Goal: Task Accomplishment & Management: Use online tool/utility

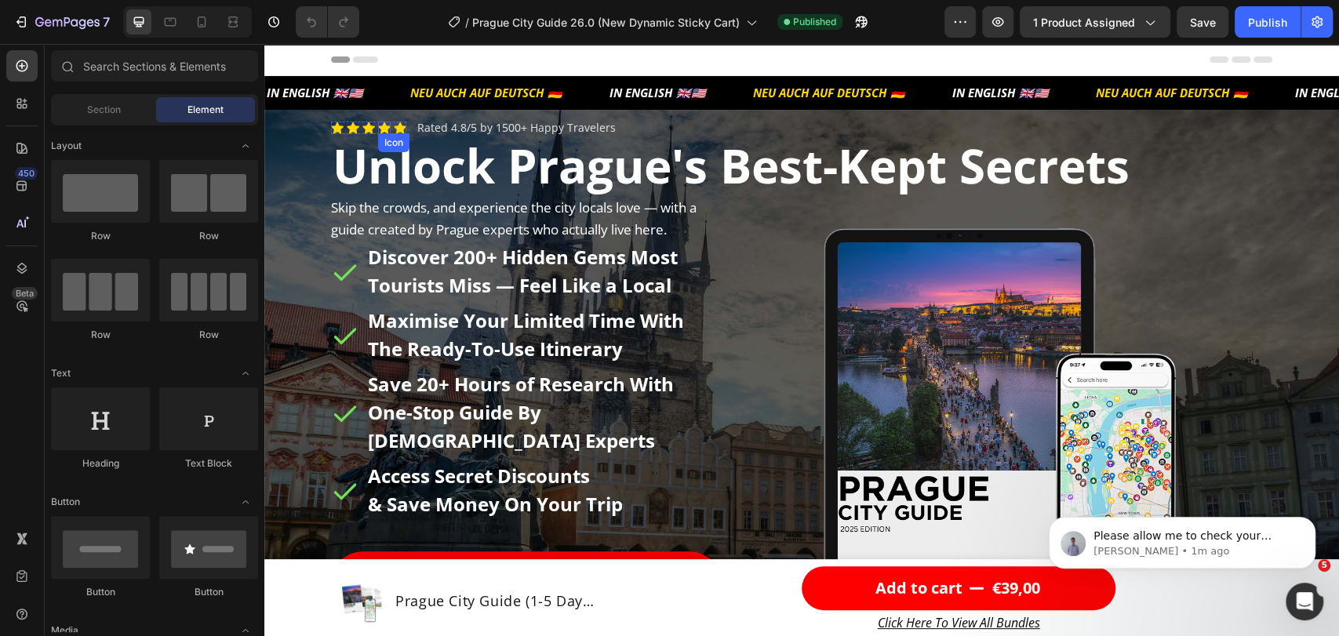
click at [378, 122] on icon at bounding box center [384, 128] width 13 height 12
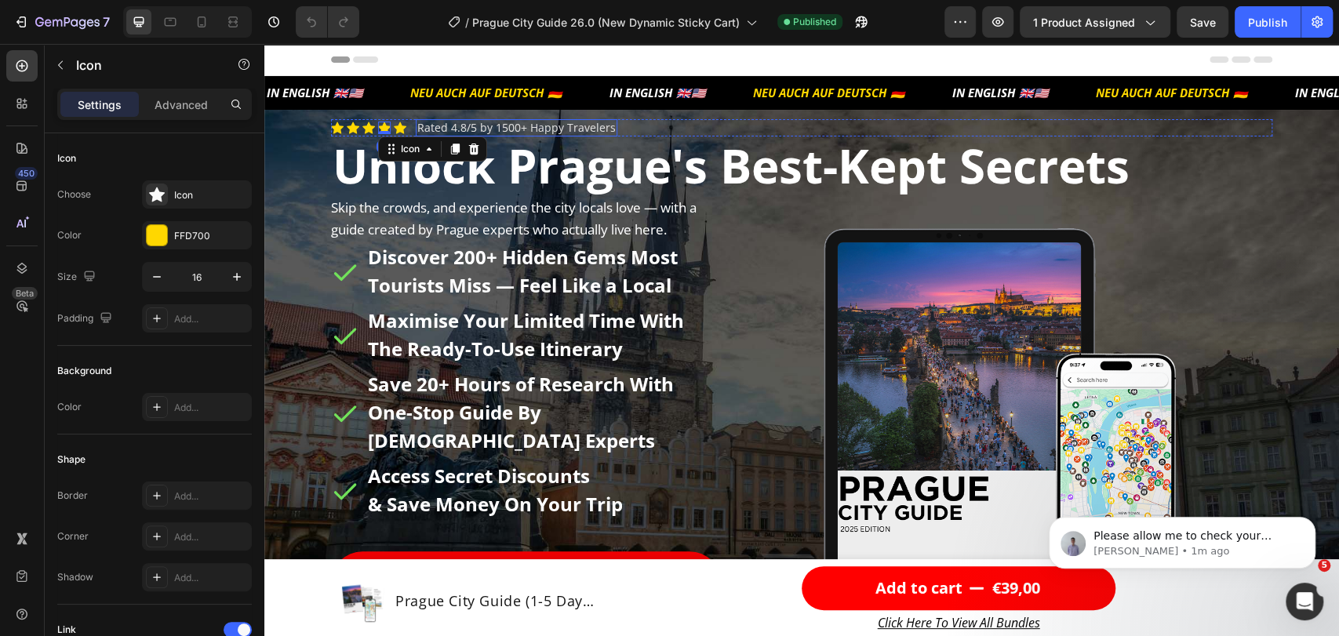
click at [444, 124] on link "Rated 4.8/5 by 1500+ Happy Travelers" at bounding box center [516, 127] width 198 height 15
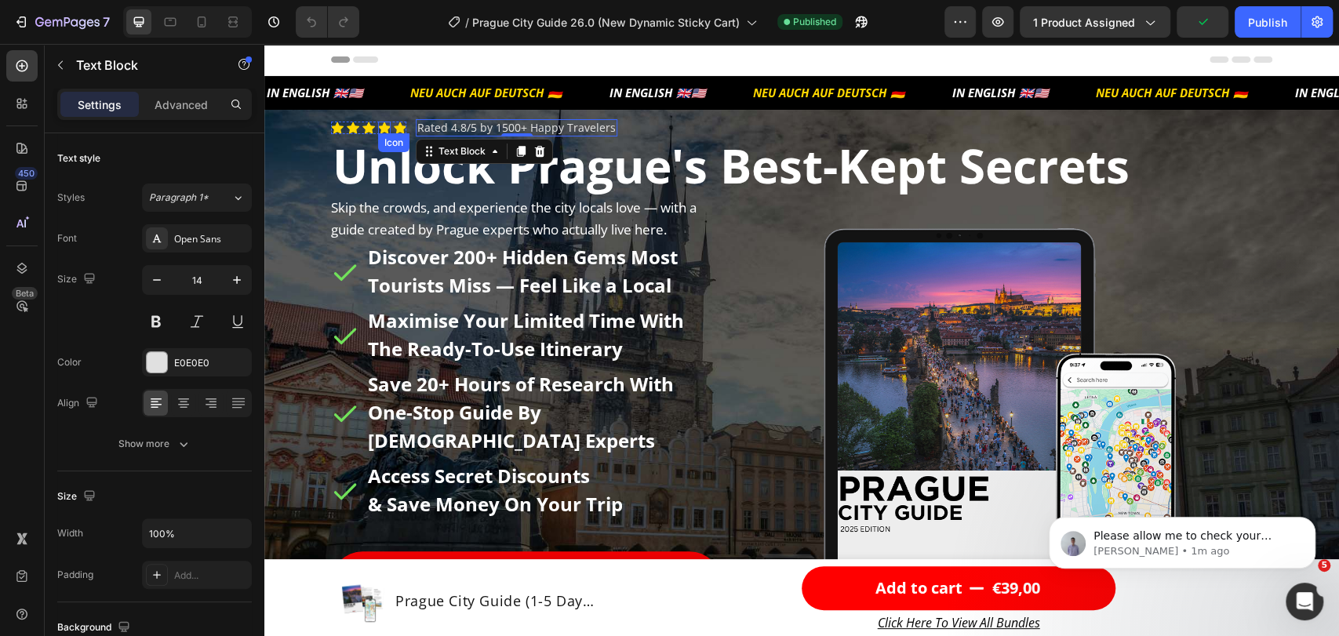
click at [362, 132] on icon at bounding box center [368, 128] width 13 height 12
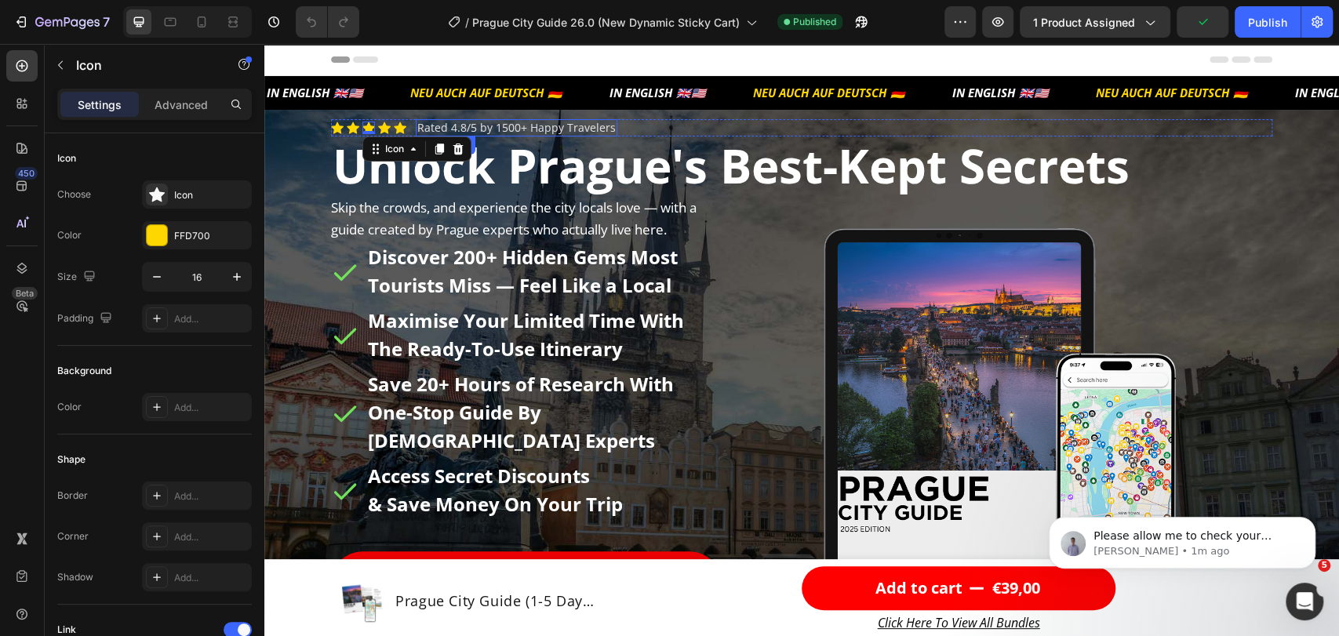
click at [457, 129] on link "Rated 4.8/5 by 1500+ Happy Travelers" at bounding box center [516, 127] width 198 height 15
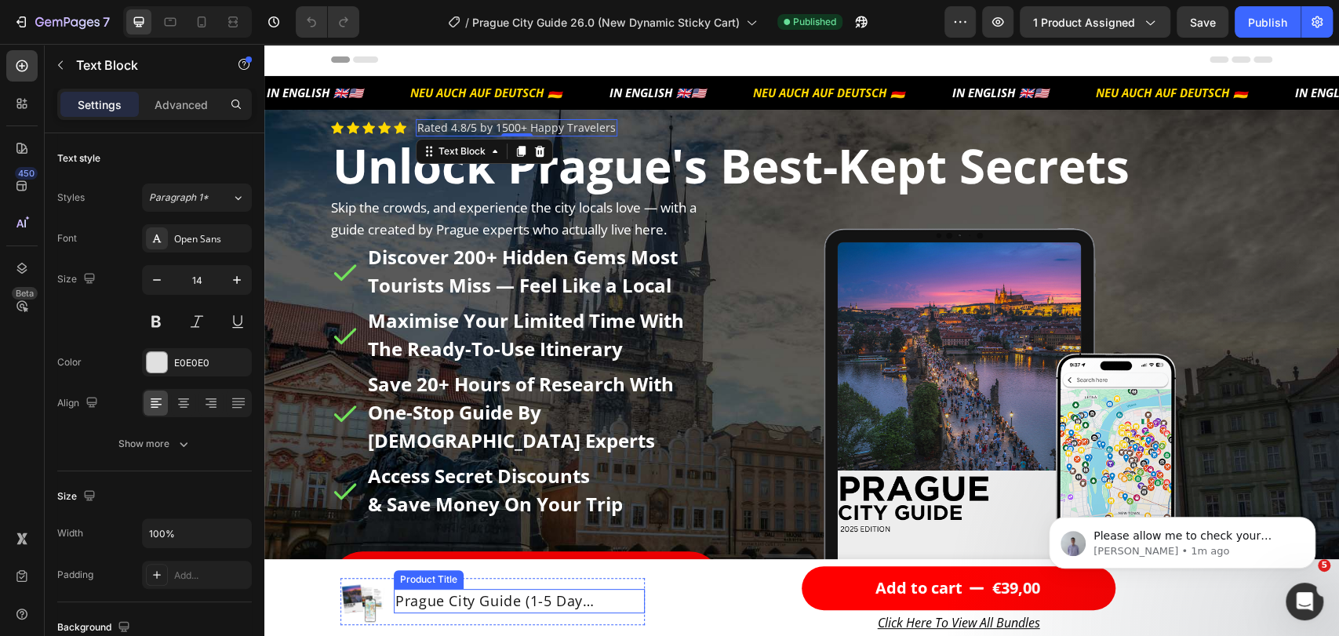
click at [581, 598] on h1 "Prague City Guide (1-5 Day Itinerary + Map)" at bounding box center [519, 601] width 251 height 24
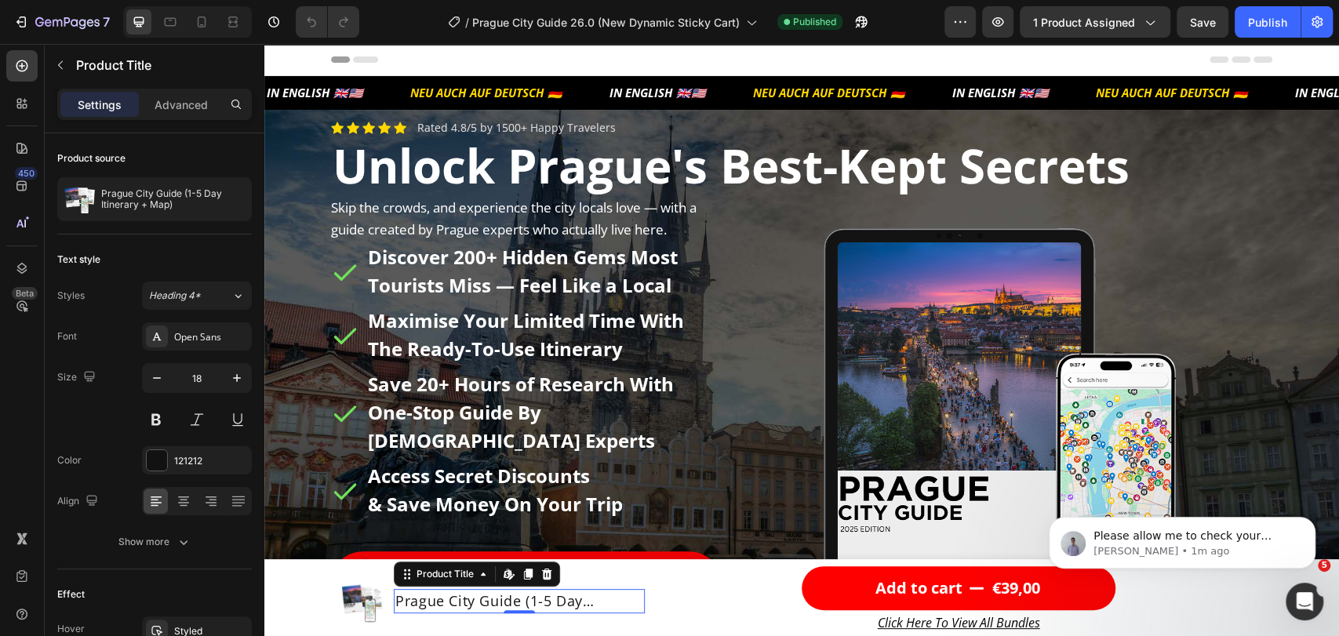
click at [563, 602] on h1 "Prague City Guide (1-5 Day Itinerary + Map)" at bounding box center [519, 601] width 251 height 24
click at [414, 623] on div "Prague City Guide (1-5 Day Itinerary + Map) Product Title Edit content in Shopi…" at bounding box center [519, 601] width 251 height 47
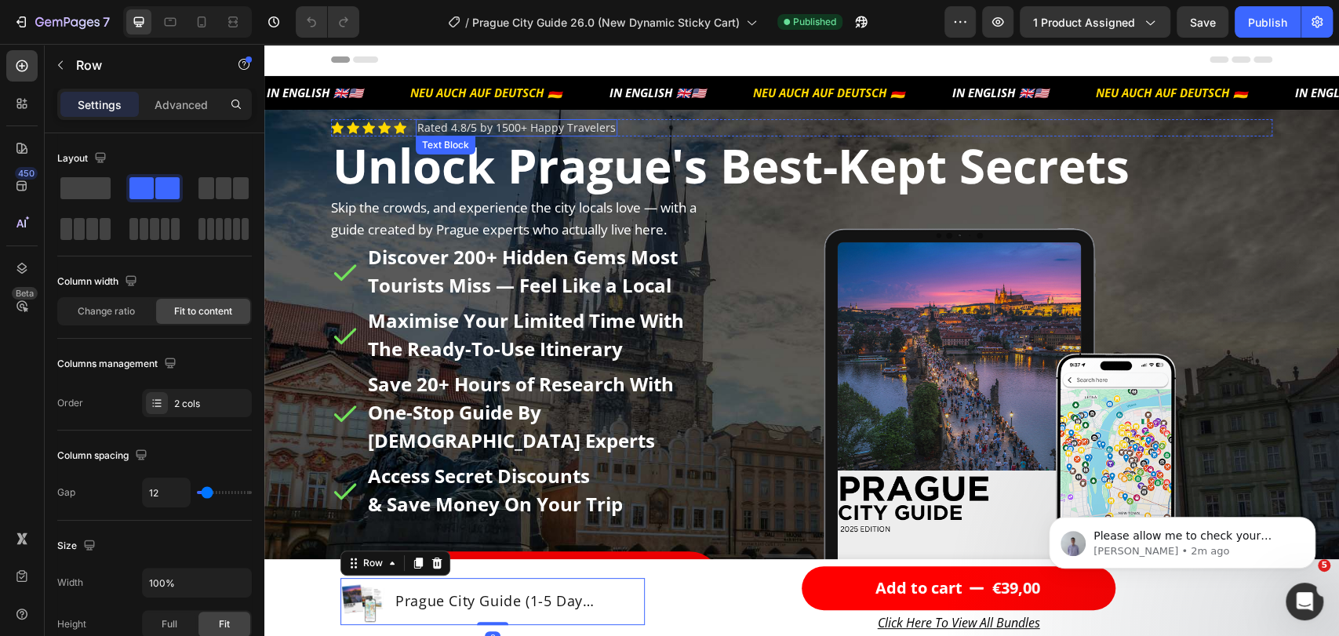
click at [417, 131] on link "Rated 4.8/5 by 1500+ Happy Travelers" at bounding box center [516, 127] width 198 height 15
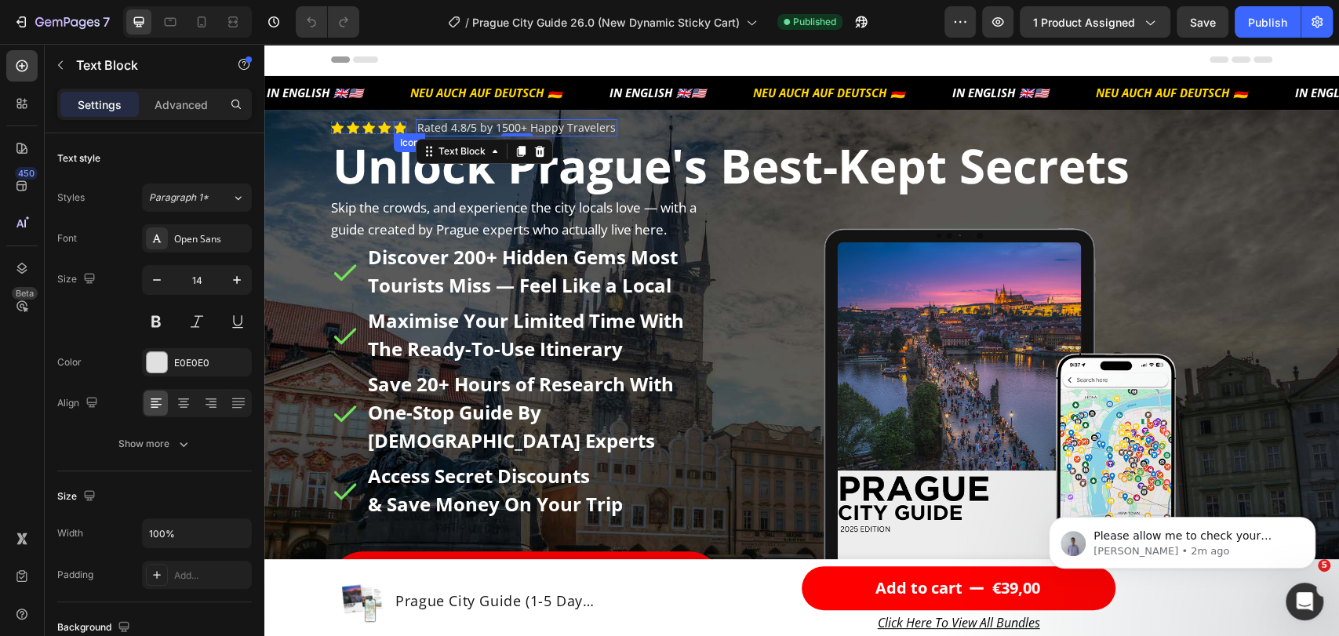
click at [394, 131] on icon at bounding box center [400, 128] width 13 height 13
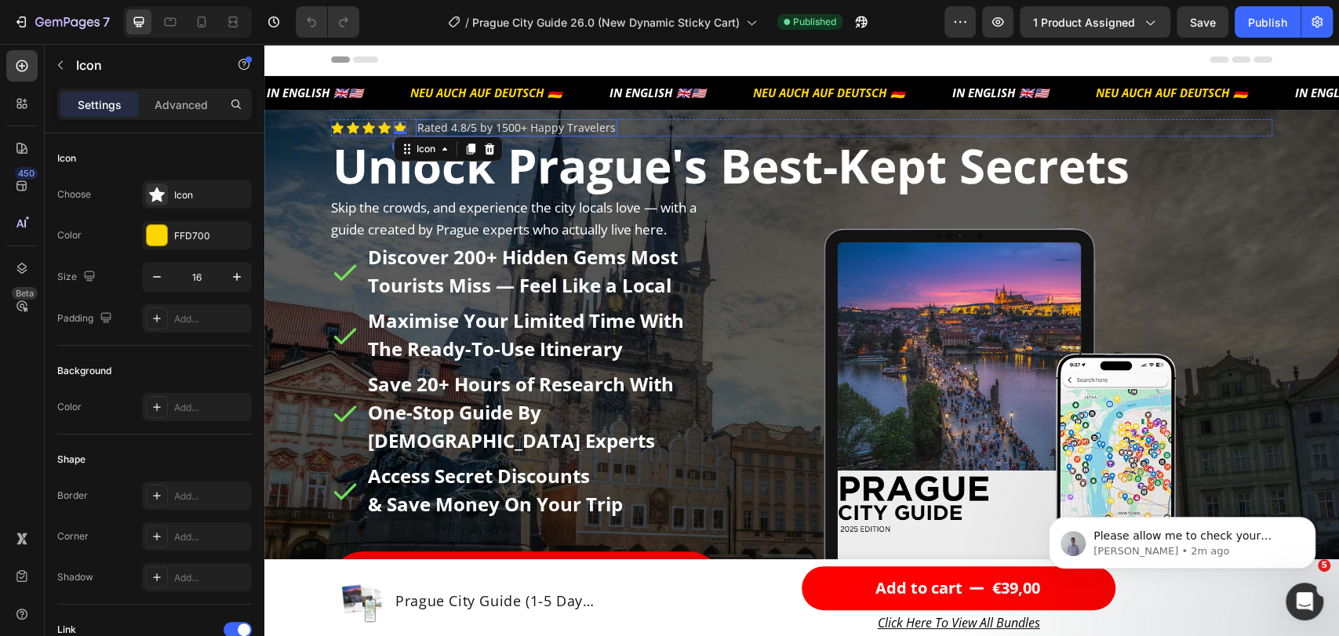
click at [446, 131] on link "Rated 4.8/5 by 1500+ Happy Travelers" at bounding box center [516, 127] width 198 height 15
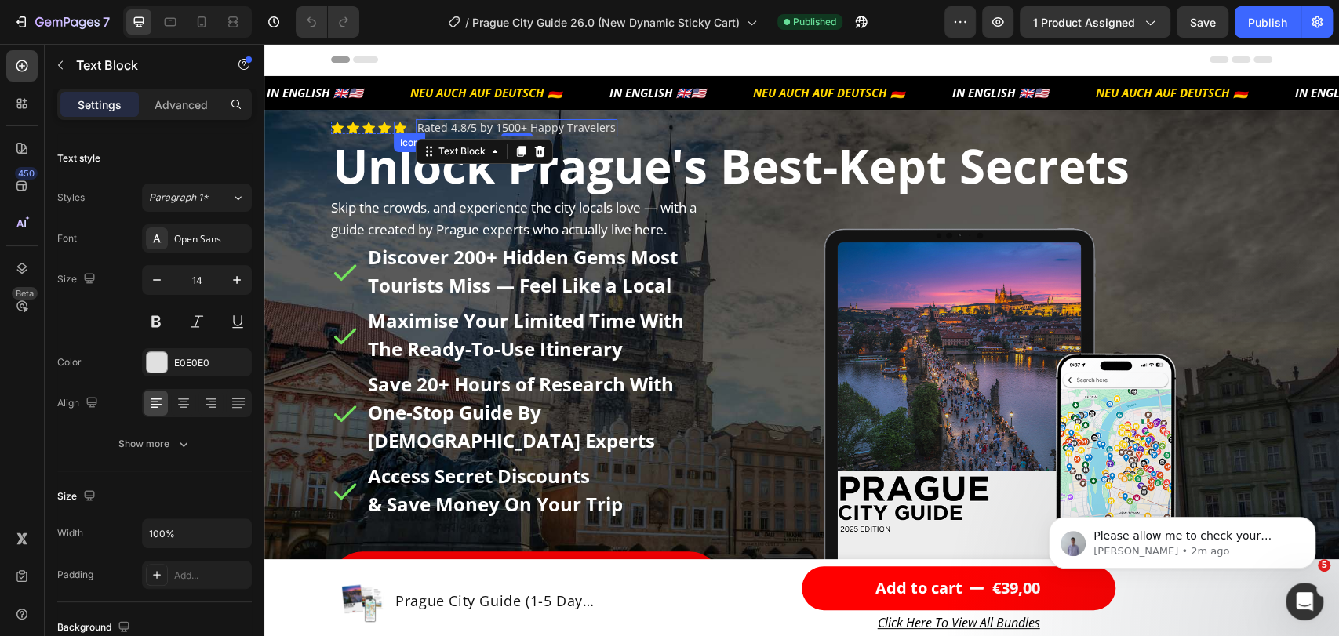
click at [379, 127] on icon at bounding box center [384, 128] width 13 height 12
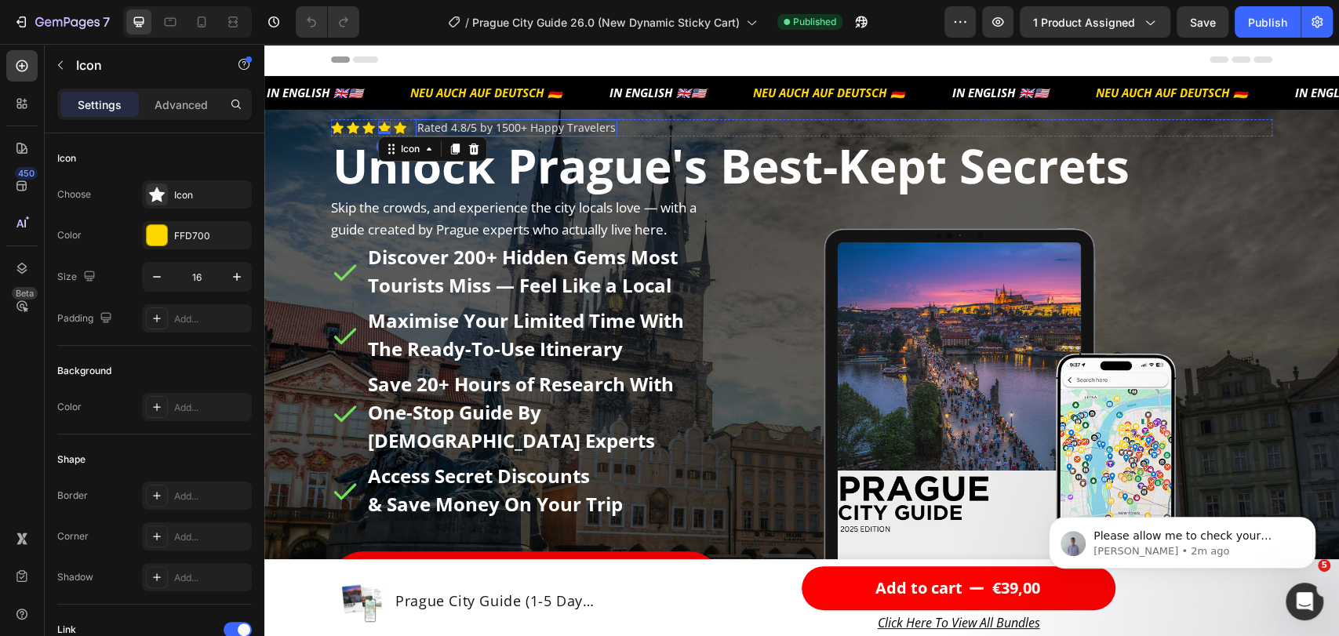
click at [427, 127] on link "Rated 4.8/5 by 1500+ Happy Travelers" at bounding box center [516, 127] width 198 height 15
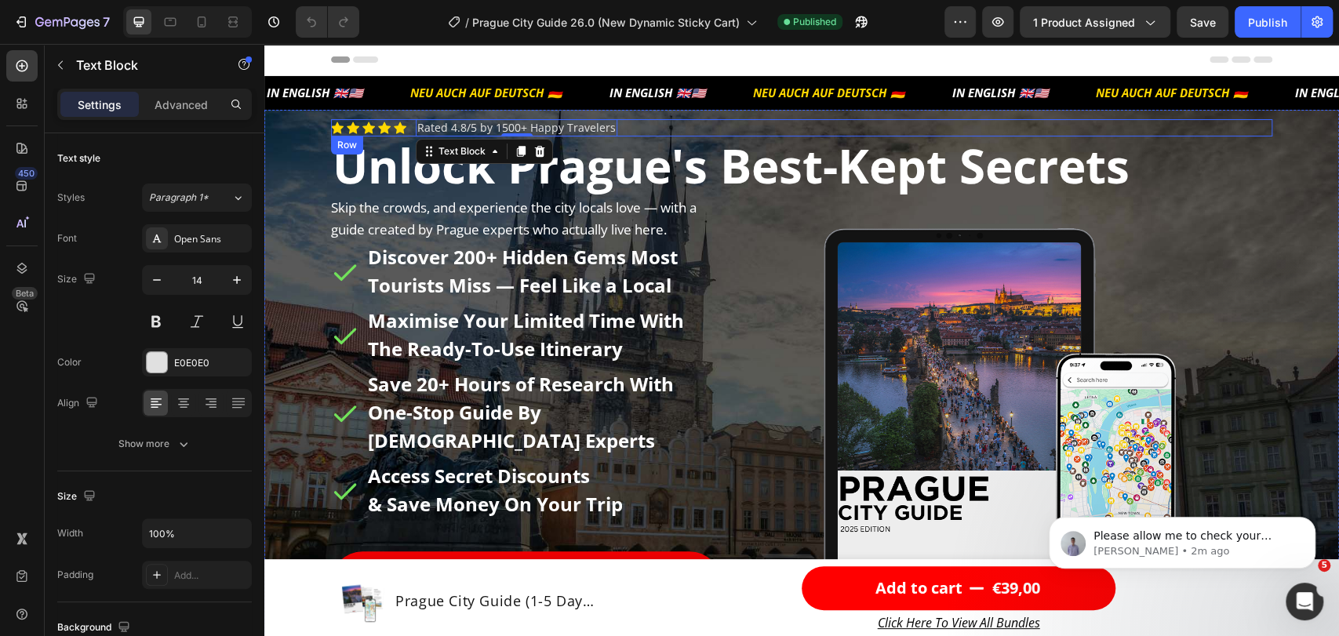
click at [402, 121] on div "Icon Icon Icon Icon Icon Icon List Rated 4.8/5 by 1500+ Happy Travelers Text Bl…" at bounding box center [801, 127] width 941 height 17
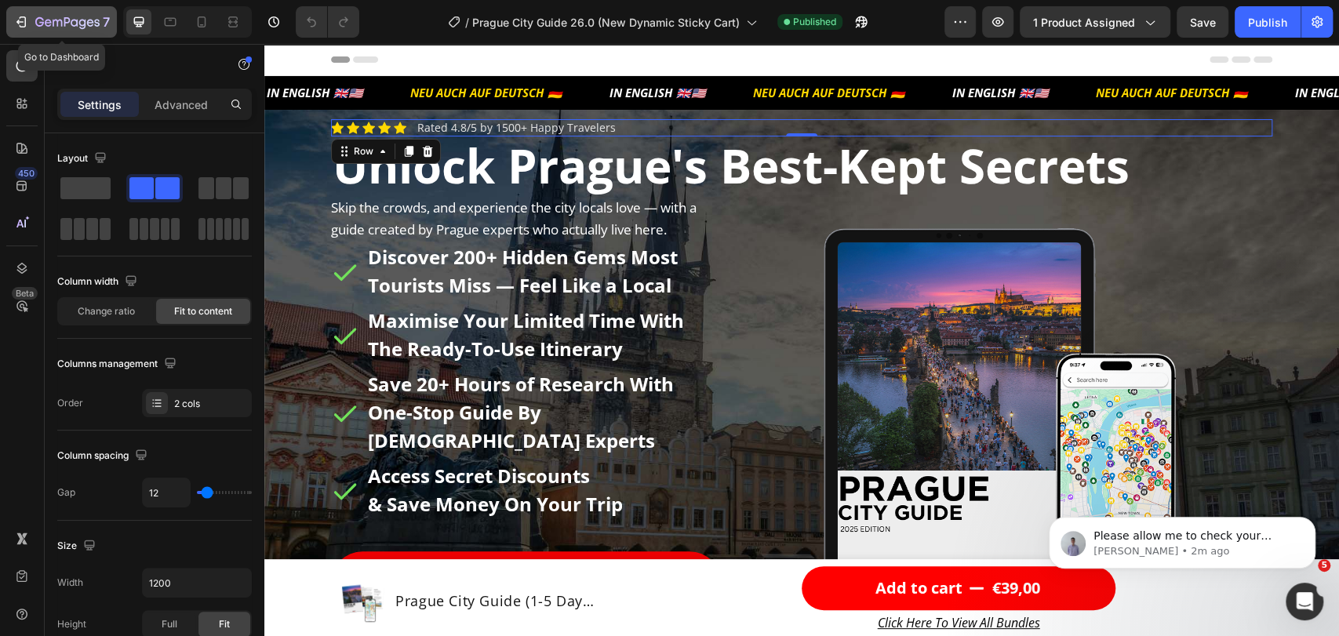
click at [23, 27] on icon "button" at bounding box center [21, 22] width 16 height 16
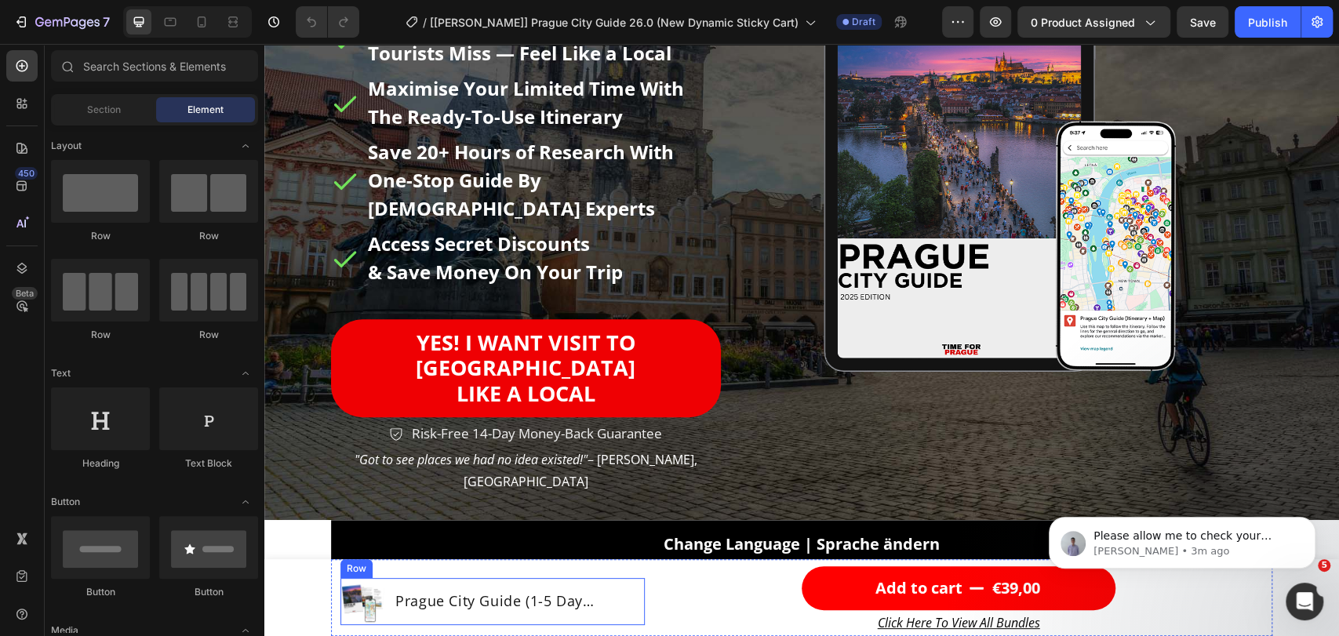
click at [627, 579] on div "Prague City Guide (1-5 Day Itinerary + Map) Product Title" at bounding box center [519, 601] width 251 height 47
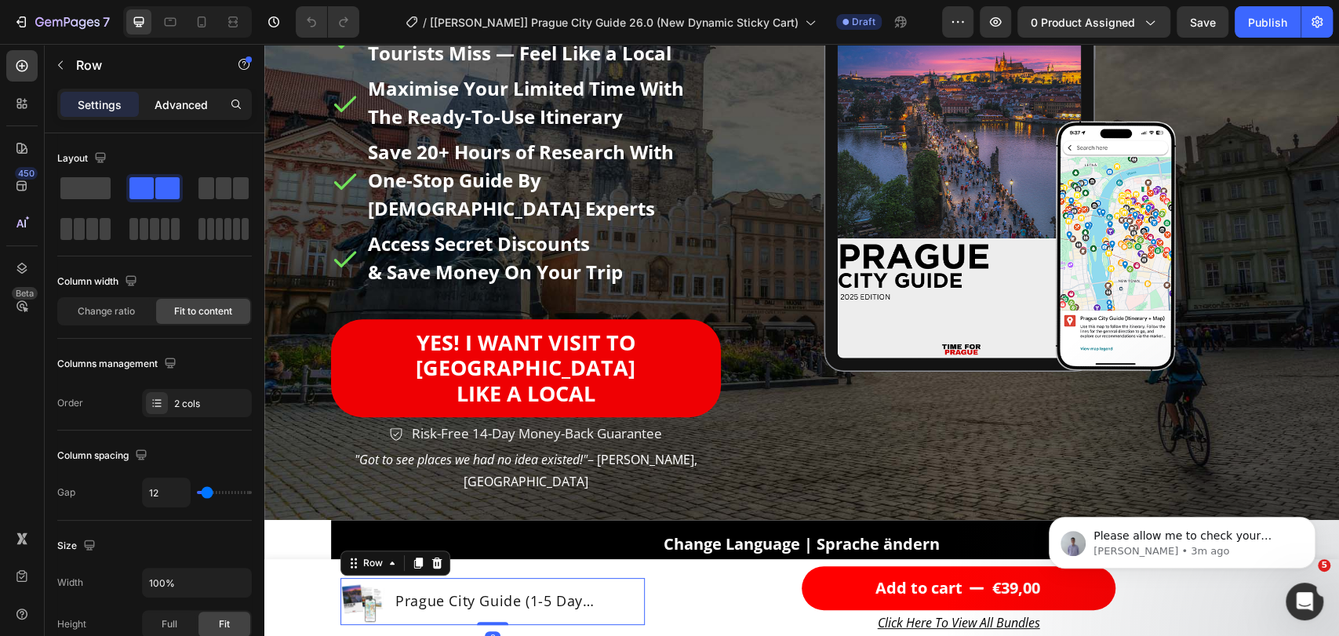
click at [185, 104] on p "Advanced" at bounding box center [181, 104] width 53 height 16
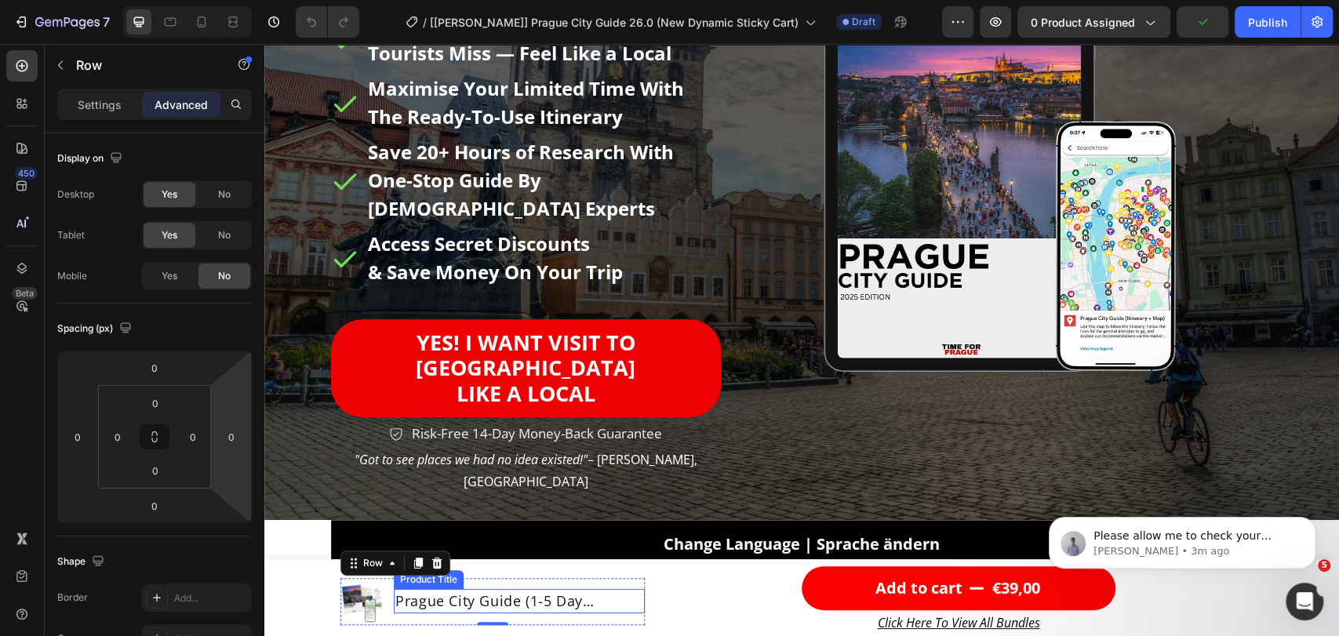
click at [612, 602] on h1 "Prague City Guide (1-5 Day Itinerary + Map)" at bounding box center [519, 601] width 251 height 24
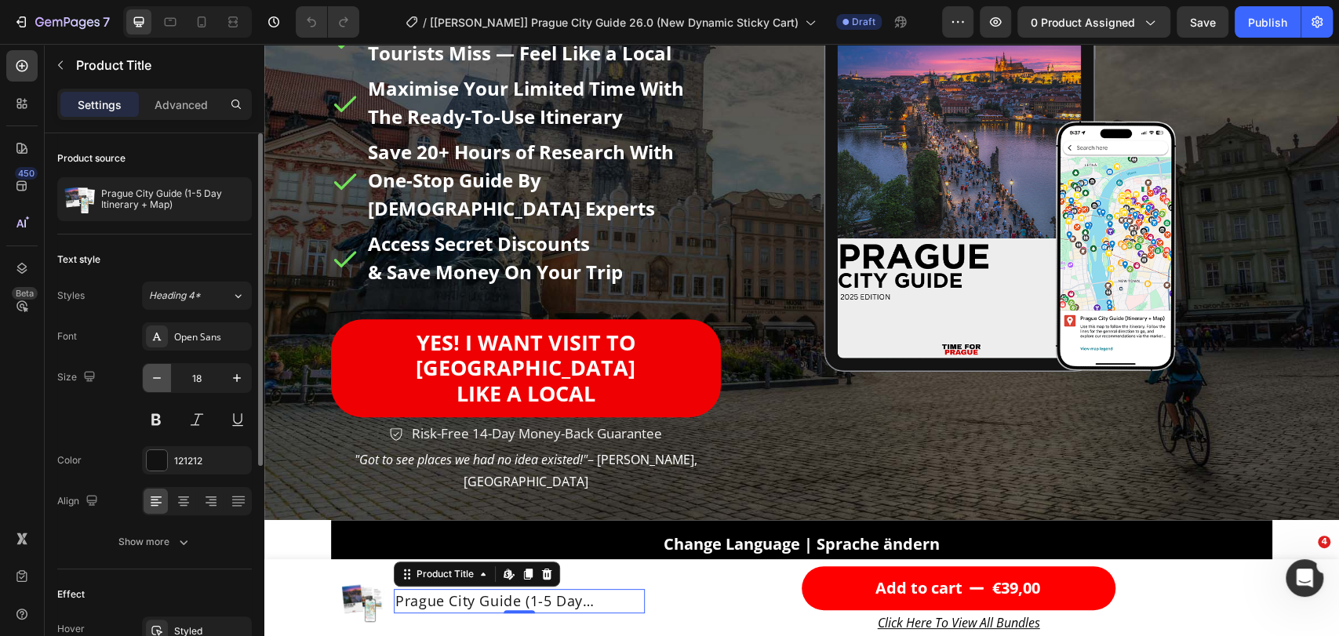
click at [160, 376] on icon "button" at bounding box center [157, 378] width 16 height 16
click at [231, 374] on icon "button" at bounding box center [237, 378] width 16 height 16
type input "18"
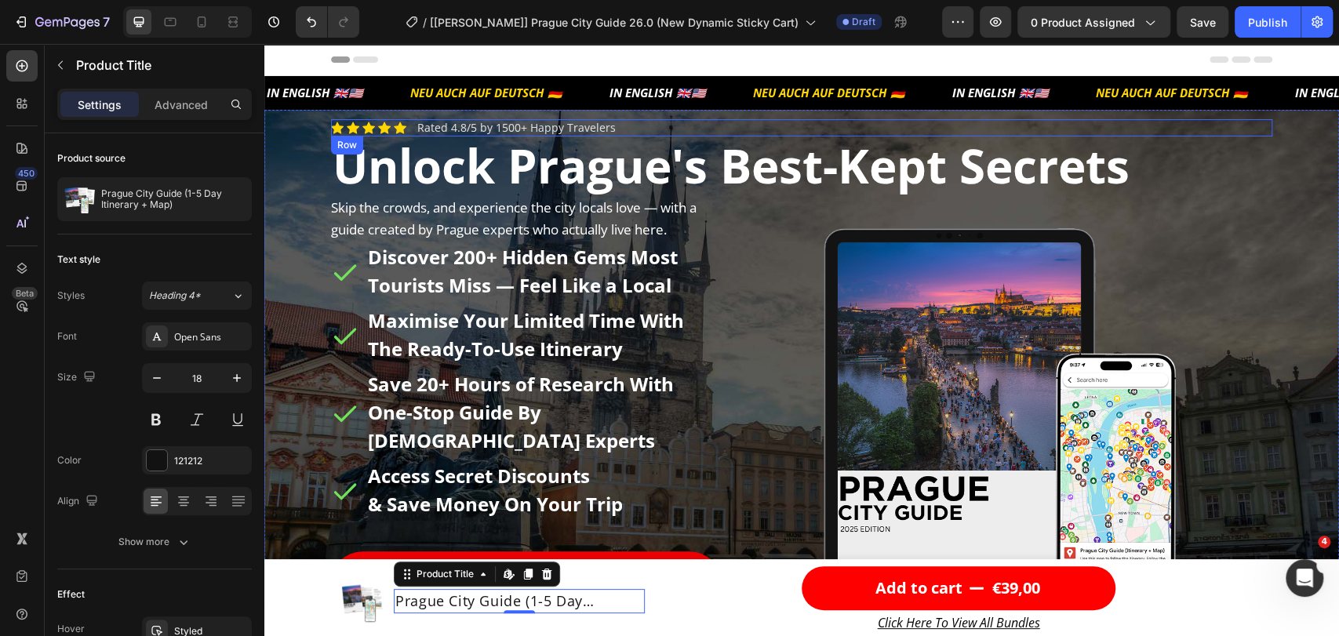
click at [404, 123] on div "Icon Icon Icon Icon Icon Icon List Rated 4.8/5 by 1500+ Happy Travelers Text Bl…" at bounding box center [801, 127] width 941 height 17
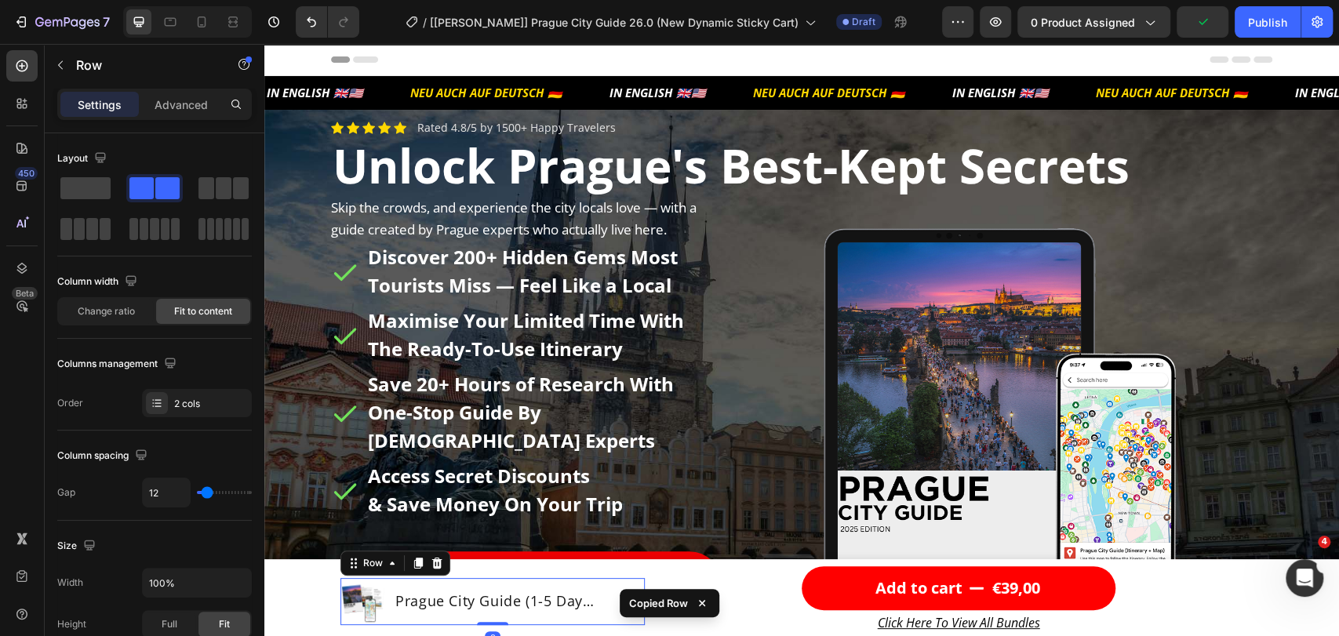
click at [440, 617] on div "Prague City Guide (1-5 Day Itinerary + Map) Product Title" at bounding box center [519, 601] width 251 height 47
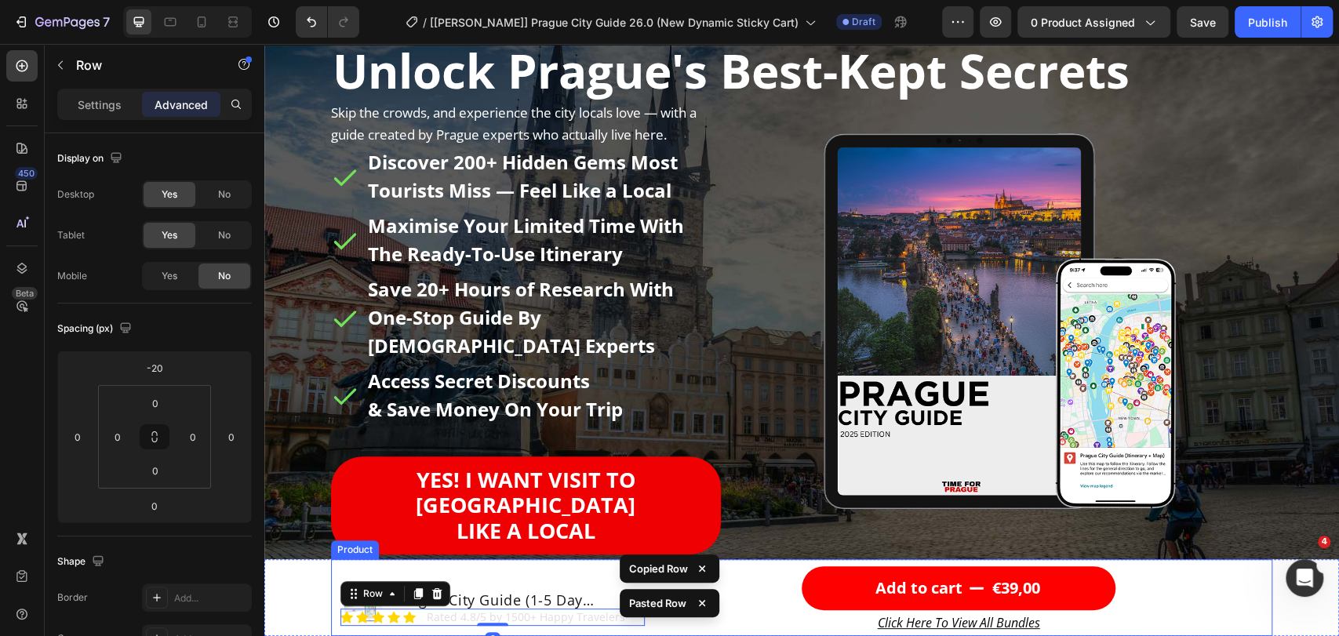
scroll to position [116, 0]
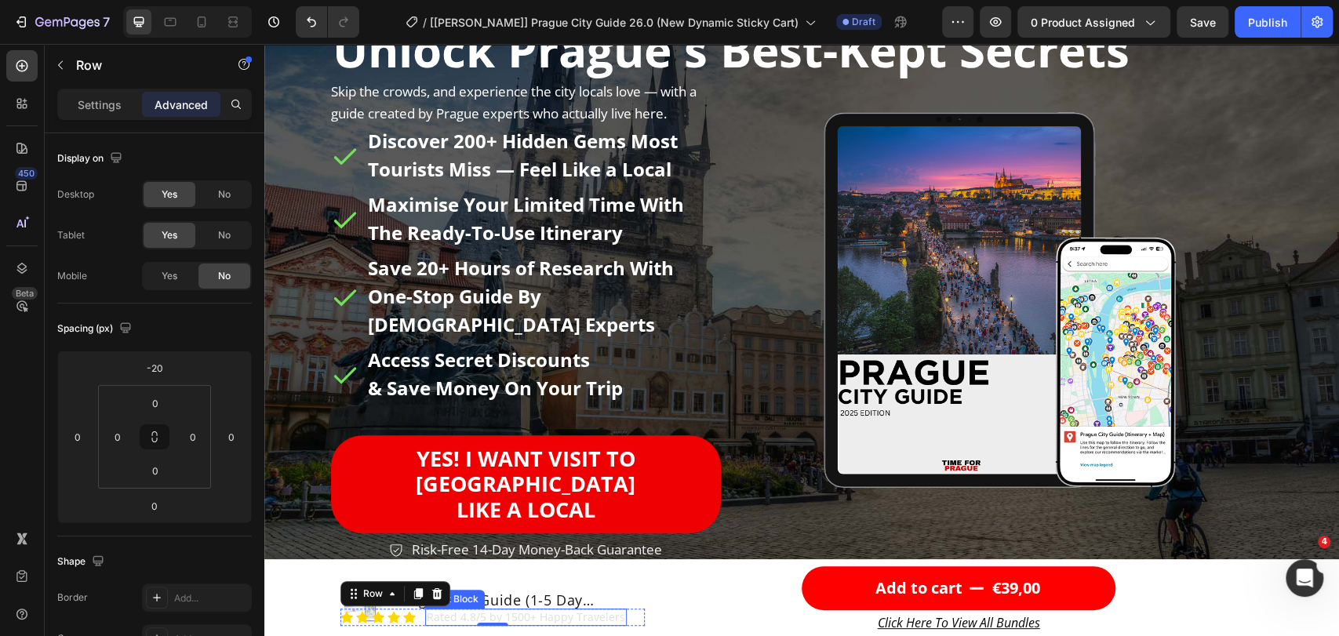
click at [505, 616] on link "Rated 4.8/5 by 1500+ Happy Travelers" at bounding box center [526, 616] width 198 height 15
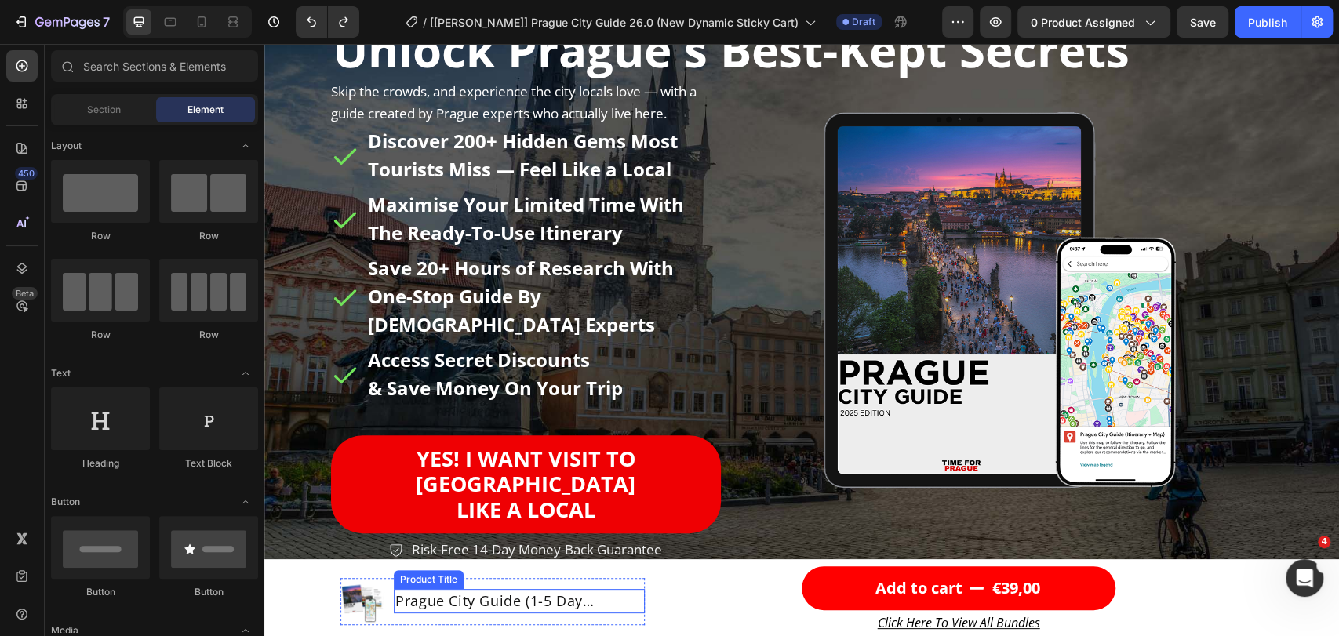
click at [474, 605] on h1 "Prague City Guide (1-5 Day Itinerary + Map)" at bounding box center [519, 601] width 251 height 24
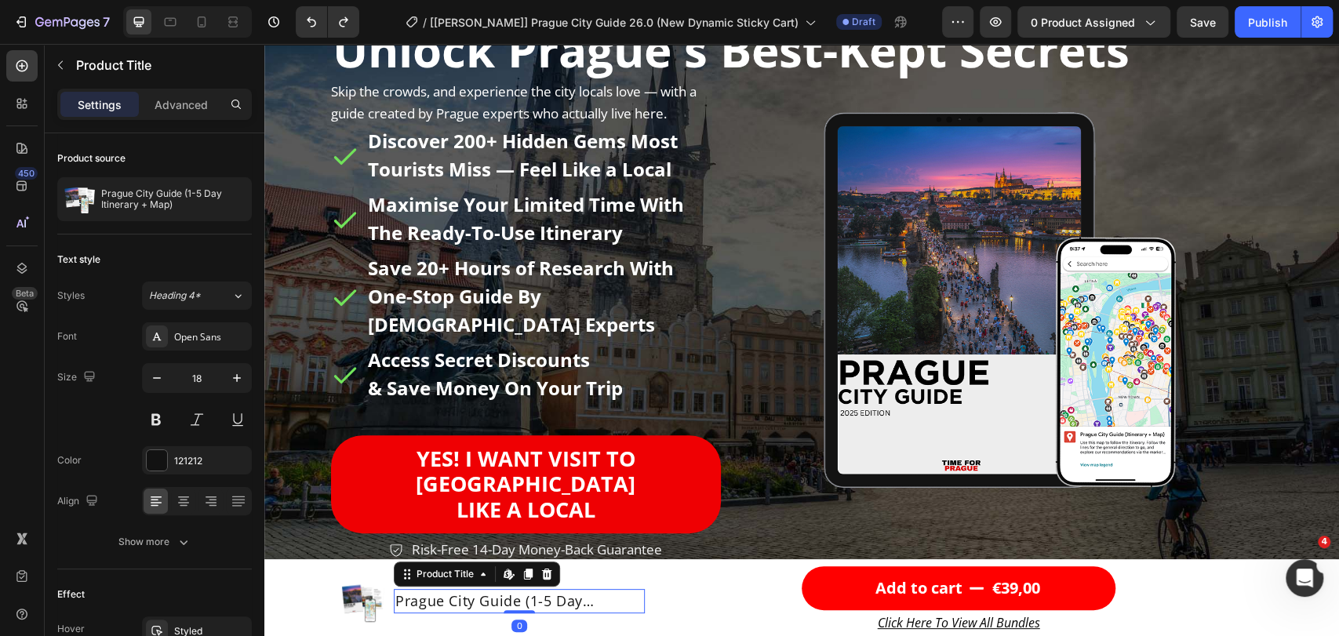
click at [584, 598] on h1 "Prague City Guide (1-5 Day Itinerary + Map)" at bounding box center [519, 601] width 251 height 24
click at [231, 302] on icon at bounding box center [237, 296] width 13 height 16
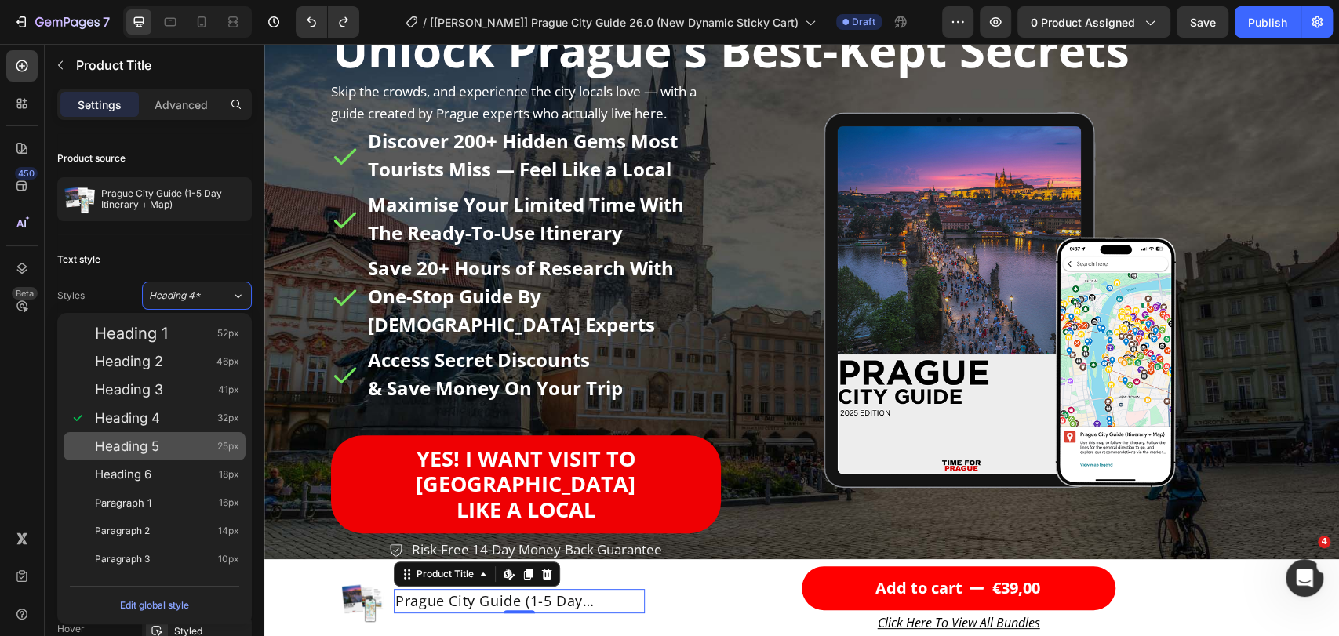
click at [164, 442] on div "Heading 5 25px" at bounding box center [167, 446] width 144 height 16
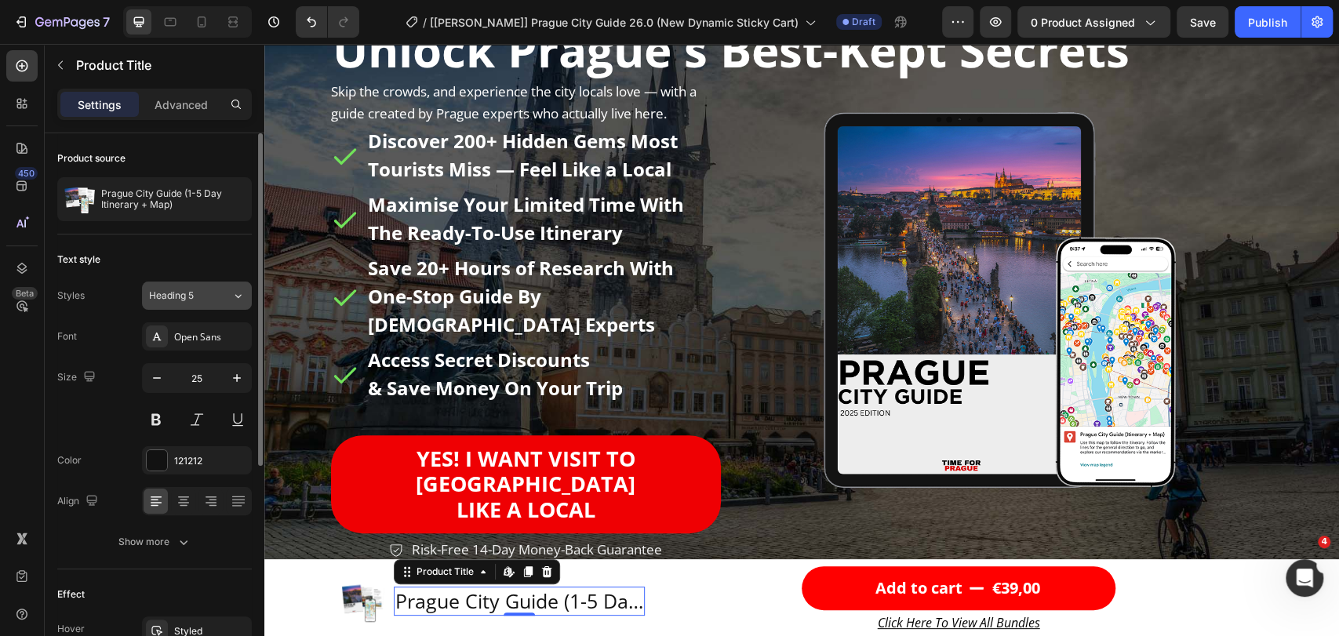
click at [217, 304] on button "Heading 5" at bounding box center [197, 296] width 110 height 28
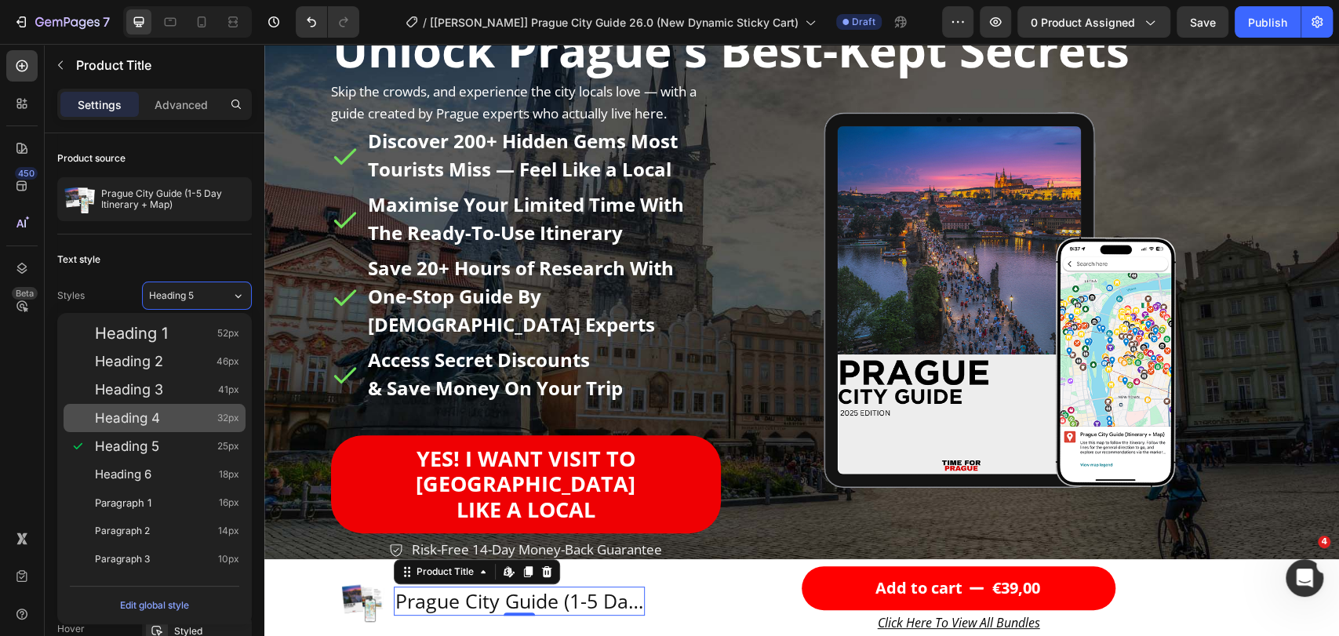
click at [170, 413] on div "Heading 4 32px" at bounding box center [167, 418] width 144 height 16
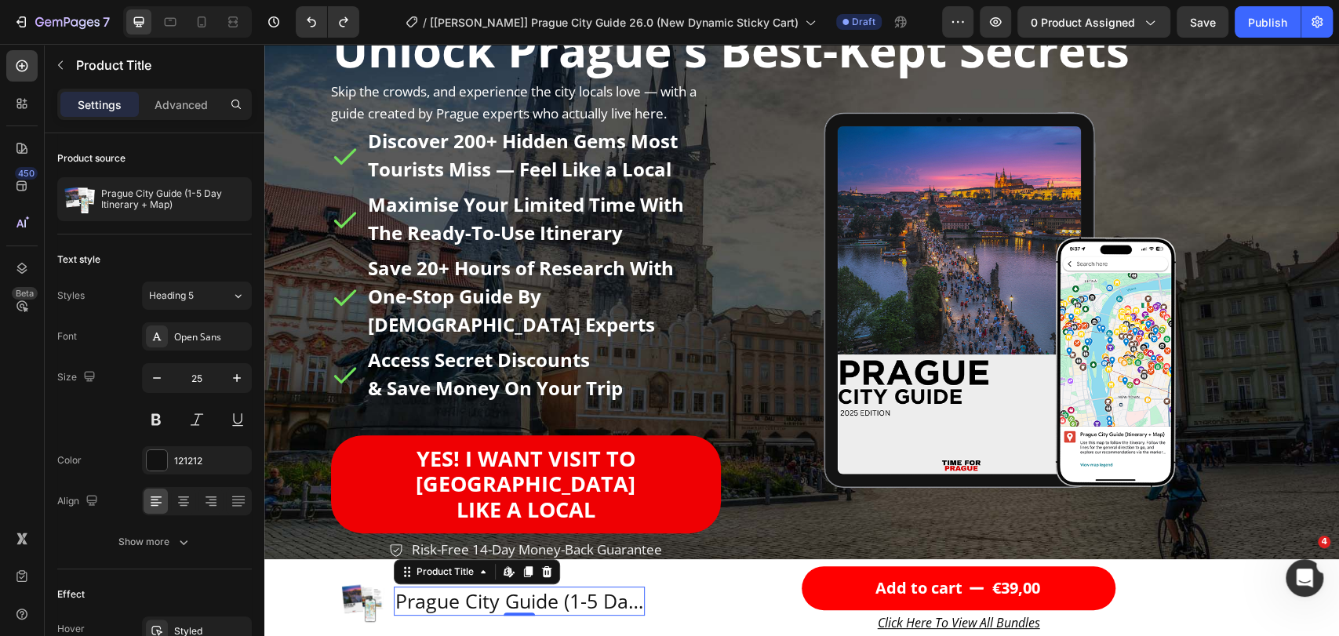
type input "18"
click at [166, 20] on icon at bounding box center [170, 22] width 16 height 16
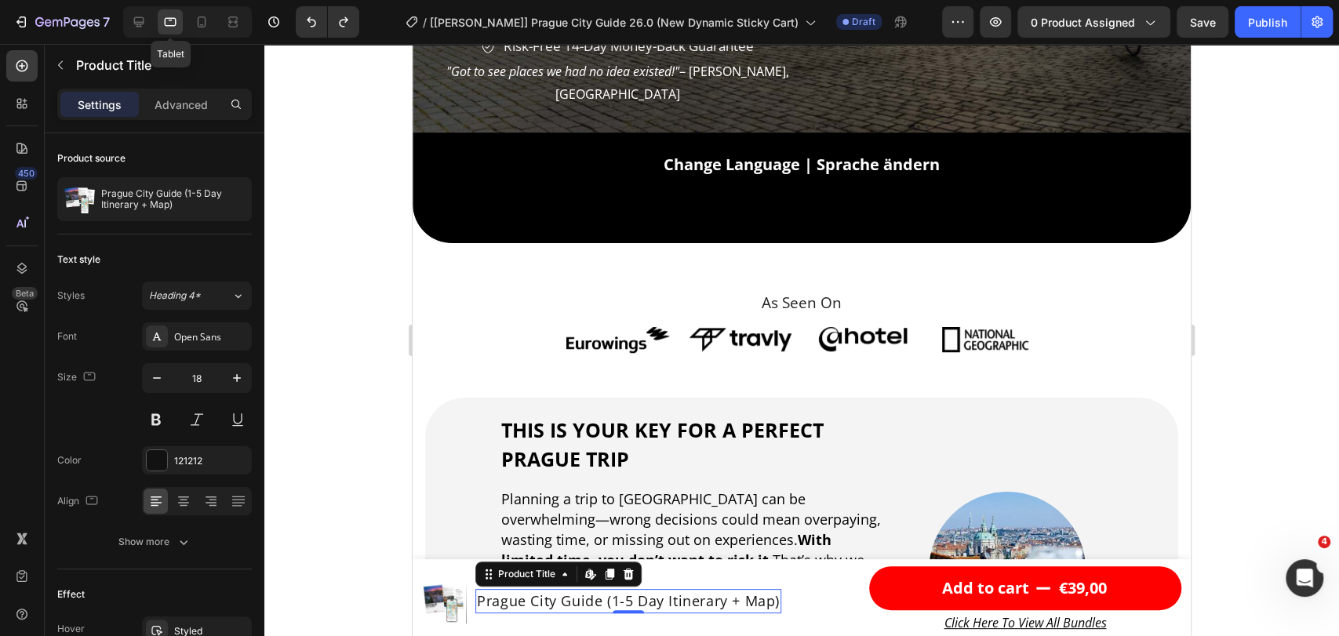
scroll to position [606, 0]
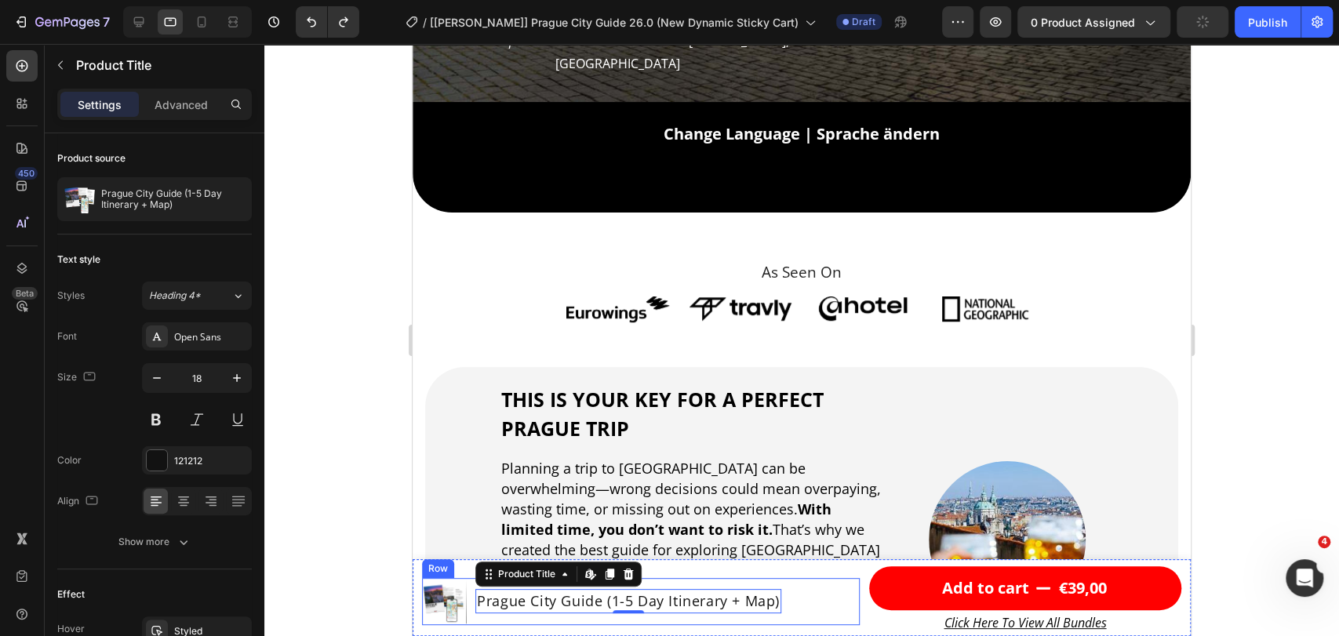
click at [795, 598] on div "Product Images Prague City Guide (1-5 Day Itinerary + Map) Product Title Edit c…" at bounding box center [641, 601] width 438 height 47
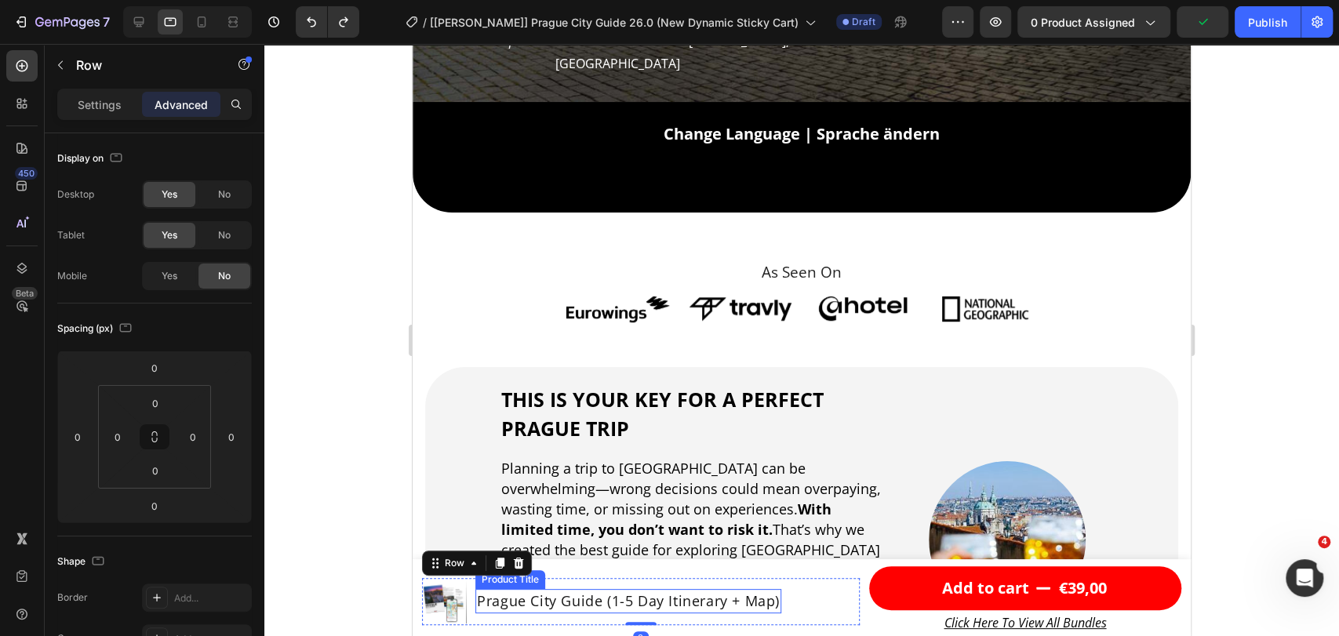
click at [760, 593] on h1 "Prague City Guide (1-5 Day Itinerary + Map)" at bounding box center [628, 601] width 306 height 24
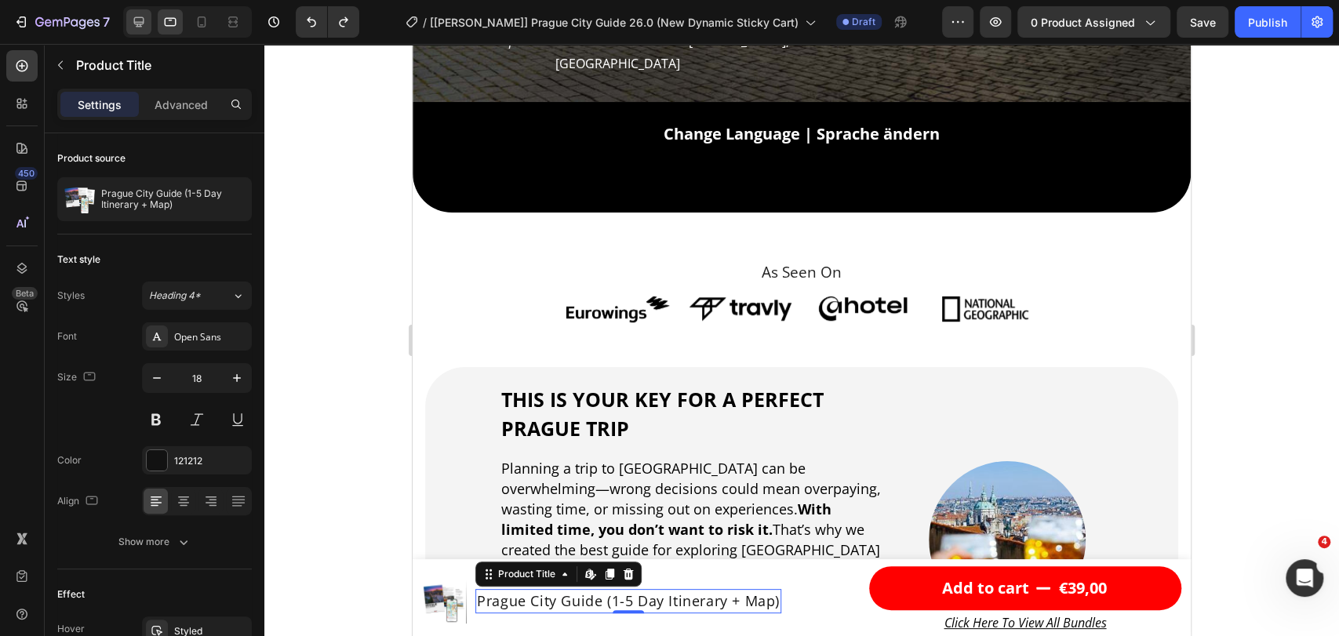
click at [138, 20] on icon at bounding box center [139, 22] width 16 height 16
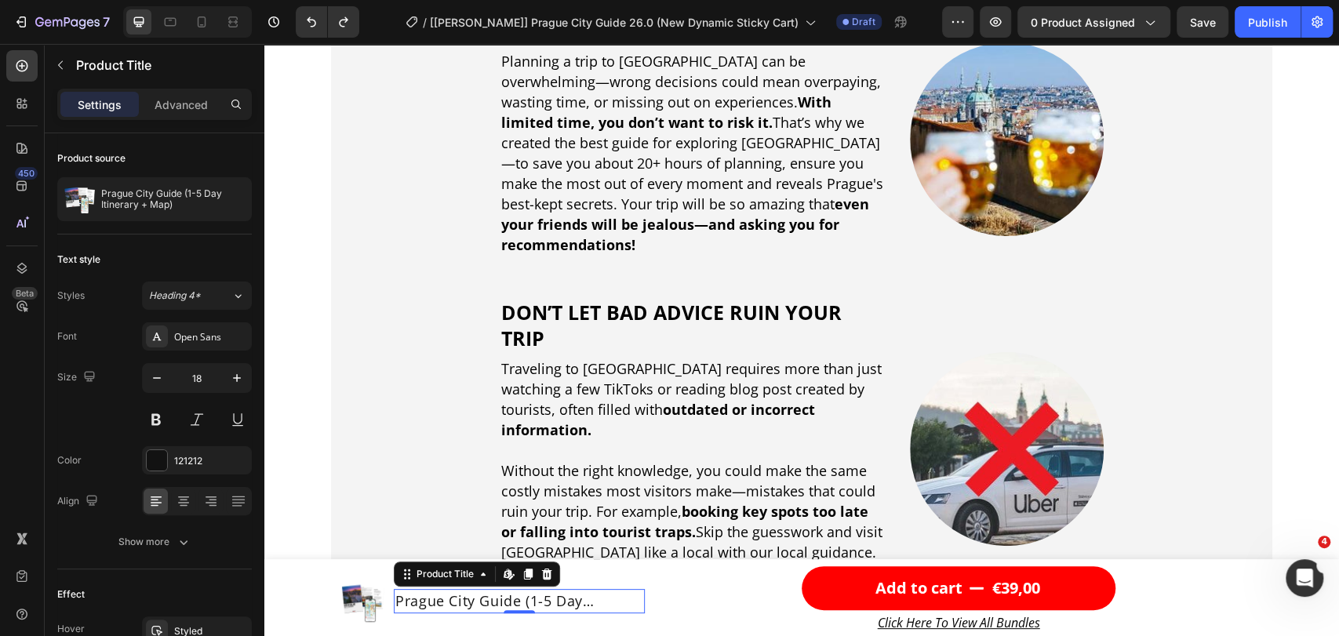
scroll to position [1097, 0]
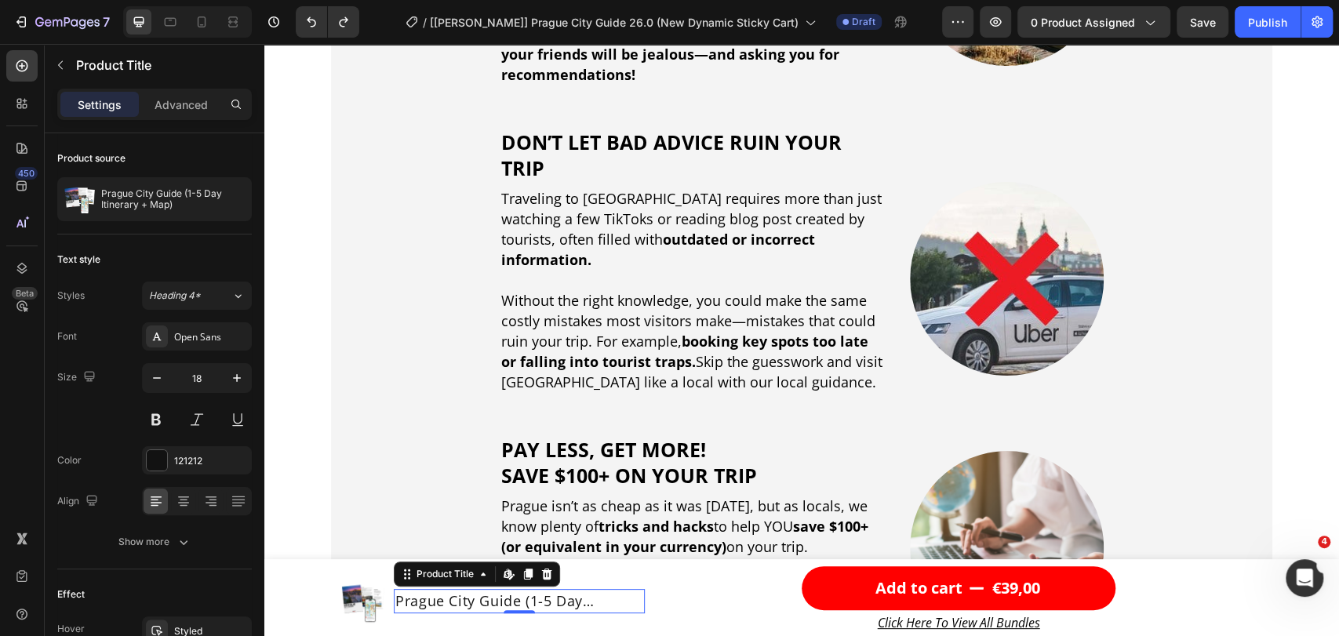
click at [459, 596] on h1 "Prague City Guide (1-5 Day Itinerary + Map)" at bounding box center [519, 601] width 251 height 24
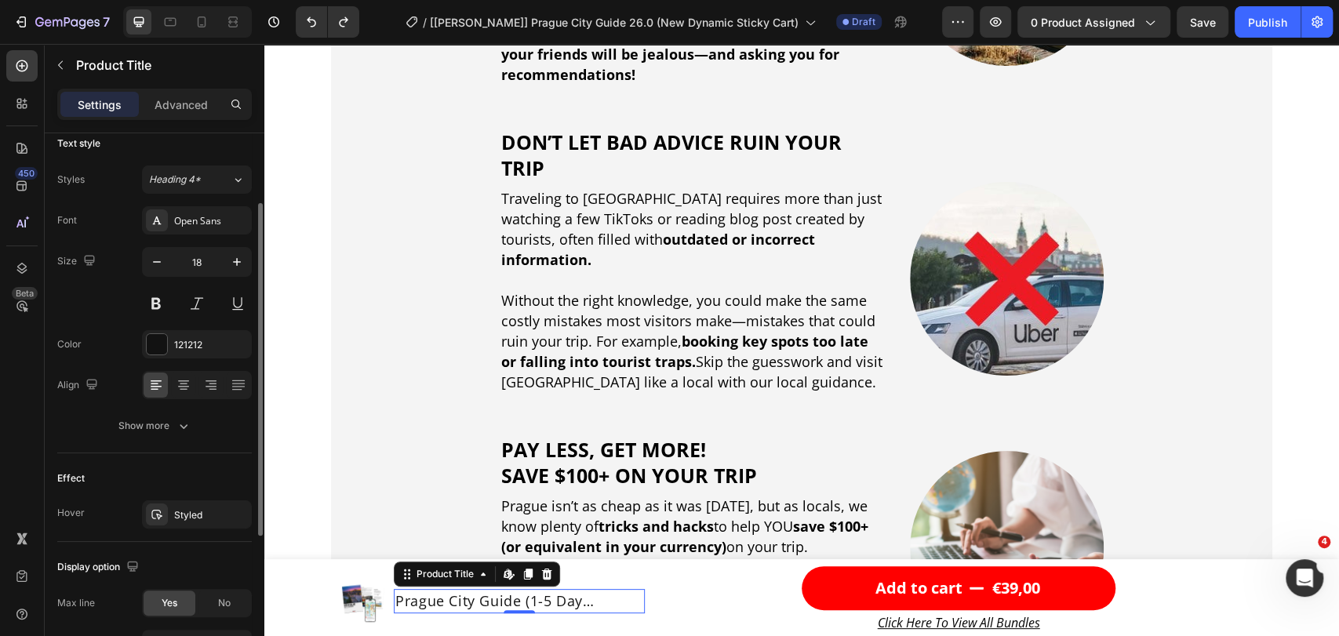
scroll to position [0, 0]
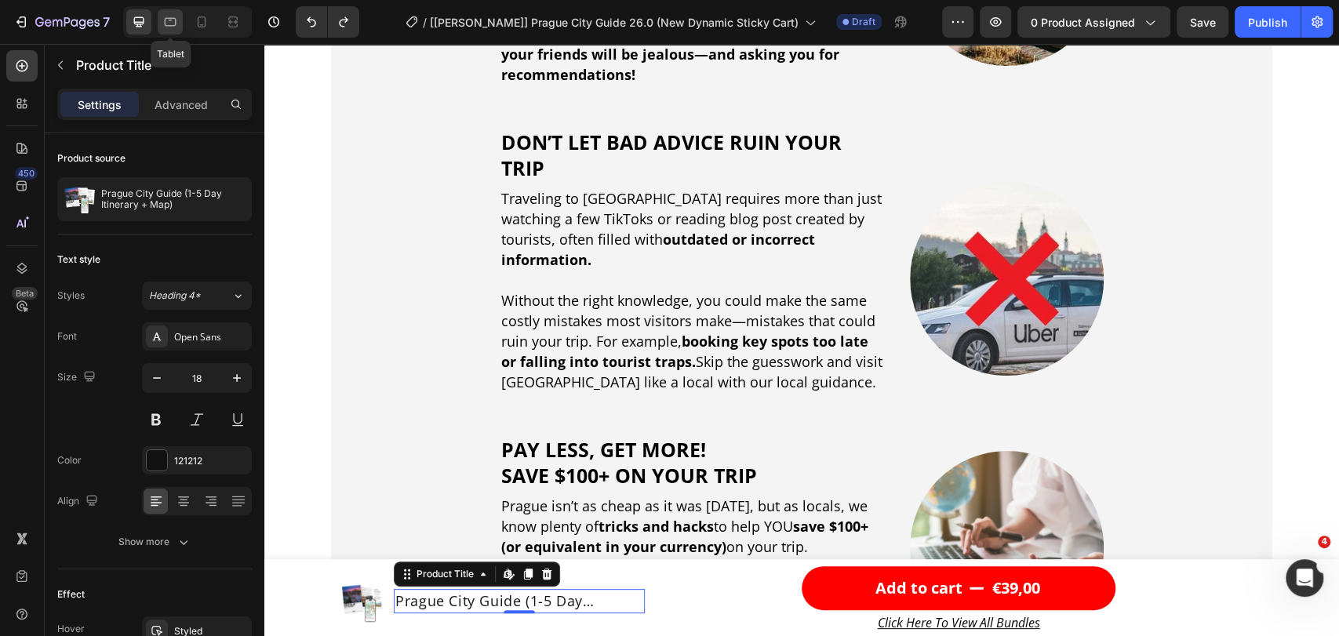
click at [166, 18] on icon at bounding box center [171, 22] width 12 height 9
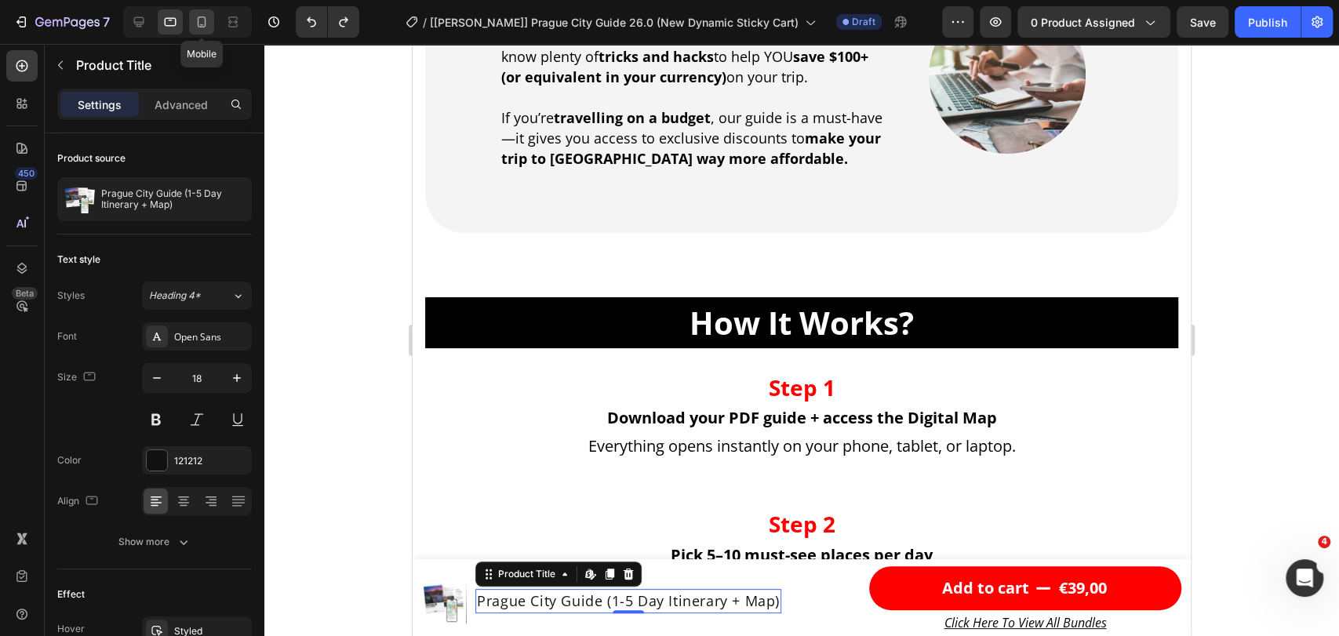
click at [194, 20] on icon at bounding box center [202, 22] width 16 height 16
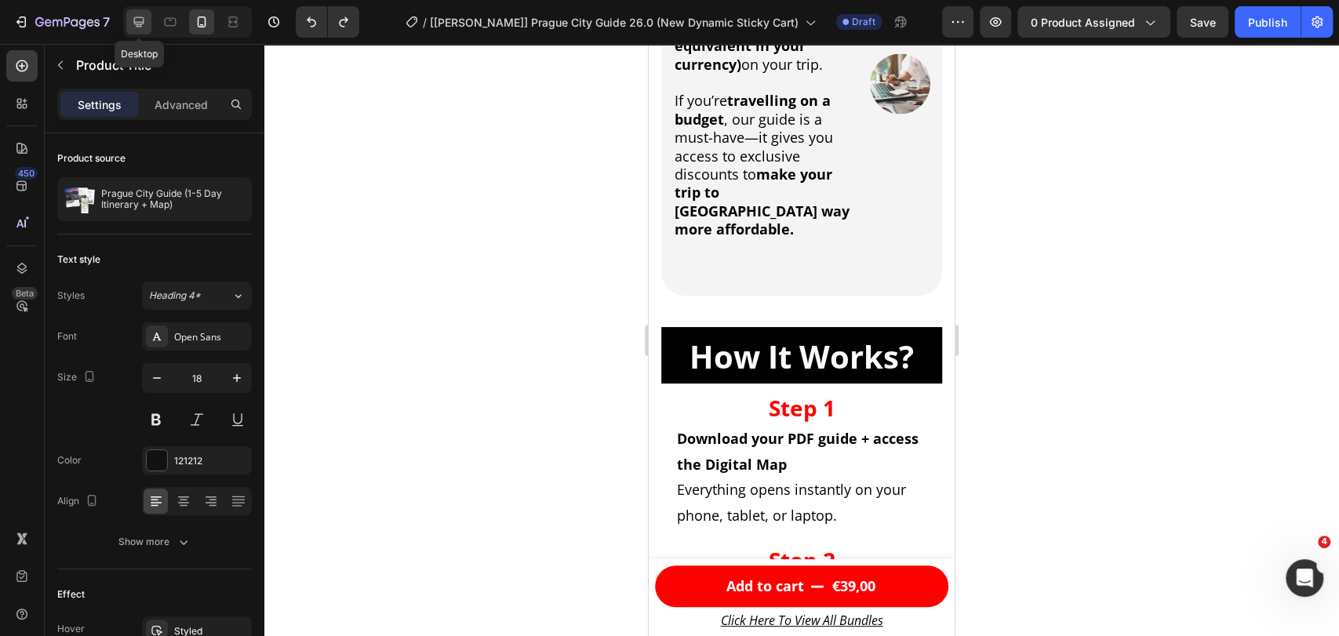
click at [143, 20] on icon at bounding box center [139, 22] width 10 height 10
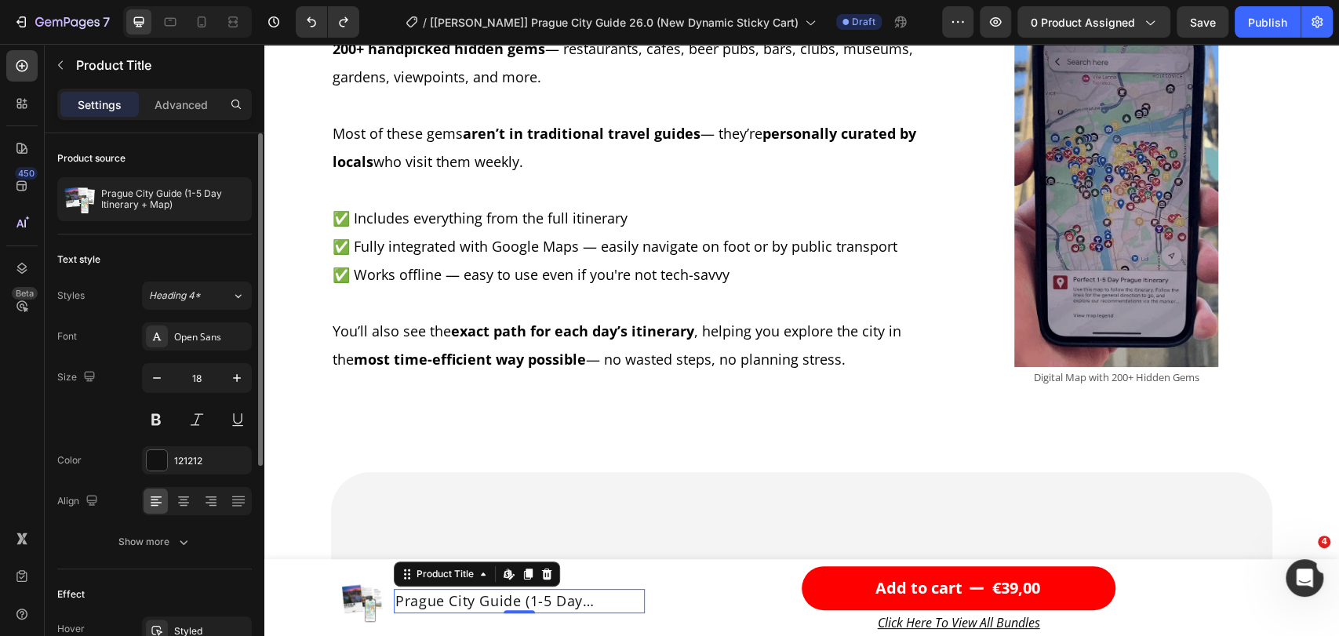
scroll to position [2621, 0]
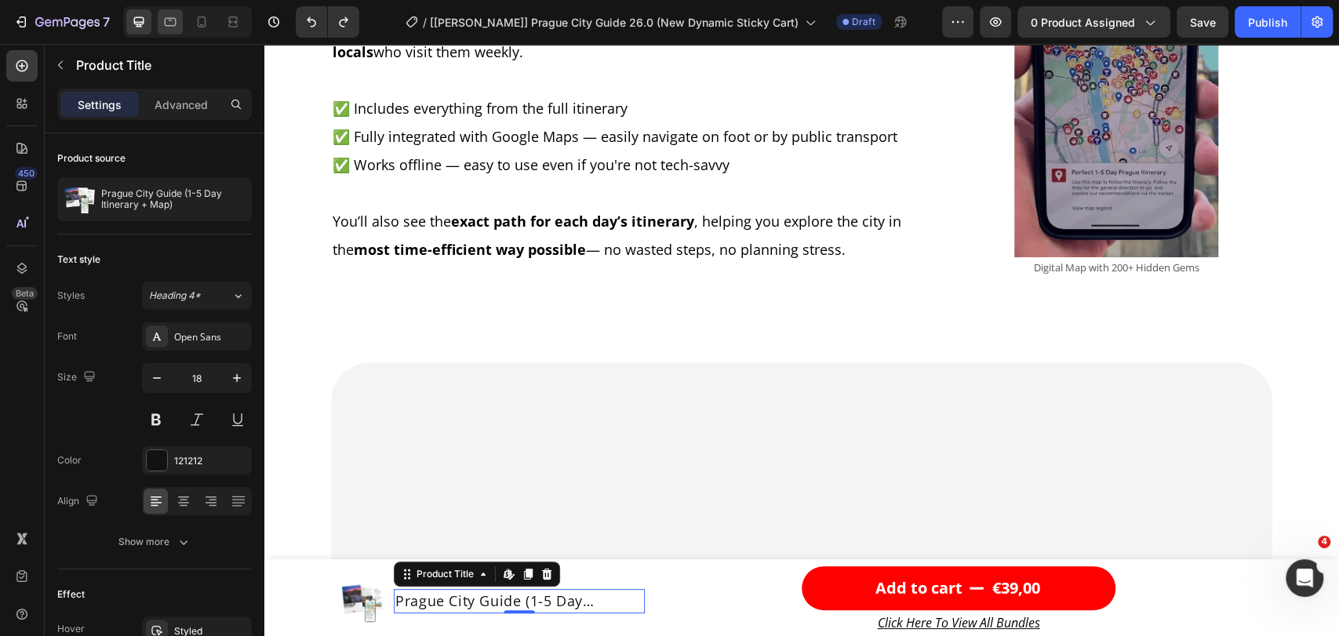
click at [177, 20] on icon at bounding box center [170, 22] width 16 height 16
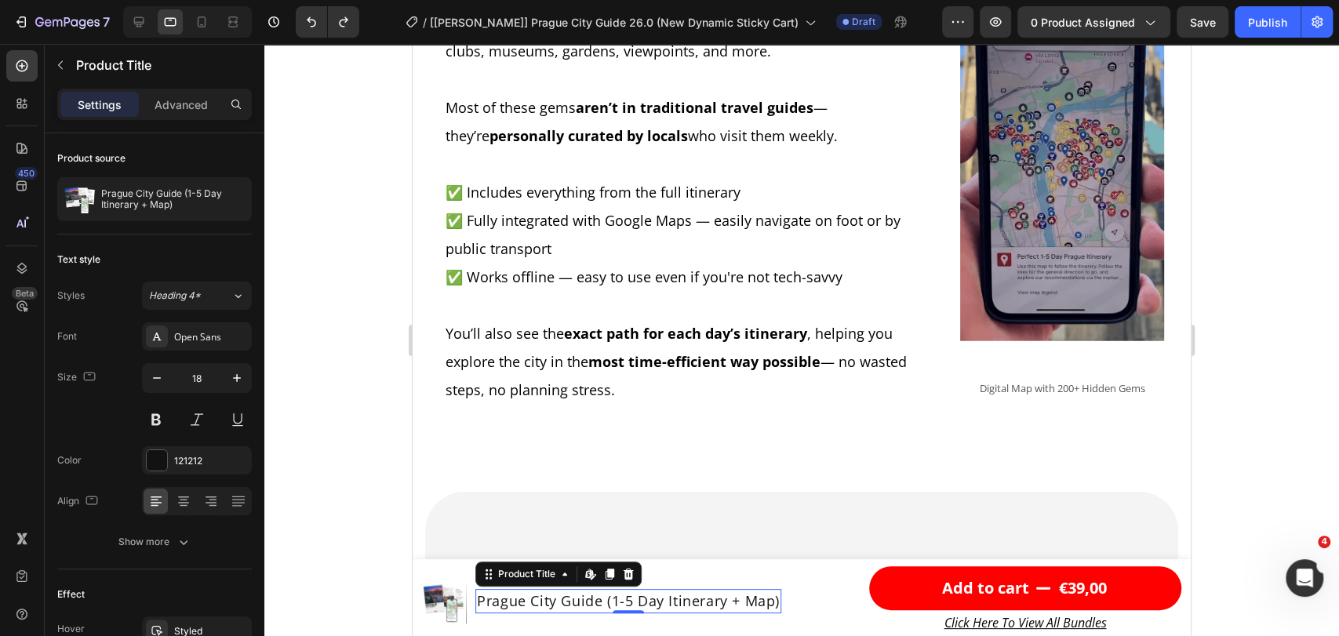
scroll to position [3112, 0]
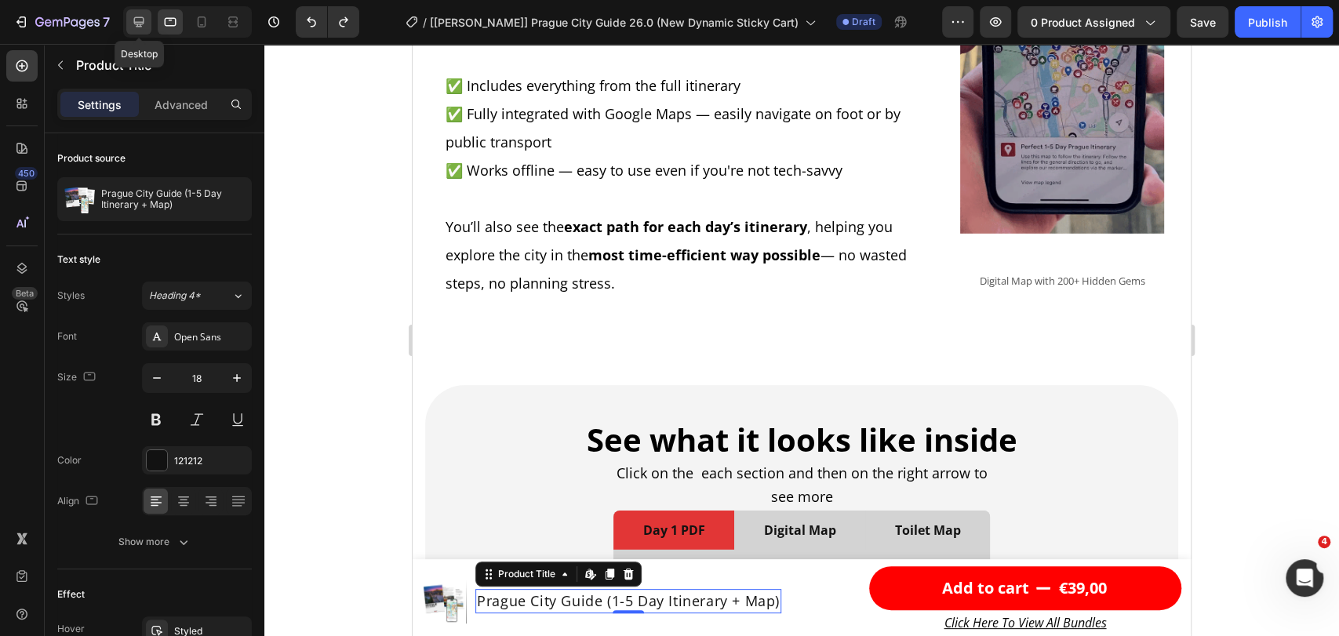
click at [138, 13] on div at bounding box center [138, 21] width 25 height 25
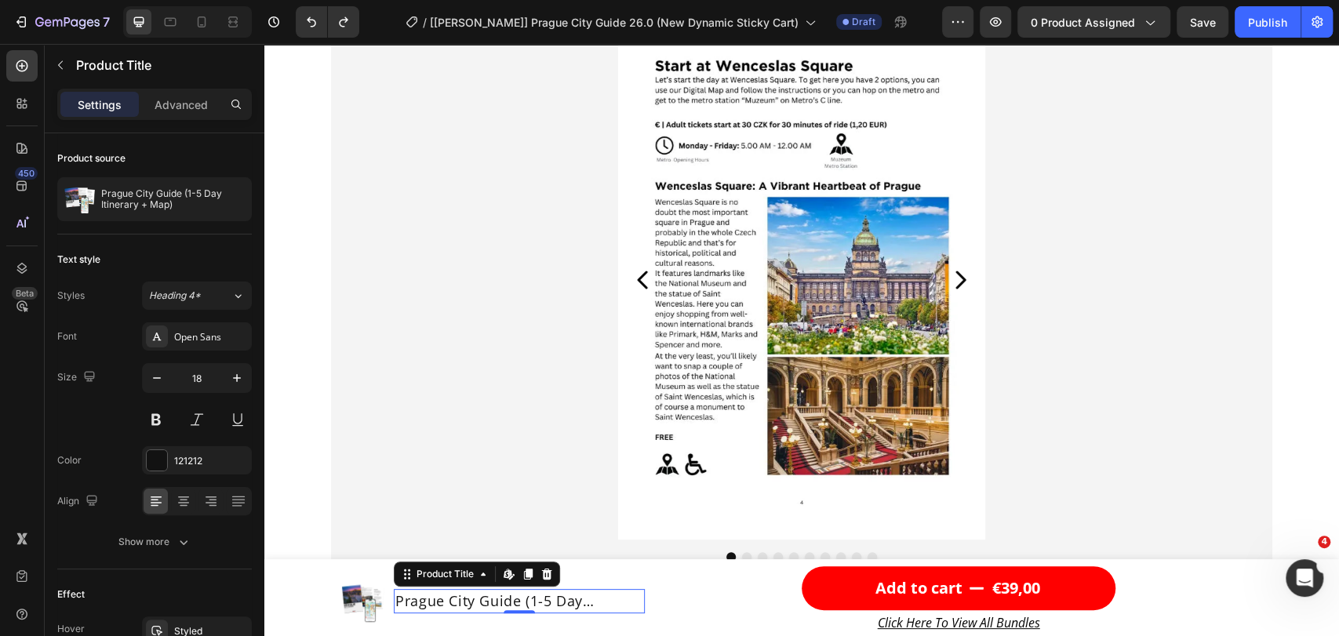
scroll to position [3602, 0]
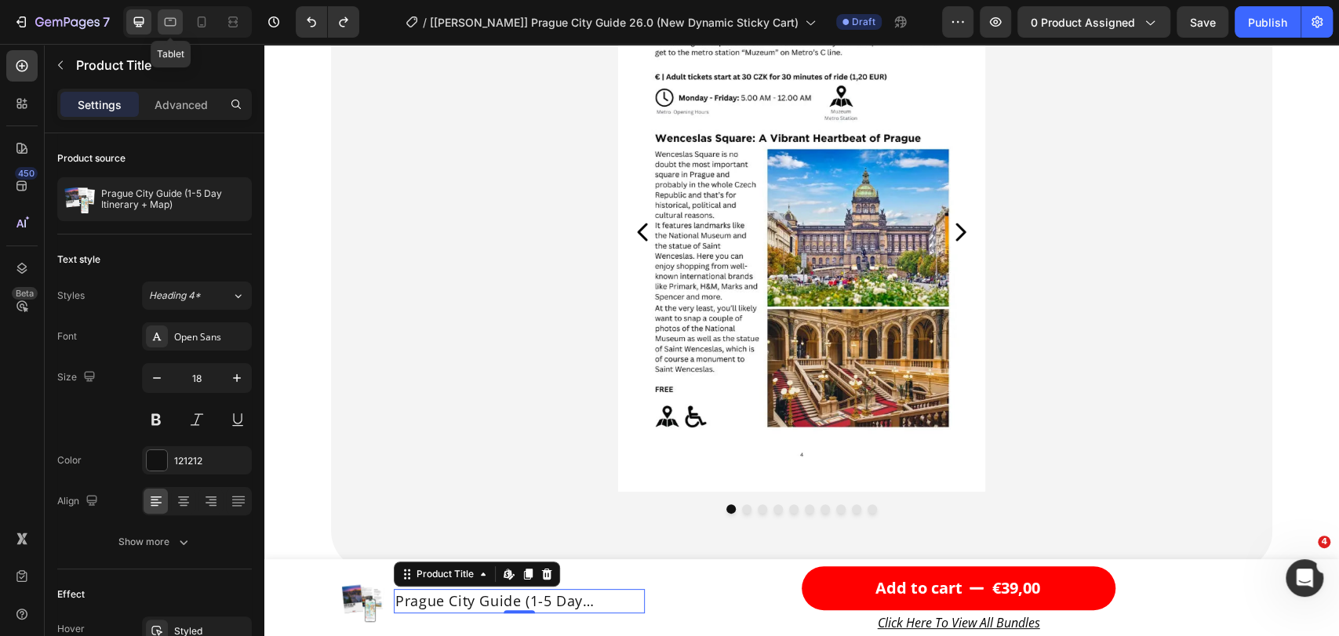
click at [160, 25] on div at bounding box center [170, 21] width 25 height 25
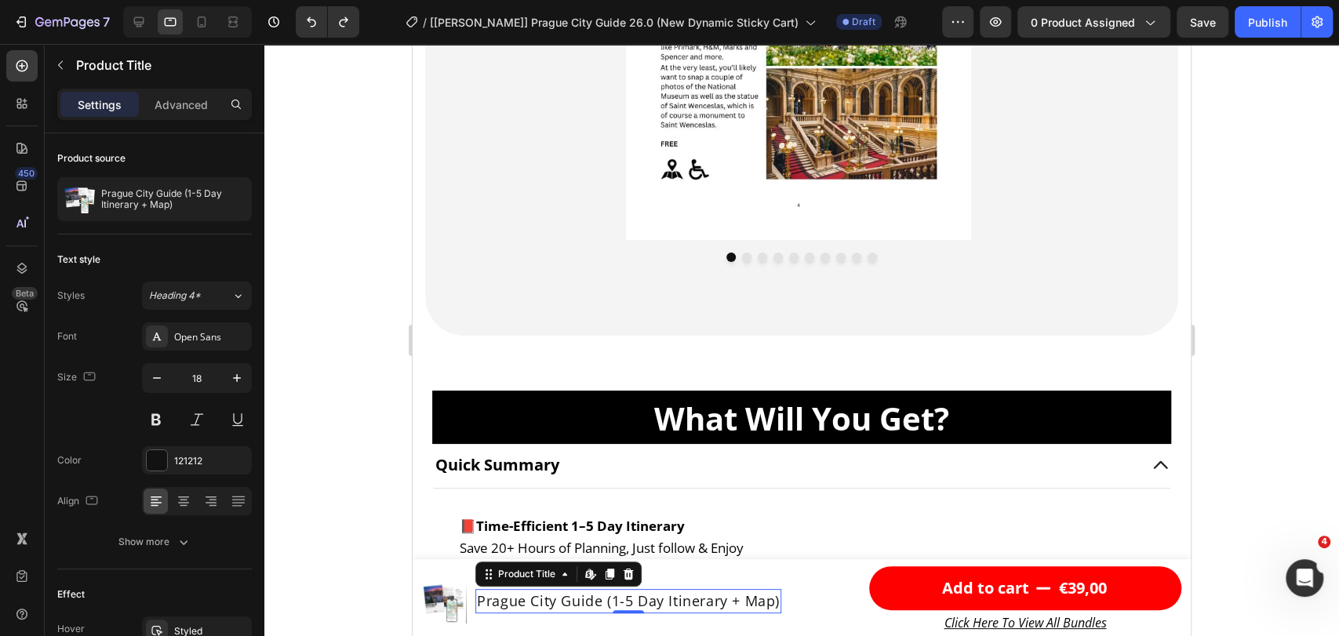
scroll to position [4091, 0]
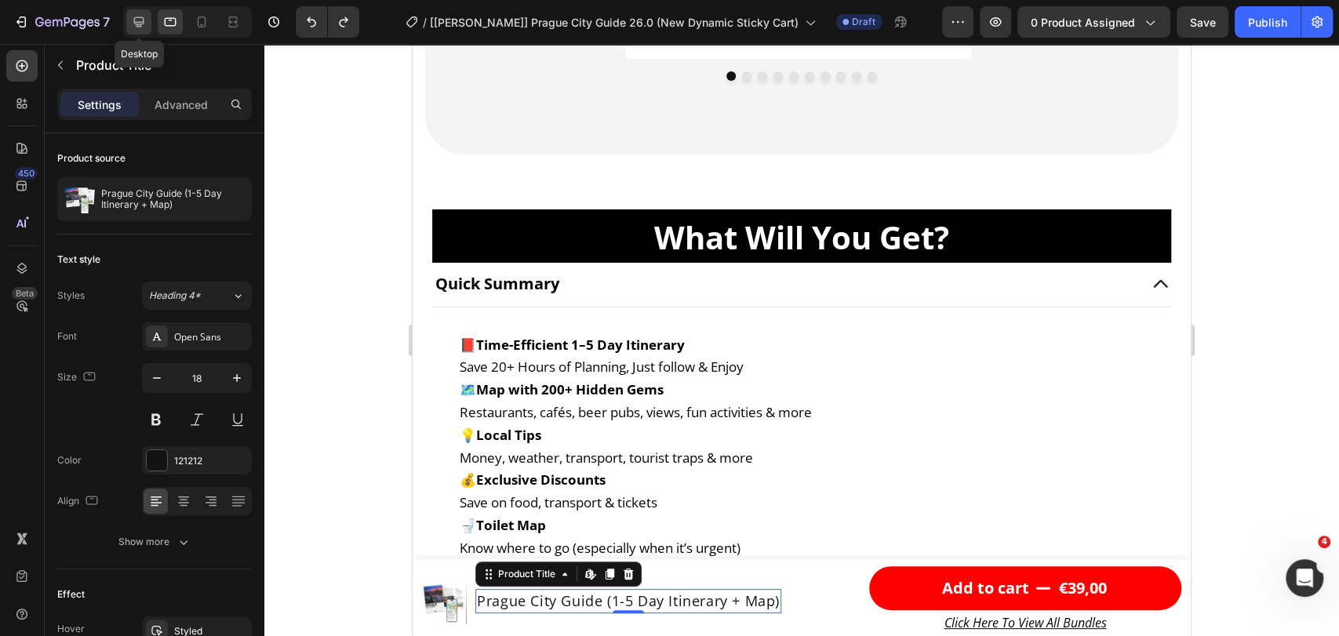
click at [142, 20] on icon at bounding box center [139, 22] width 16 height 16
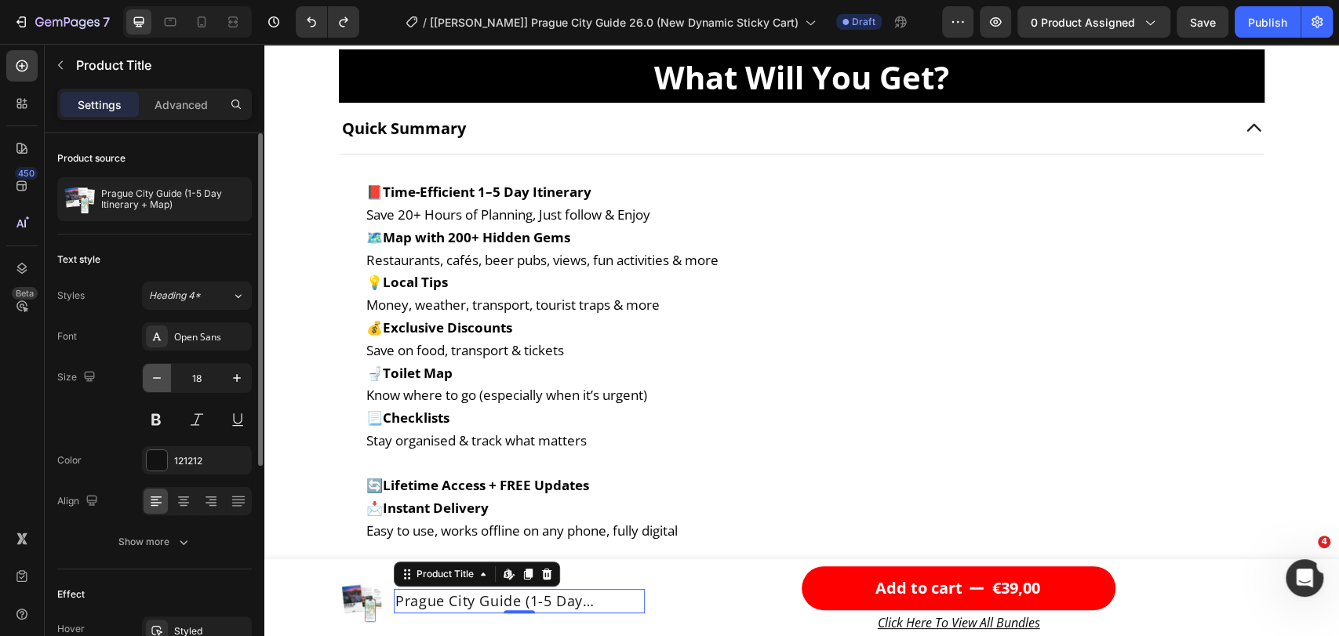
scroll to position [4582, 0]
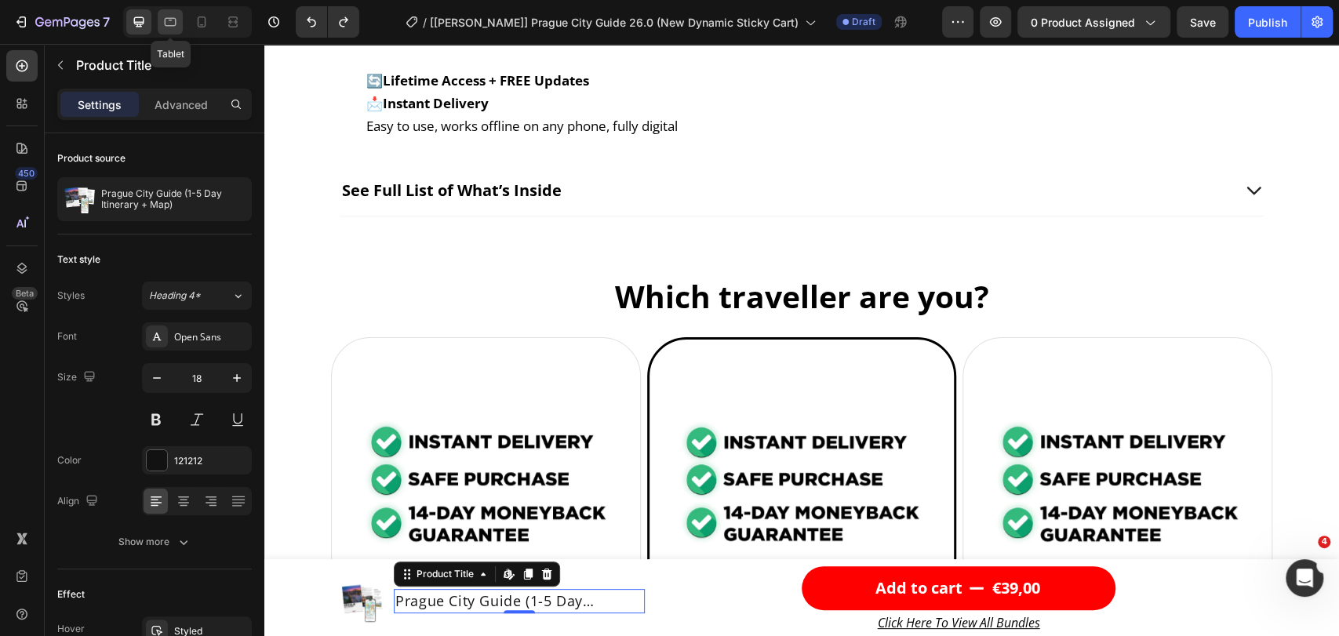
click at [178, 19] on div at bounding box center [170, 21] width 25 height 25
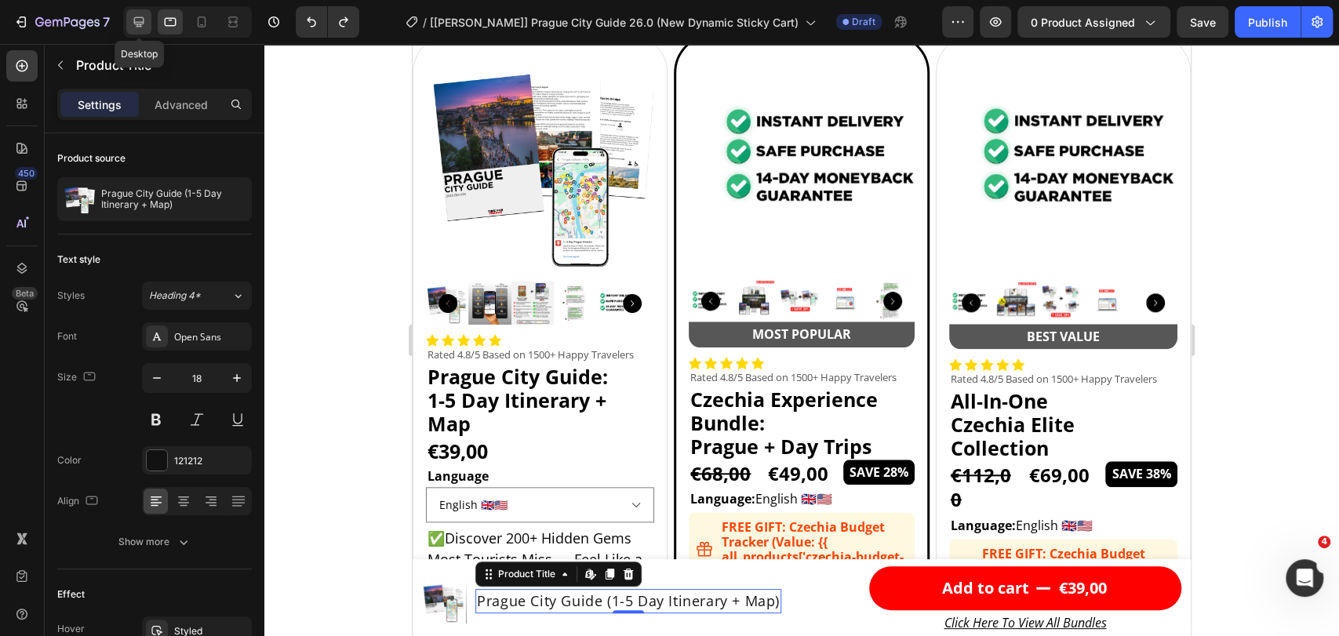
click at [138, 25] on icon at bounding box center [139, 22] width 10 height 10
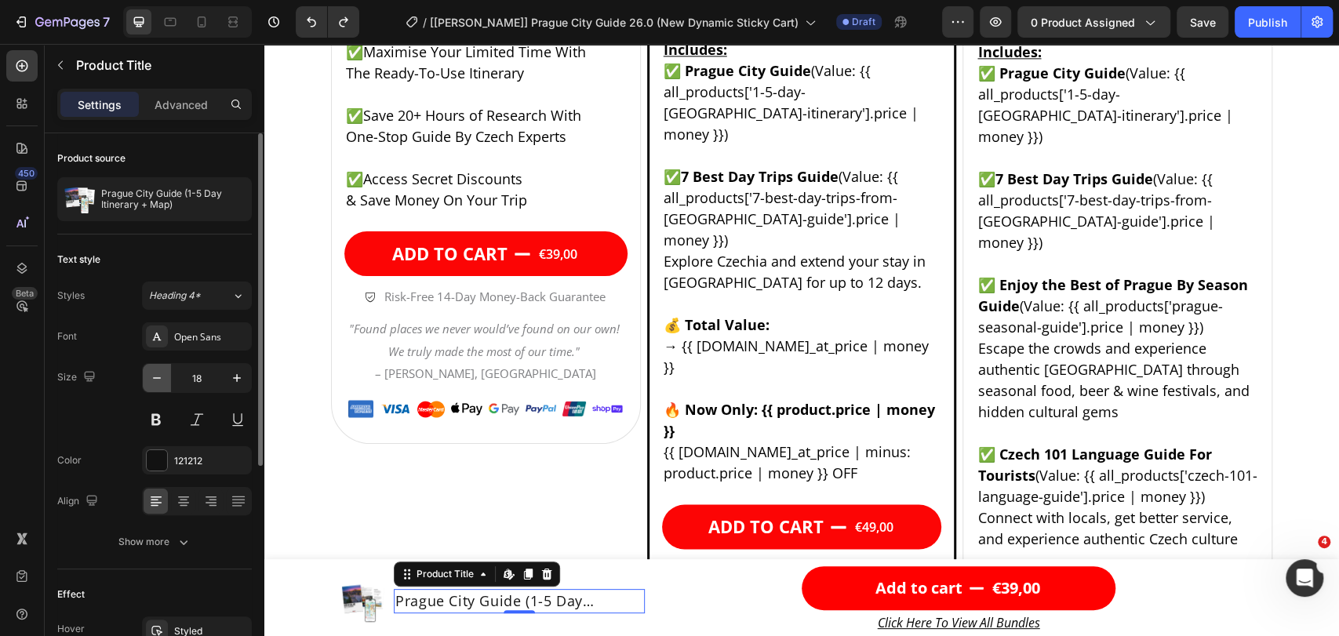
scroll to position [5562, 0]
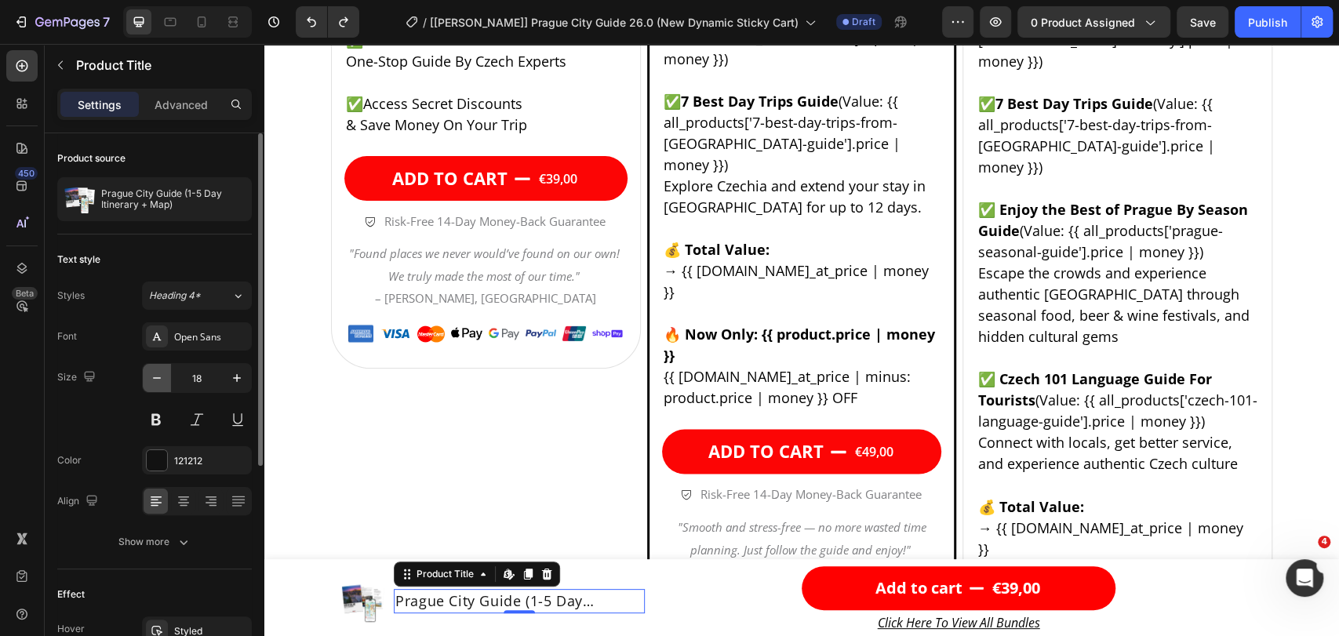
click at [158, 377] on icon "button" at bounding box center [157, 378] width 8 height 2
type input "14"
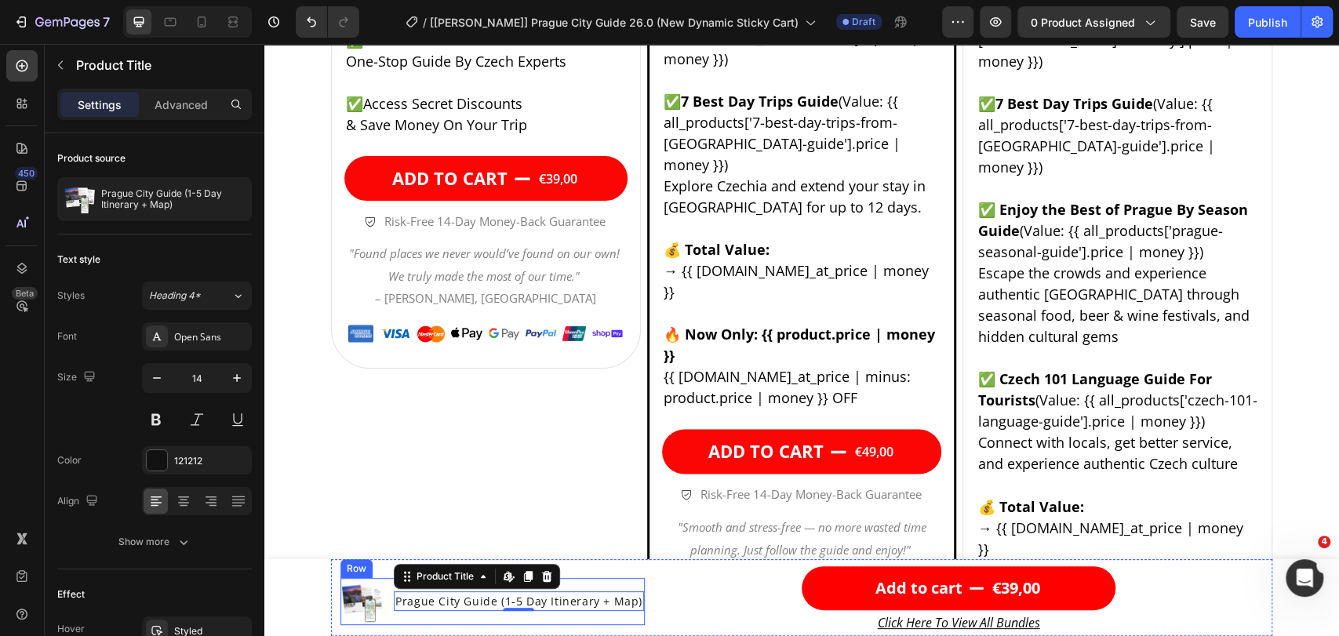
click at [629, 579] on div "Prague City Guide (1-5 Day Itinerary + Map) Product Title Edit content in Shopi…" at bounding box center [519, 601] width 250 height 47
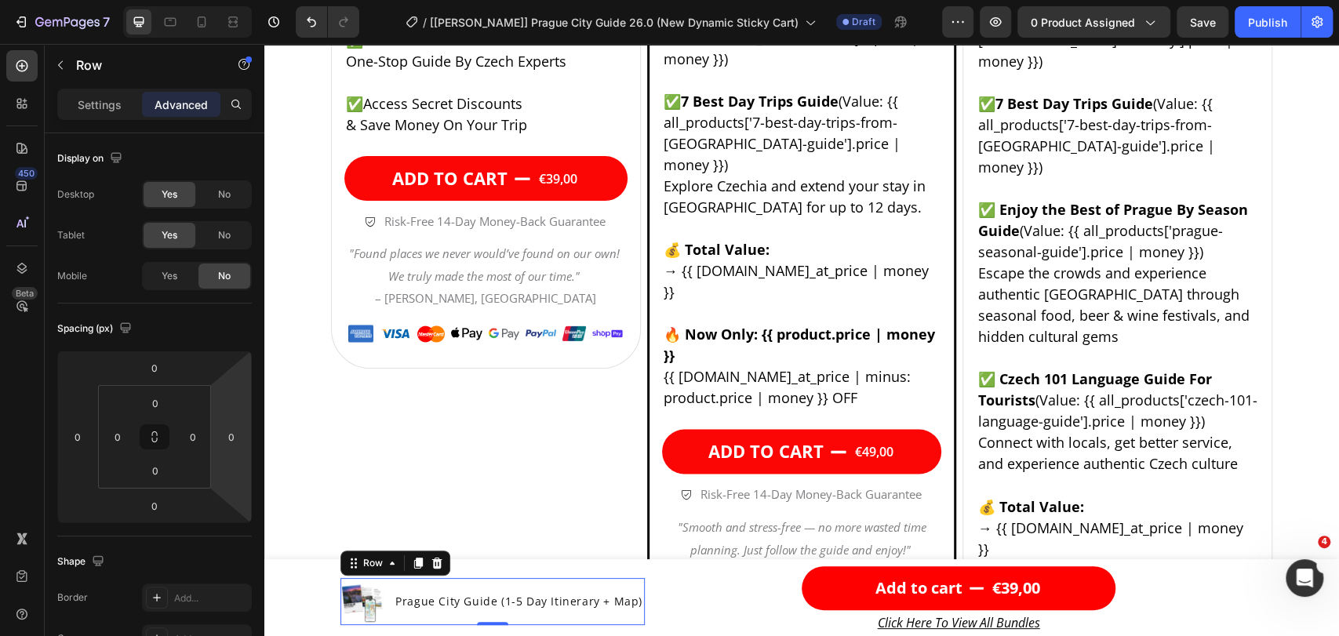
click at [481, 579] on div "Prague City Guide (1-5 Day Itinerary + Map) Product Title" at bounding box center [519, 601] width 250 height 47
click at [386, 564] on icon at bounding box center [392, 563] width 13 height 13
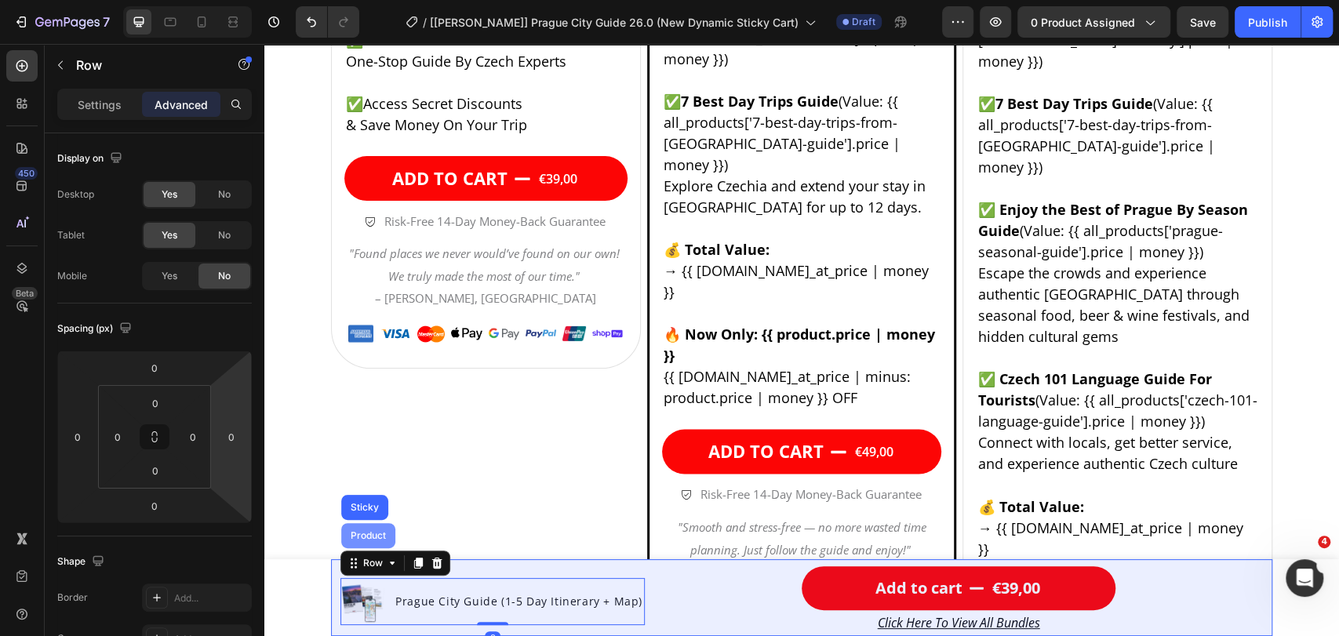
click at [366, 535] on div "Product" at bounding box center [368, 535] width 42 height 9
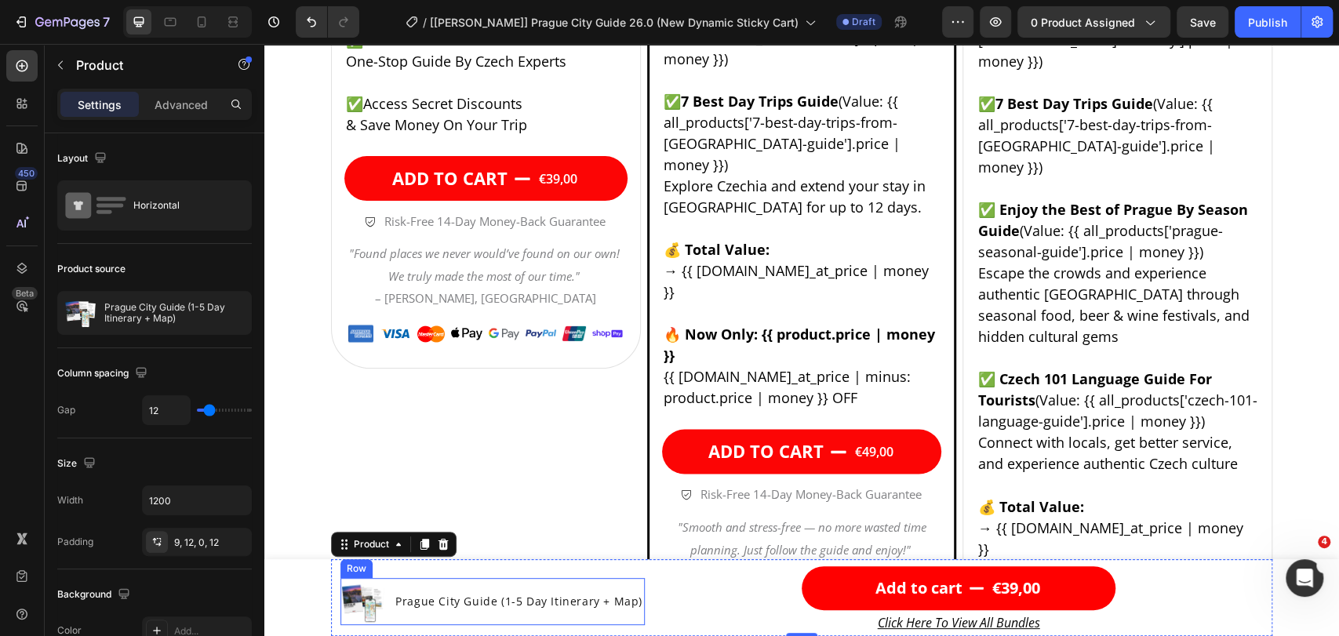
click at [474, 580] on div "Prague City Guide (1-5 Day Itinerary + Map) Product Title" at bounding box center [519, 601] width 250 height 47
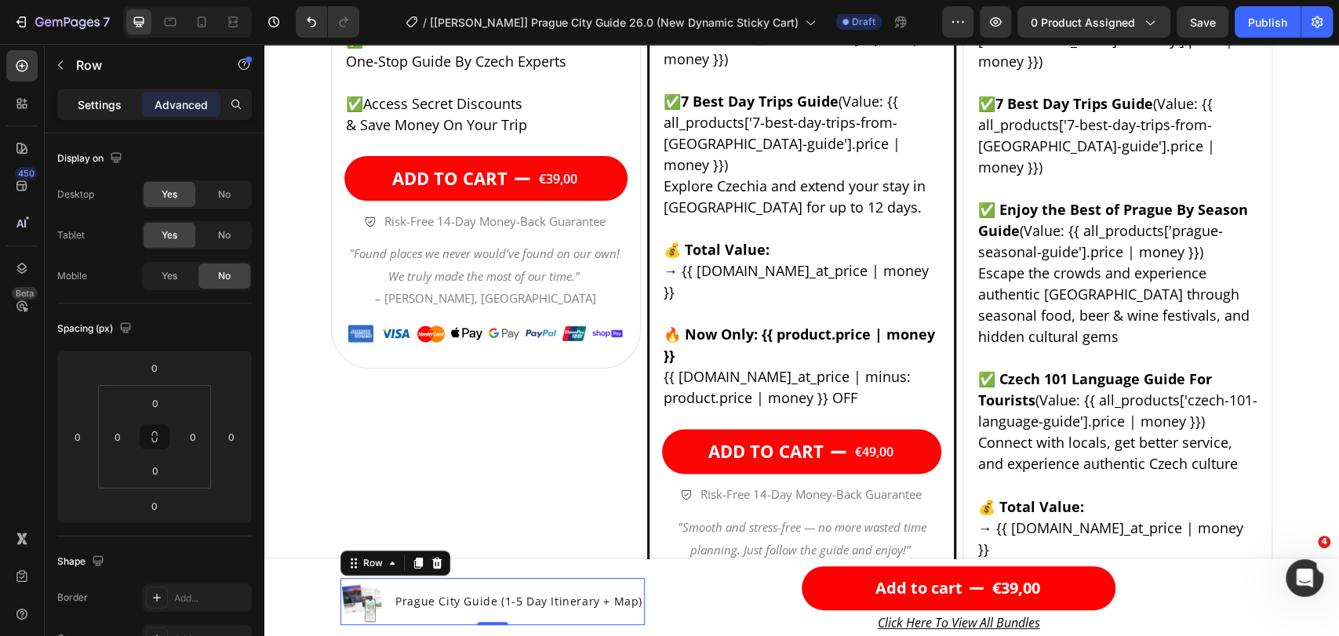
click at [107, 98] on p "Settings" at bounding box center [100, 104] width 44 height 16
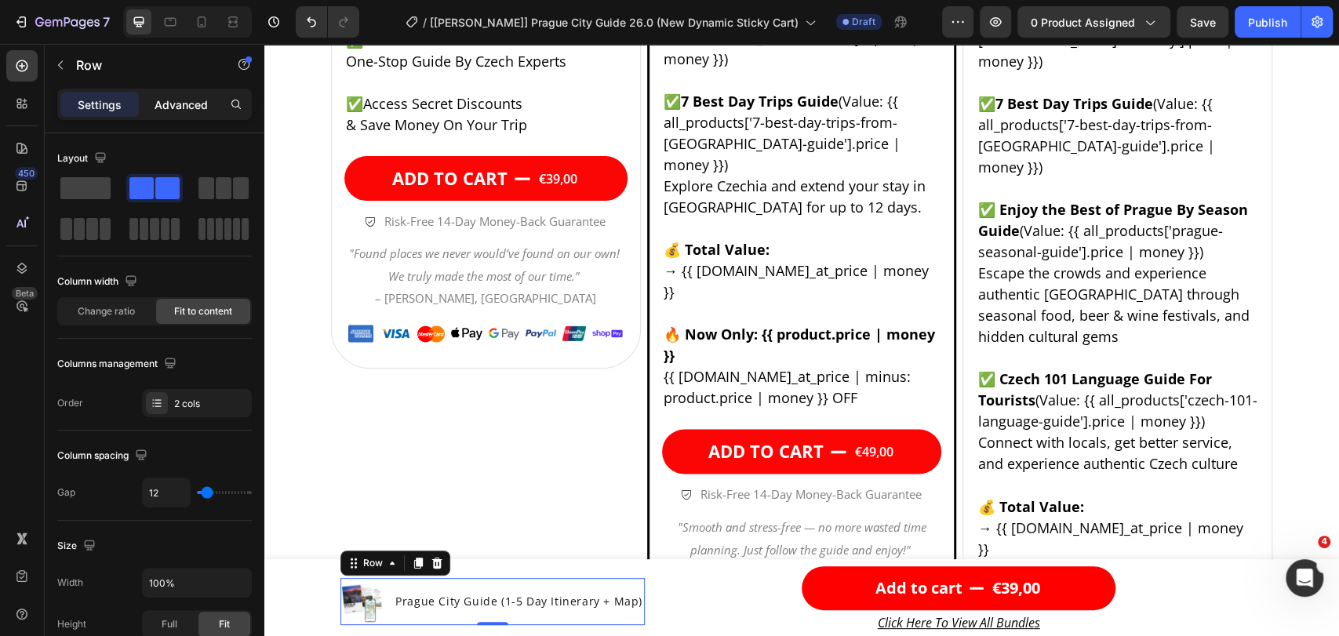
click at [166, 106] on p "Advanced" at bounding box center [181, 104] width 53 height 16
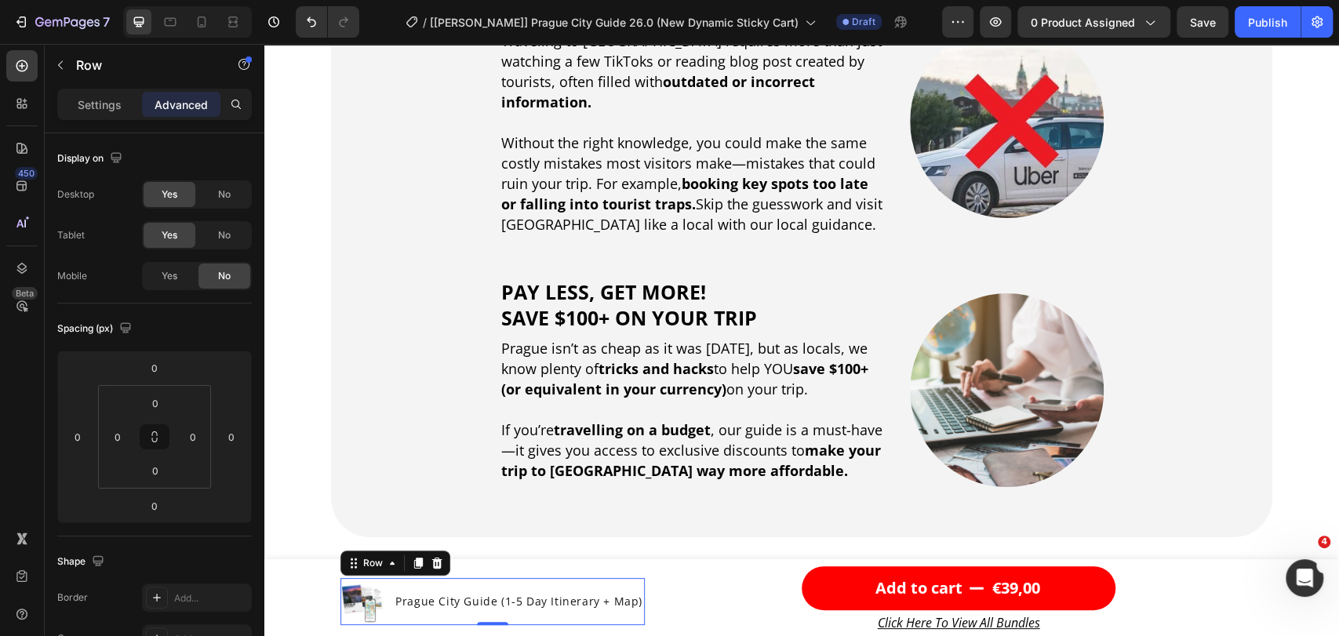
scroll to position [0, 0]
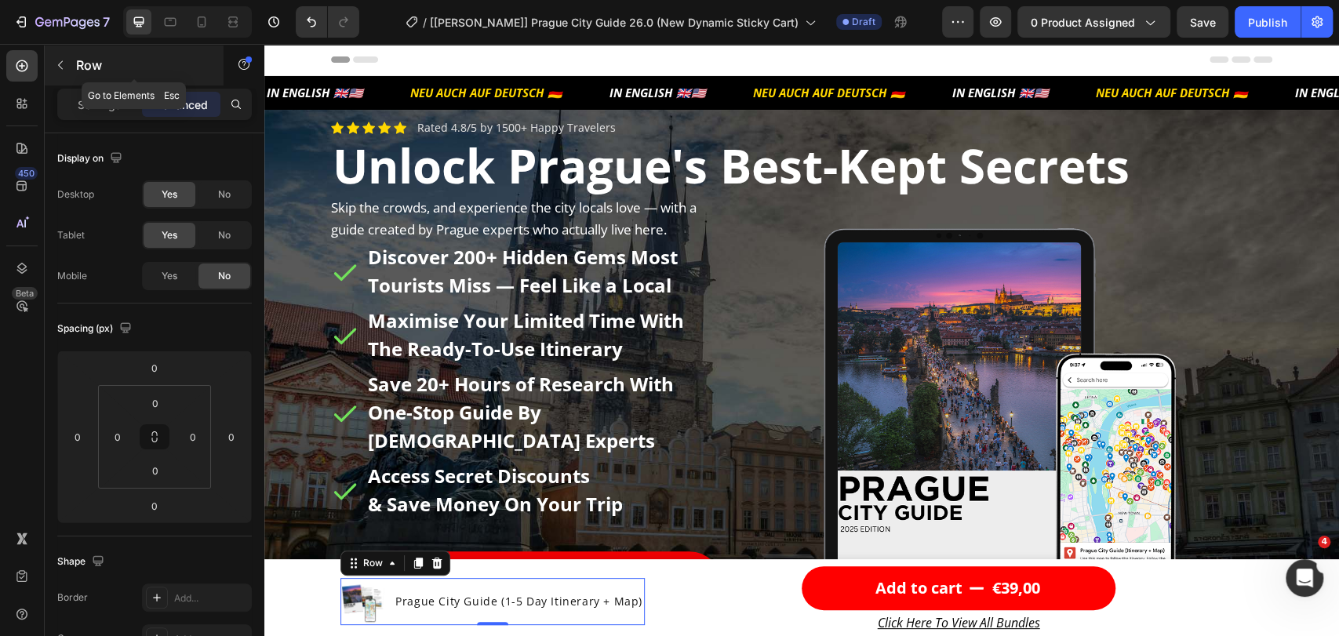
click at [66, 57] on button "button" at bounding box center [60, 65] width 25 height 25
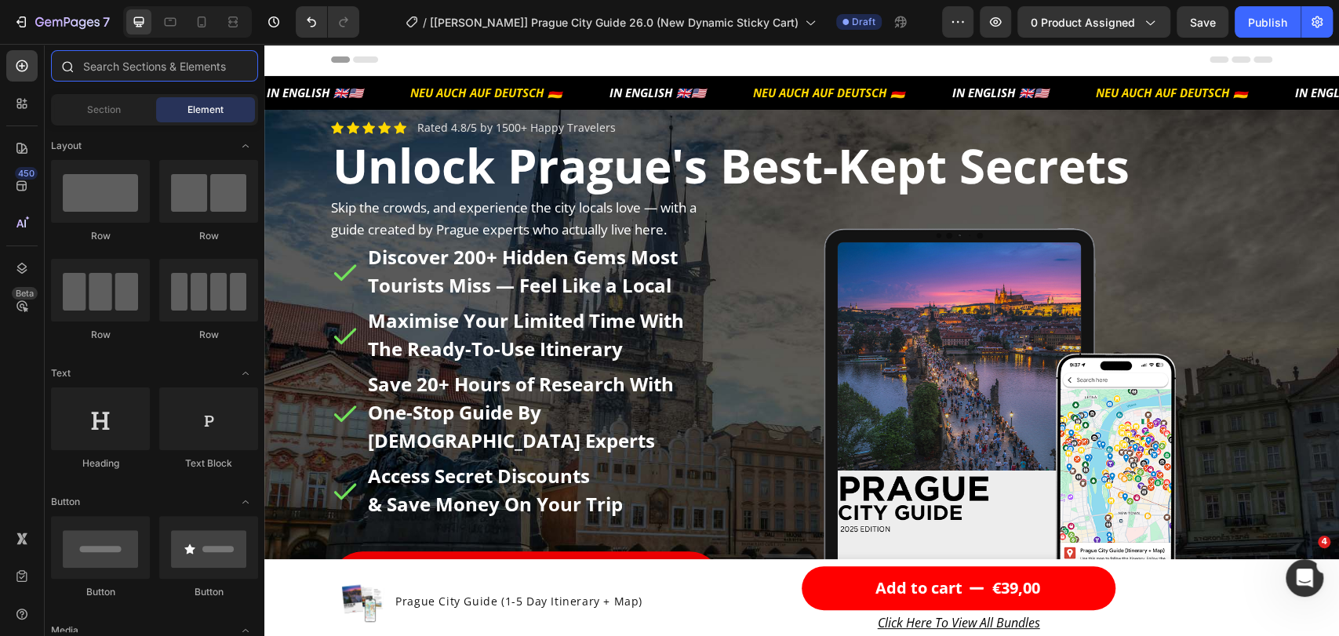
click at [107, 70] on input "text" at bounding box center [154, 65] width 207 height 31
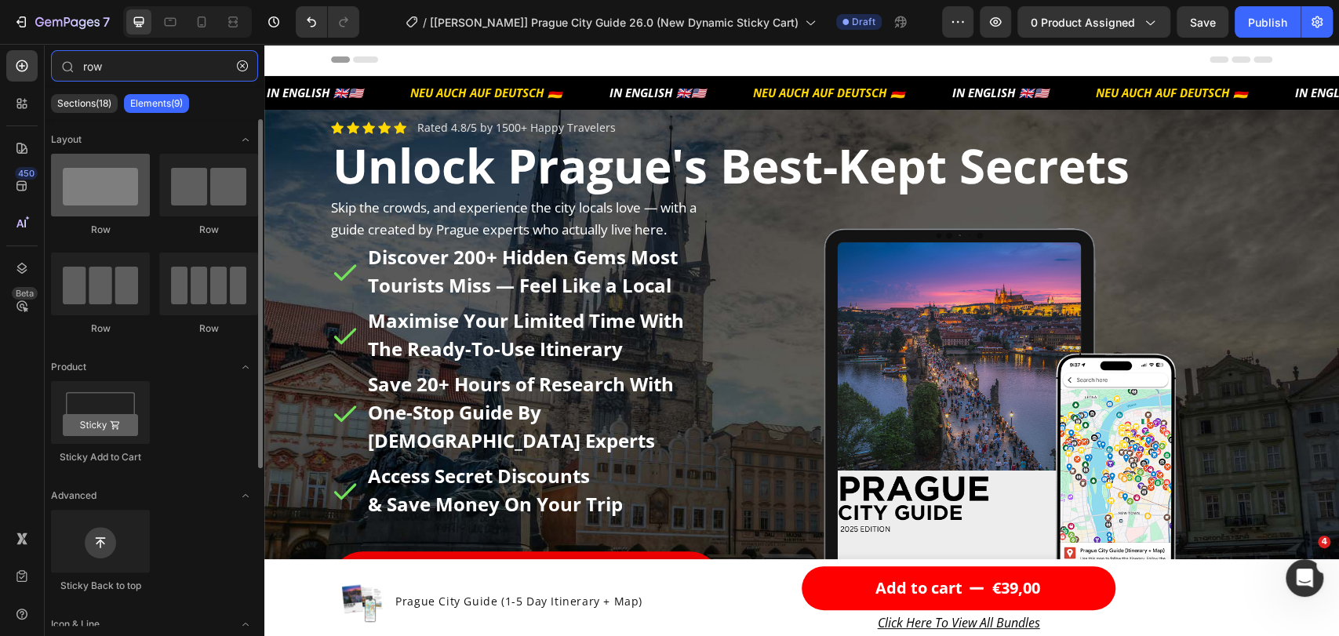
type input "row"
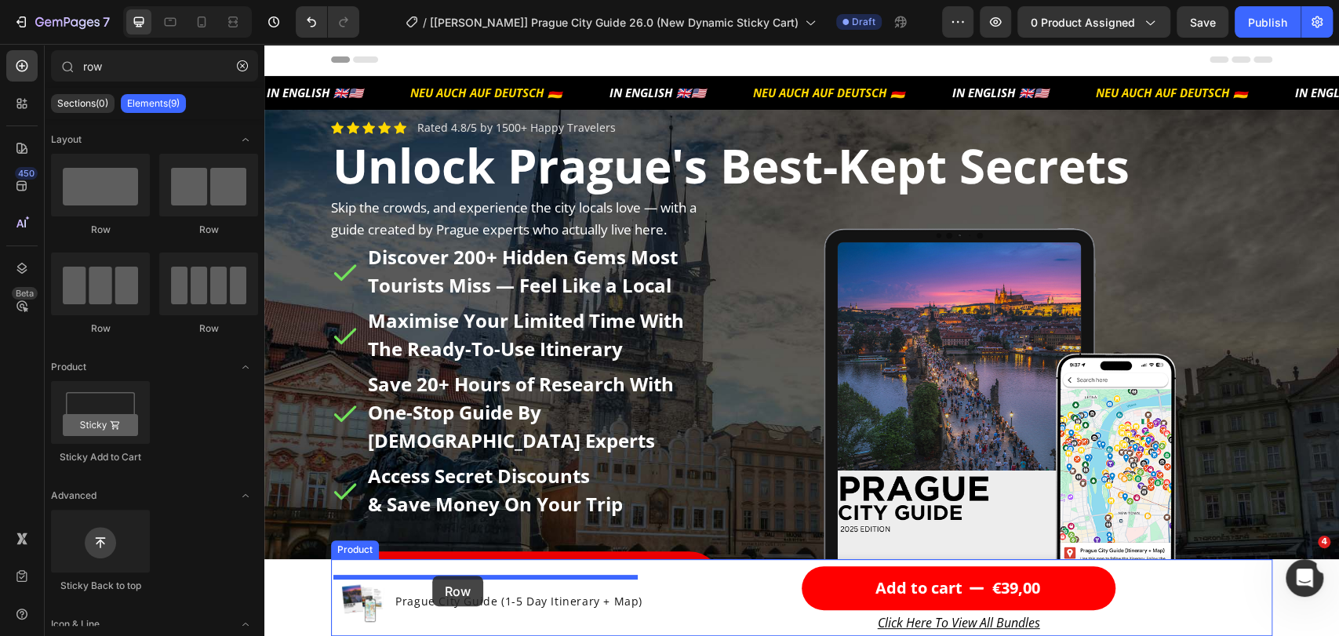
drag, startPoint x: 373, startPoint y: 231, endPoint x: 435, endPoint y: 573, distance: 346.9
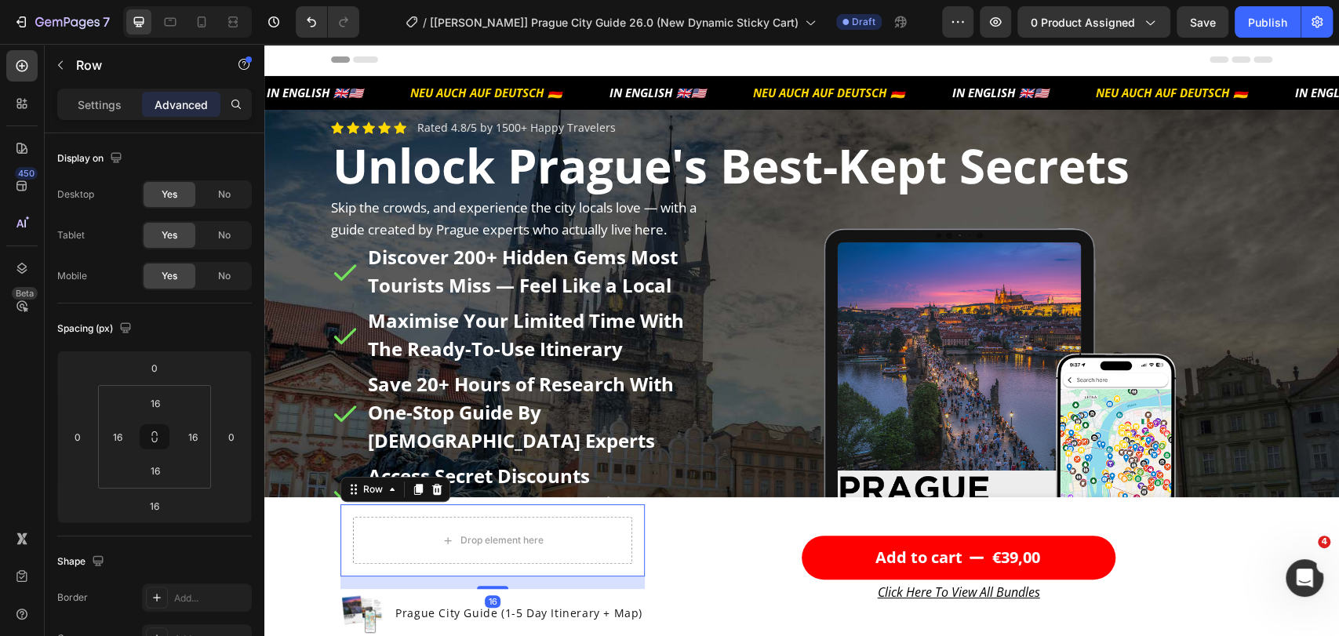
click at [376, 588] on div "16" at bounding box center [492, 583] width 304 height 13
click at [394, 593] on div "Prague City Guide (1-5 Day Itinerary + Map) Product Title" at bounding box center [519, 612] width 250 height 47
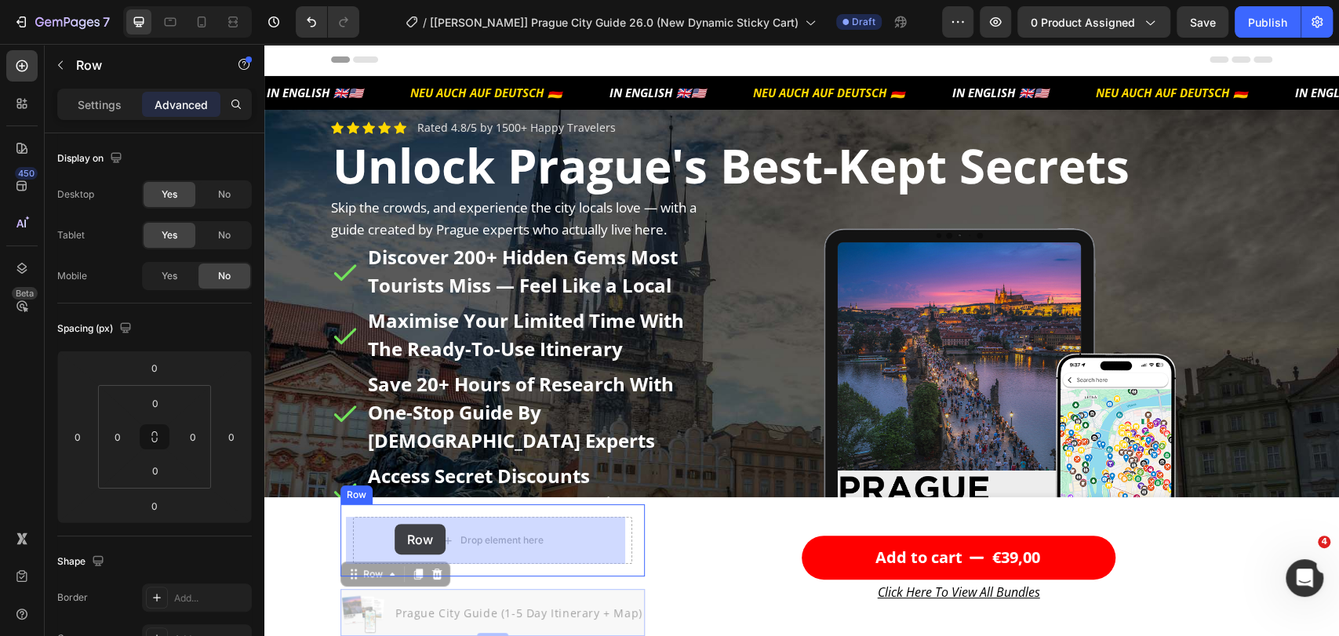
drag, startPoint x: 399, startPoint y: 591, endPoint x: 395, endPoint y: 530, distance: 60.6
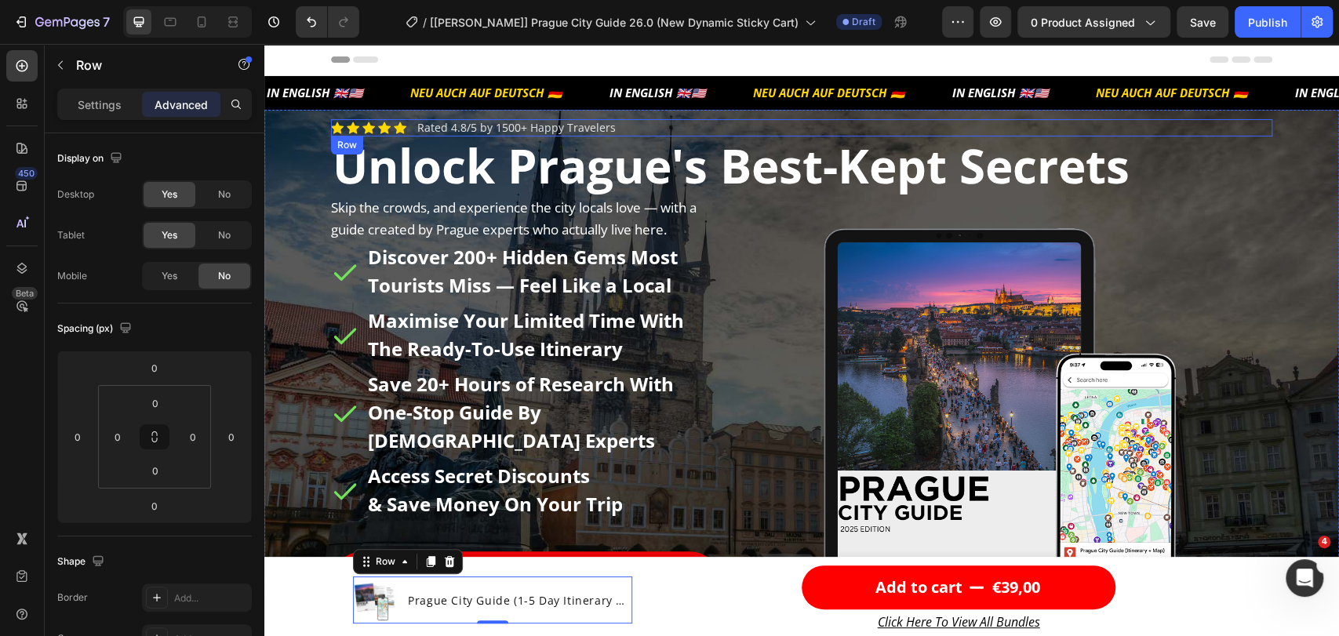
drag, startPoint x: 403, startPoint y: 122, endPoint x: 412, endPoint y: 126, distance: 9.5
click at [403, 123] on div "Icon Icon Icon Icon Icon Icon List Rated 4.8/5 by 1500+ Happy Travelers Text Bl…" at bounding box center [801, 127] width 941 height 17
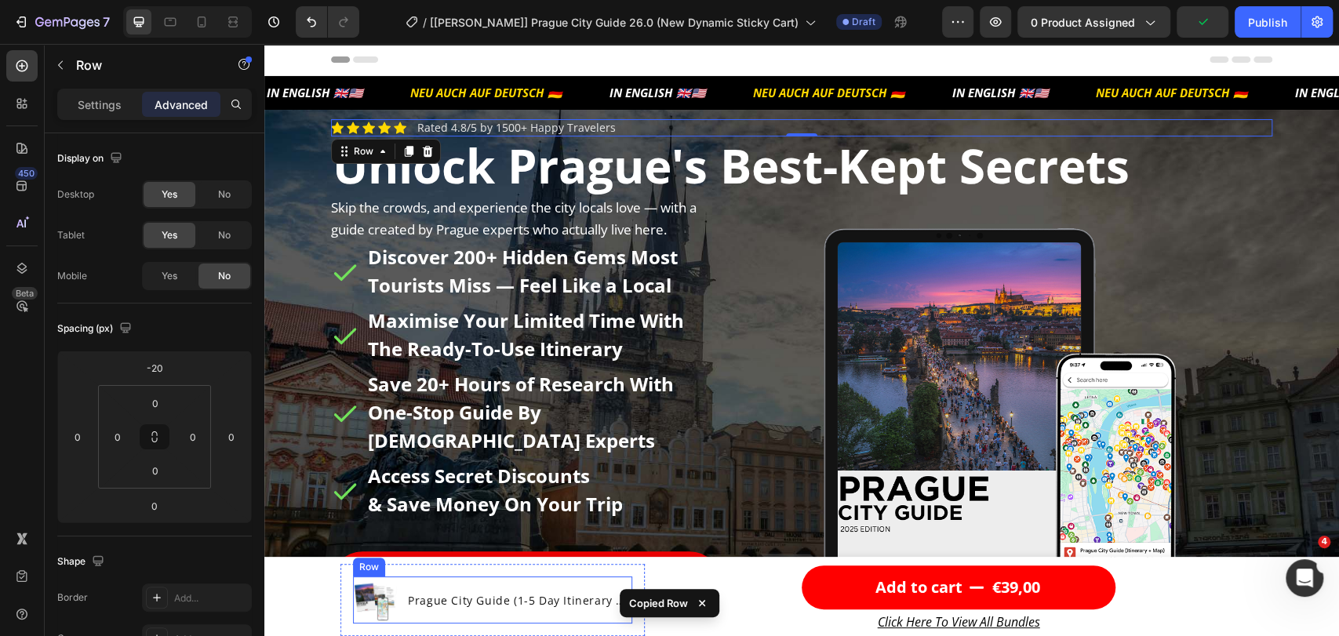
click at [434, 621] on div "Prague City Guide (1-5 Day Itinerary + Map) Product Title" at bounding box center [519, 600] width 226 height 47
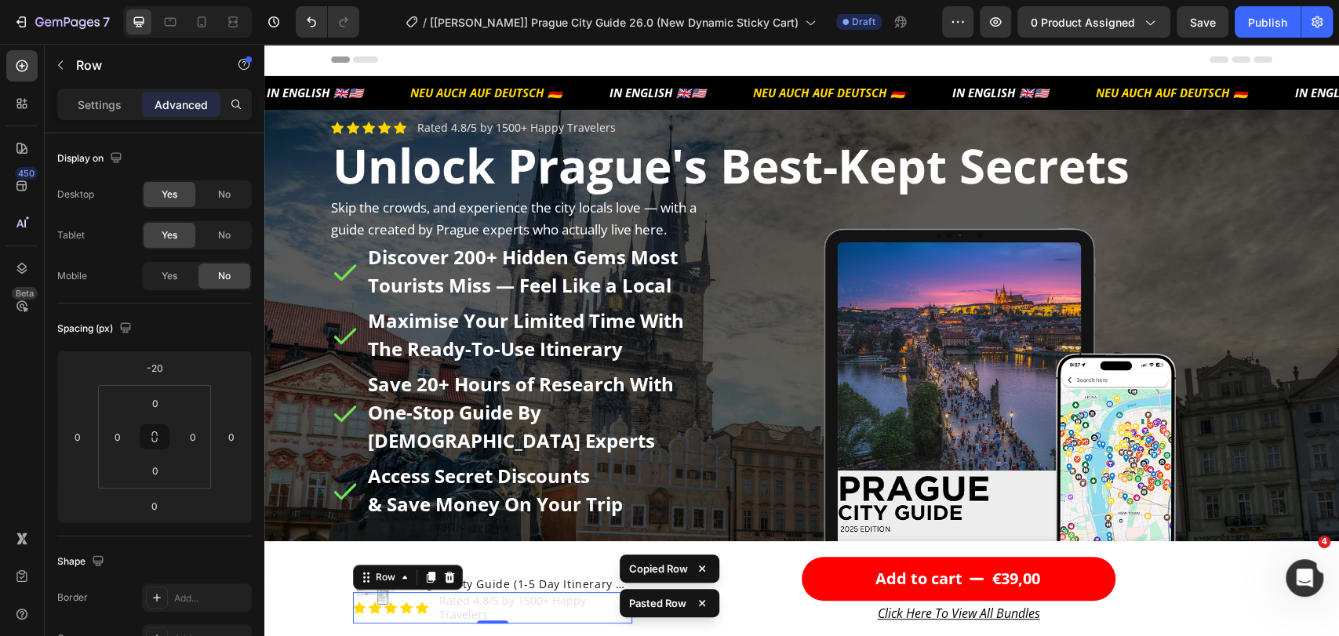
click at [425, 594] on div "Icon Icon Icon Icon Icon Icon List Rated 4.8/5 by 1500+ Happy Travelers Text Bl…" at bounding box center [492, 607] width 279 height 31
click at [461, 571] on div "Prague City Guide (1-5 Day Itinerary + Map) Product Title" at bounding box center [519, 584] width 226 height 47
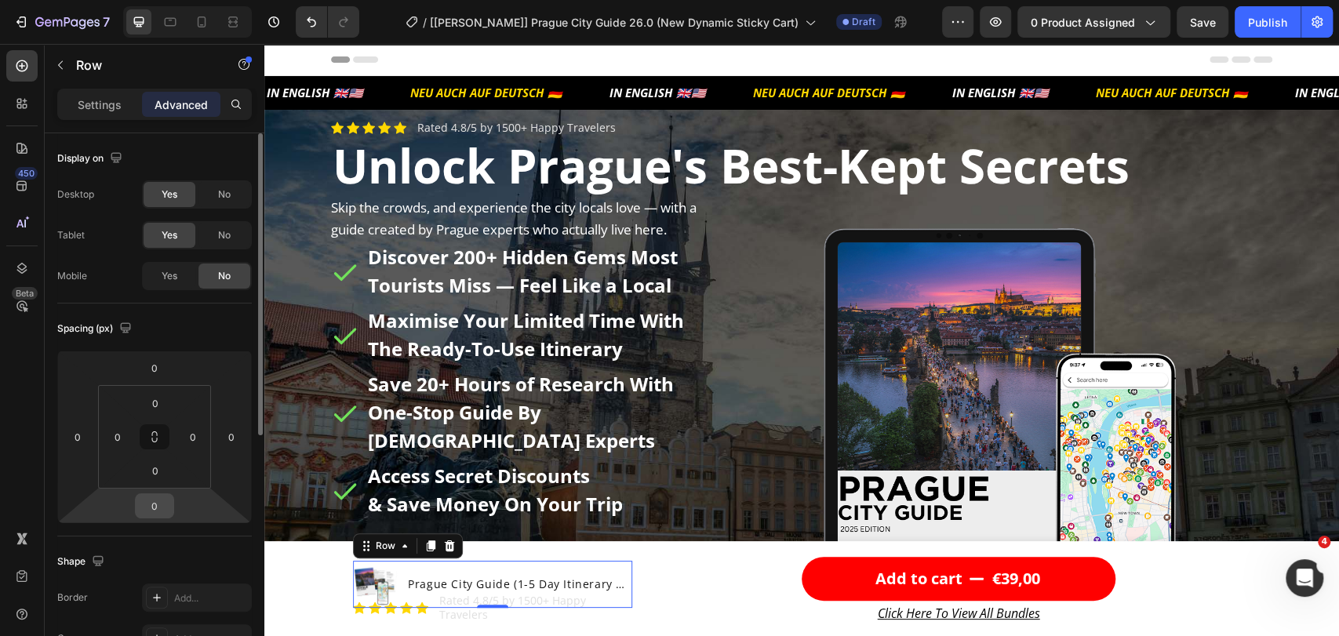
click at [155, 506] on input "0" at bounding box center [154, 506] width 31 height 24
type input "15"
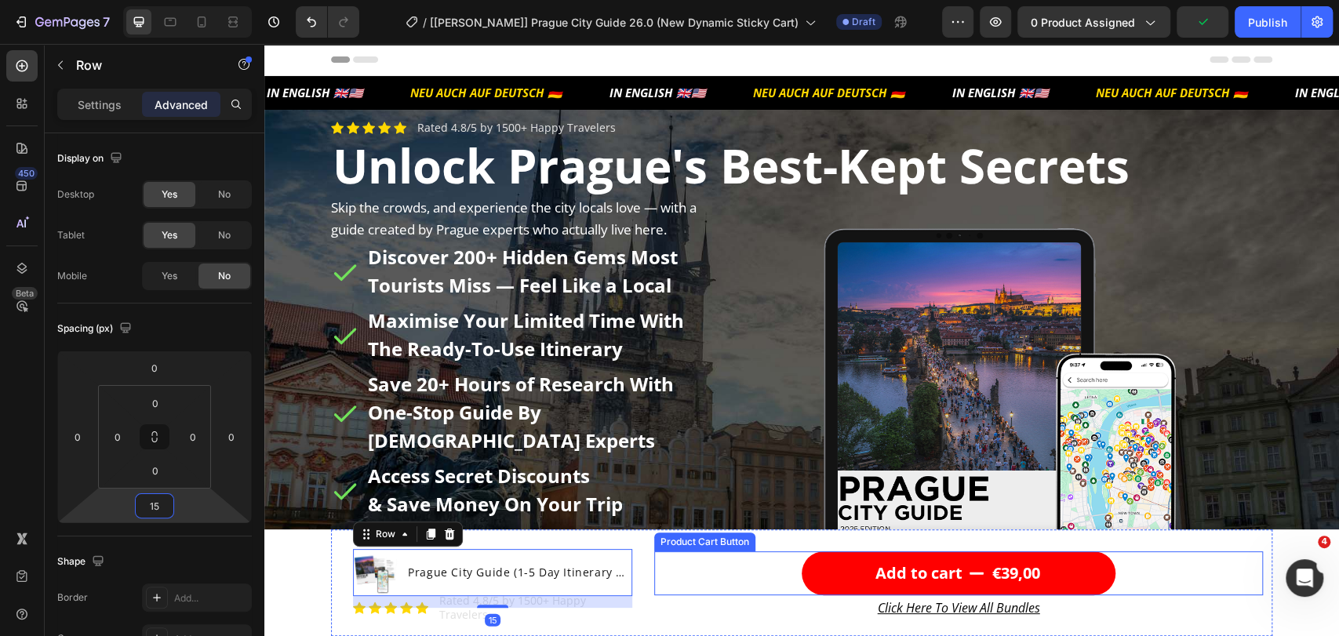
click at [719, 587] on div "Add to cart €39,00 Product Cart Button" at bounding box center [958, 573] width 609 height 44
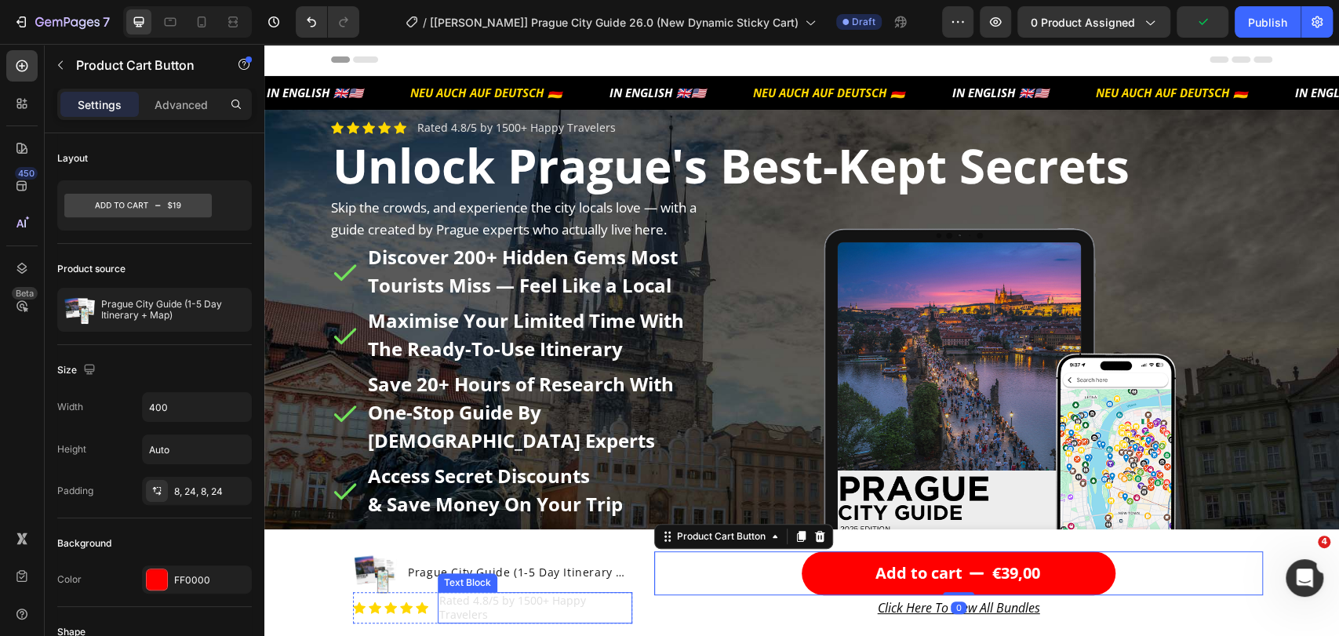
click at [478, 608] on link "Rated 4.8/5 by 1500+ Happy Travelers" at bounding box center [512, 607] width 147 height 29
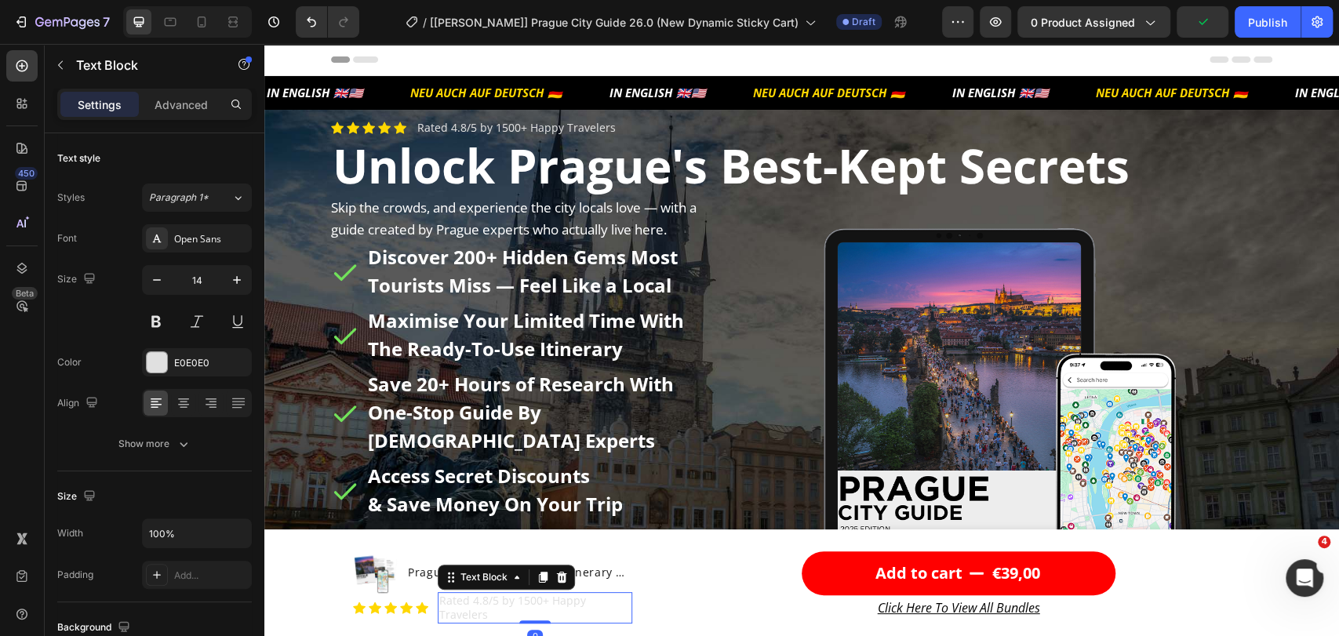
click at [467, 608] on link "Rated 4.8/5 by 1500+ Happy Travelers" at bounding box center [512, 607] width 147 height 29
click at [467, 607] on link "Rated 4.8/5 by 1500+ Happy Travelers" at bounding box center [512, 607] width 147 height 29
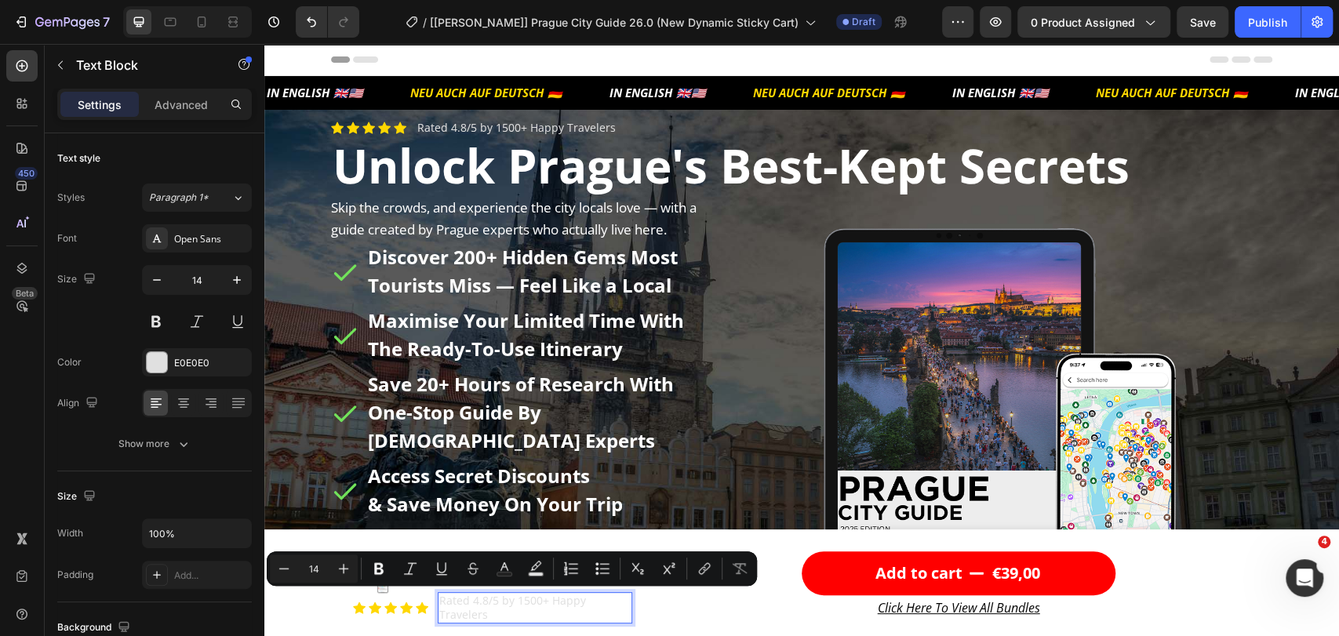
click at [497, 606] on link "Rated 4.8/5 by 1500+ Happy Travelers" at bounding box center [512, 607] width 147 height 29
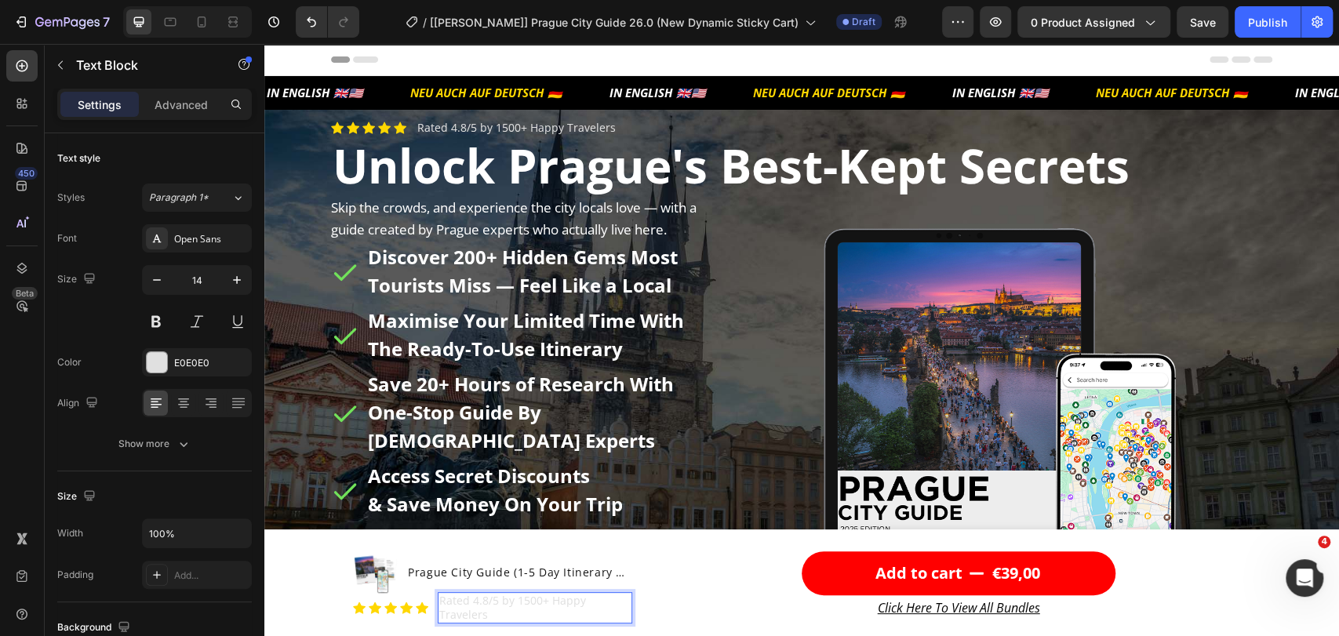
click at [489, 608] on p "Rated 4.8/5 by 1500+ Happy Travelers" at bounding box center [534, 608] width 191 height 28
click at [635, 570] on div "Product Images Prague City Guide (1-5 Day Itinerary + Map) Product Title Row Ic…" at bounding box center [492, 587] width 304 height 100
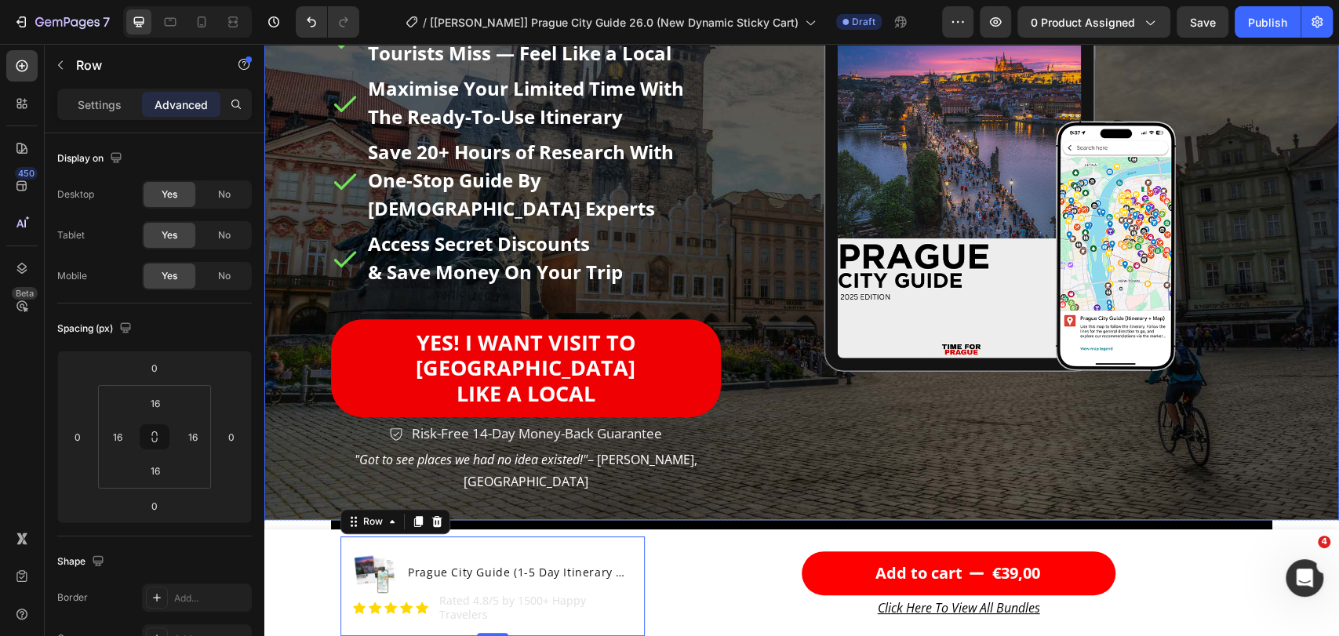
scroll to position [348, 0]
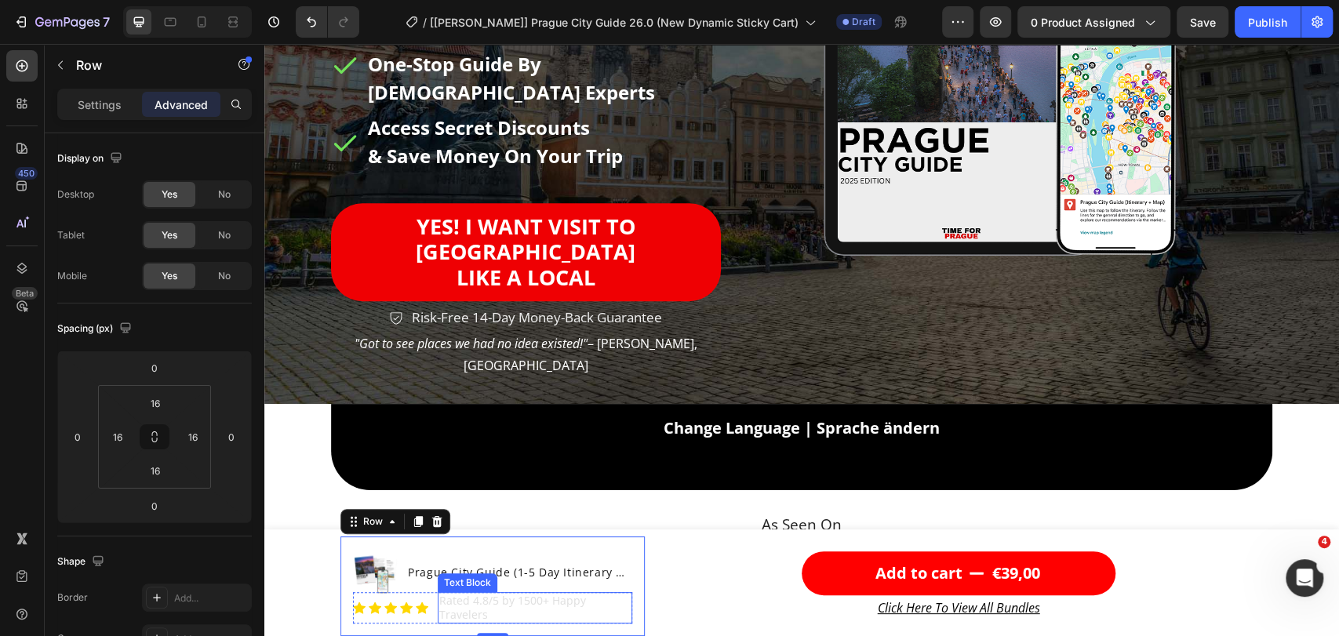
click at [494, 592] on div "Rated 4.8/5 by 1500+ Happy Travelers ⁠⁠⁠⁠⁠⁠⁠" at bounding box center [535, 607] width 195 height 31
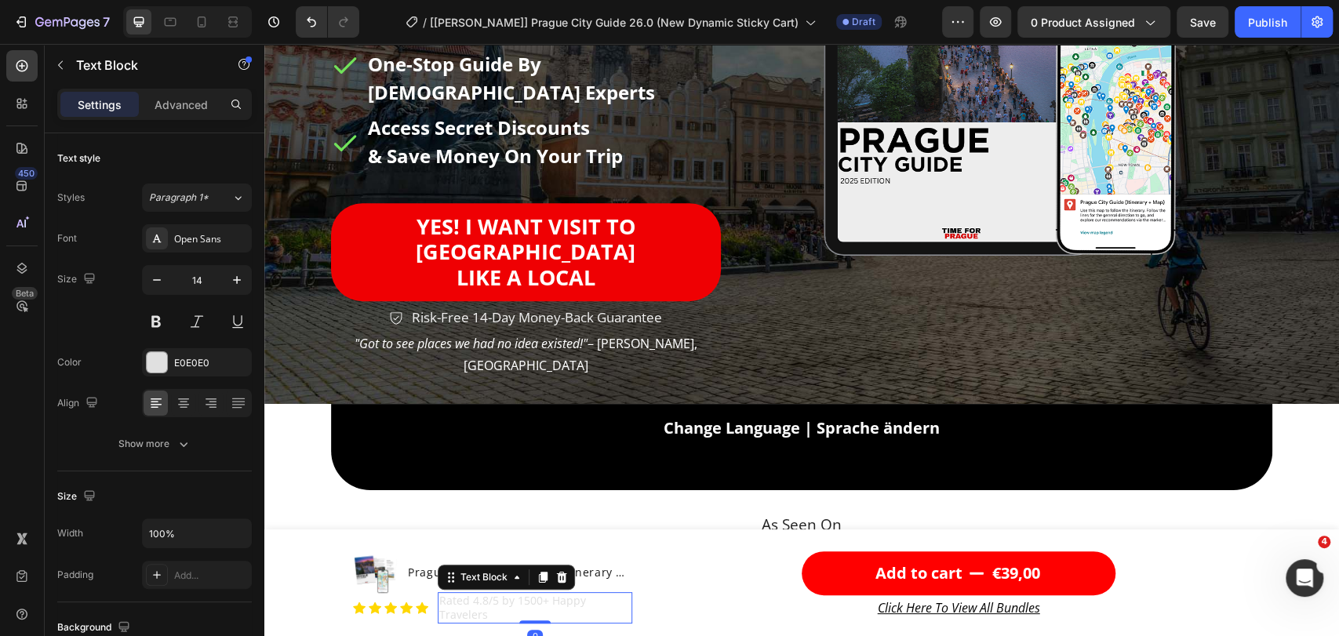
click at [421, 593] on div "Icon Icon Icon Icon Icon Icon List Rated 4.8/5 by 1500+ Happy Travelers ⁠⁠⁠⁠⁠⁠⁠…" at bounding box center [492, 607] width 279 height 31
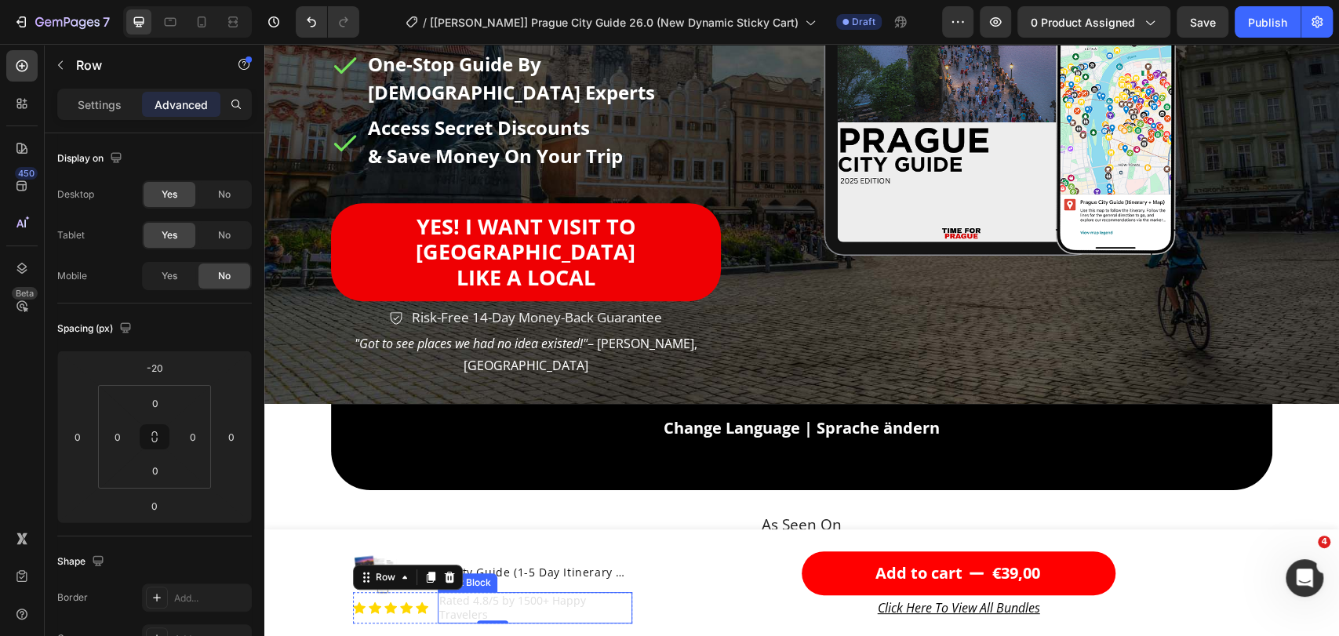
click at [622, 598] on p "Rated 4.8/5 by 1500+ Happy Travelers ⁠⁠⁠⁠⁠⁠⁠" at bounding box center [534, 608] width 191 height 28
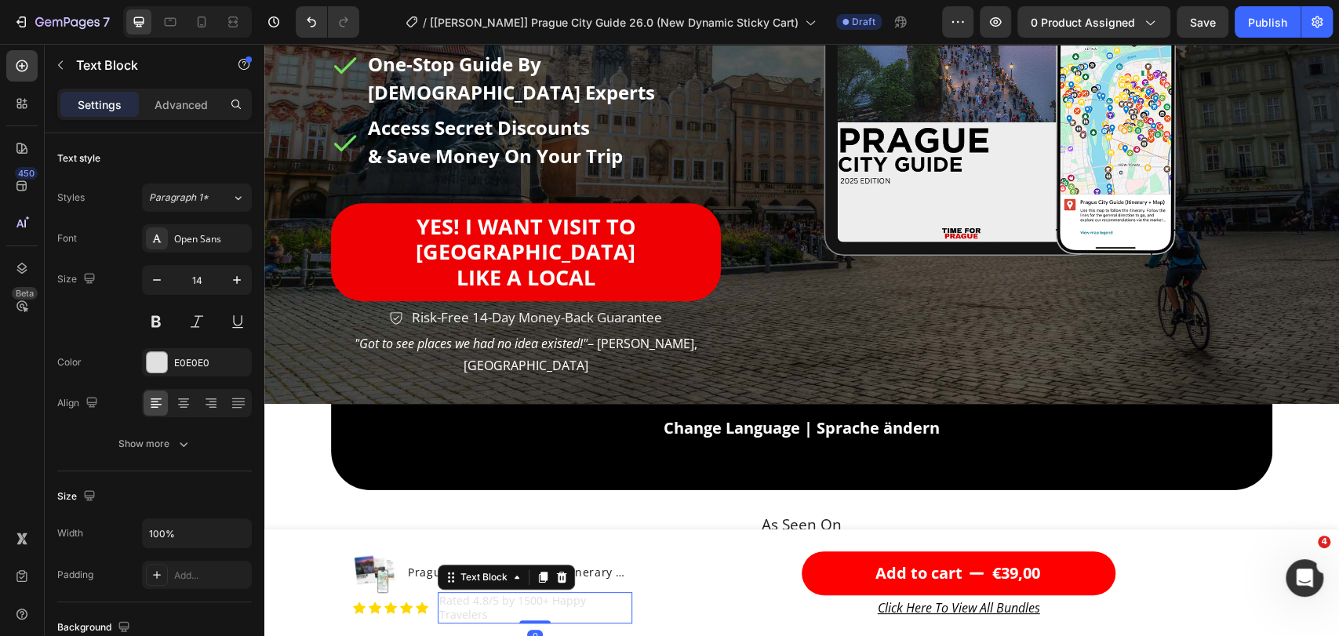
click at [411, 617] on div "Icon Icon Icon Icon Icon Icon List" at bounding box center [390, 607] width 75 height 31
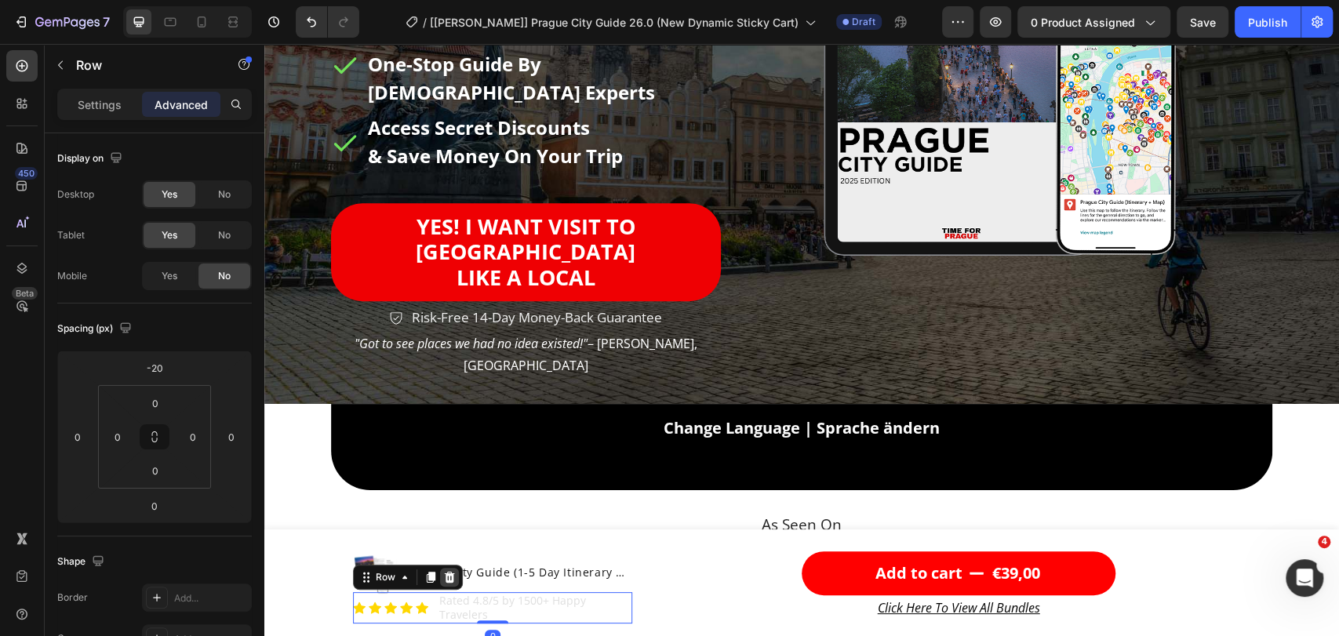
click at [445, 575] on icon at bounding box center [450, 576] width 10 height 11
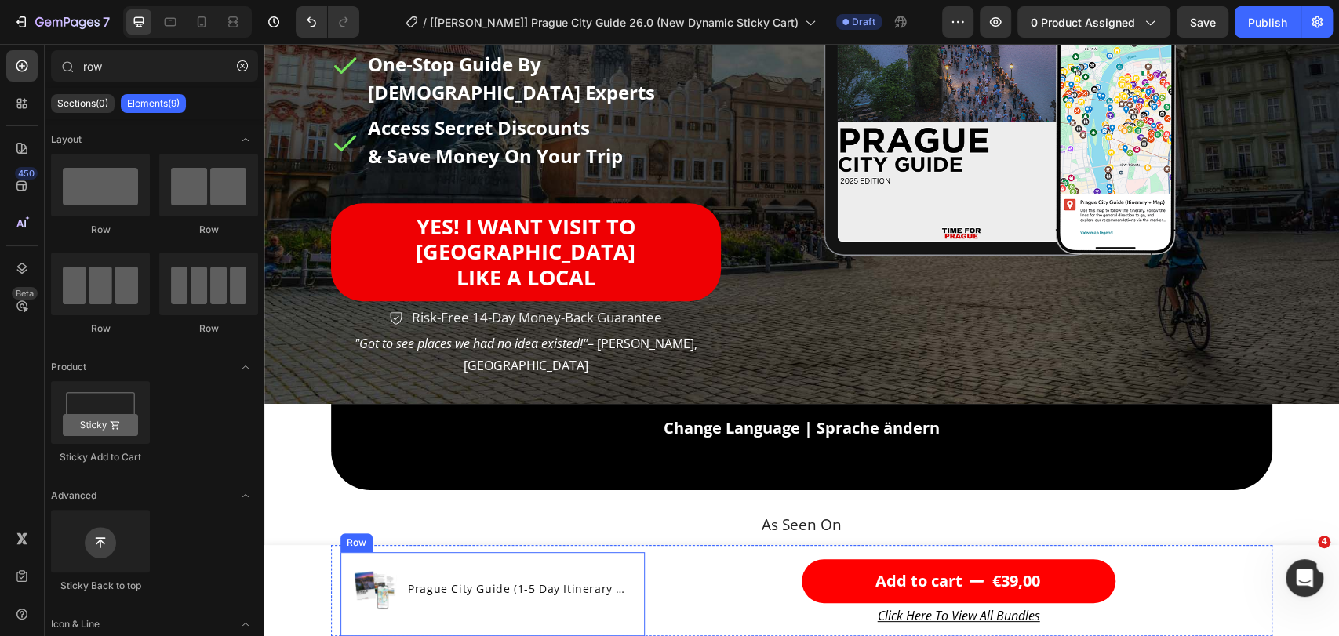
click at [634, 616] on div "Product Images Prague City Guide (1-5 Day Itinerary + Map) Product Title Row Row" at bounding box center [492, 594] width 304 height 84
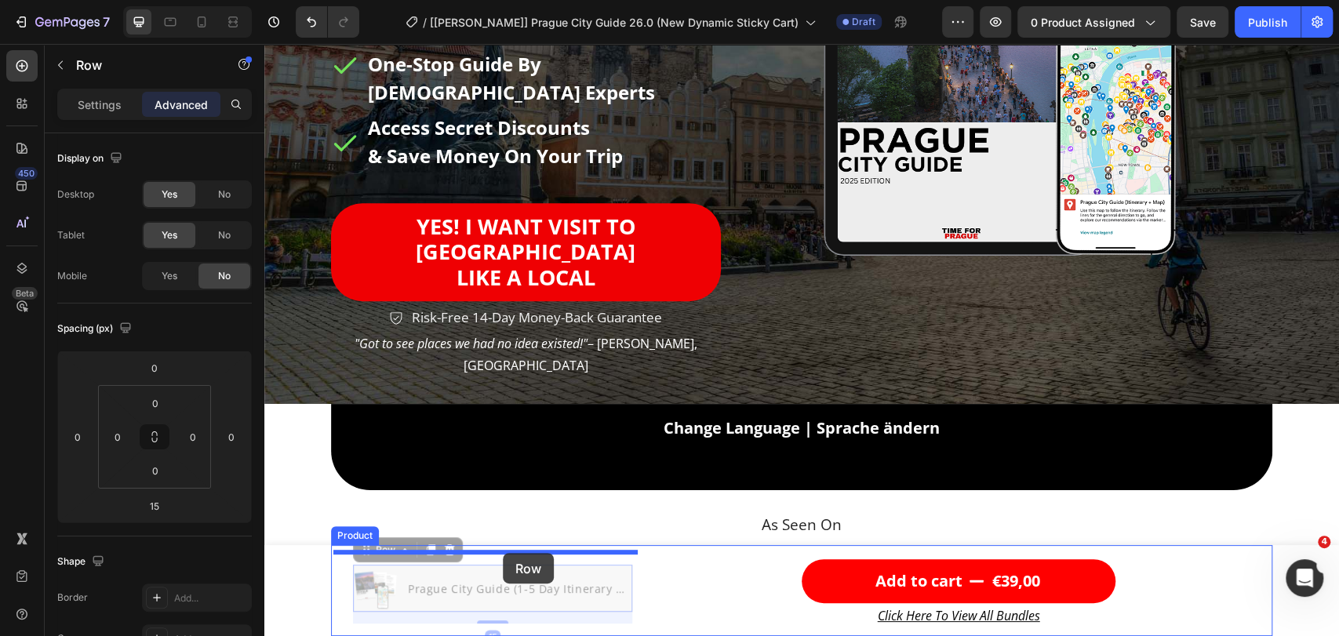
drag, startPoint x: 503, startPoint y: 565, endPoint x: 504, endPoint y: 551, distance: 14.1
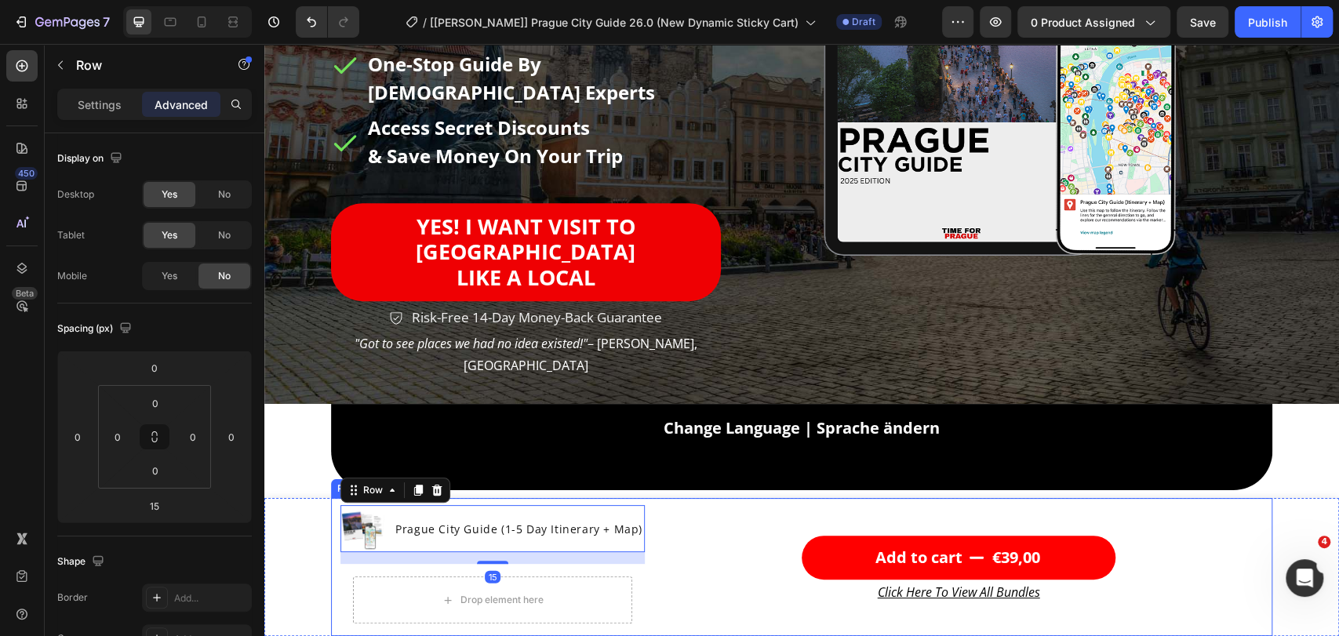
click at [639, 589] on div "Product Images Prague City Guide (1-5 Day Itinerary + Map) Product Title Row 15…" at bounding box center [801, 567] width 941 height 138
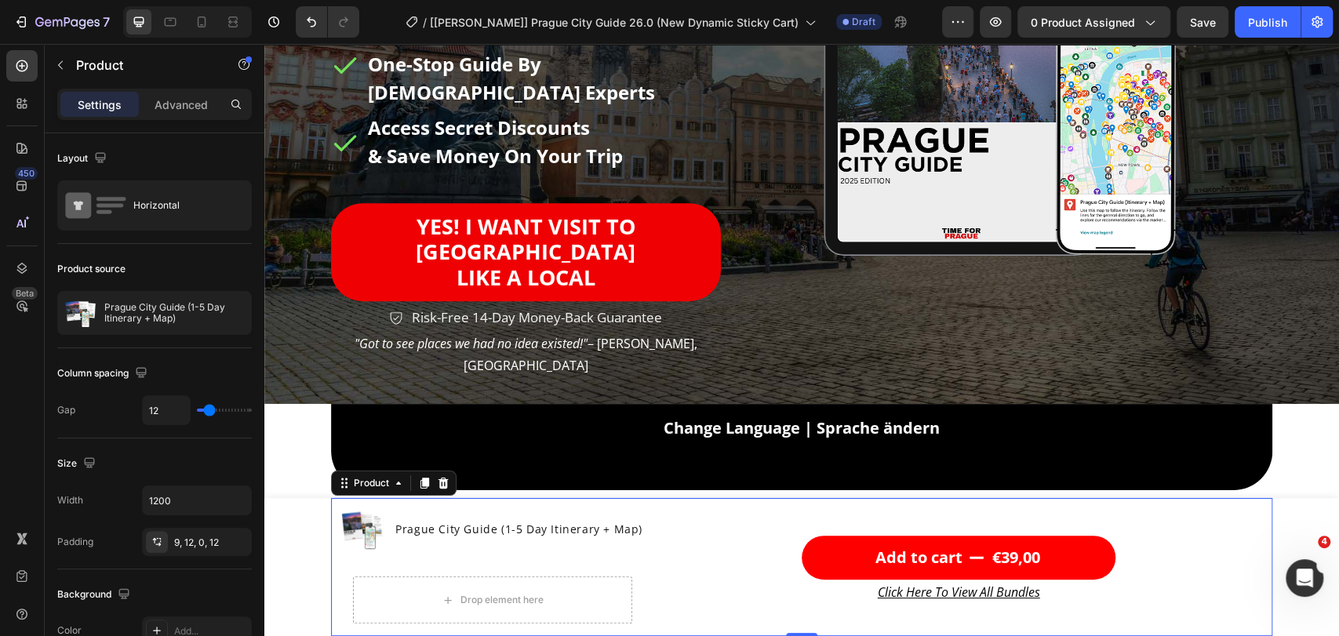
click at [635, 593] on div "Drop element here Row" at bounding box center [492, 600] width 304 height 72
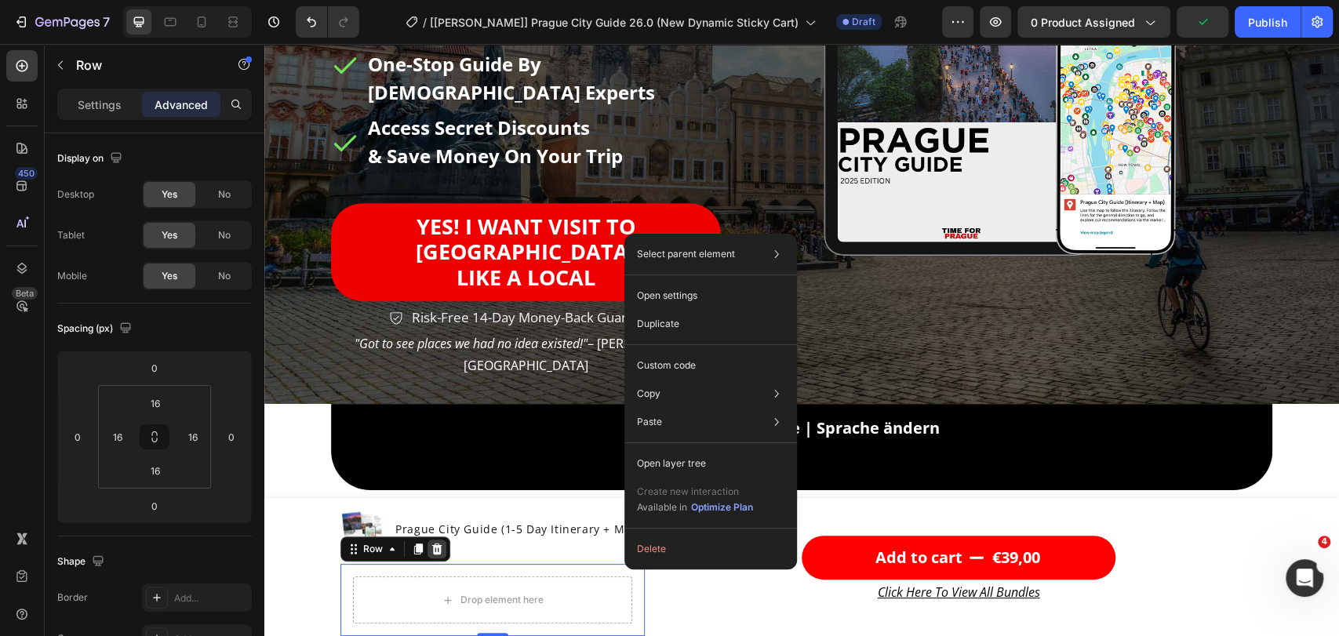
click at [431, 549] on icon at bounding box center [437, 549] width 13 height 13
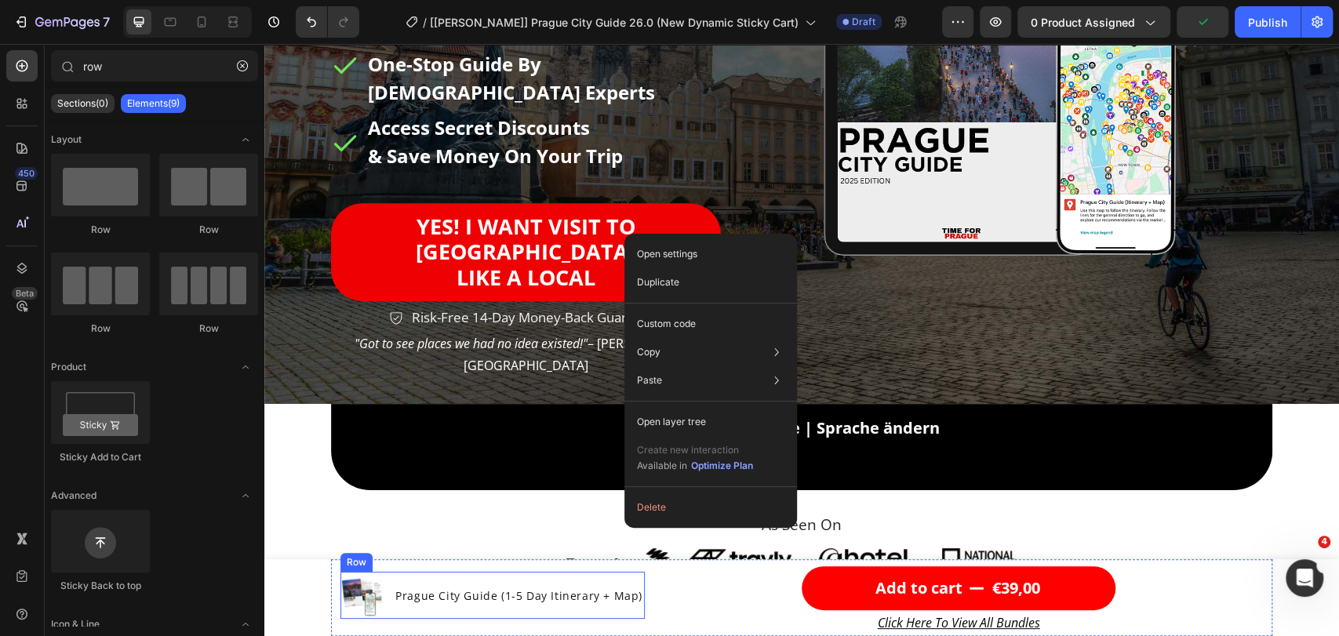
click at [510, 579] on div "Prague City Guide (1-5 Day Itinerary + Map) Product Title" at bounding box center [519, 595] width 250 height 47
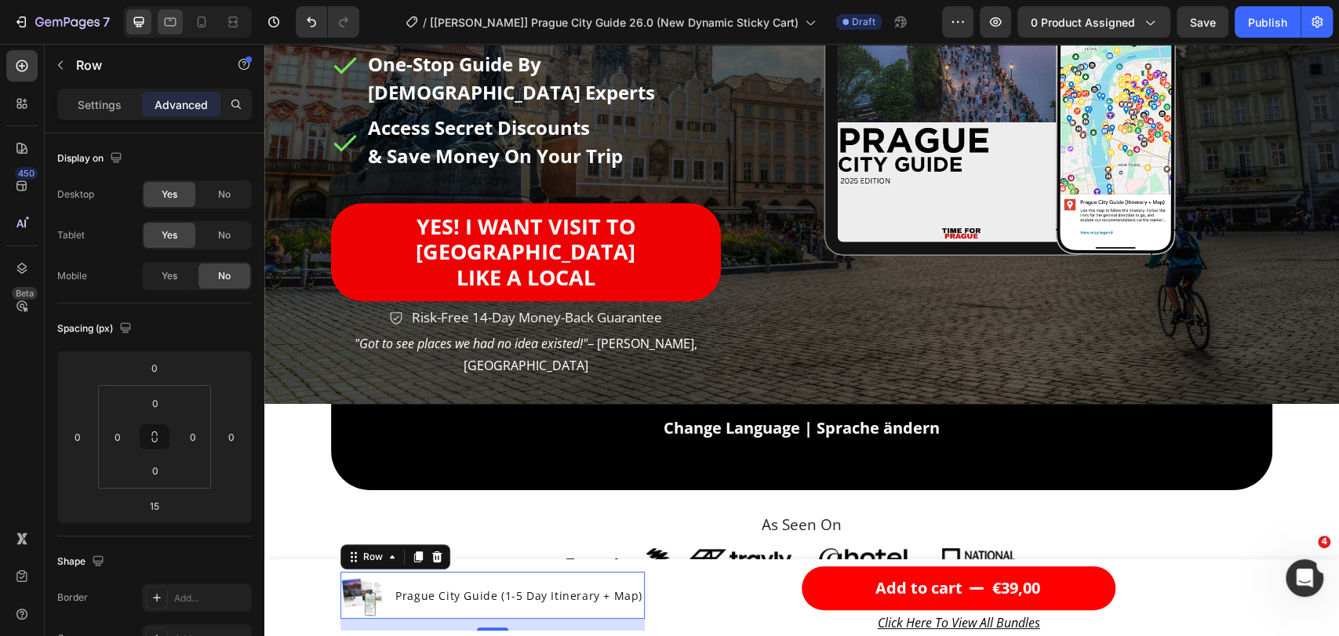
click at [172, 31] on div at bounding box center [170, 21] width 25 height 25
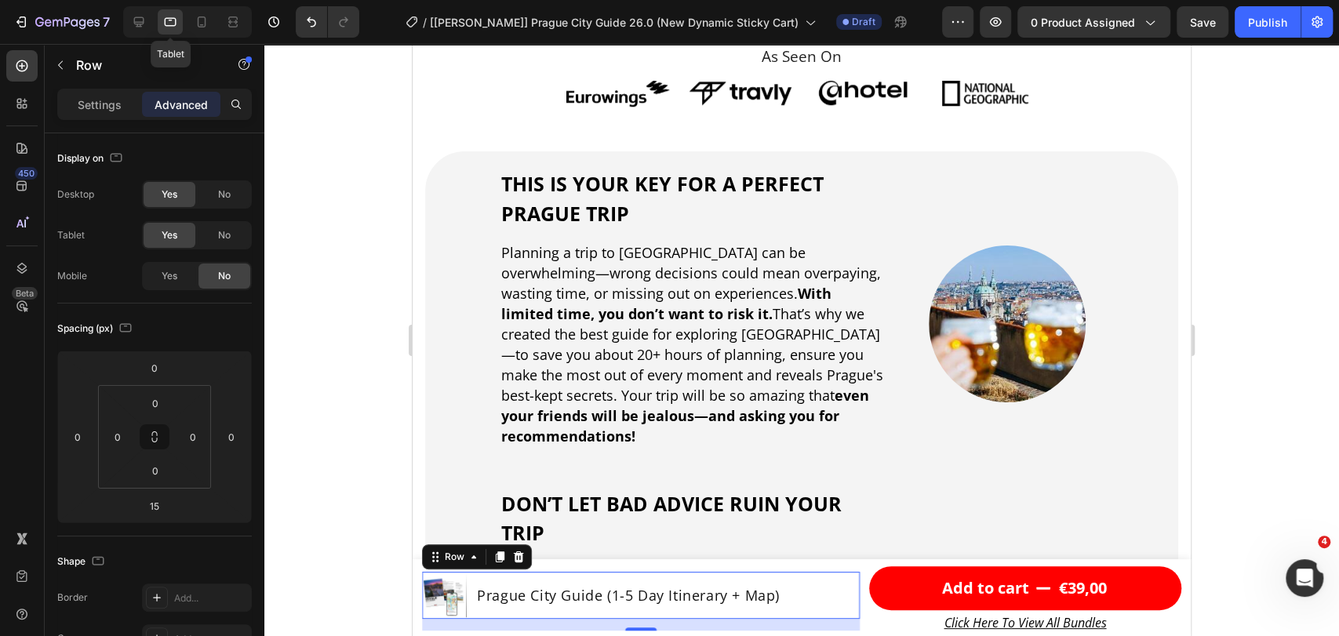
scroll to position [821, 0]
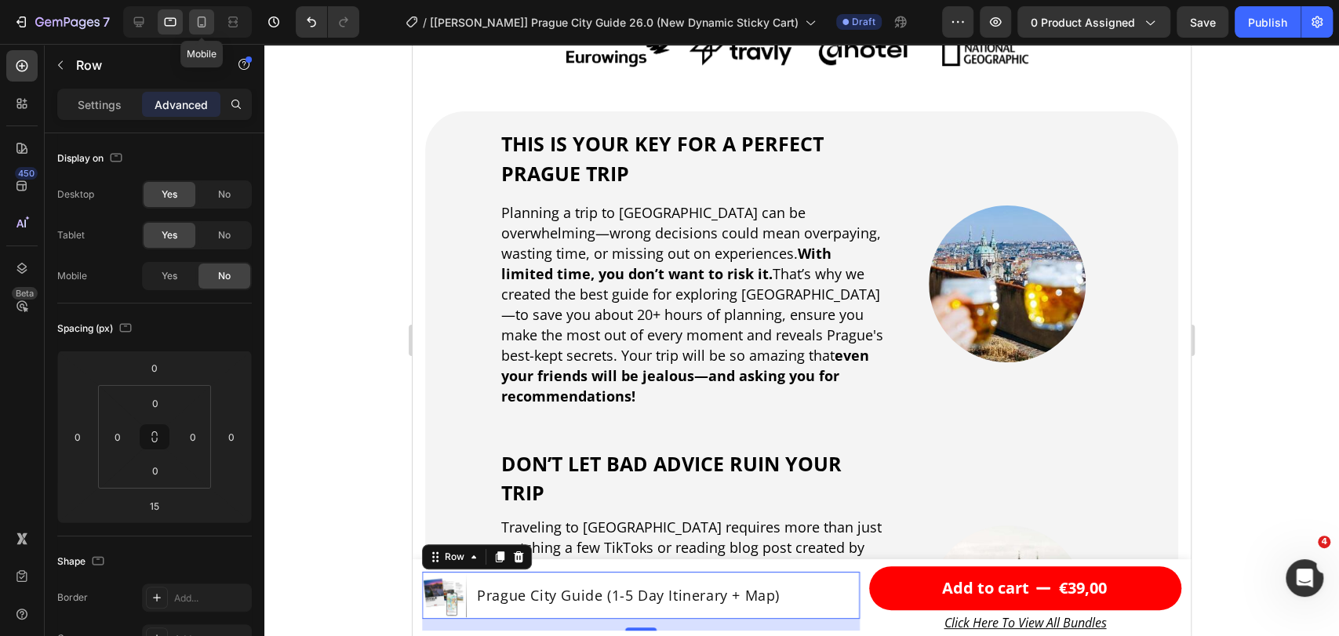
click at [195, 31] on div at bounding box center [201, 21] width 25 height 25
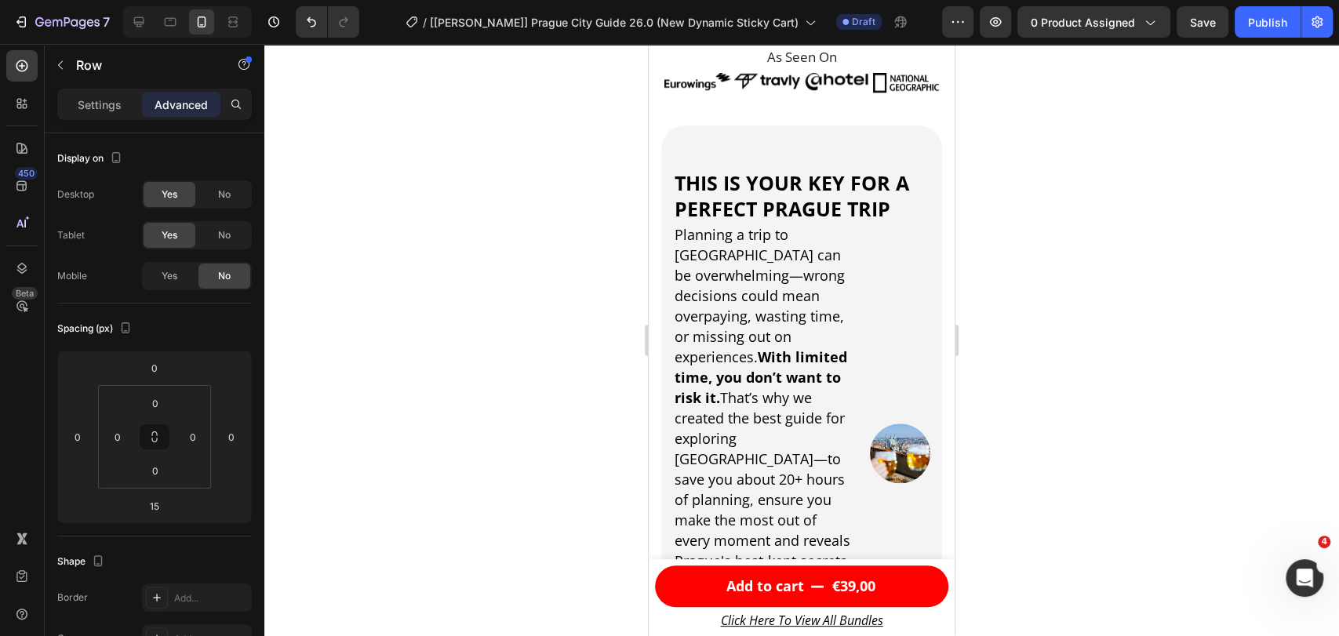
scroll to position [766, 0]
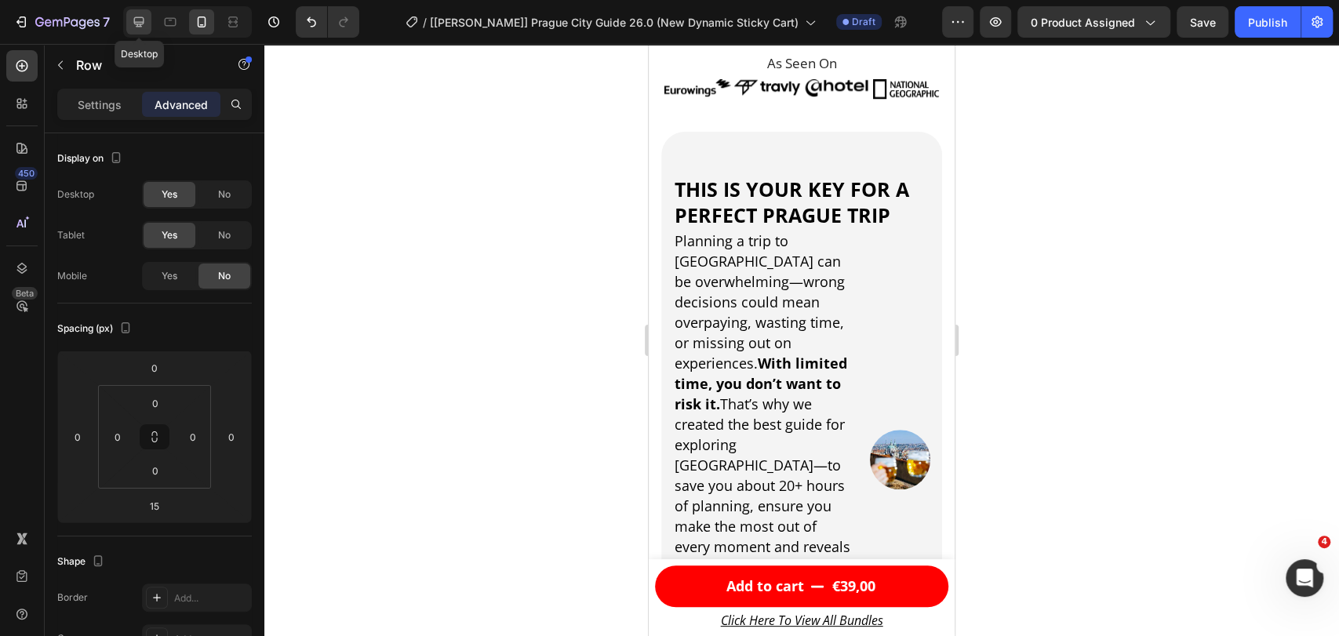
click at [151, 24] on div at bounding box center [138, 21] width 25 height 25
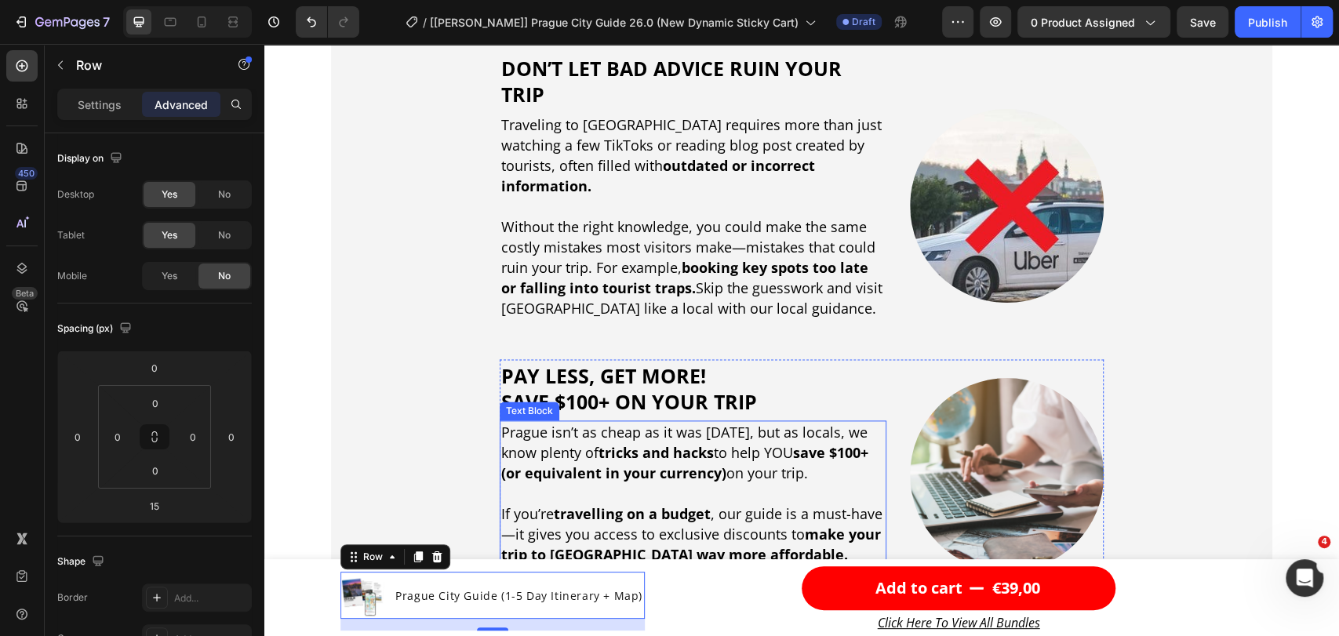
scroll to position [1239, 0]
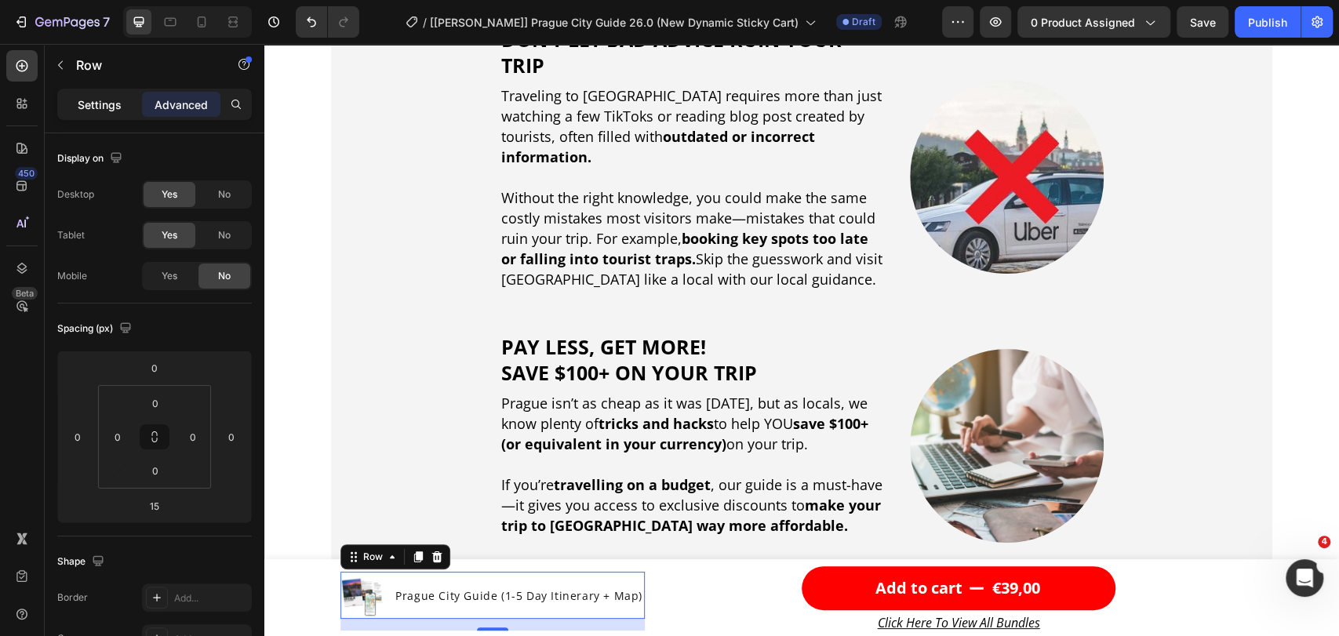
click at [109, 104] on p "Settings" at bounding box center [100, 104] width 44 height 16
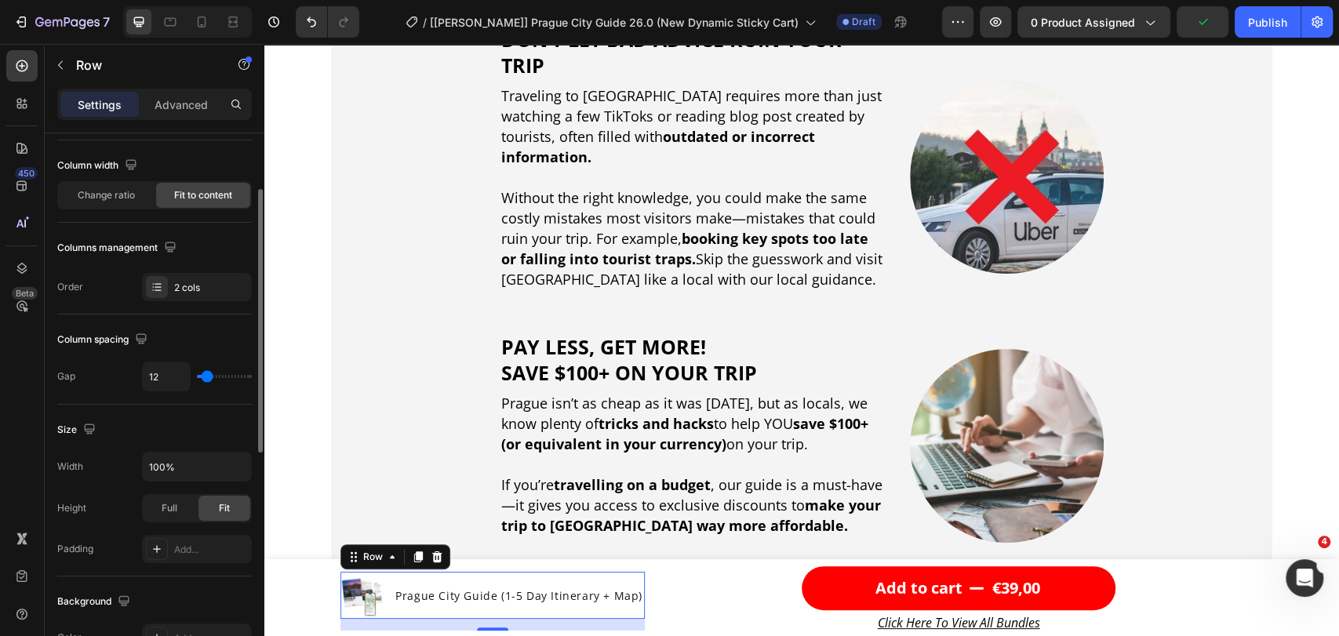
scroll to position [0, 0]
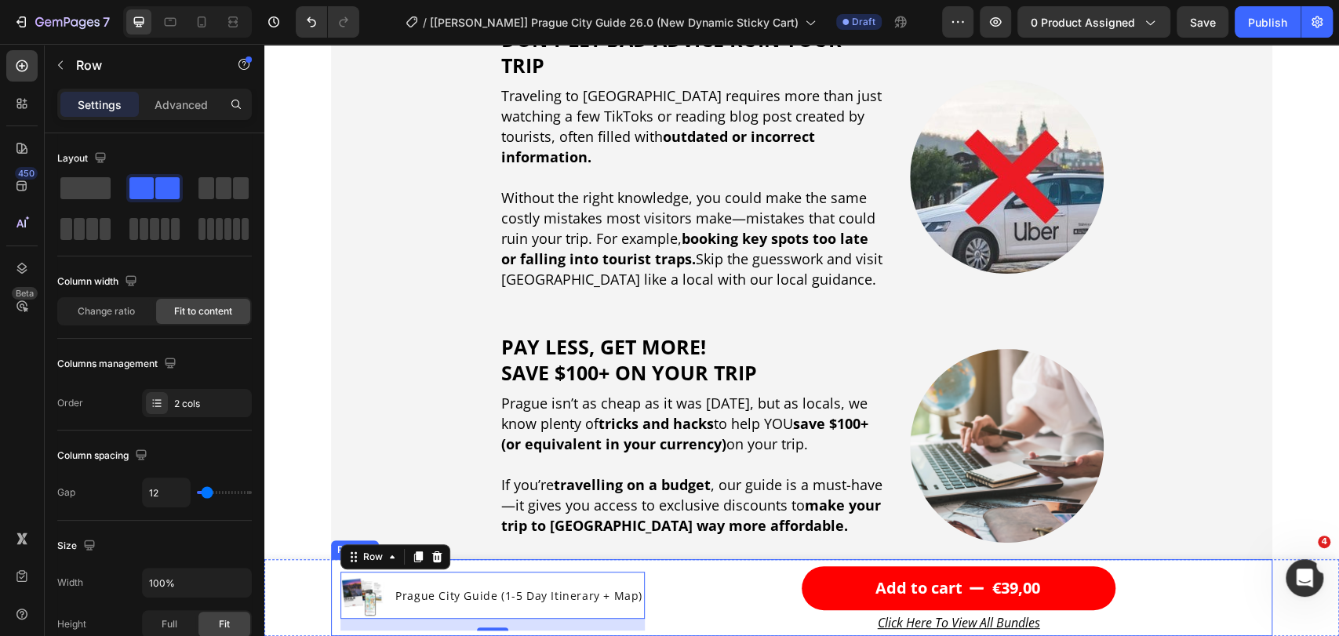
click at [635, 563] on div "Product Images Prague City Guide (1-5 Day Itinerary + Map) Product Title Row 15…" at bounding box center [801, 597] width 941 height 77
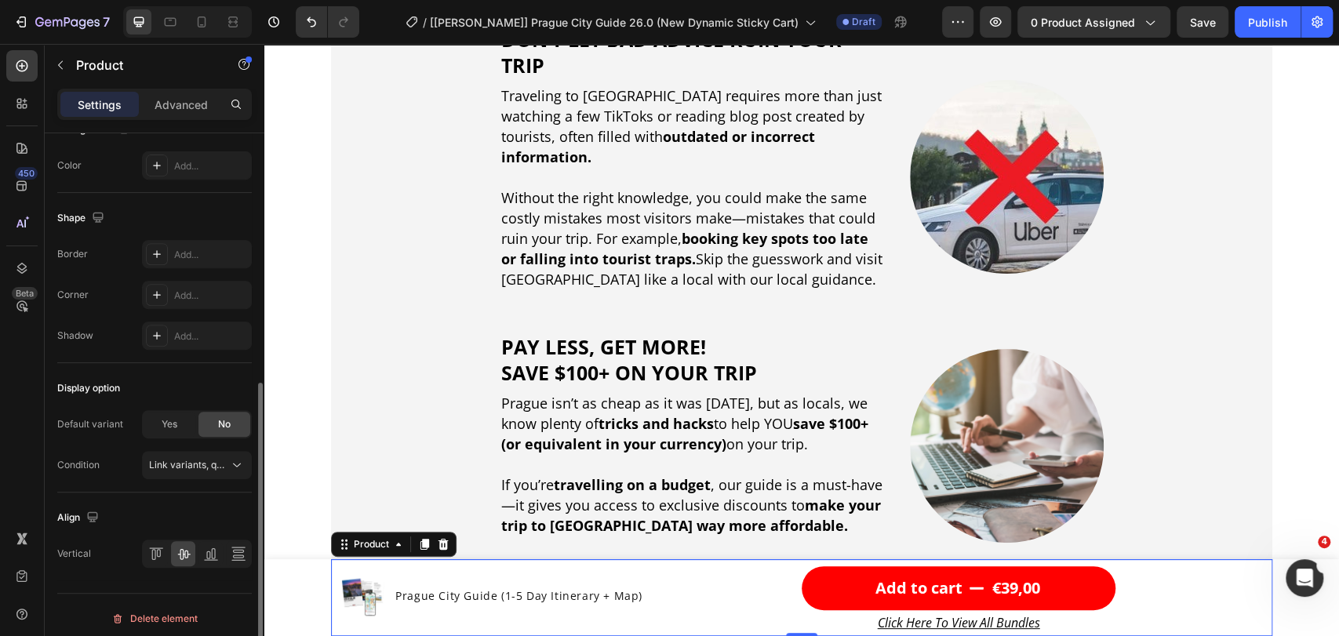
scroll to position [471, 0]
click at [668, 628] on div at bounding box center [670, 623] width 6 height 13
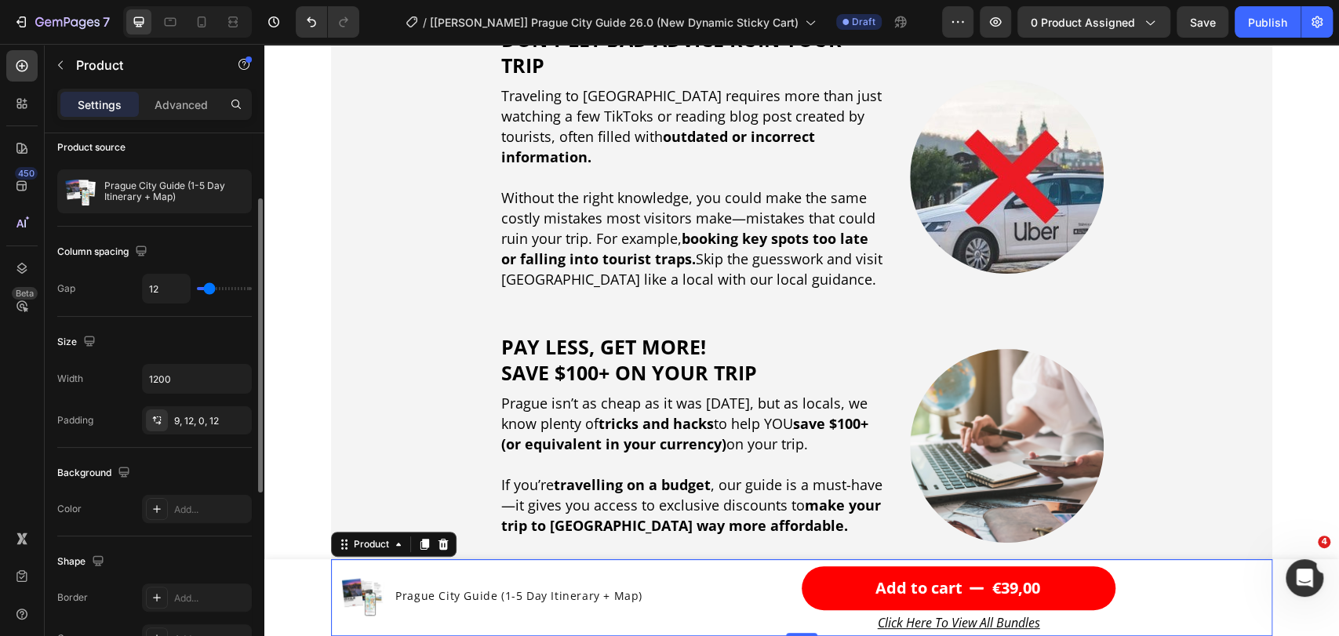
scroll to position [5, 0]
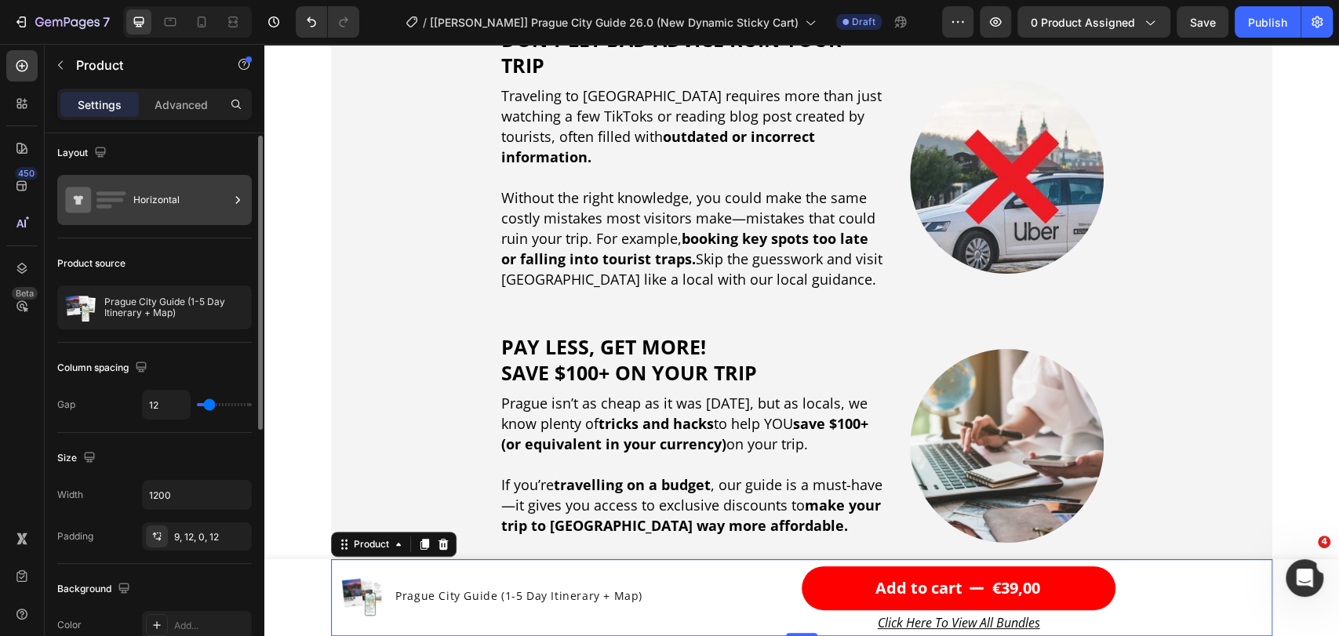
click at [163, 207] on div "Horizontal" at bounding box center [181, 200] width 96 height 36
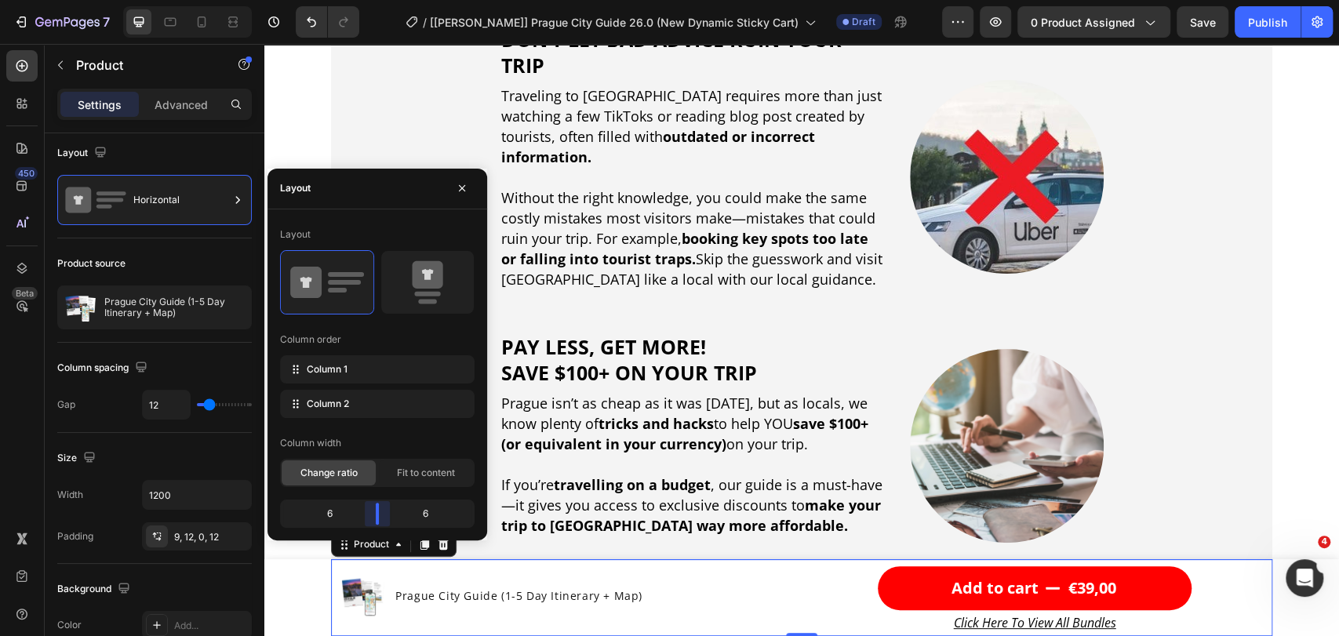
drag, startPoint x: 354, startPoint y: 522, endPoint x: 373, endPoint y: 521, distance: 18.9
click at [373, 0] on body "7 Version history / [[PERSON_NAME]] Prague City Guide 26.0 (New Dynamic Sticky …" at bounding box center [669, 0] width 1339 height 0
click at [480, 595] on h1 "Prague City Guide (1-5 Day Itinerary + Map)" at bounding box center [519, 596] width 250 height 20
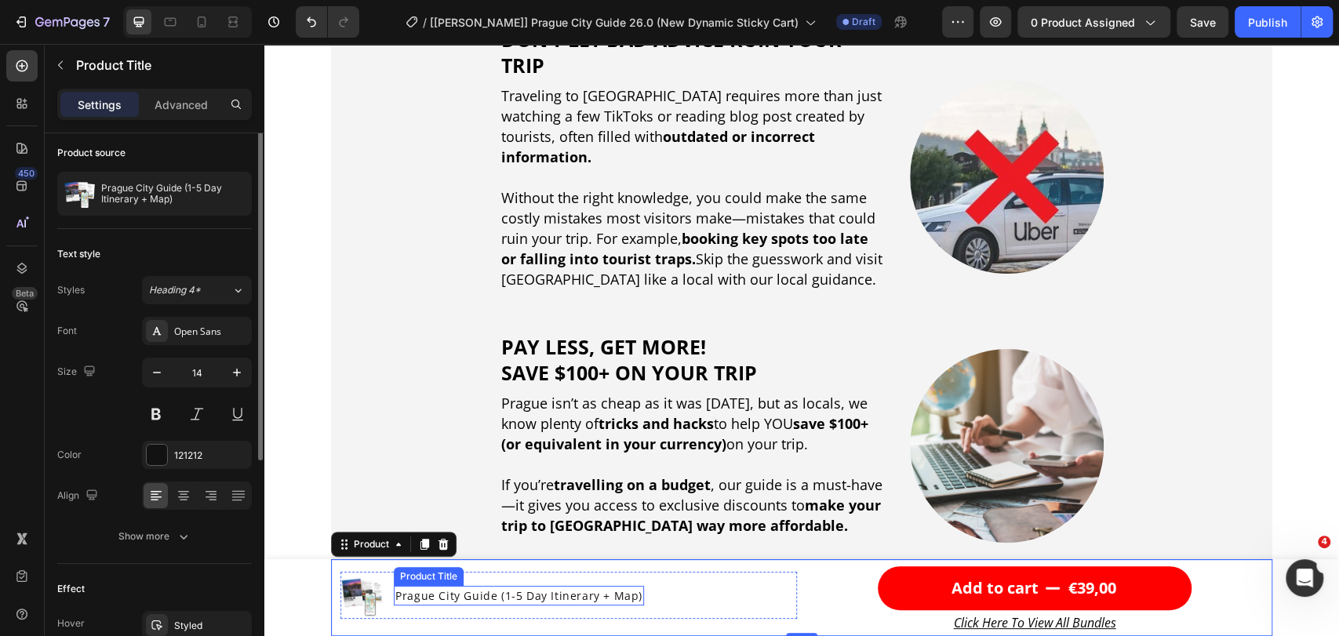
scroll to position [0, 0]
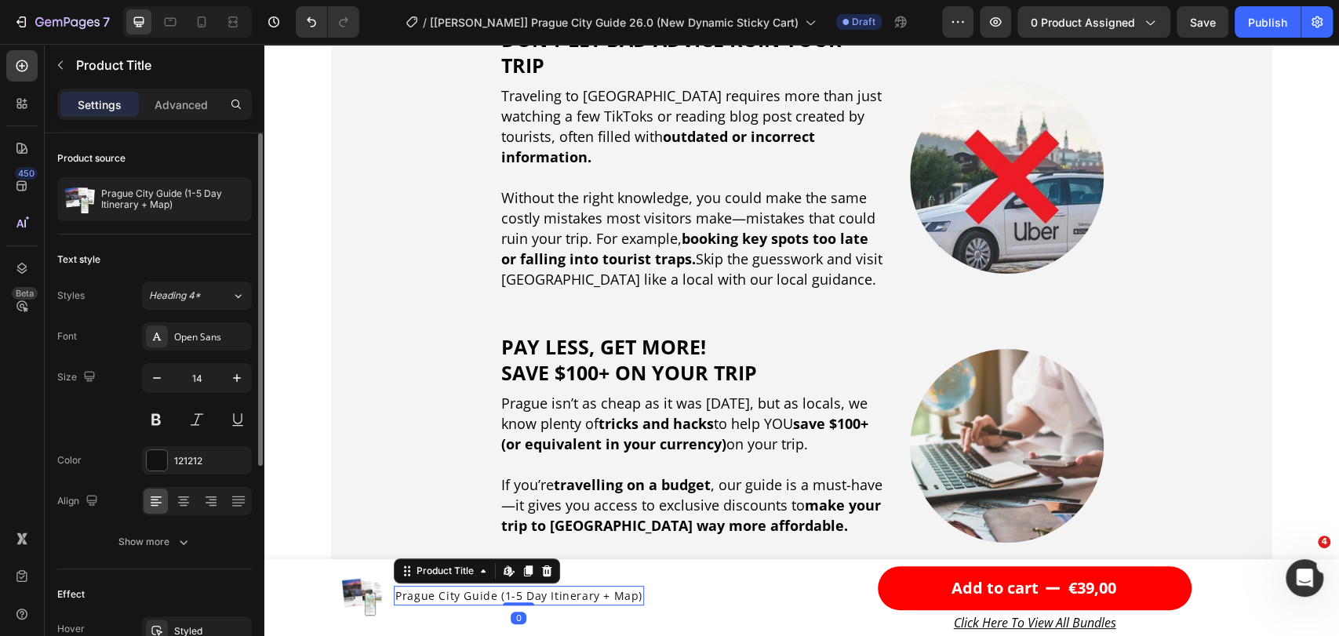
click at [566, 591] on h1 "Prague City Guide (1-5 Day Itinerary + Map)" at bounding box center [519, 596] width 250 height 20
click at [478, 596] on h1 "Prague City Guide (1-5 Day Itinerary + Map)" at bounding box center [519, 596] width 250 height 20
click at [238, 378] on icon "button" at bounding box center [237, 378] width 8 height 8
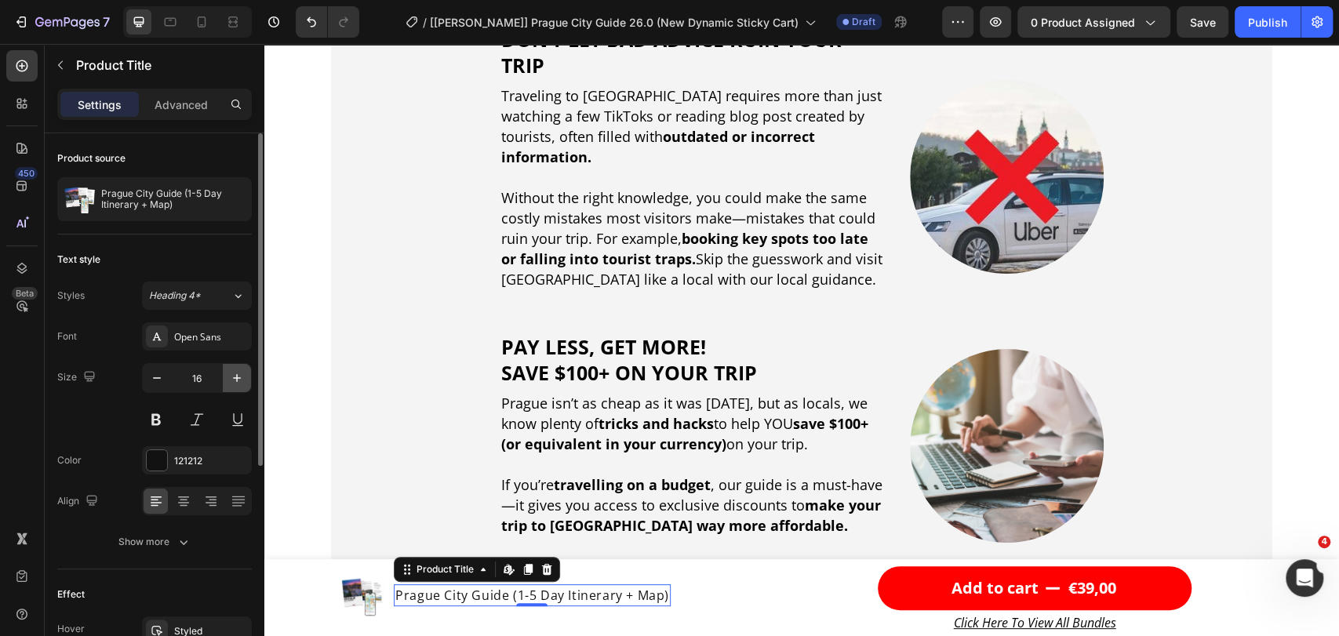
click at [238, 378] on icon "button" at bounding box center [237, 378] width 8 height 8
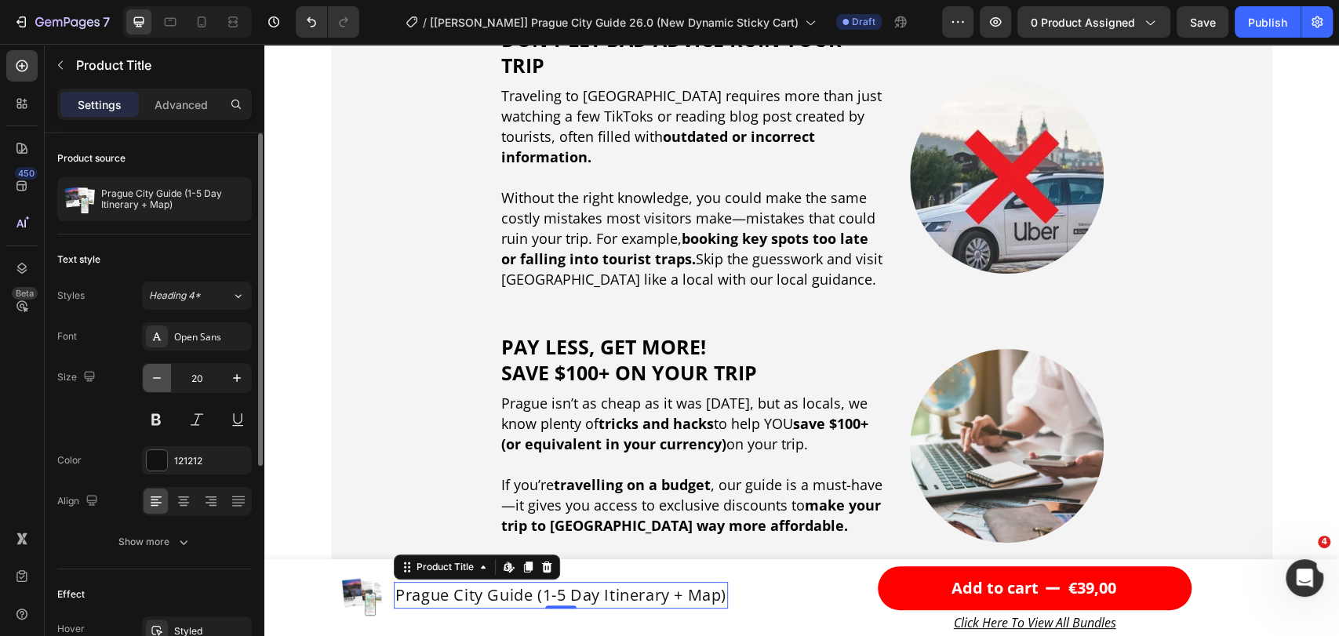
click at [161, 378] on icon "button" at bounding box center [157, 378] width 16 height 16
type input "19"
click at [340, 568] on div "Product Images Prague City Guide (1-5 Day Itinerary + Map) Product Title Edit c…" at bounding box center [568, 601] width 457 height 70
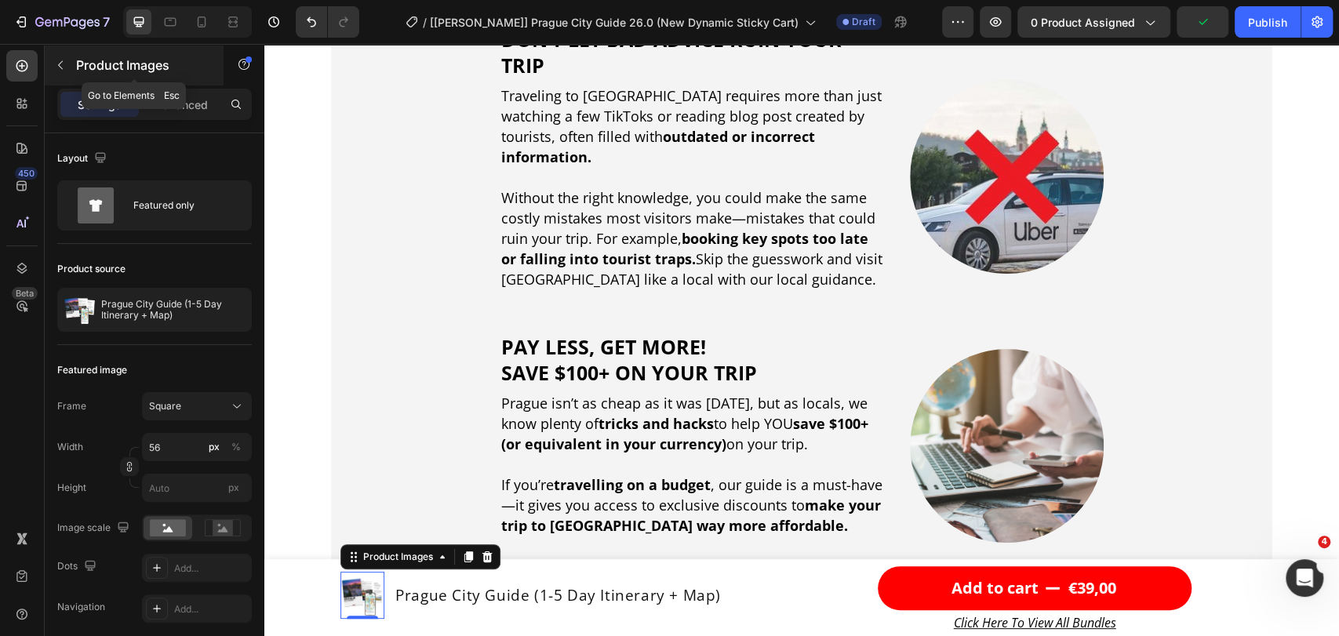
click at [78, 64] on p "Product Images" at bounding box center [142, 65] width 133 height 19
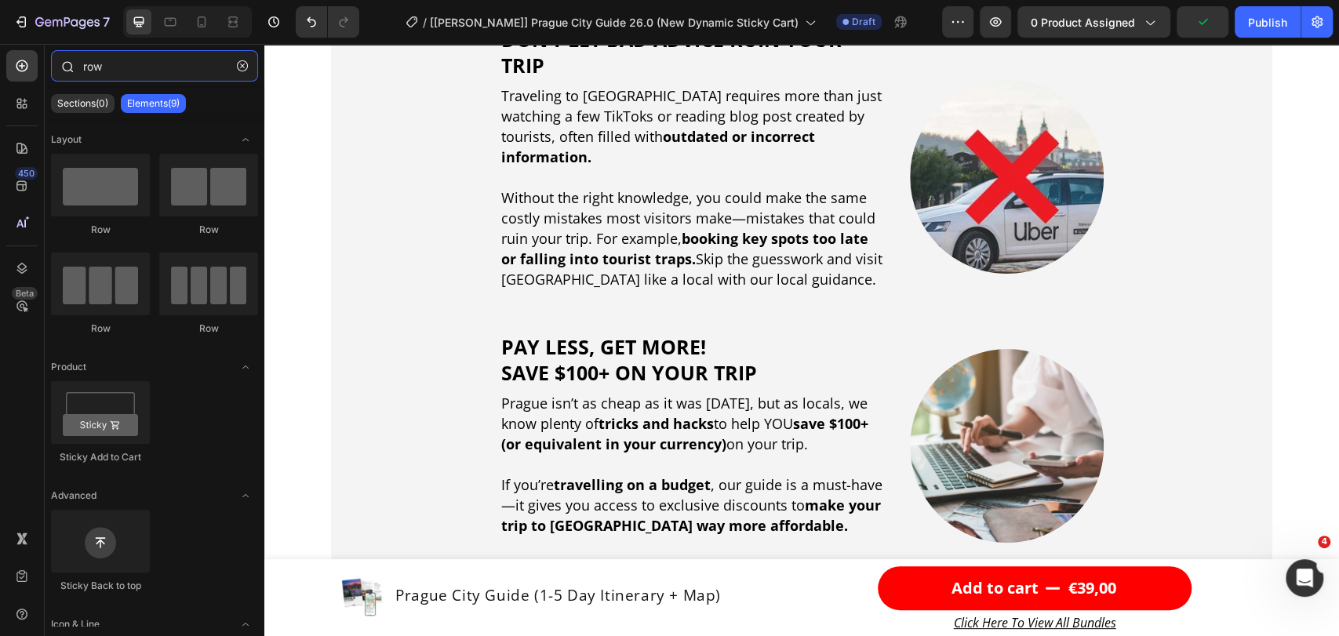
click at [105, 67] on input "row" at bounding box center [154, 65] width 207 height 31
drag, startPoint x: 100, startPoint y: 67, endPoint x: 76, endPoint y: 64, distance: 23.6
click at [76, 64] on div "row" at bounding box center [155, 69] width 220 height 38
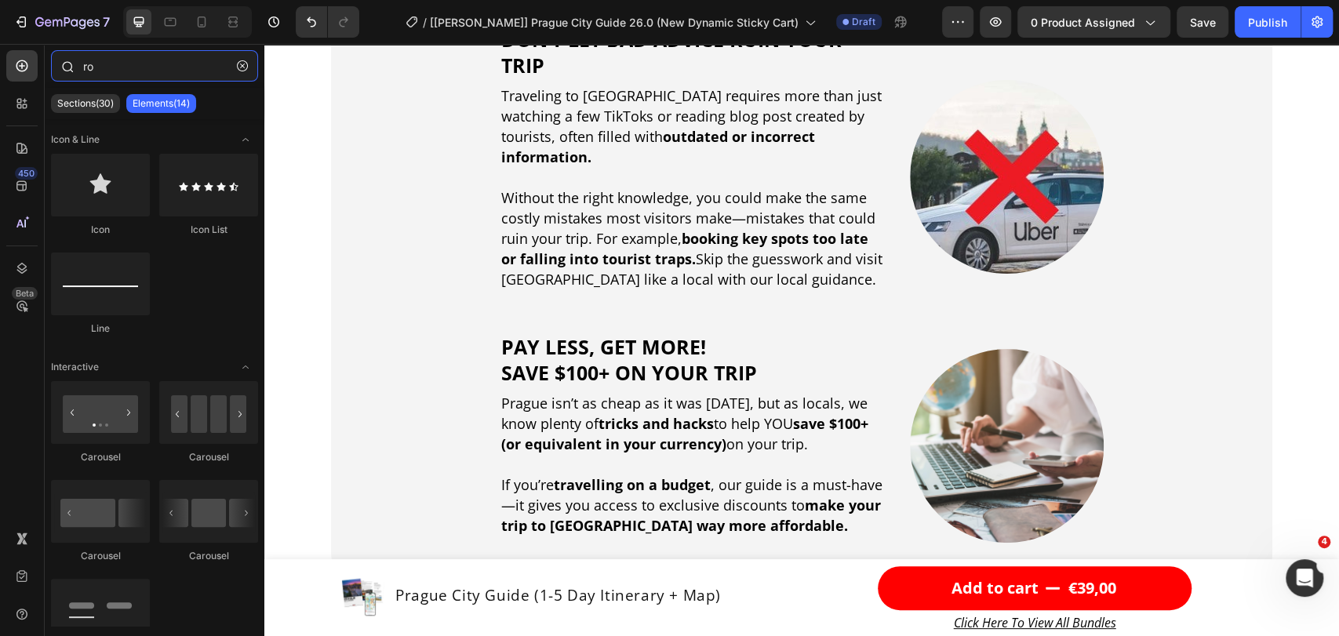
type input "row"
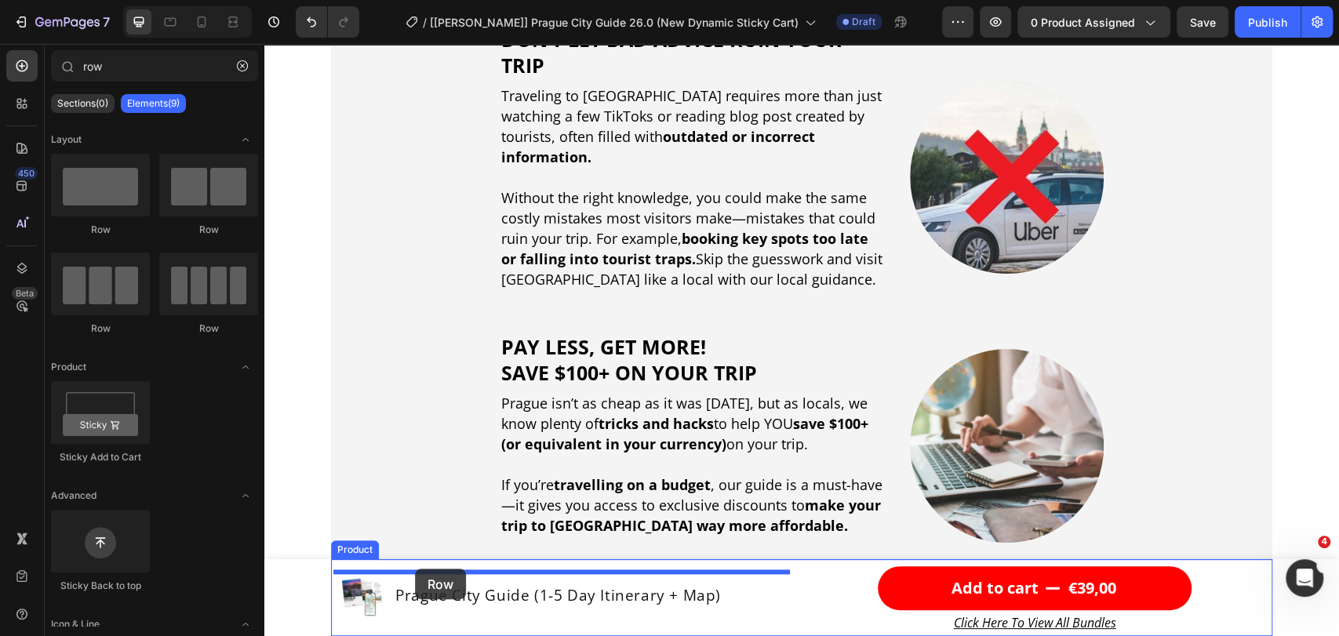
drag, startPoint x: 364, startPoint y: 238, endPoint x: 418, endPoint y: 571, distance: 337.0
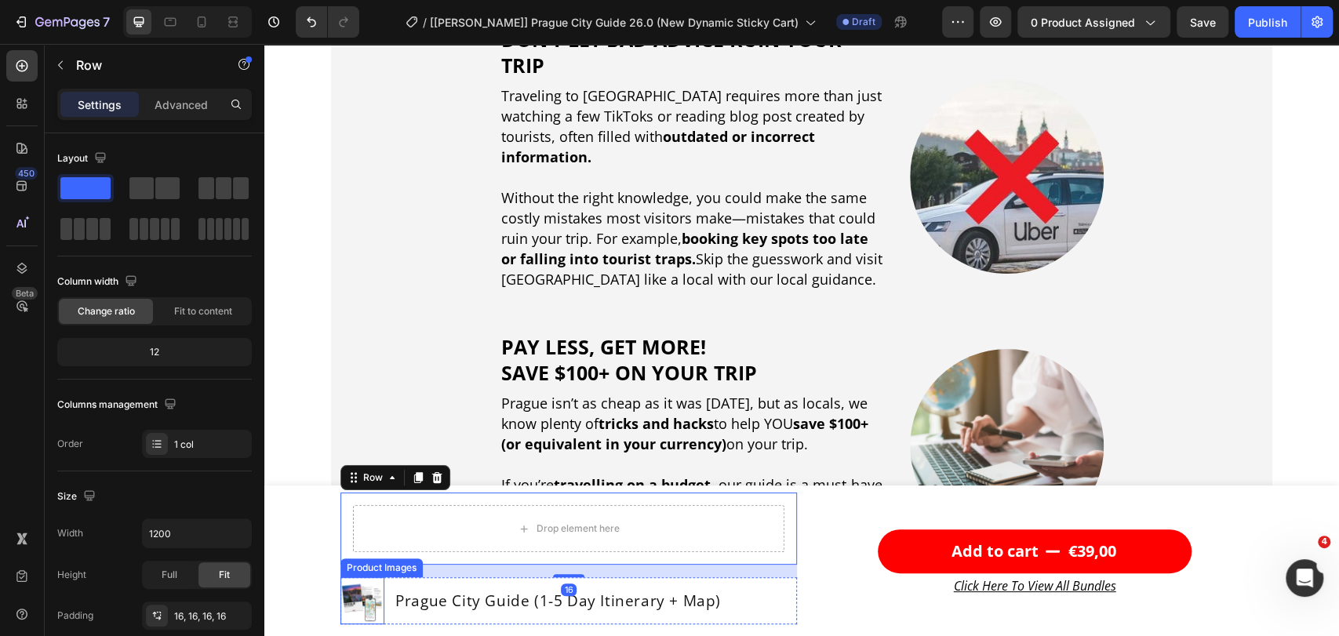
click at [377, 582] on img at bounding box center [362, 601] width 44 height 44
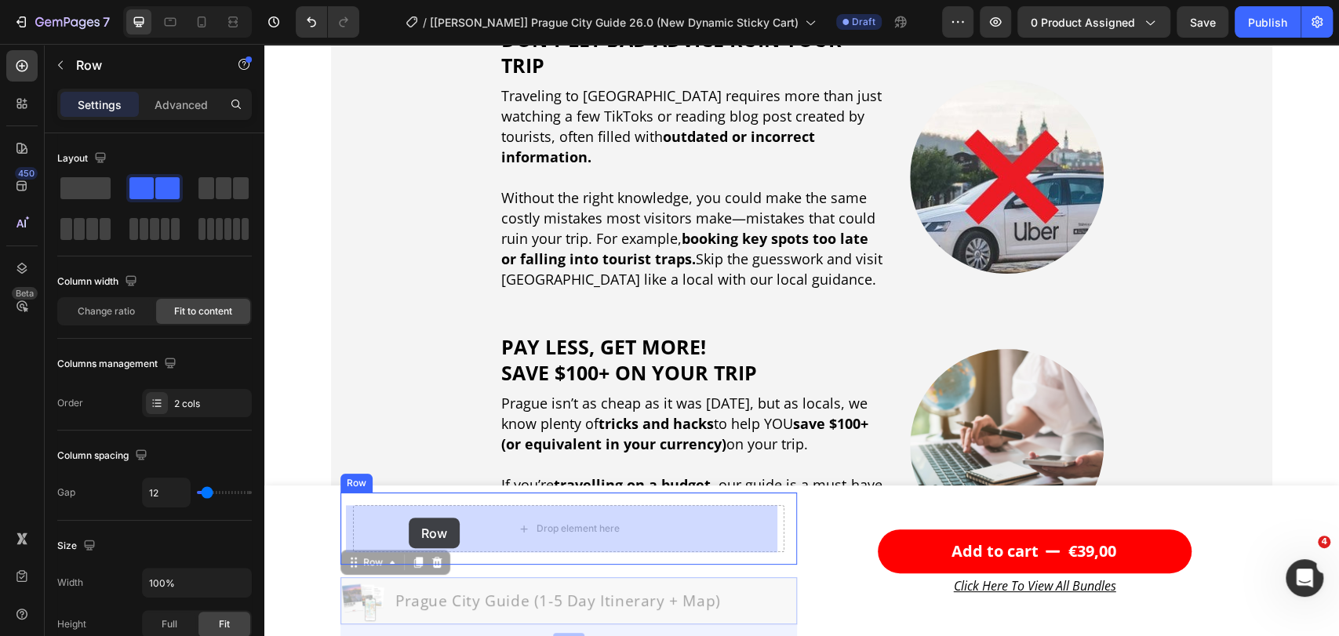
drag, startPoint x: 409, startPoint y: 579, endPoint x: 409, endPoint y: 523, distance: 55.7
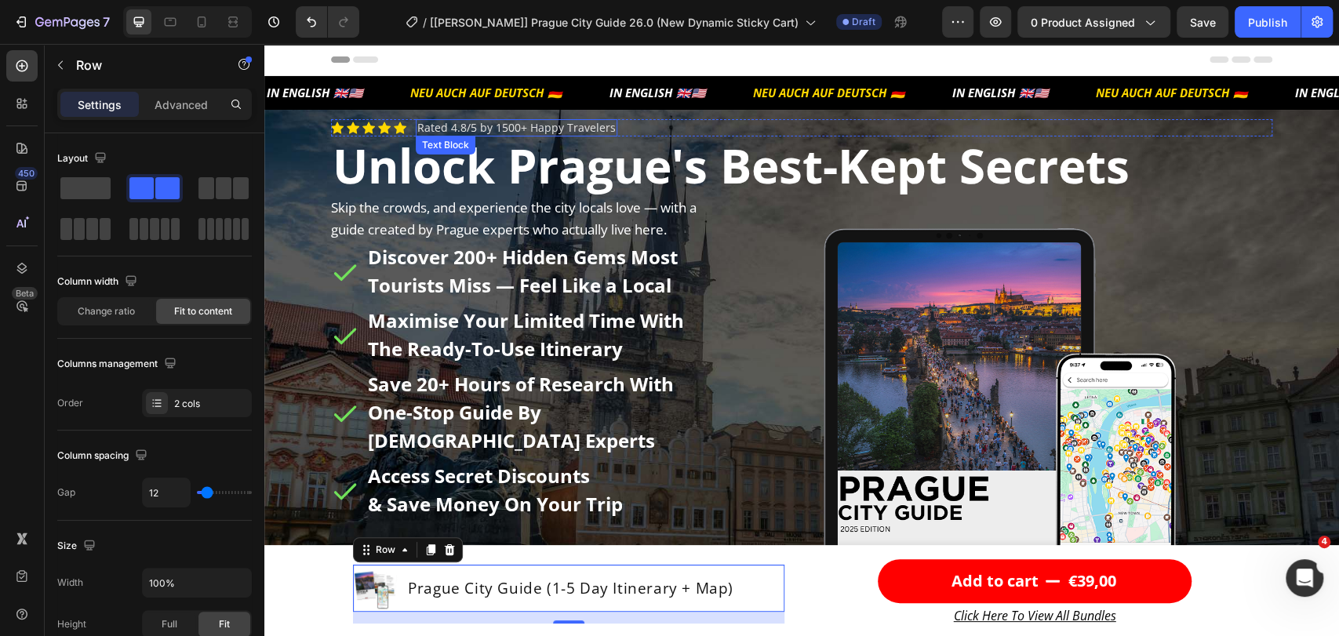
click at [416, 119] on div "Rated 4.8/5 by 1500+ Happy Travelers" at bounding box center [517, 127] width 202 height 17
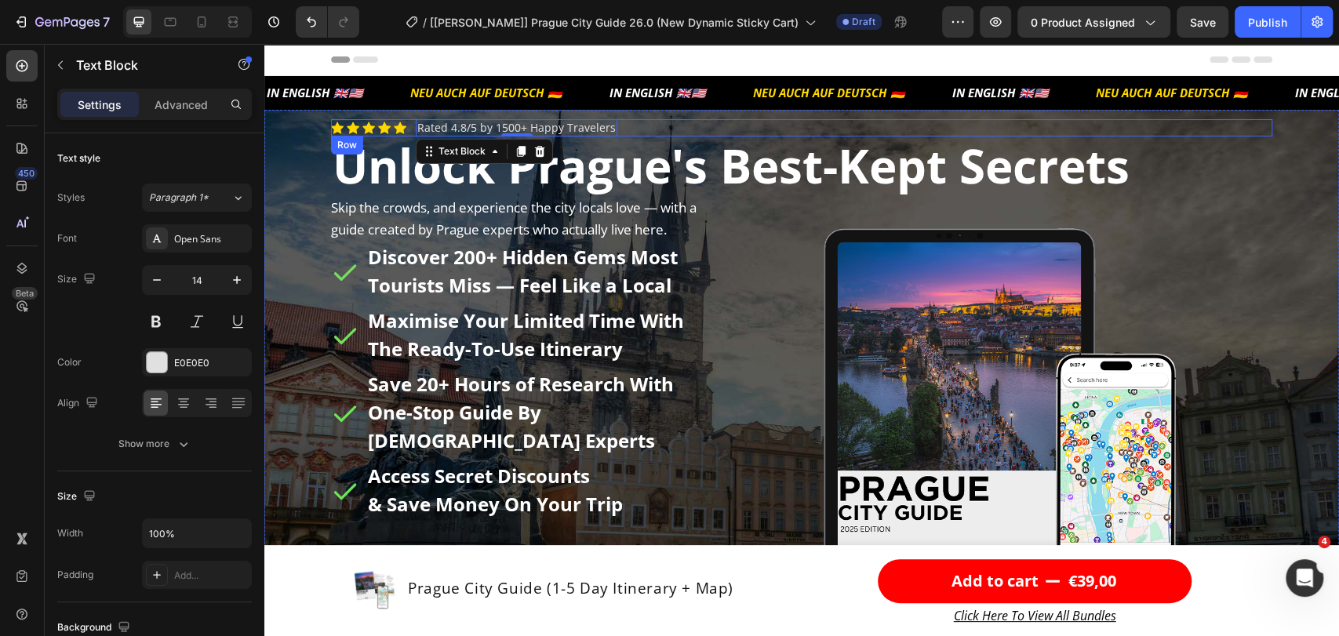
click at [400, 120] on div "Icon Icon Icon Icon Icon Icon List Rated 4.8/5 by 1500+ Happy Travelers Text Bl…" at bounding box center [801, 127] width 941 height 17
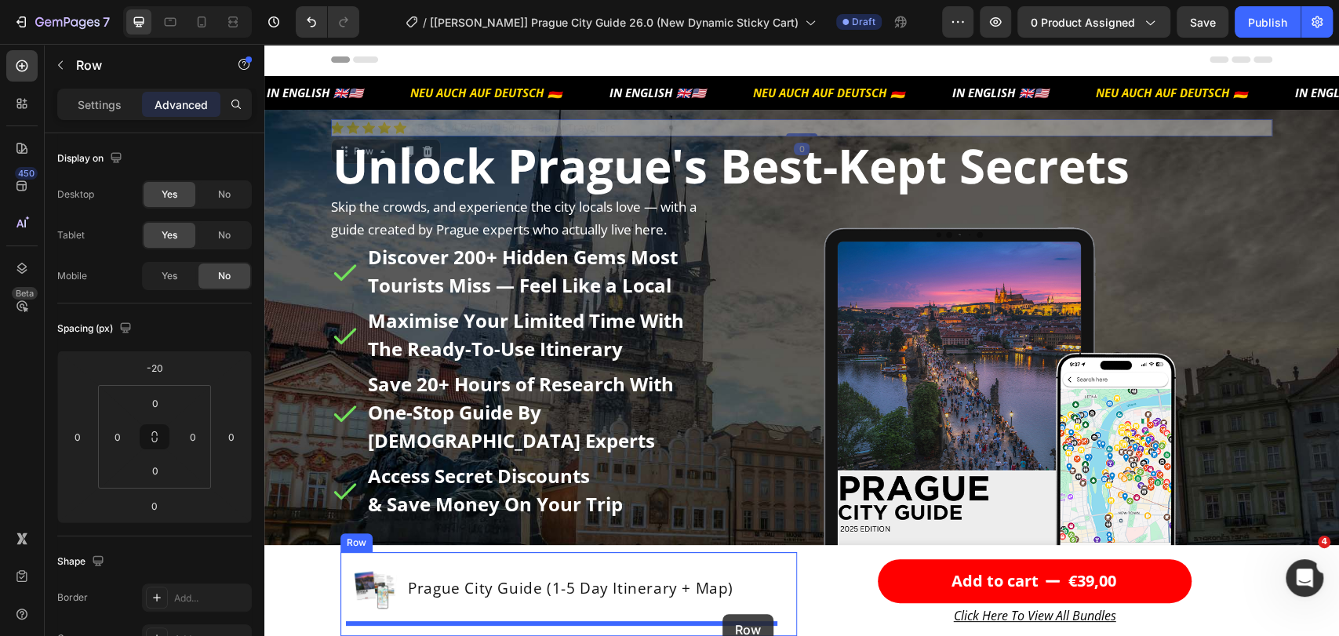
drag, startPoint x: 408, startPoint y: 120, endPoint x: 722, endPoint y: 614, distance: 585.8
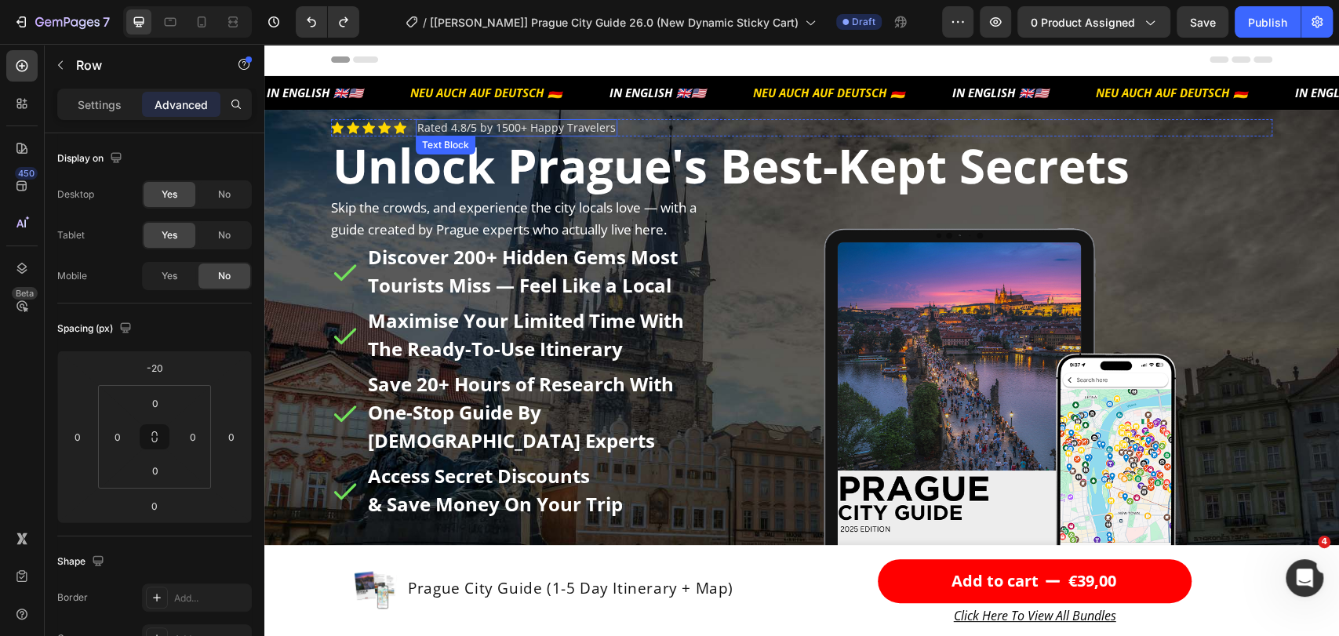
click at [440, 118] on div "Icon Icon Icon Icon Icon Icon List Rated 4.8/5 by 1500+ Happy Travelers Text Bl…" at bounding box center [801, 431] width 965 height 642
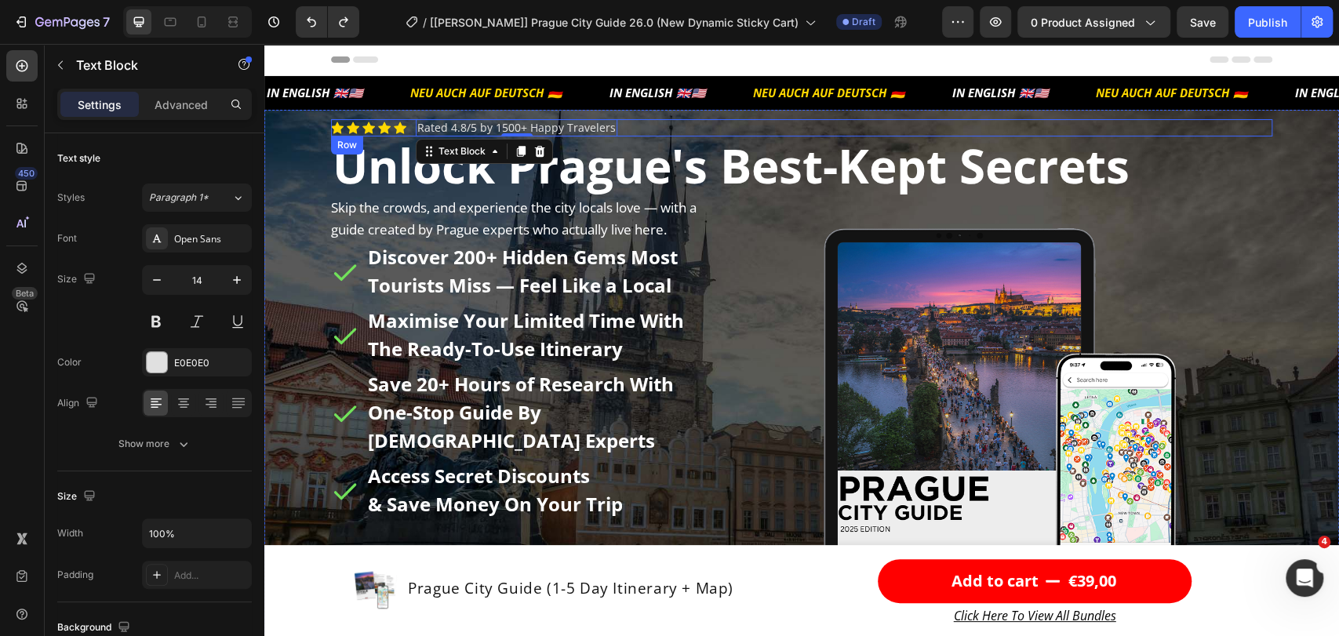
click at [396, 120] on div "Icon Icon Icon Icon Icon Icon List" at bounding box center [368, 127] width 75 height 17
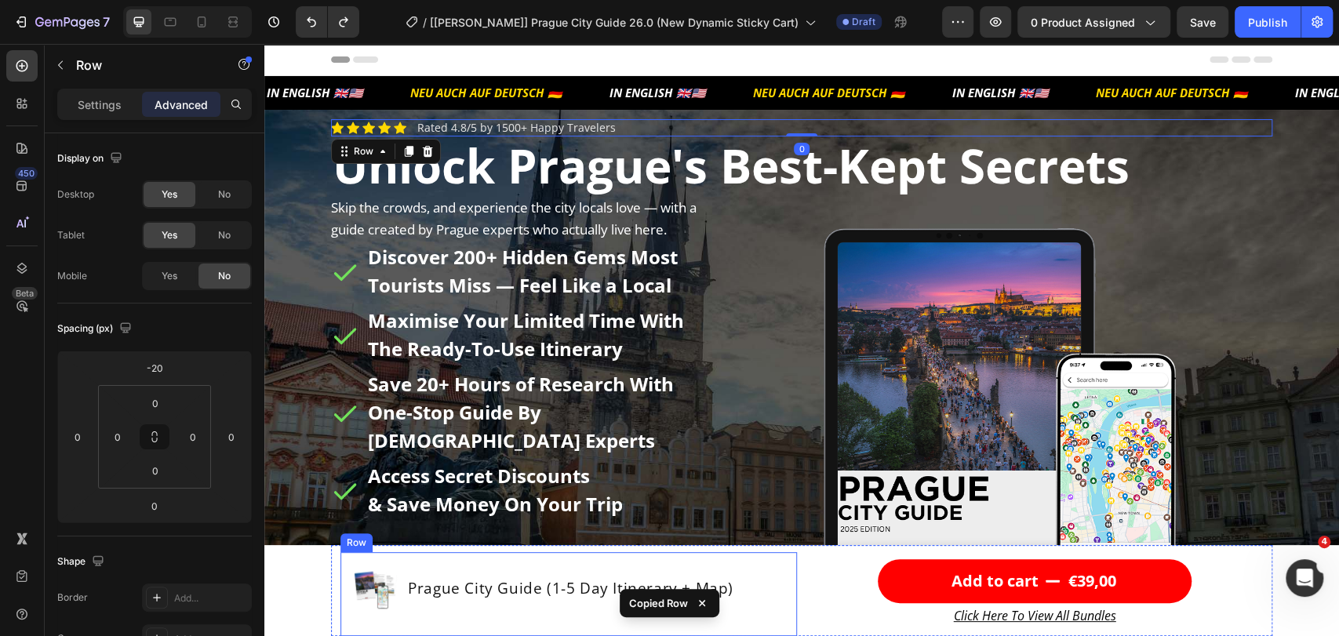
click at [440, 618] on div "Product Images Prague City Guide (1-5 Day Itinerary + Map) Product Title Row" at bounding box center [568, 594] width 431 height 59
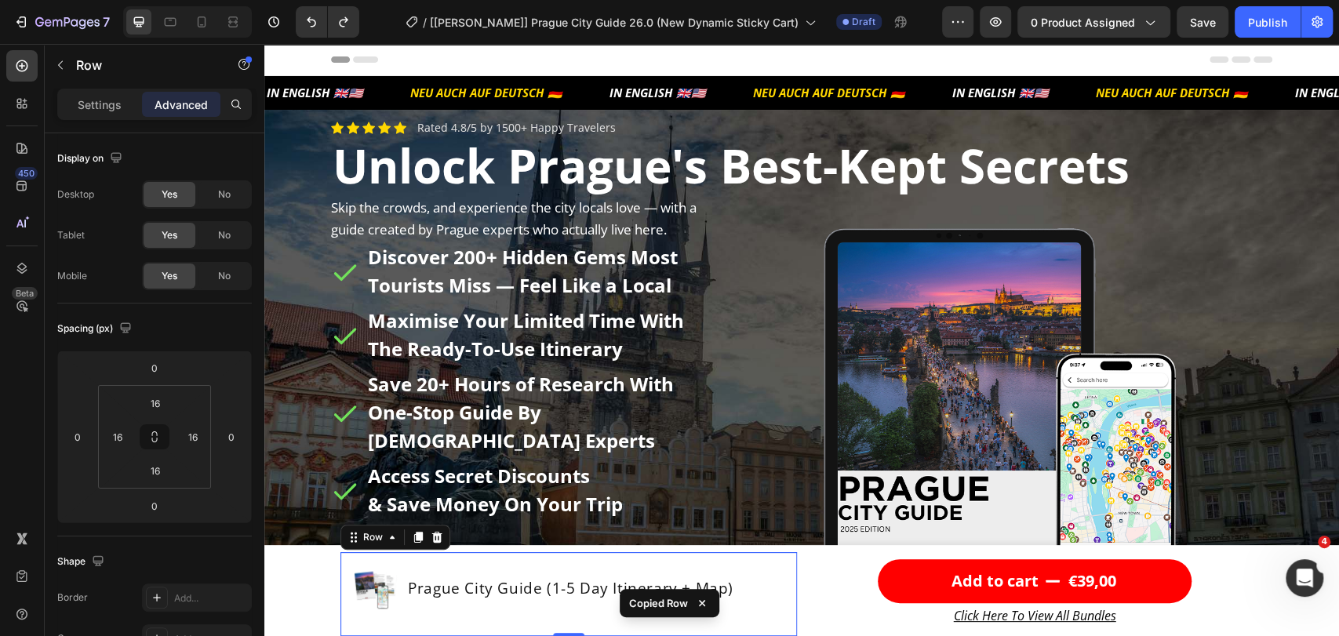
click at [438, 613] on div "Product Images Prague City Guide (1-5 Day Itinerary + Map) Product Title Row" at bounding box center [568, 594] width 431 height 59
click at [438, 612] on div "Product Images Prague City Guide (1-5 Day Itinerary + Map) Product Title Row" at bounding box center [568, 594] width 431 height 59
click at [428, 607] on div "Prague City Guide (1-5 Day Itinerary + Map) Product Title" at bounding box center [570, 588] width 329 height 47
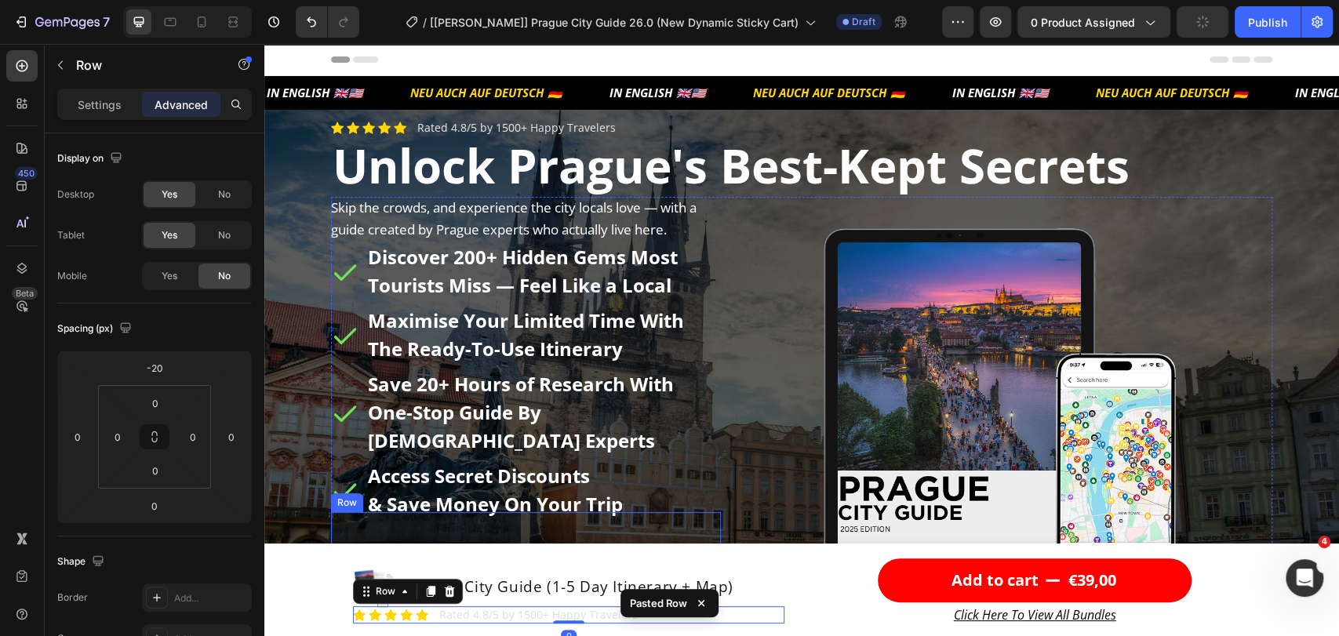
scroll to position [116, 0]
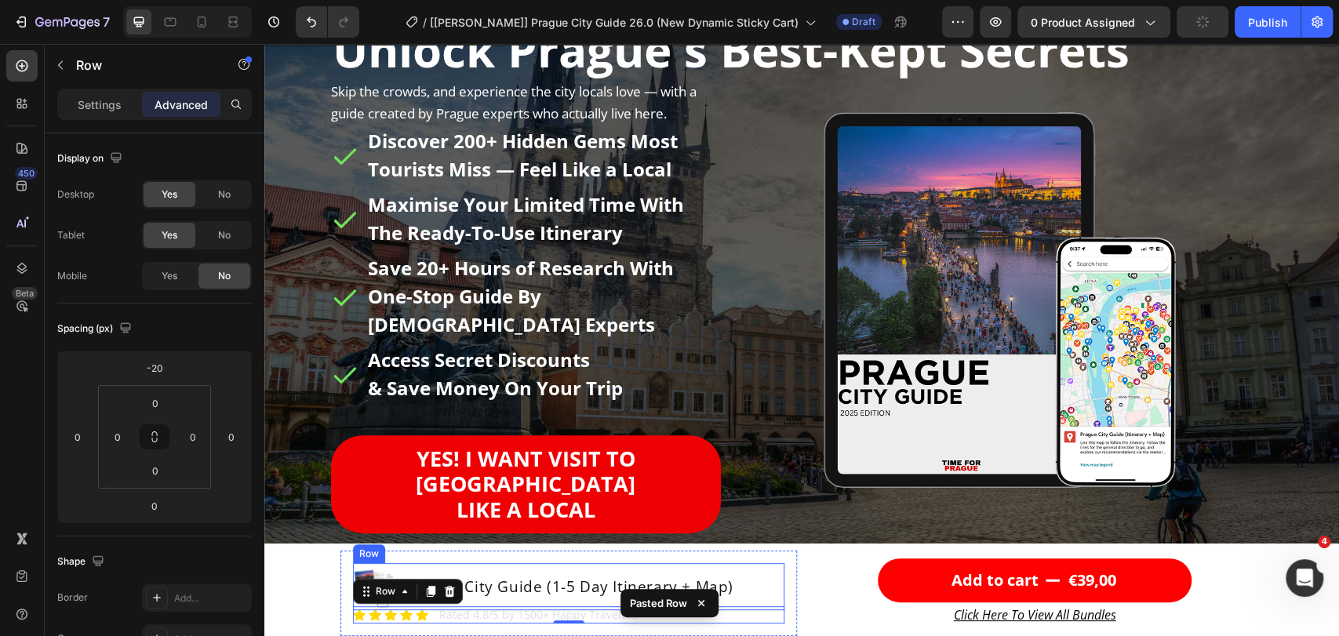
click at [540, 566] on div "Prague City Guide (1-5 Day Itinerary + Map) Product Title" at bounding box center [570, 586] width 329 height 47
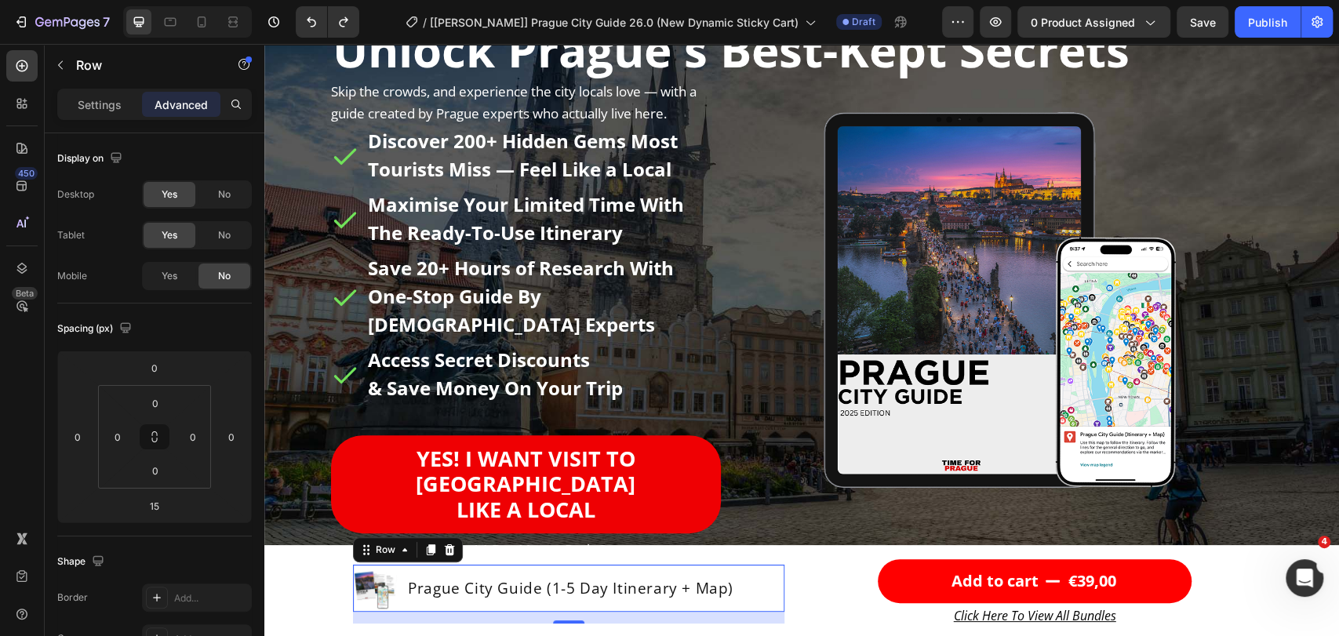
click at [502, 621] on div "15" at bounding box center [568, 618] width 431 height 12
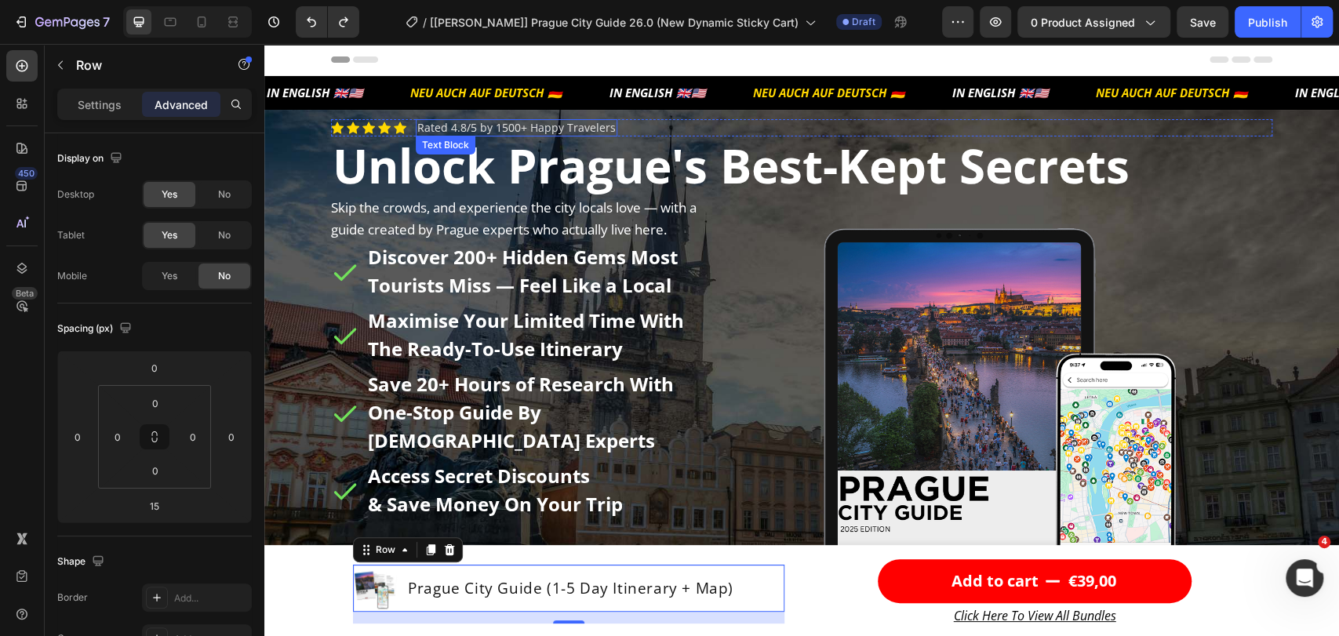
click at [408, 122] on div "Icon Icon Icon Icon Icon Icon List Rated 4.8/5 by 1500+ Happy Travelers Text Bl…" at bounding box center [801, 127] width 941 height 17
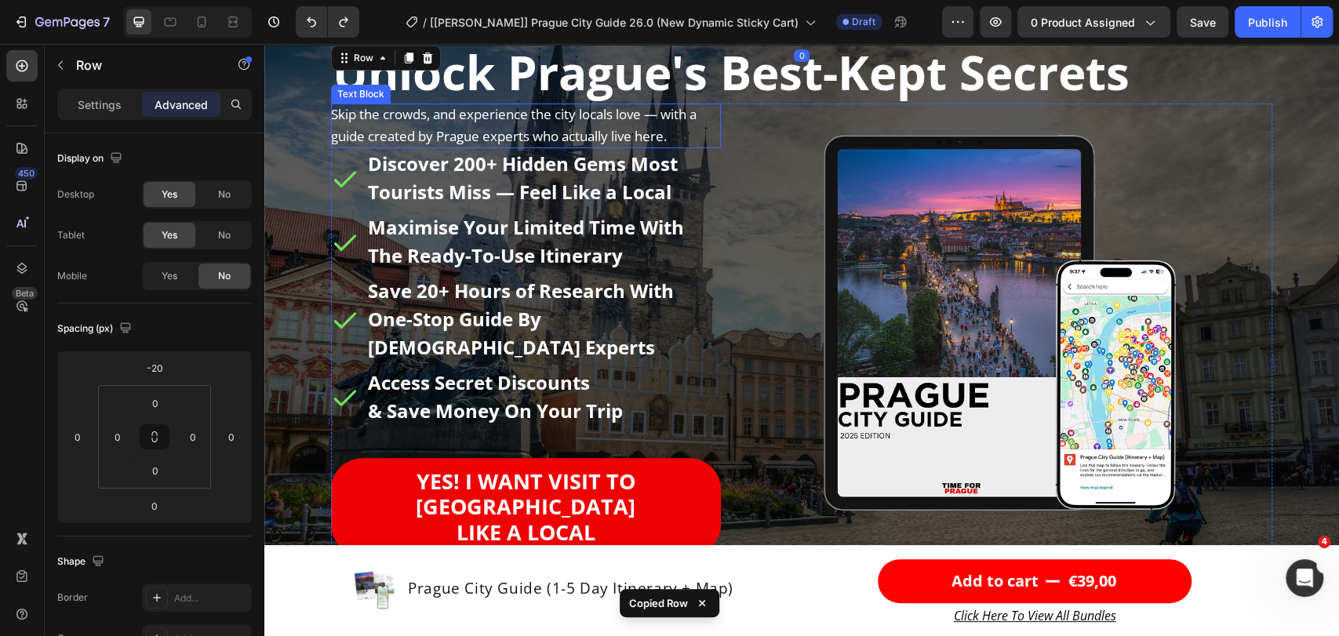
scroll to position [116, 0]
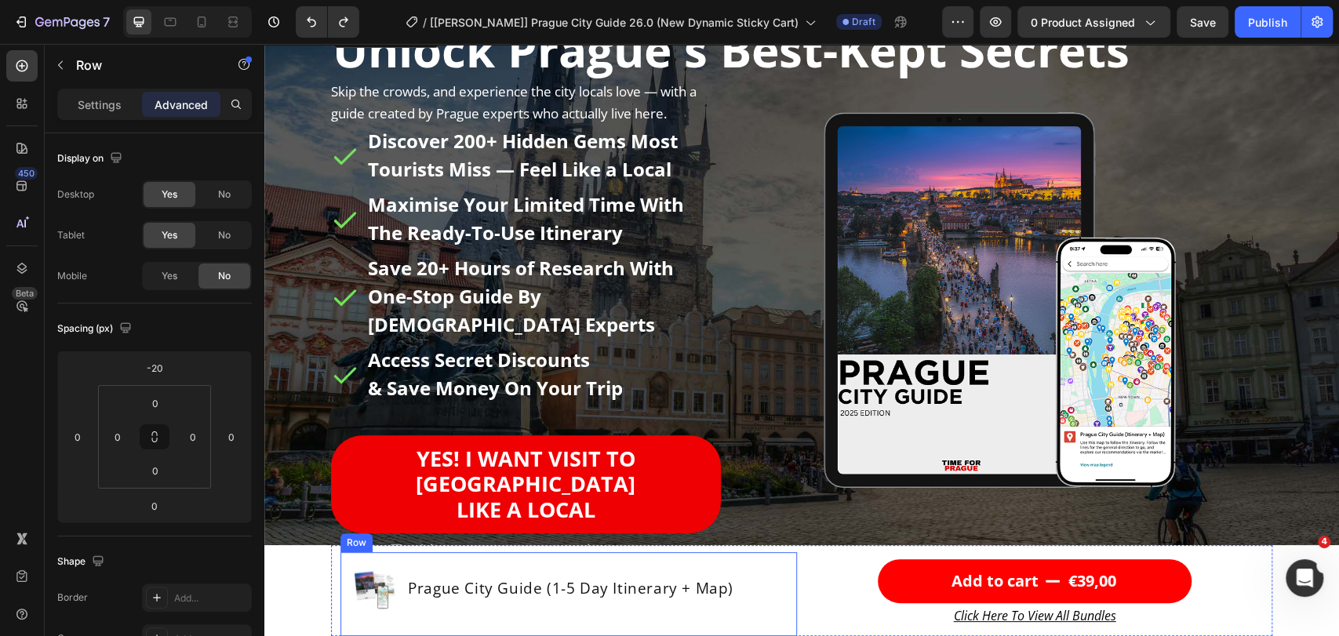
click at [466, 612] on div "Product Images Prague City Guide (1-5 Day Itinerary + Map) Product Title Row" at bounding box center [568, 594] width 431 height 59
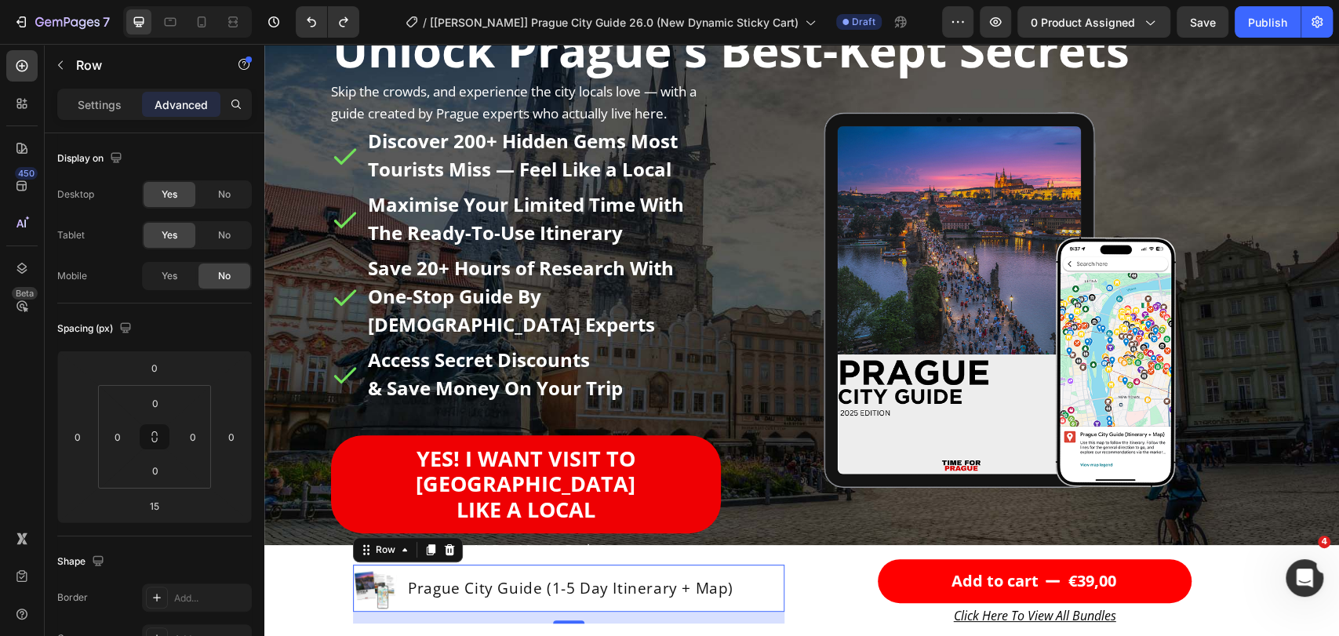
click at [469, 609] on div "Prague City Guide (1-5 Day Itinerary + Map) Product Title" at bounding box center [570, 588] width 329 height 47
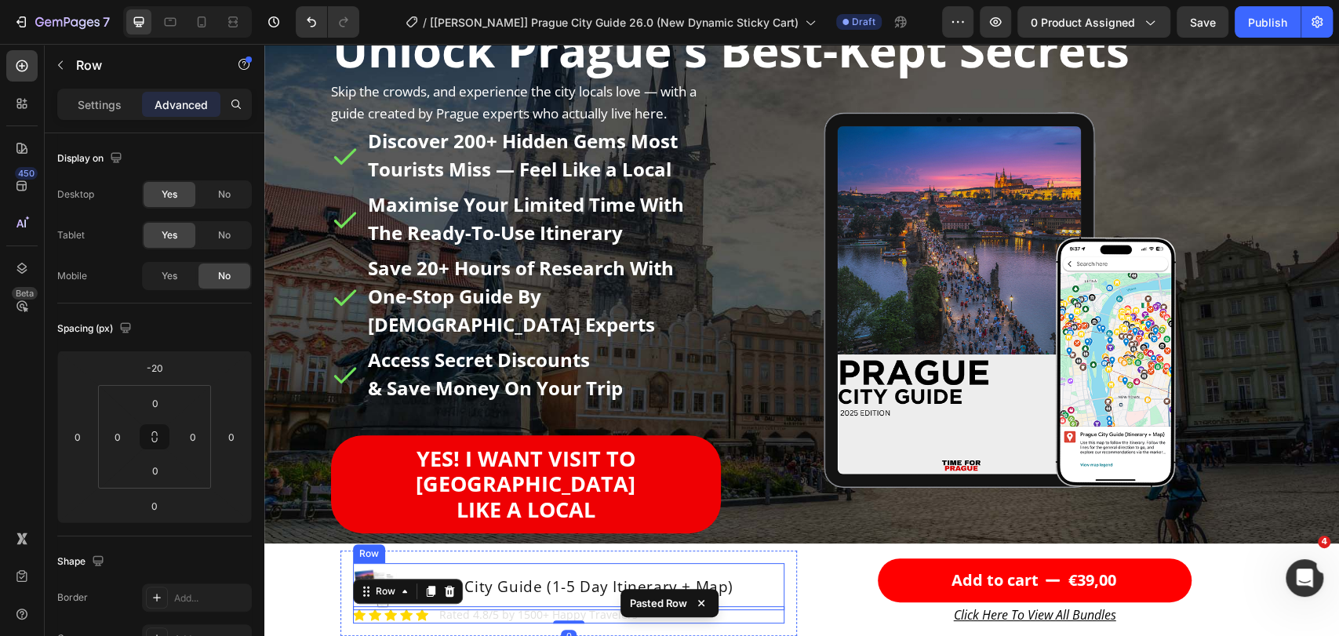
click at [484, 569] on div "Prague City Guide (1-5 Day Itinerary + Map) Product Title" at bounding box center [570, 586] width 329 height 47
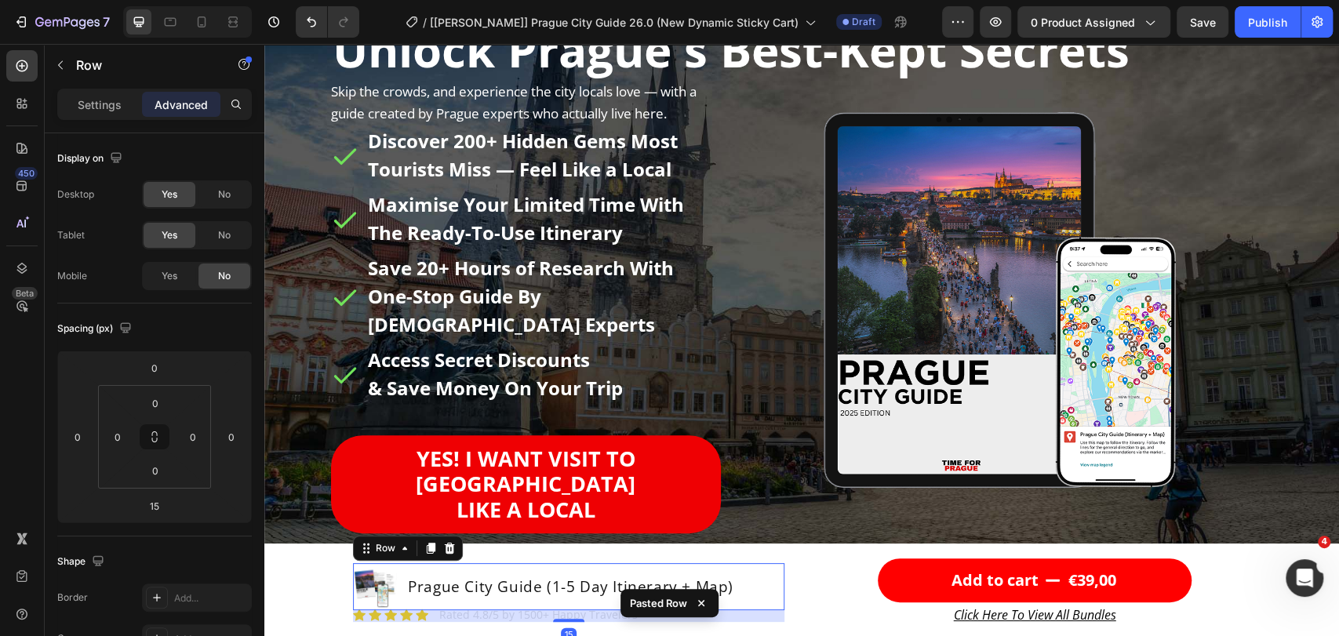
click at [390, 615] on div "15" at bounding box center [568, 616] width 431 height 12
click at [448, 617] on div "15" at bounding box center [568, 616] width 431 height 12
click at [448, 612] on div "15" at bounding box center [568, 616] width 431 height 12
click at [427, 617] on div "15" at bounding box center [568, 616] width 431 height 12
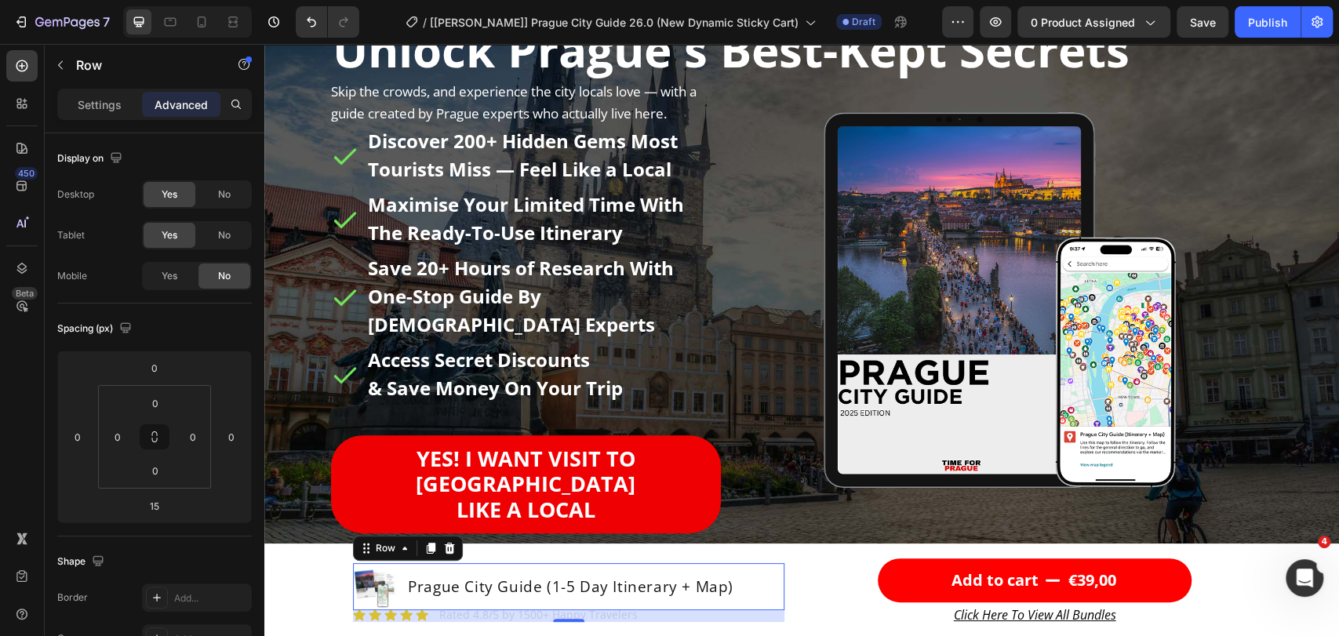
click at [427, 618] on div "15" at bounding box center [568, 616] width 431 height 12
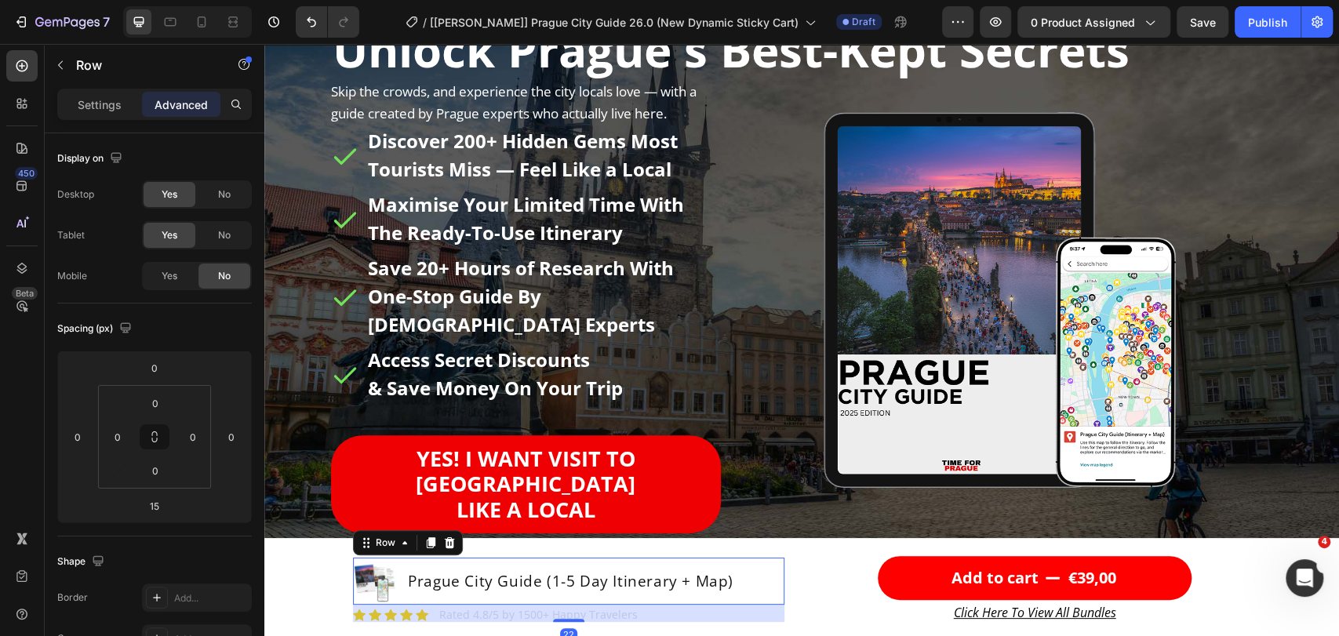
click at [553, 623] on div "Product Images Prague City Guide (1-5 Day Itinerary + Map) Product Title Row 22…" at bounding box center [568, 591] width 431 height 66
type input "22"
click at [463, 616] on div "22" at bounding box center [568, 613] width 431 height 17
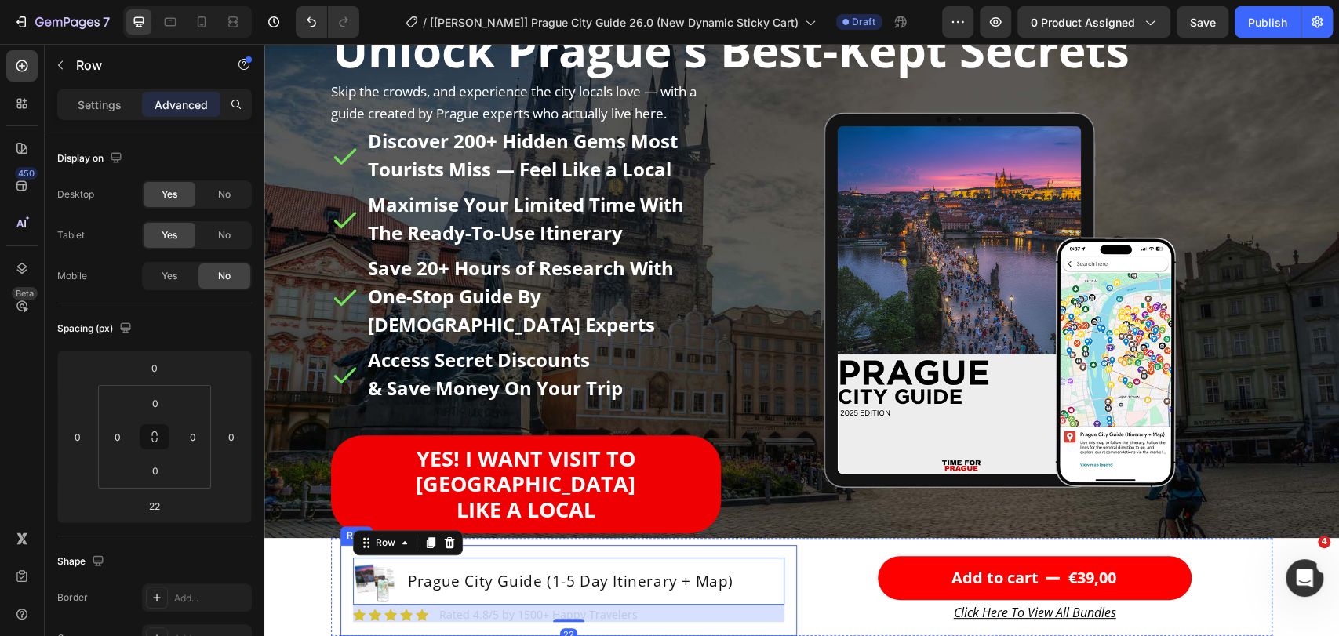
click at [373, 624] on div "Product Images Prague City Guide (1-5 Day Itinerary + Map) Product Title Row 22…" at bounding box center [568, 590] width 457 height 91
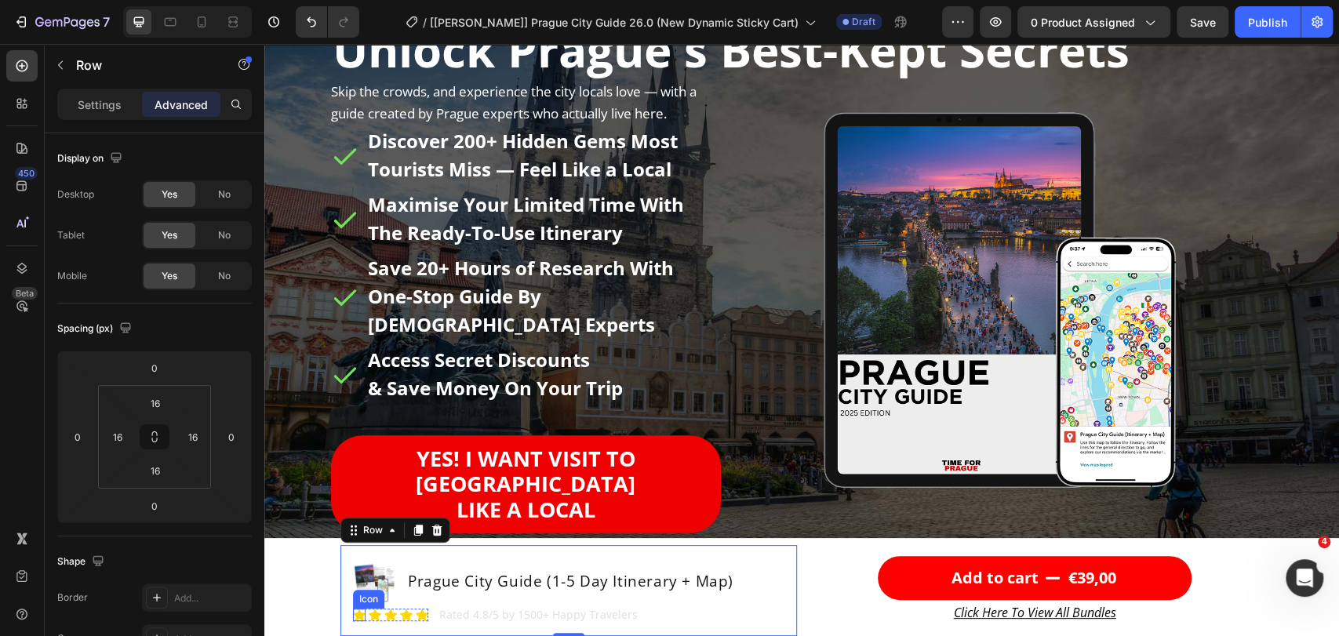
click at [354, 613] on icon "Section" at bounding box center [359, 615] width 13 height 12
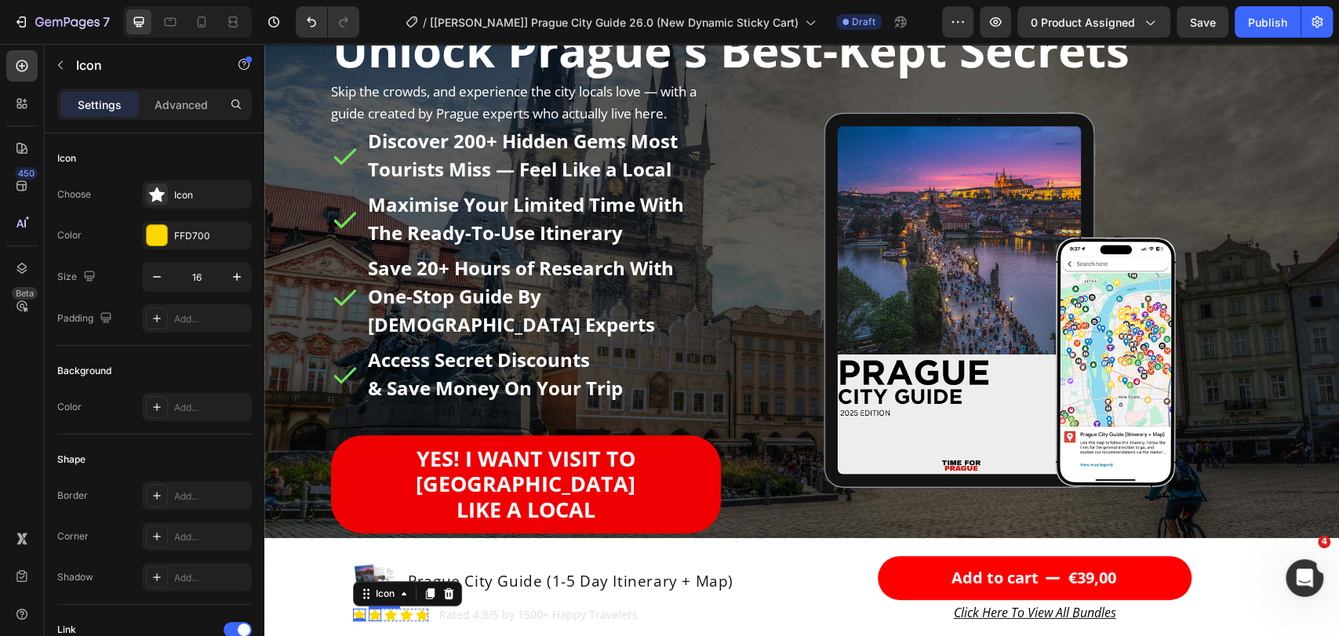
click at [448, 613] on link "Rated 4.8/5 by 1500+ Happy Travelers" at bounding box center [538, 614] width 198 height 15
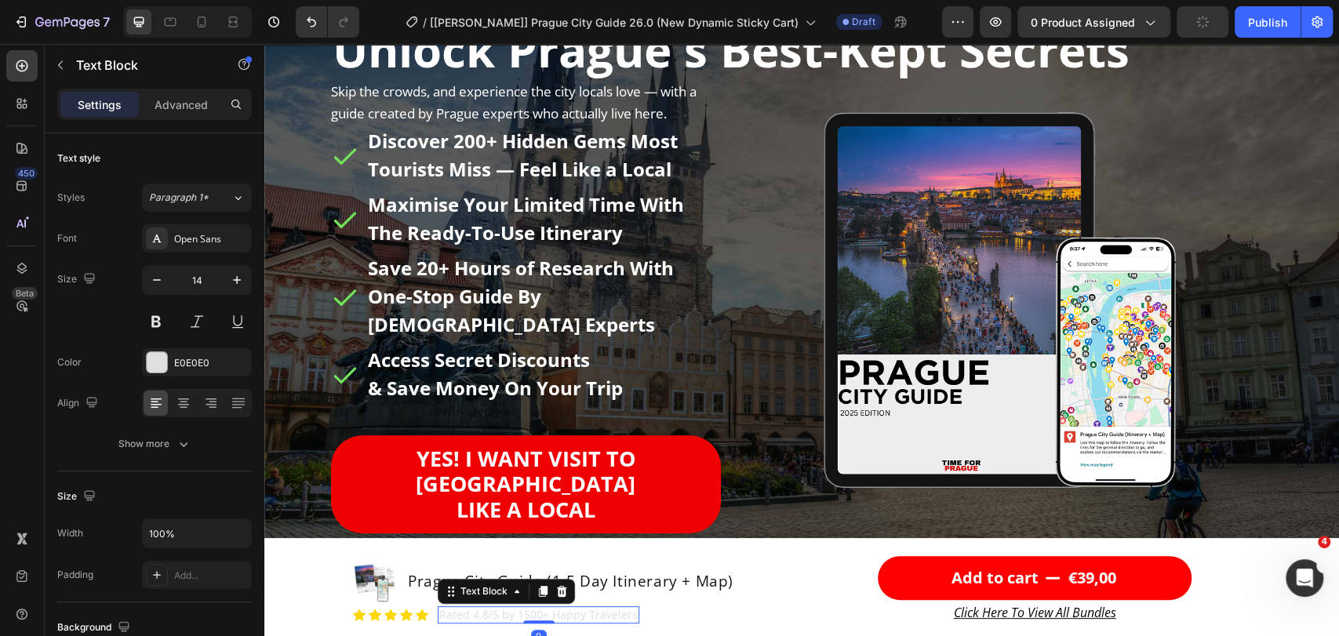
click at [467, 614] on link "Rated 4.8/5 by 1500+ Happy Travelers" at bounding box center [538, 614] width 198 height 15
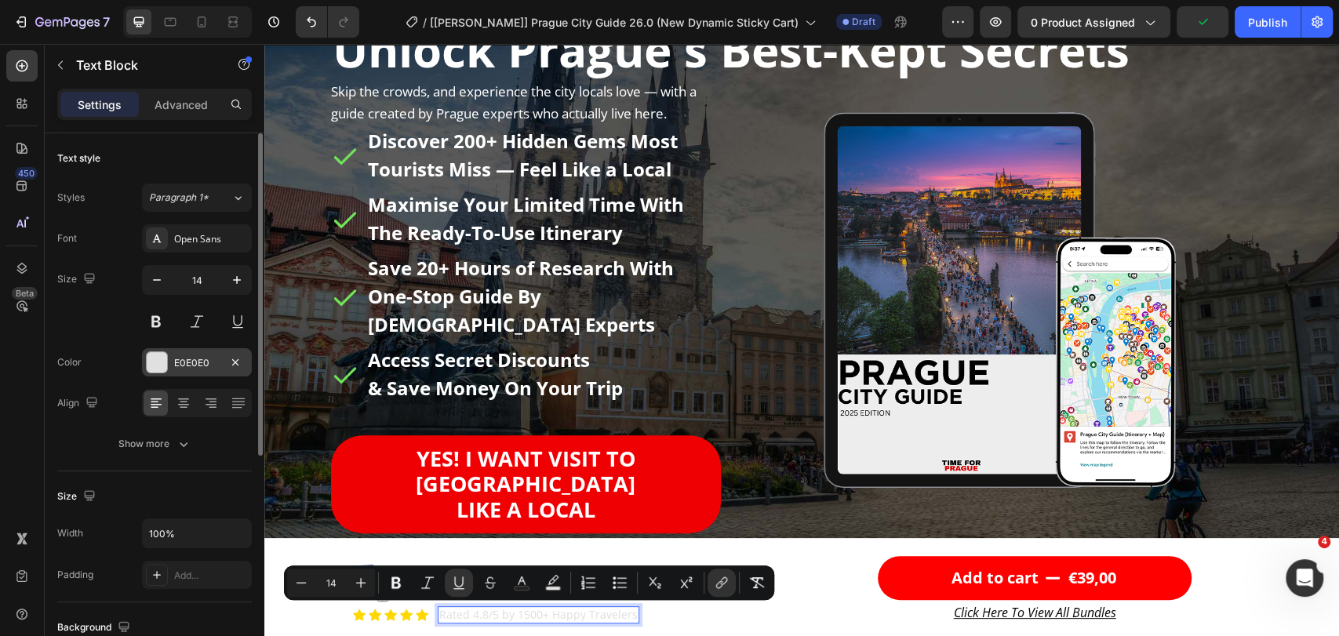
click at [157, 358] on div at bounding box center [157, 362] width 20 height 20
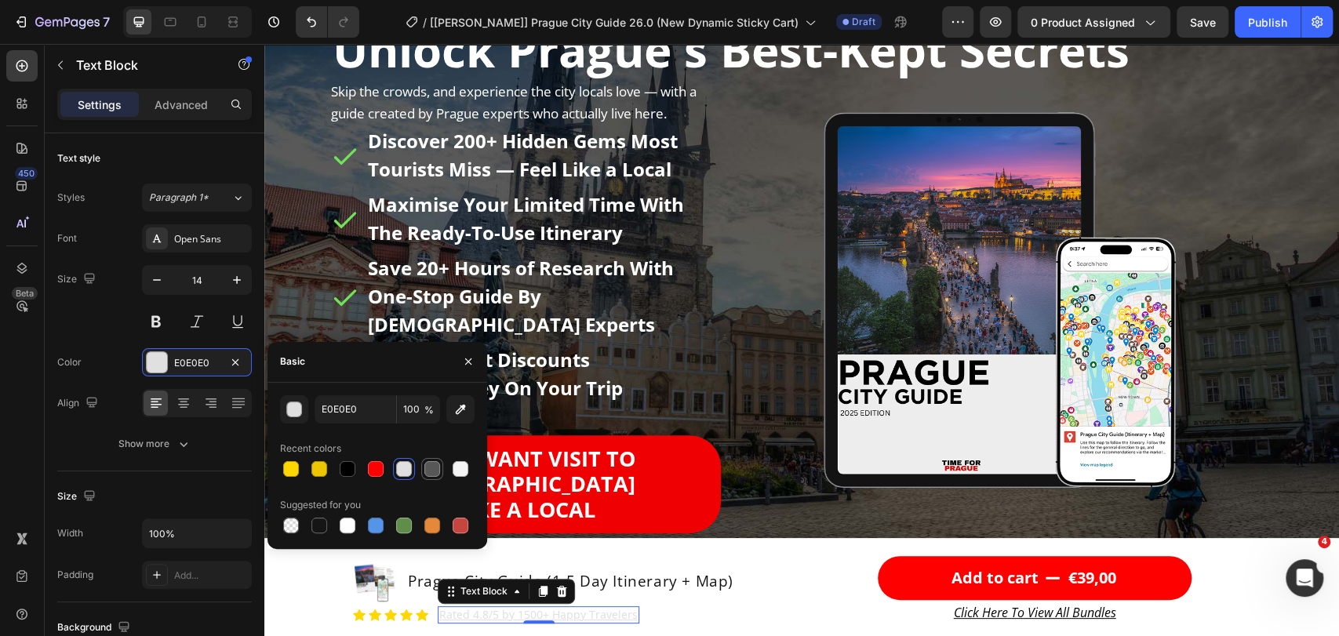
click at [429, 466] on div at bounding box center [432, 469] width 16 height 16
type input "575757"
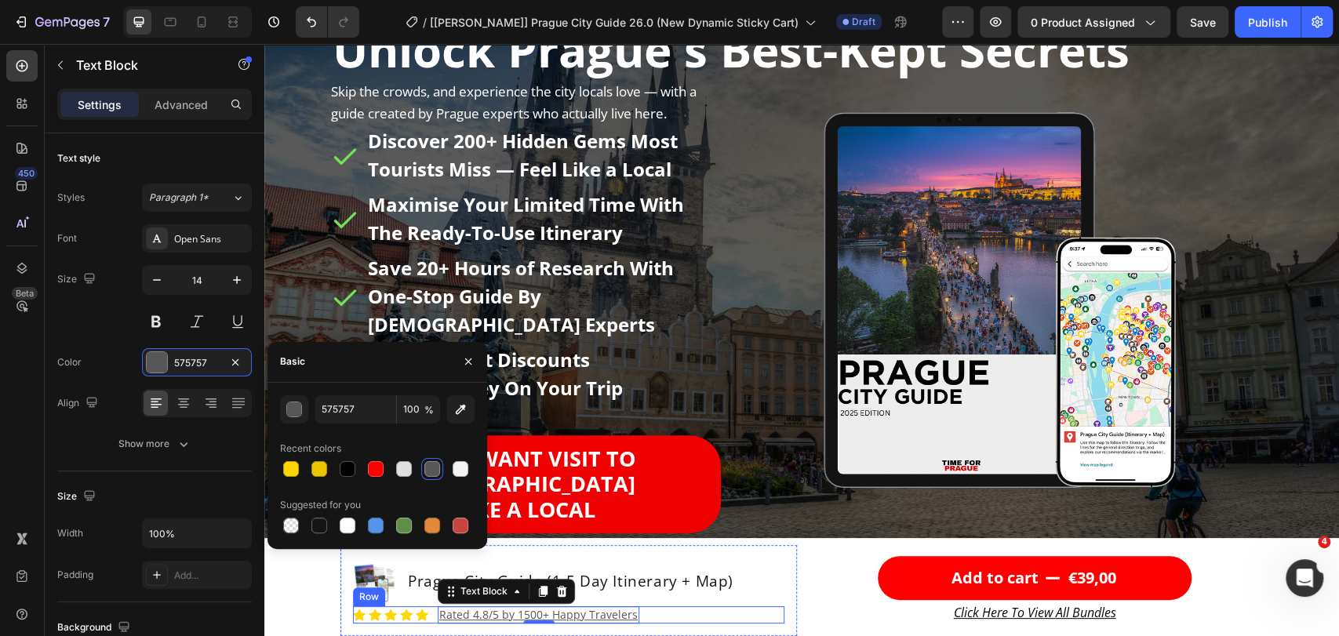
click at [679, 609] on div "Icon Icon Icon Icon Icon Icon List Rated 4.8/5 by 1500+ Happy Travelers Text Bl…" at bounding box center [568, 614] width 431 height 17
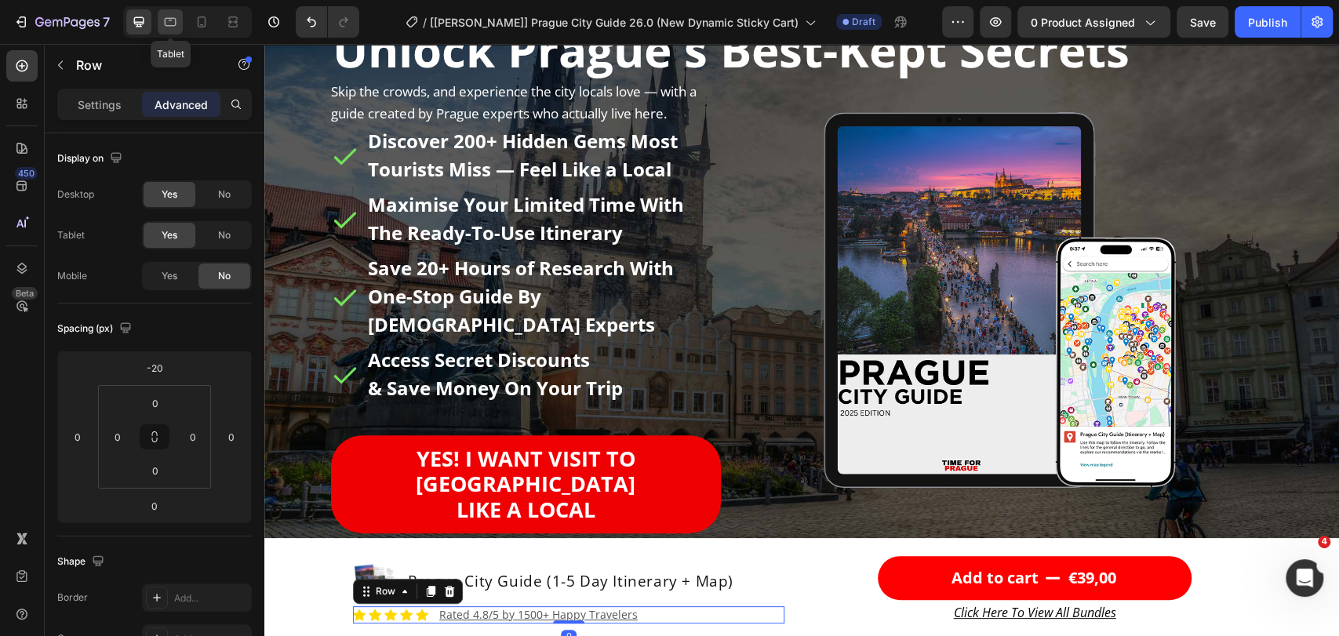
click at [175, 24] on icon at bounding box center [171, 22] width 12 height 9
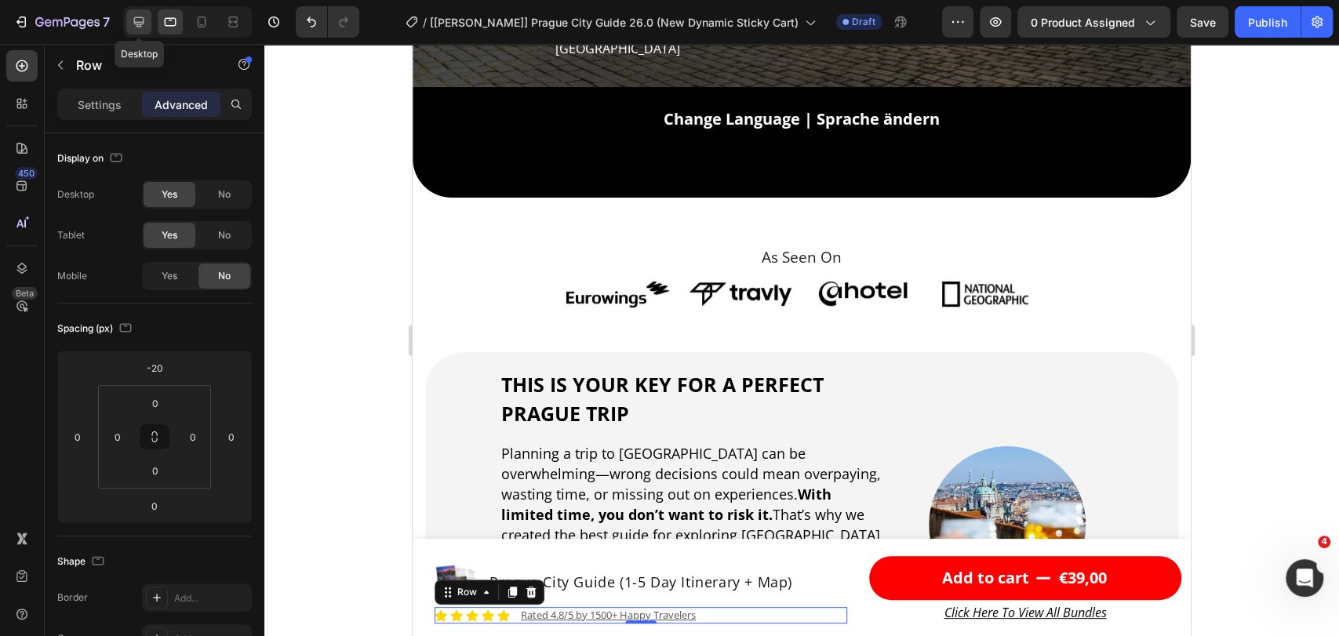
scroll to position [624, 0]
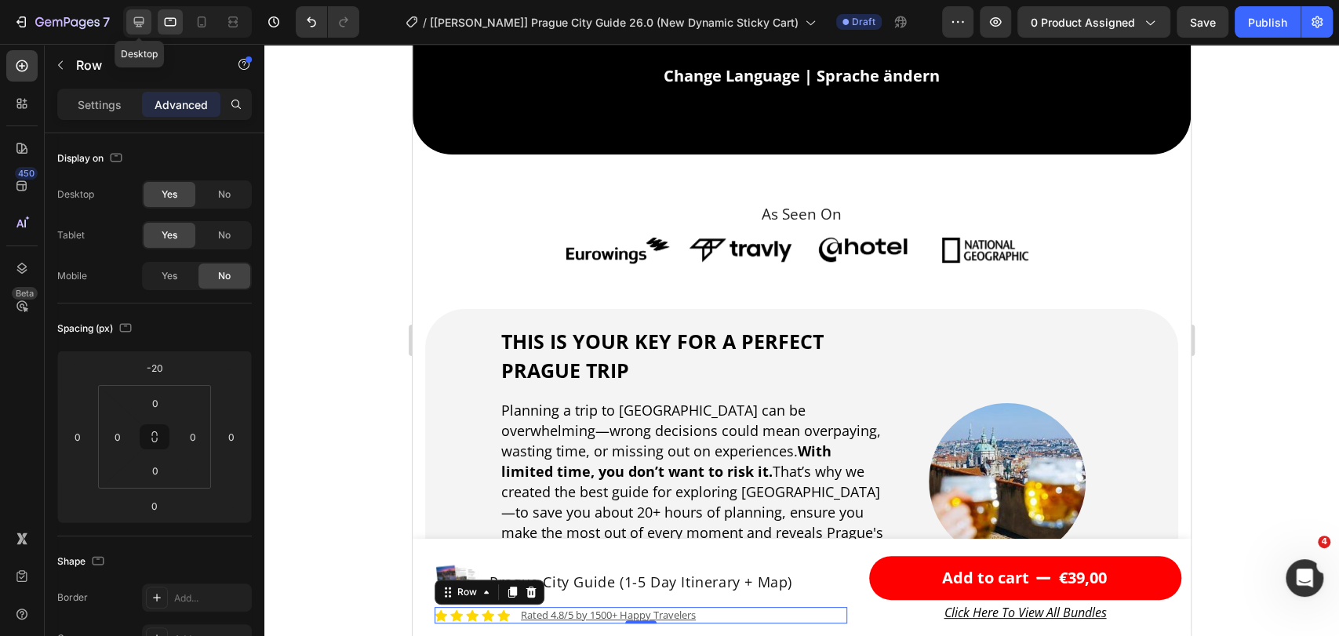
click at [136, 24] on icon at bounding box center [139, 22] width 10 height 10
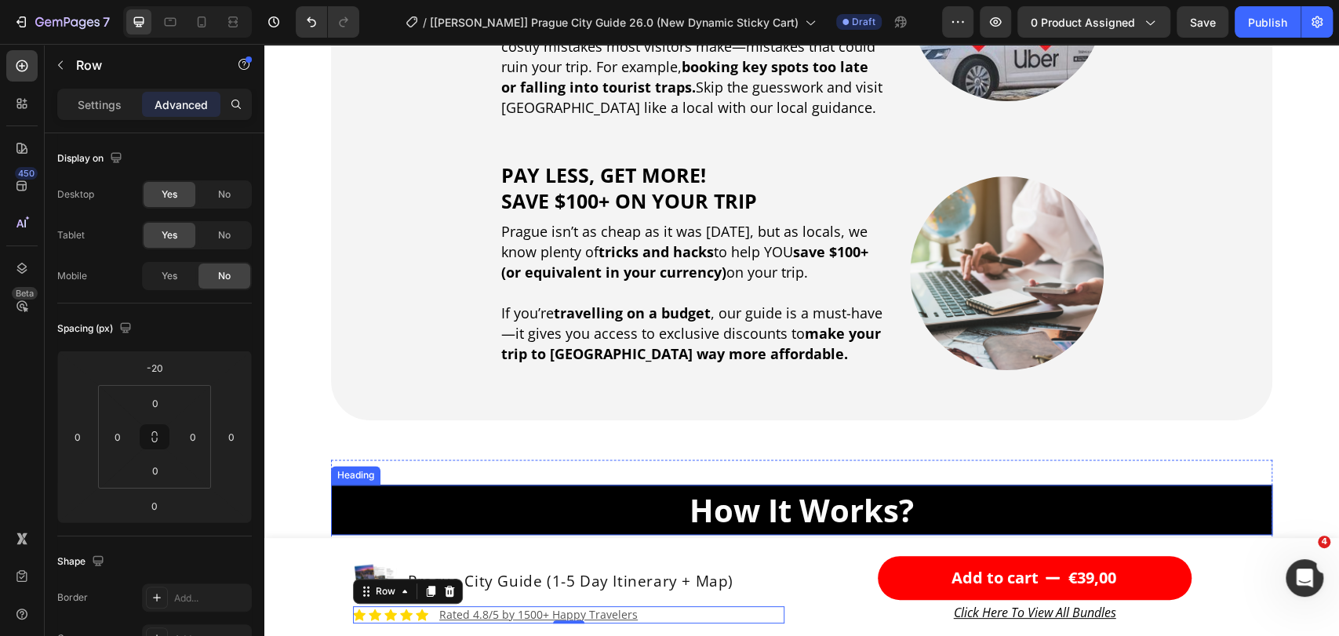
scroll to position [1363, 0]
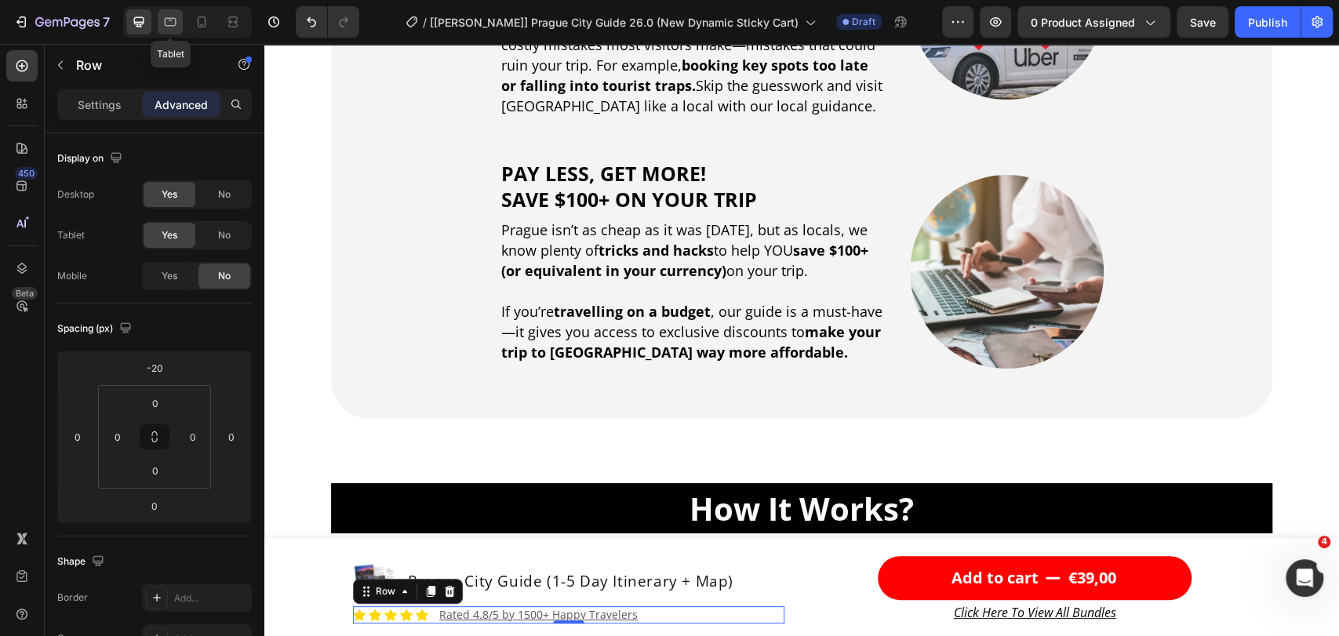
click at [163, 18] on icon at bounding box center [170, 22] width 16 height 16
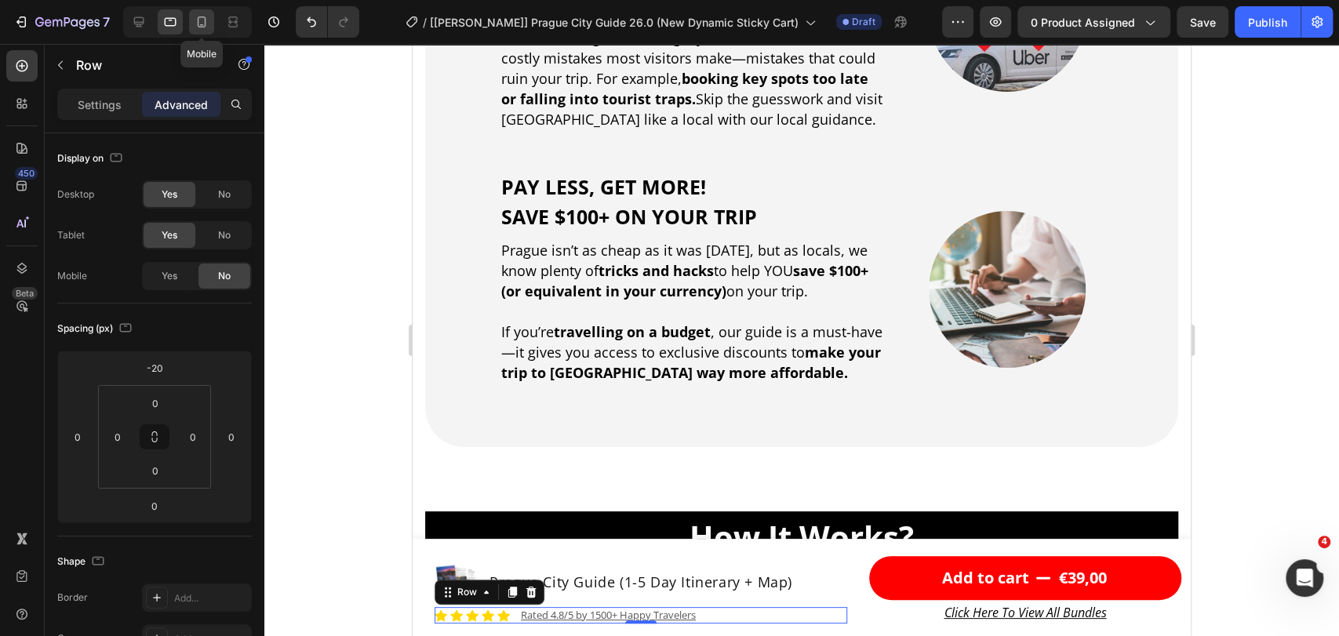
click at [194, 21] on icon at bounding box center [202, 22] width 16 height 16
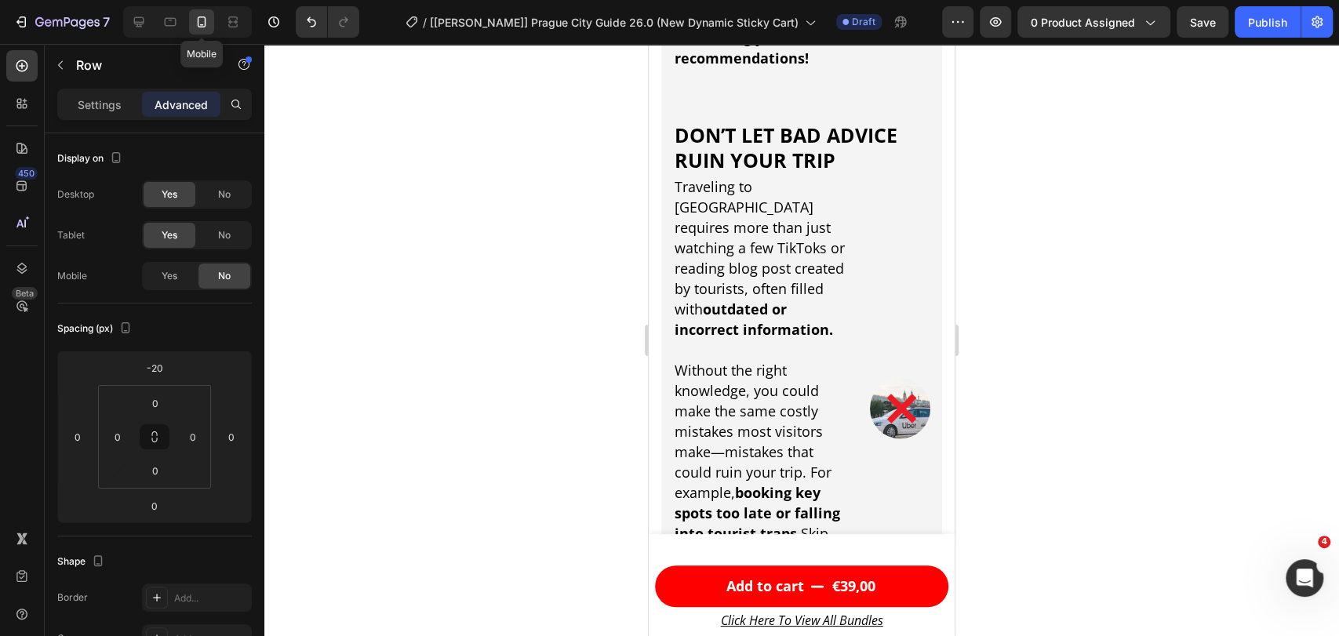
type input "0"
type input "7"
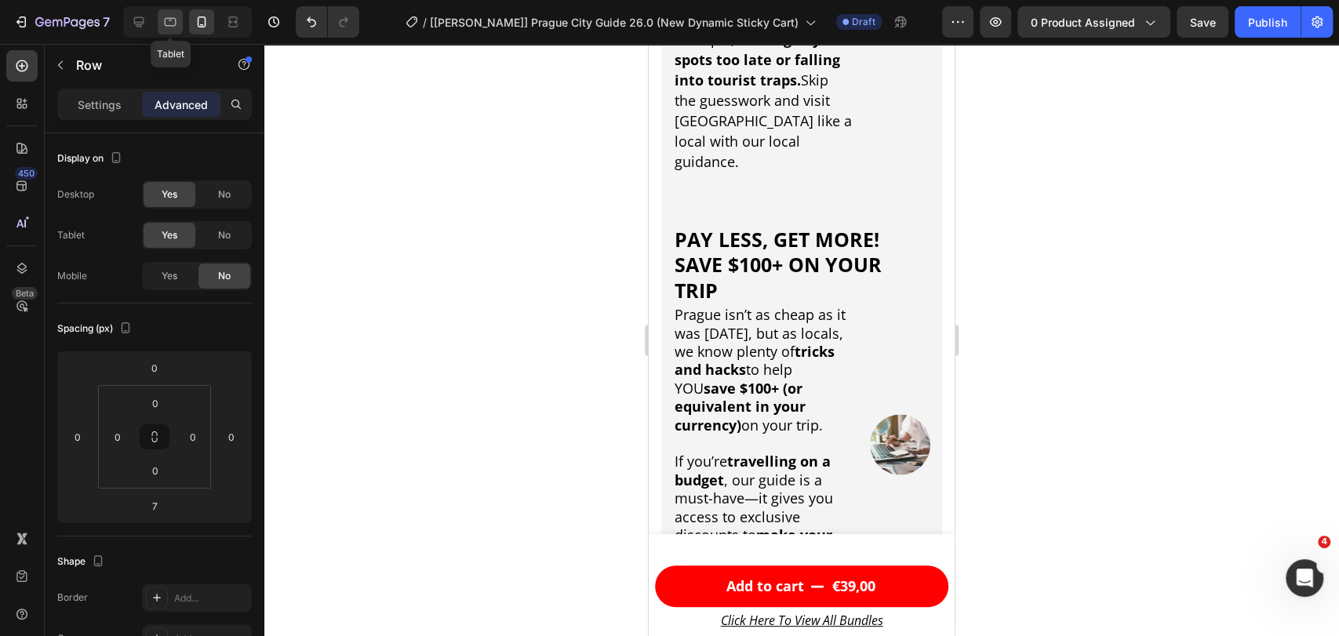
click at [166, 24] on icon at bounding box center [170, 22] width 16 height 16
type input "-20"
type input "0"
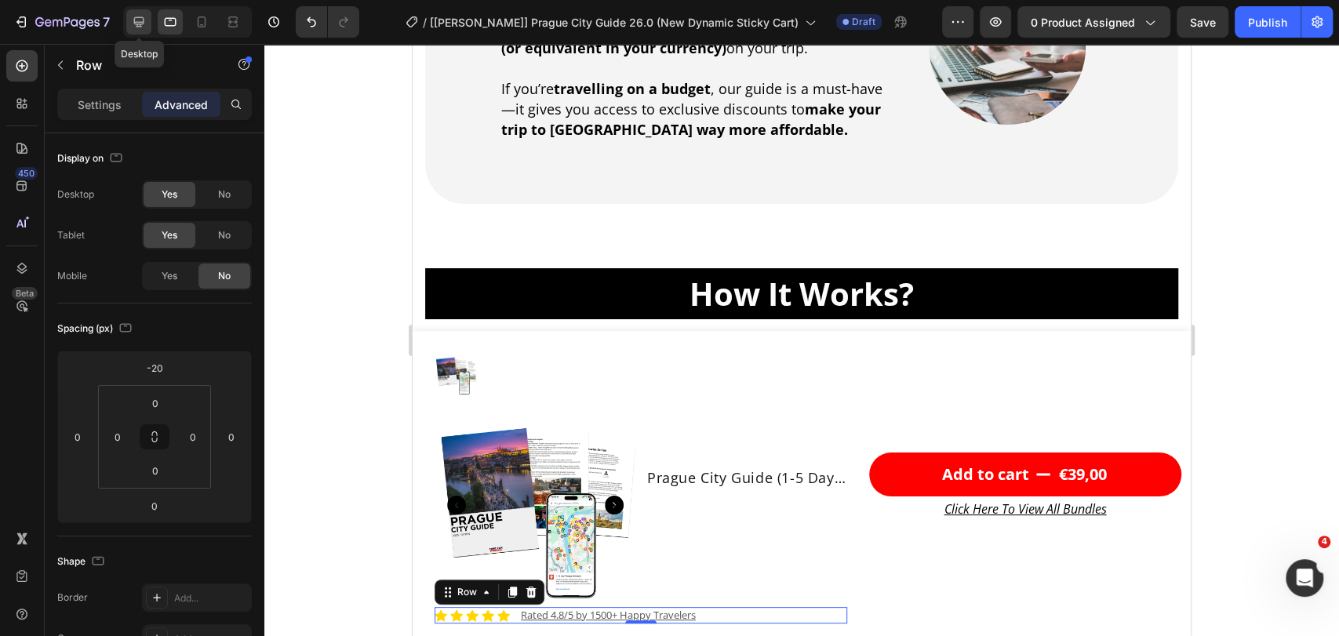
click at [135, 24] on icon at bounding box center [139, 22] width 10 height 10
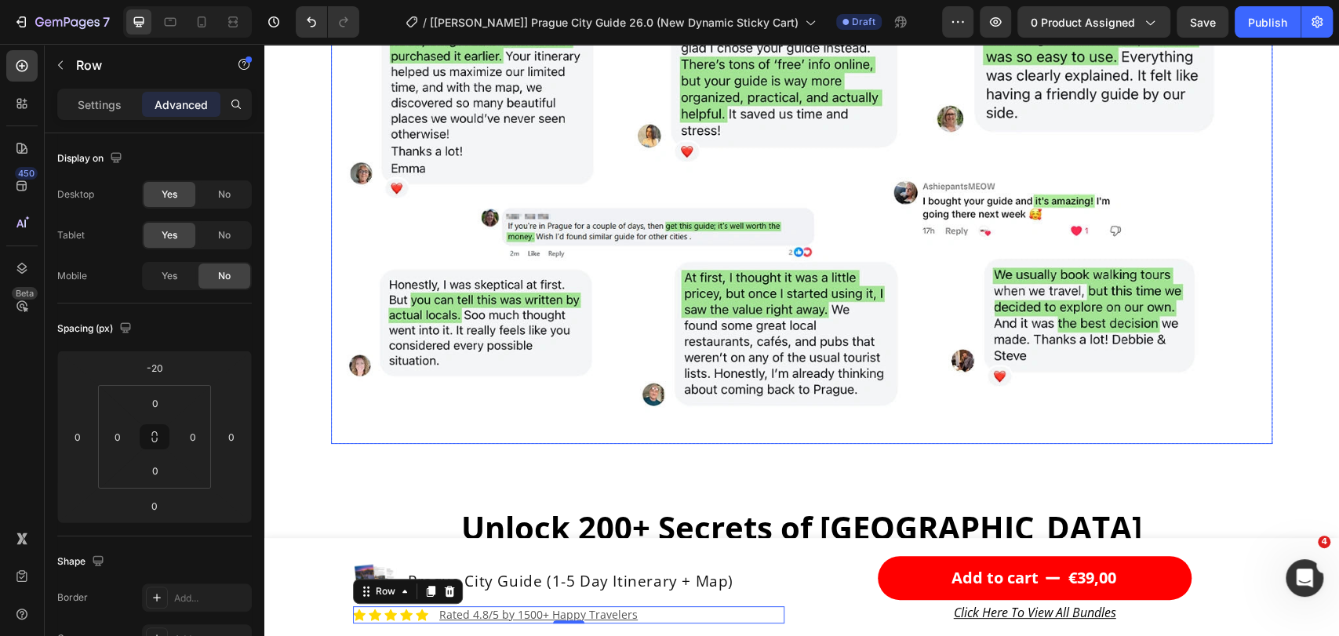
scroll to position [2447, 0]
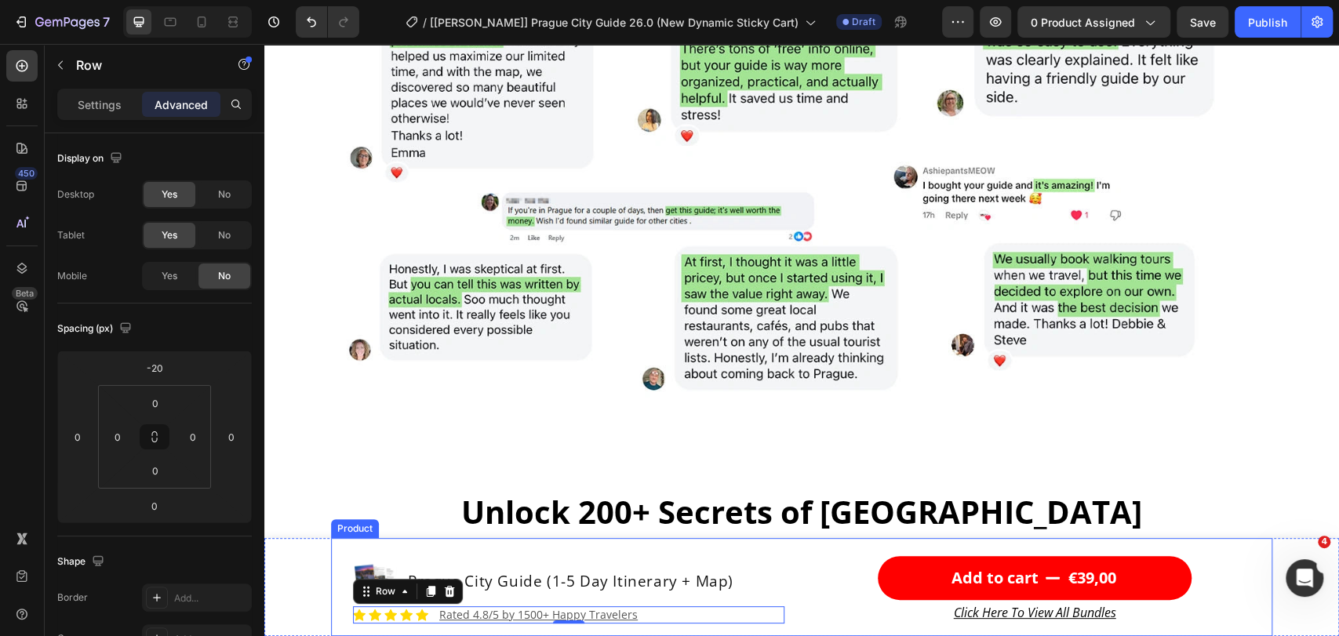
click at [795, 548] on div "Product Images Prague City Guide (1-5 Day Itinerary + Map) Product Title Row Ic…" at bounding box center [801, 587] width 941 height 98
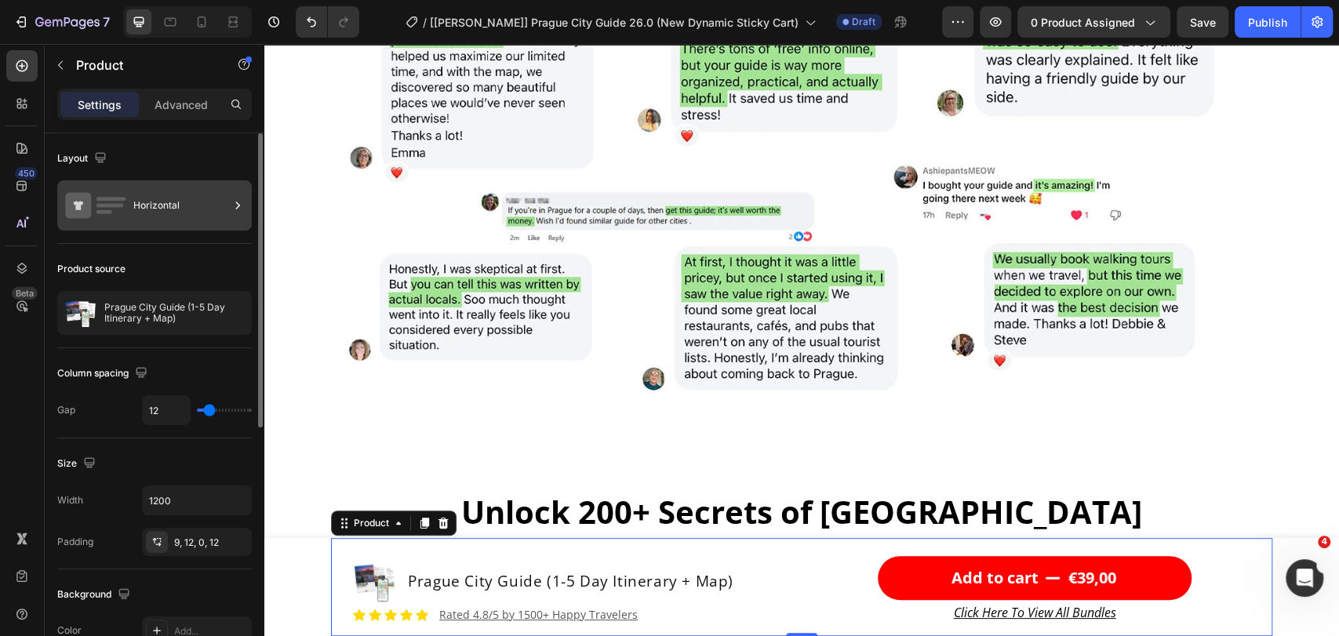
click at [219, 202] on div "Horizontal" at bounding box center [181, 205] width 96 height 36
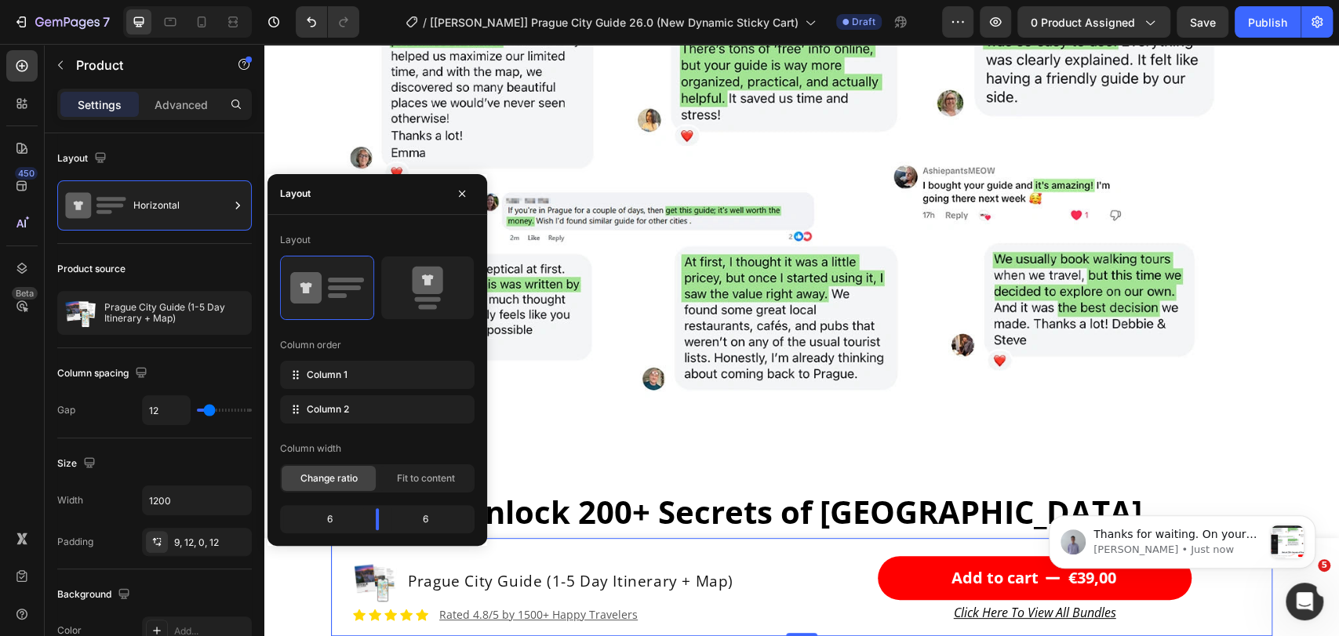
scroll to position [0, 0]
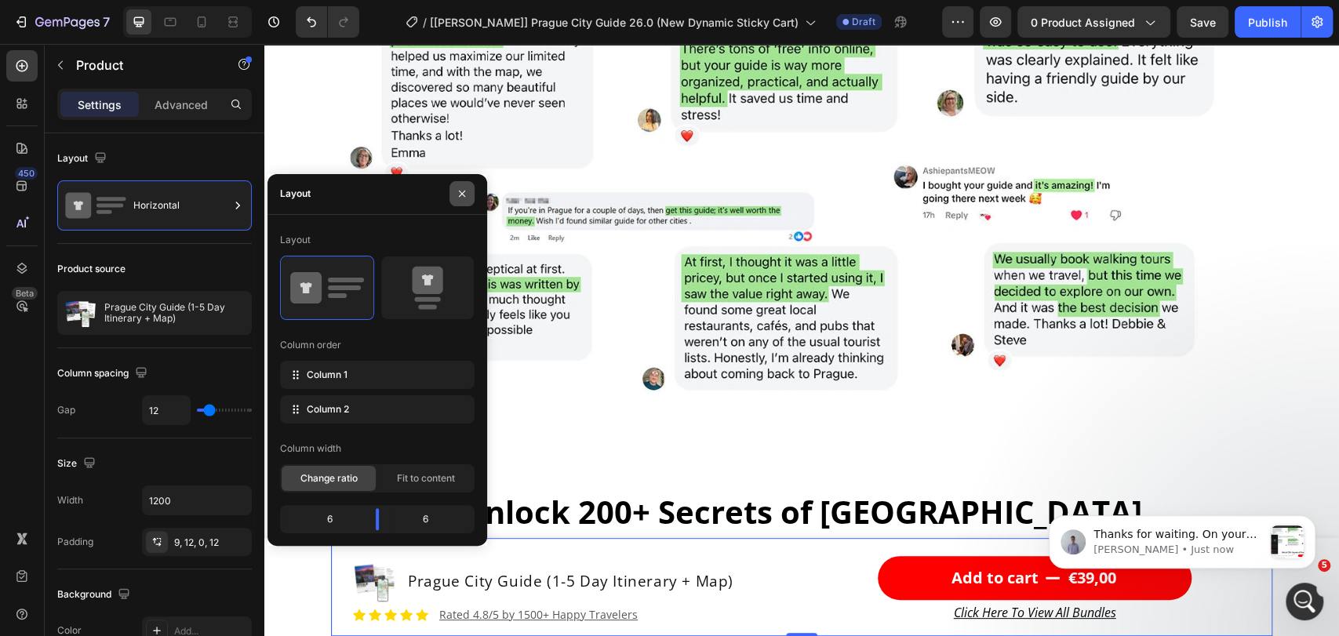
click at [463, 191] on icon "button" at bounding box center [462, 193] width 13 height 13
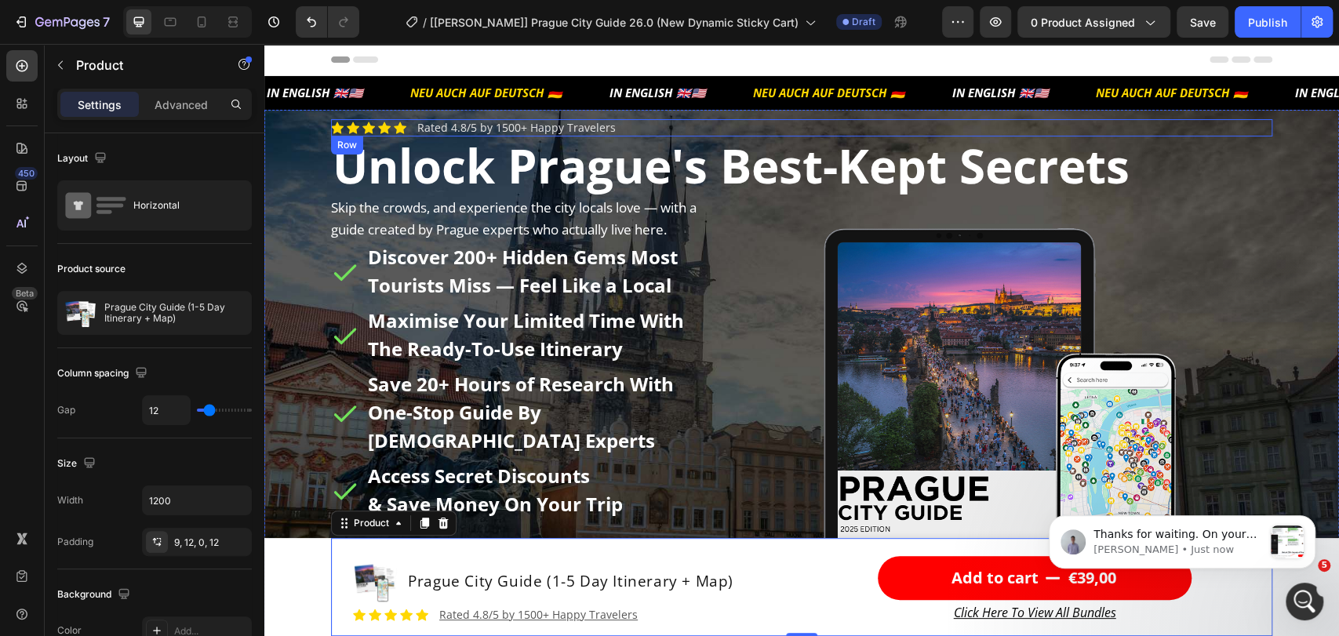
click at [406, 122] on div "Icon Icon Icon Icon Icon Icon List Rated 4.8/5 by 1500+ Happy Travelers Text Bl…" at bounding box center [801, 127] width 941 height 17
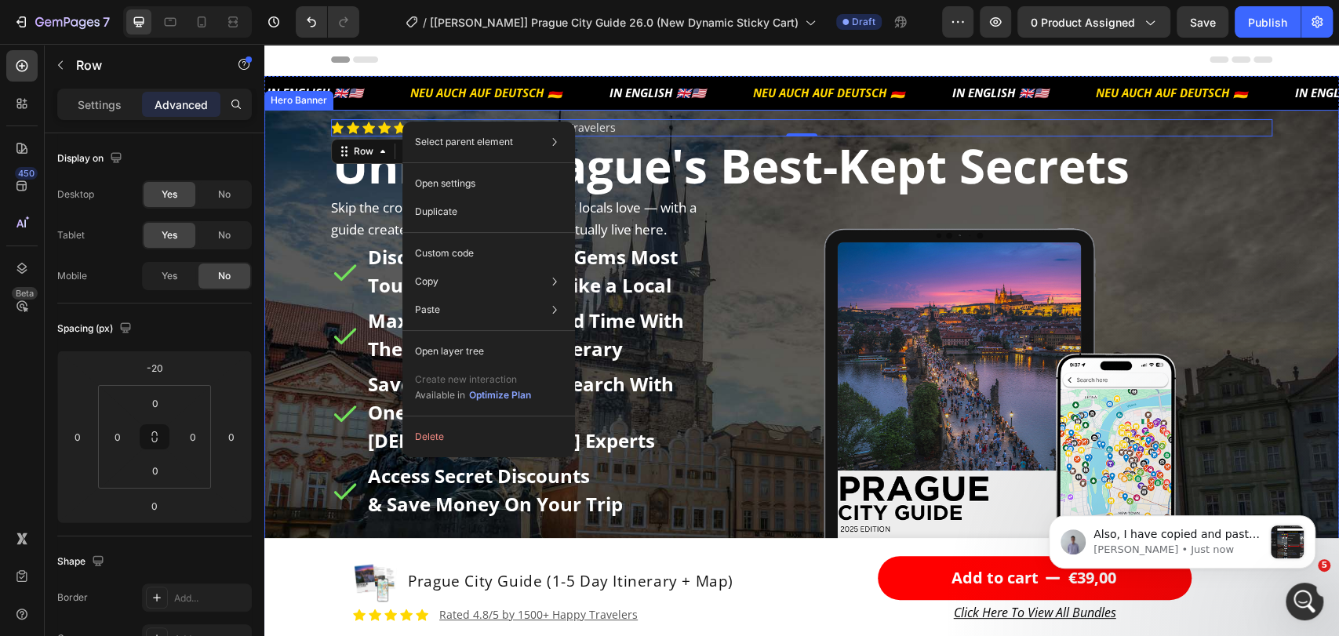
click at [299, 147] on div "Background Image" at bounding box center [801, 431] width 1075 height 642
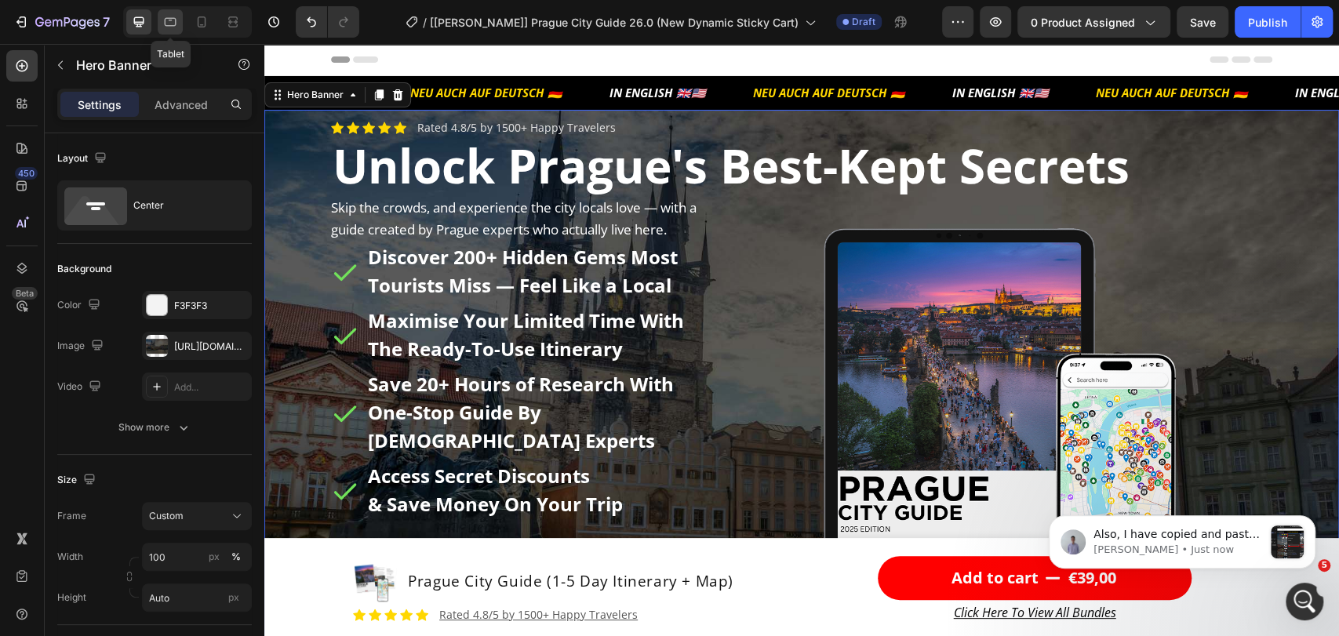
click at [173, 20] on icon at bounding box center [170, 22] width 16 height 16
type input "100%"
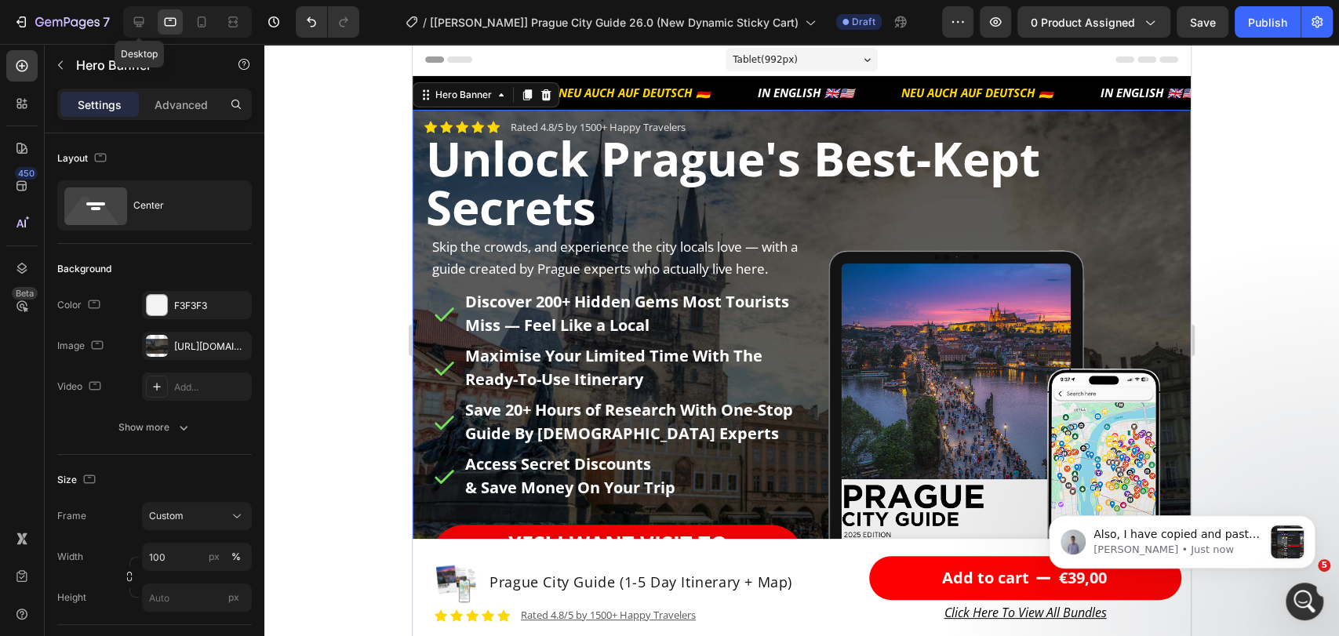
scroll to position [11, 0]
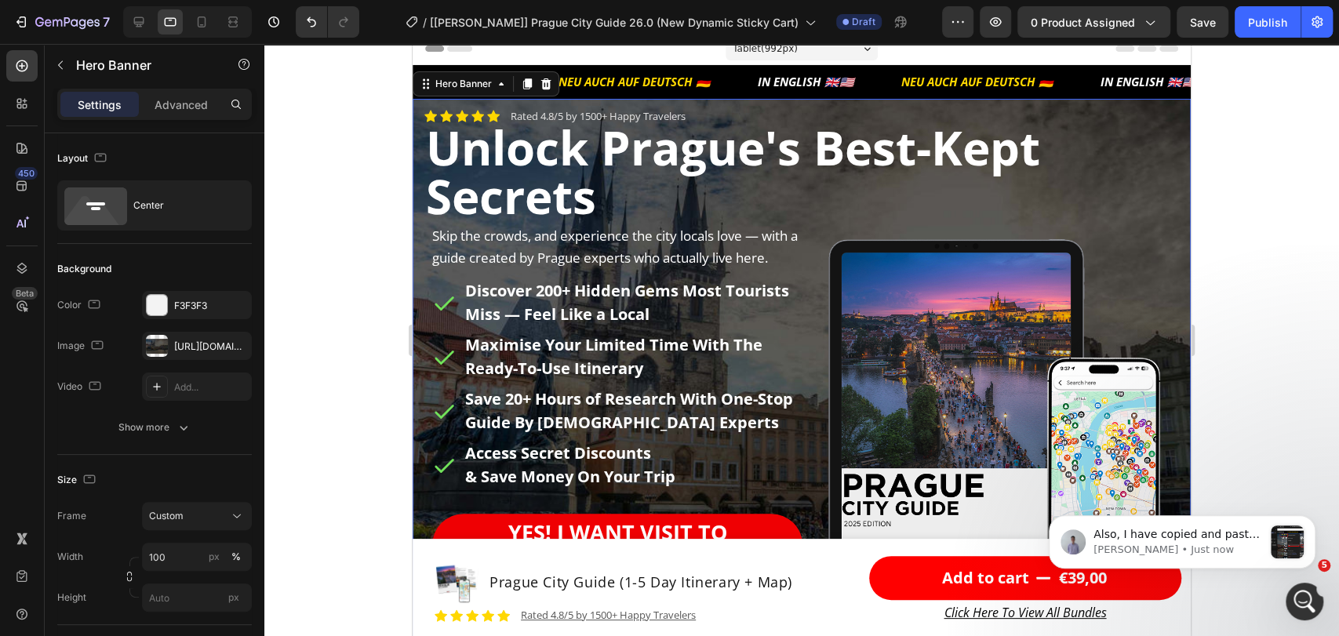
click at [152, 20] on div at bounding box center [187, 21] width 129 height 31
click at [1206, 20] on span "Save" at bounding box center [1203, 22] width 26 height 13
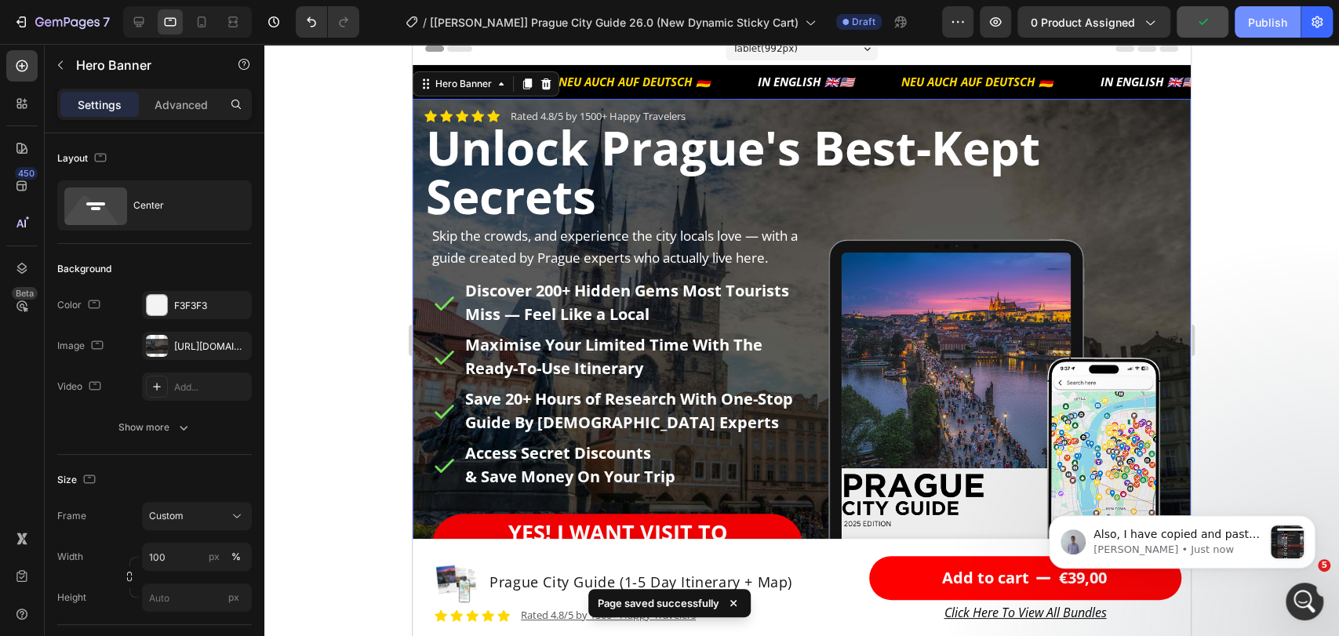
click at [1257, 24] on div "Publish" at bounding box center [1267, 22] width 39 height 16
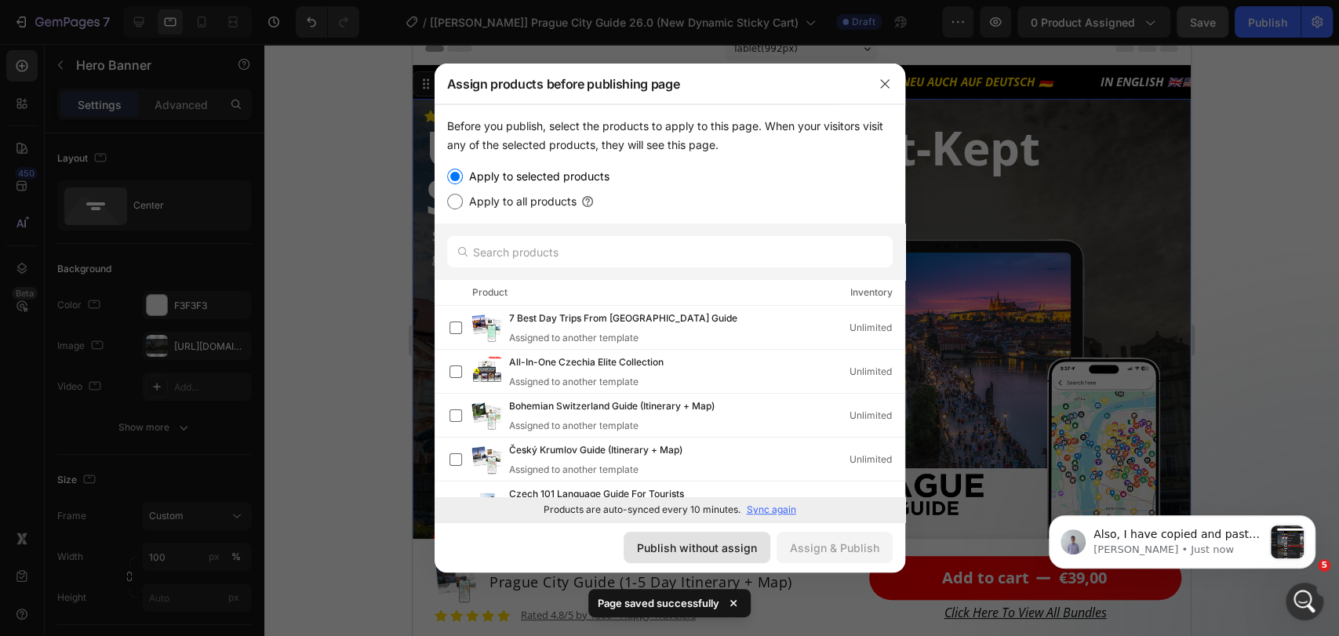
click at [747, 551] on div "Publish without assign" at bounding box center [697, 548] width 120 height 16
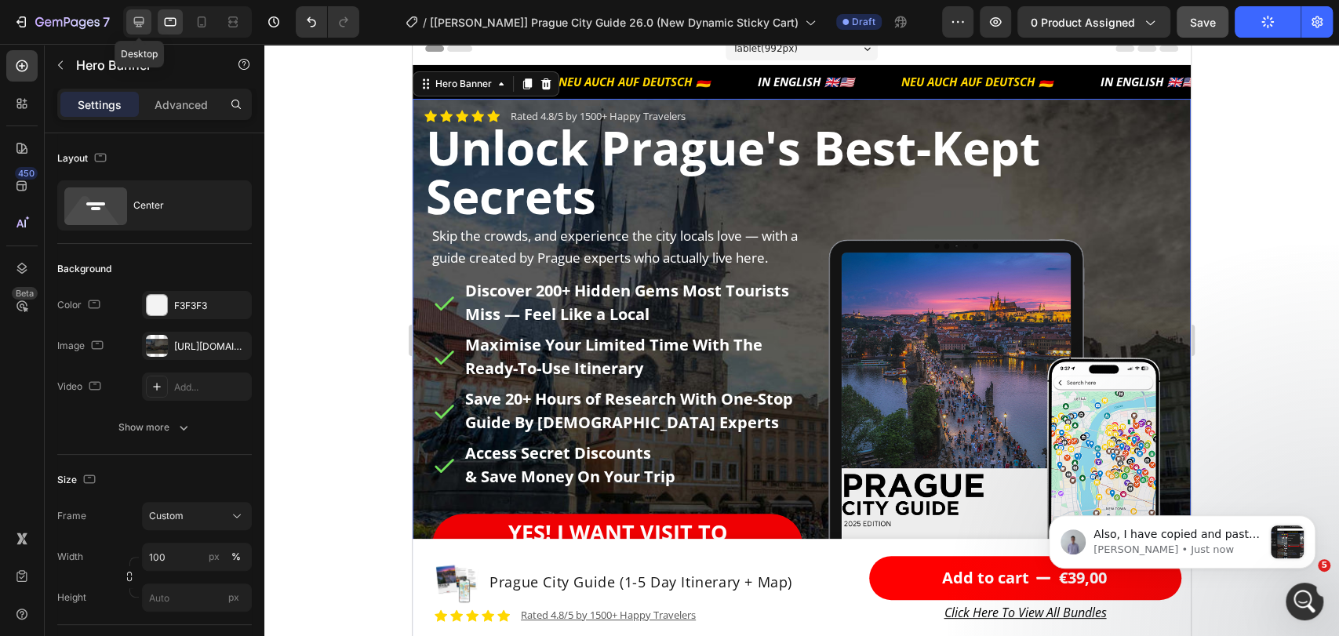
click at [147, 22] on div at bounding box center [138, 21] width 25 height 25
type input "Auto"
type input "1230"
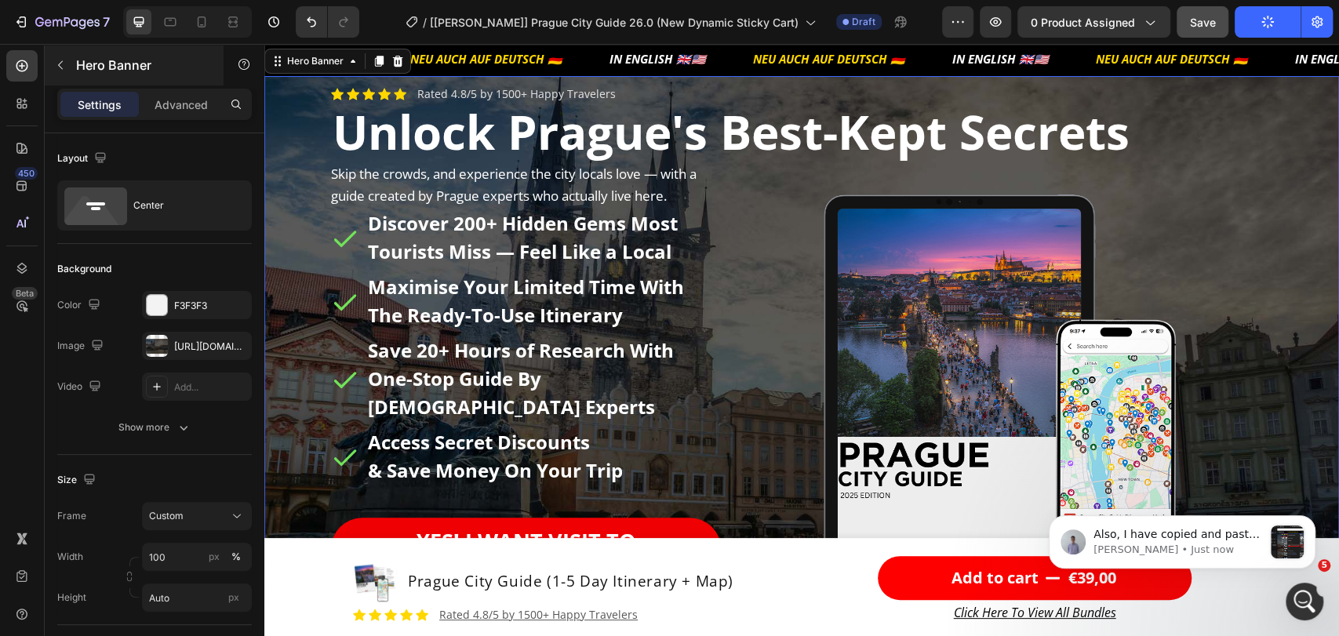
scroll to position [11, 0]
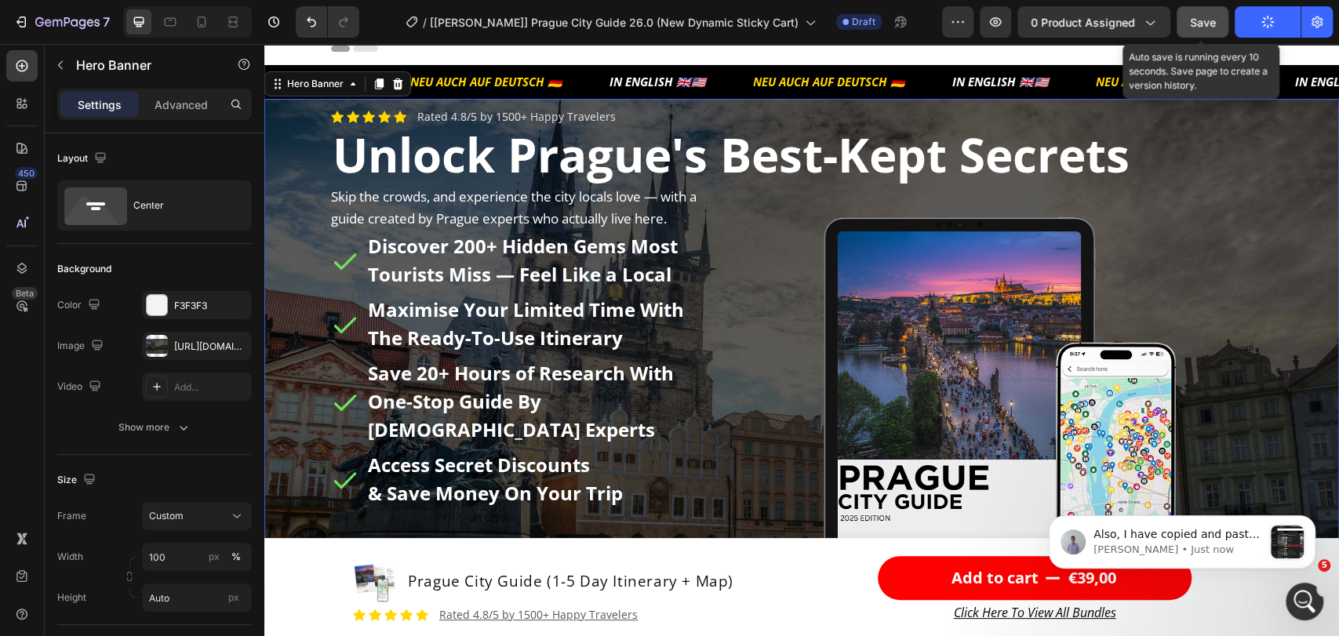
click at [1198, 21] on span "Save" at bounding box center [1203, 22] width 26 height 13
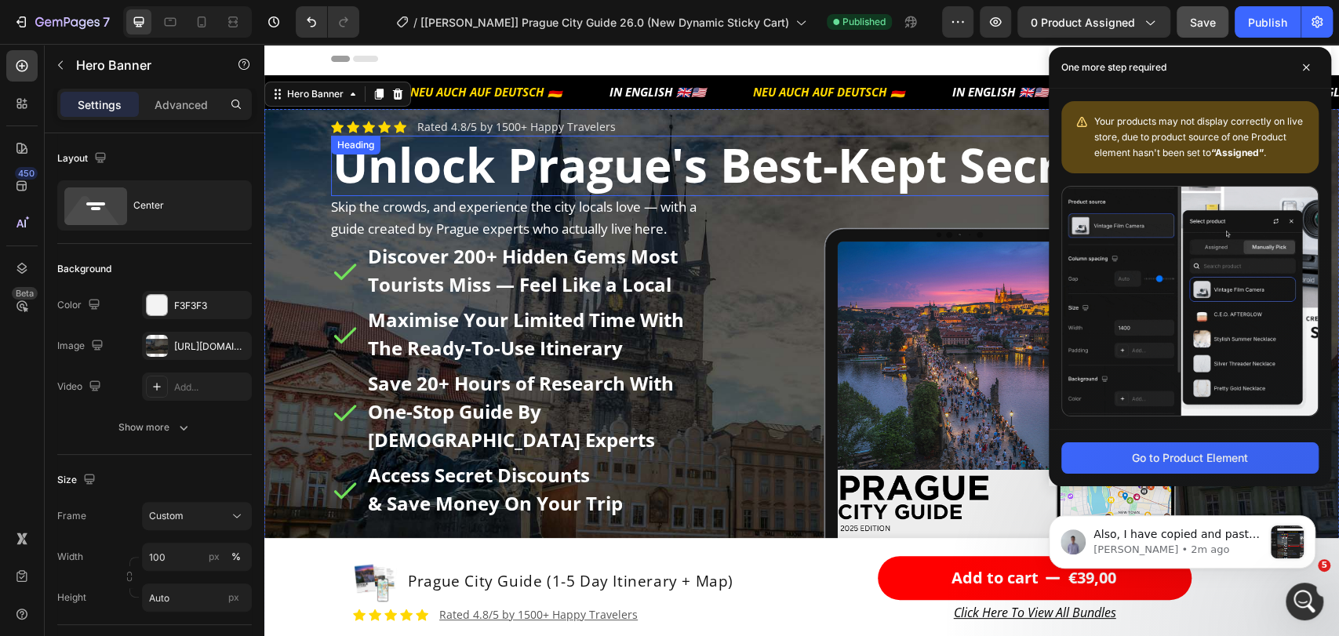
scroll to position [0, 0]
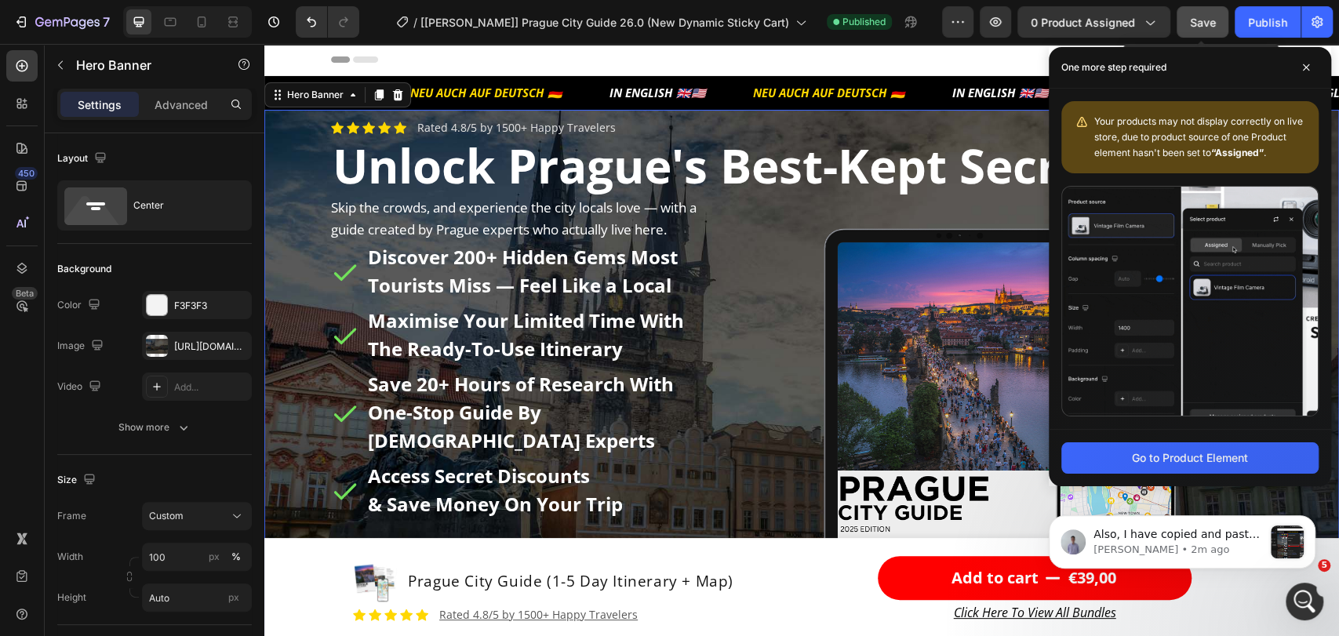
click at [1197, 18] on span "Save" at bounding box center [1203, 22] width 26 height 13
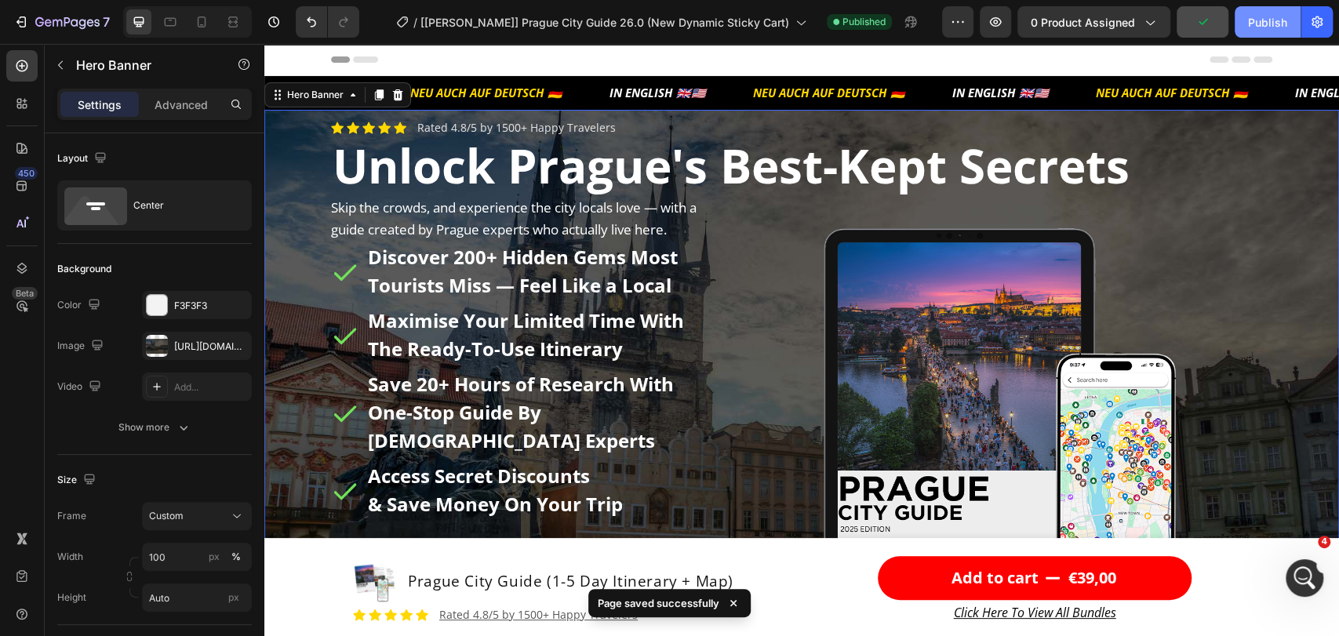
click at [1254, 21] on div "Publish" at bounding box center [1267, 22] width 39 height 16
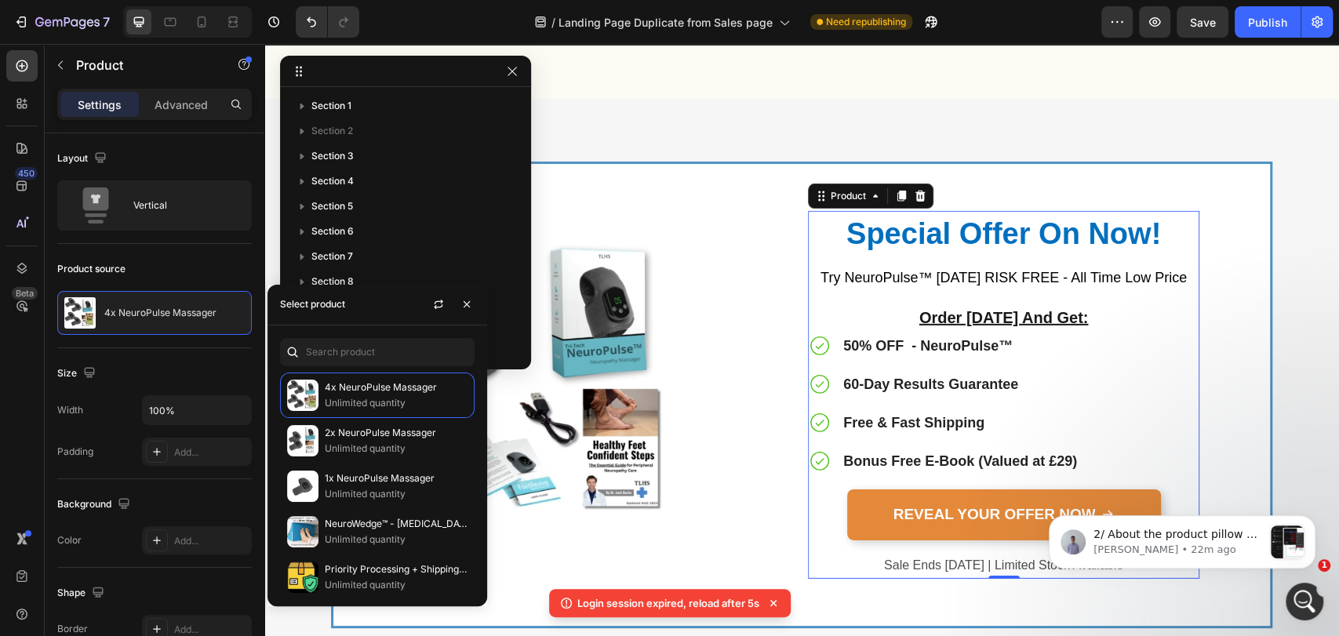
scroll to position [286, 0]
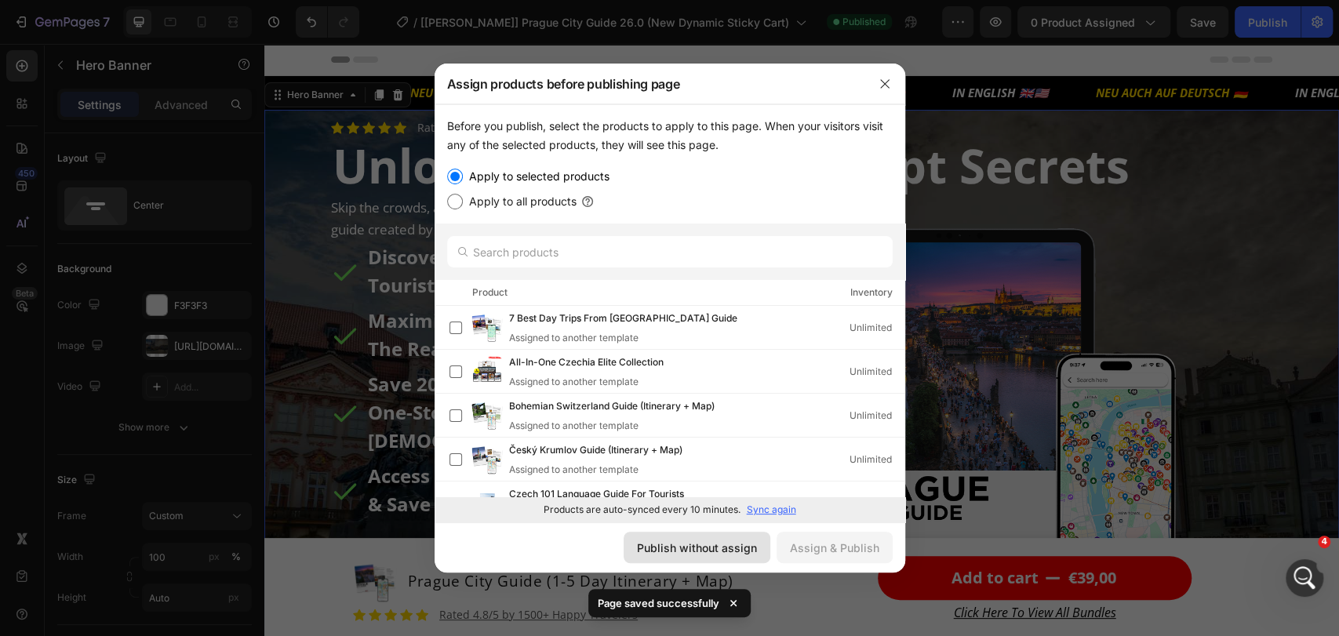
click at [720, 550] on div "Publish without assign" at bounding box center [697, 548] width 120 height 16
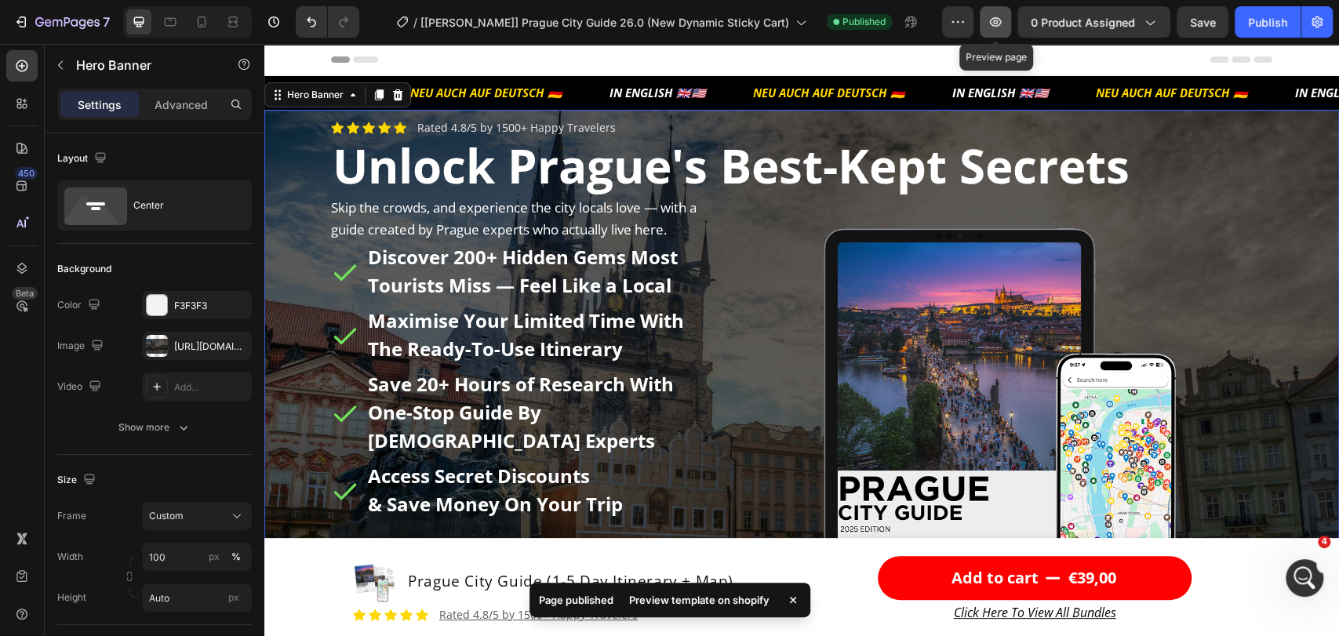
click at [995, 20] on icon "button" at bounding box center [996, 22] width 16 height 16
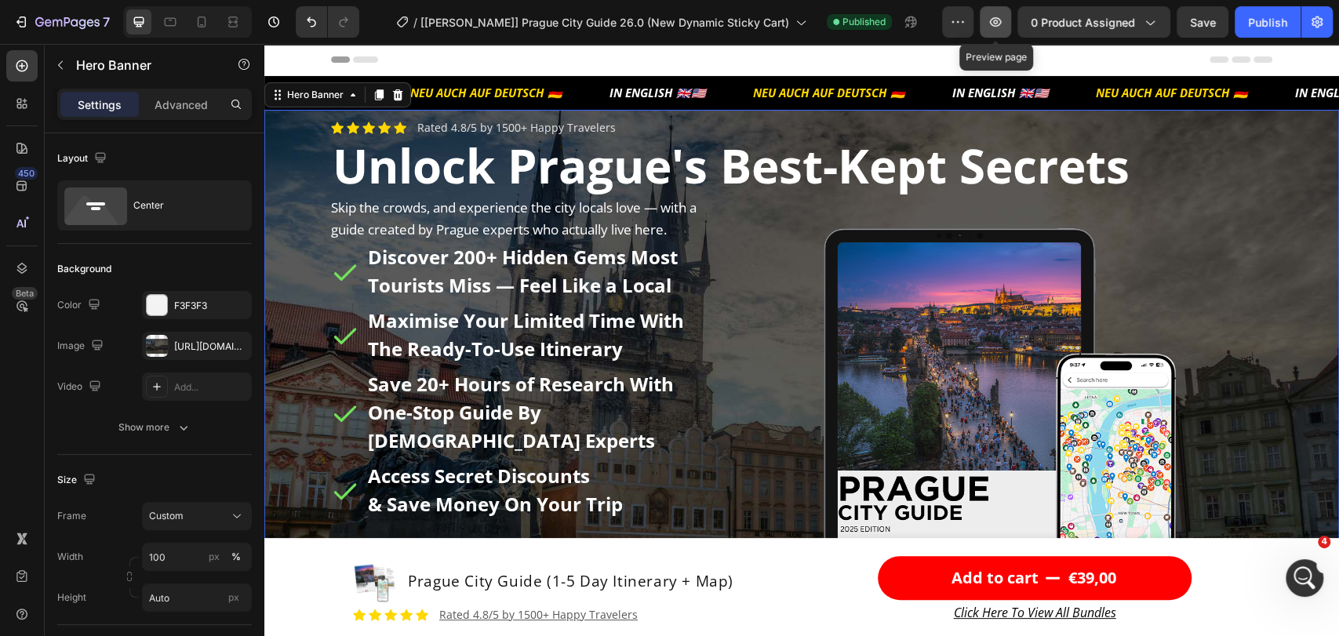
click at [989, 18] on icon "button" at bounding box center [996, 22] width 16 height 16
click at [997, 19] on icon "button" at bounding box center [996, 22] width 16 height 16
